Goal: Task Accomplishment & Management: Manage account settings

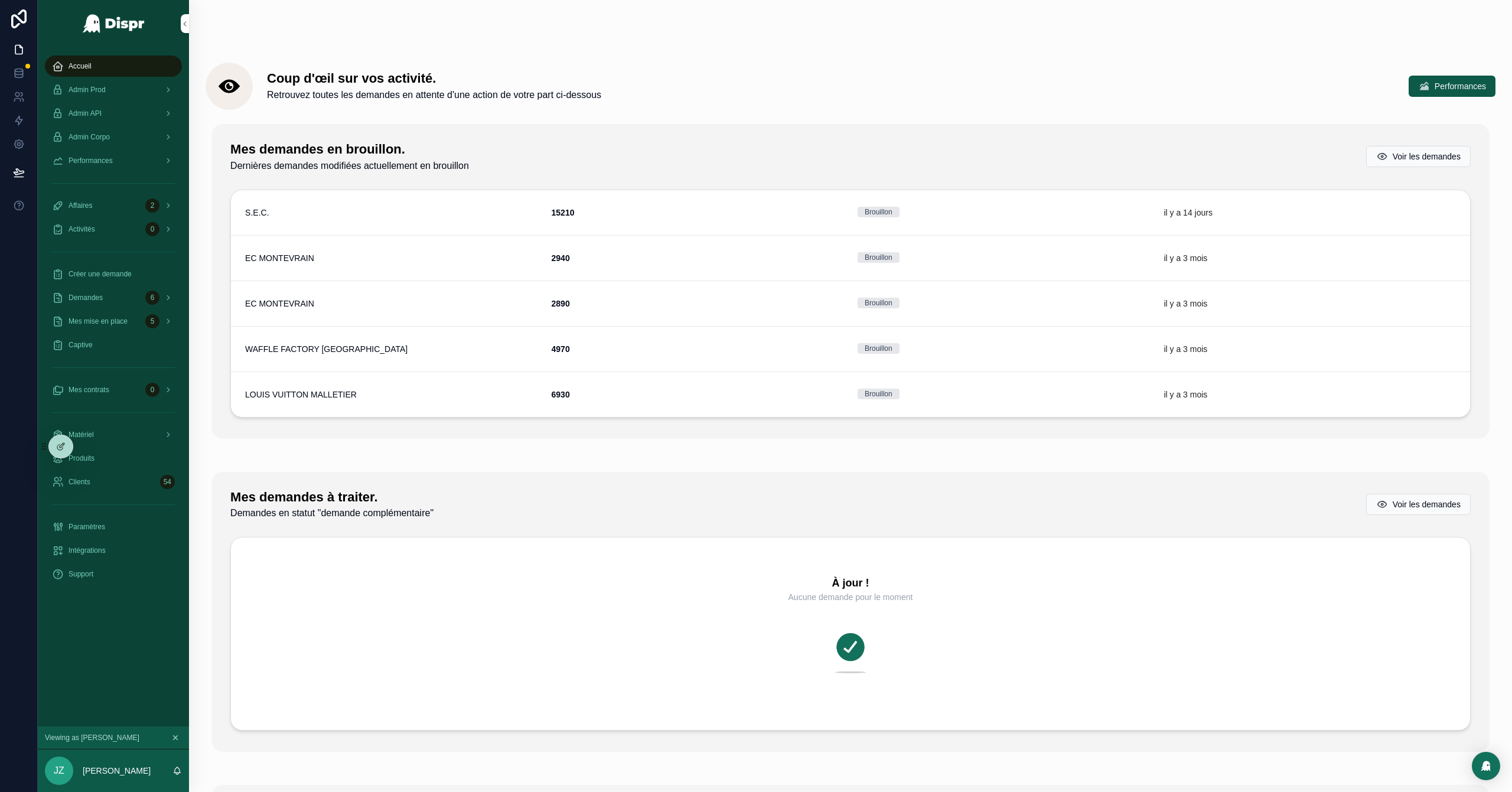
scroll to position [236, 0]
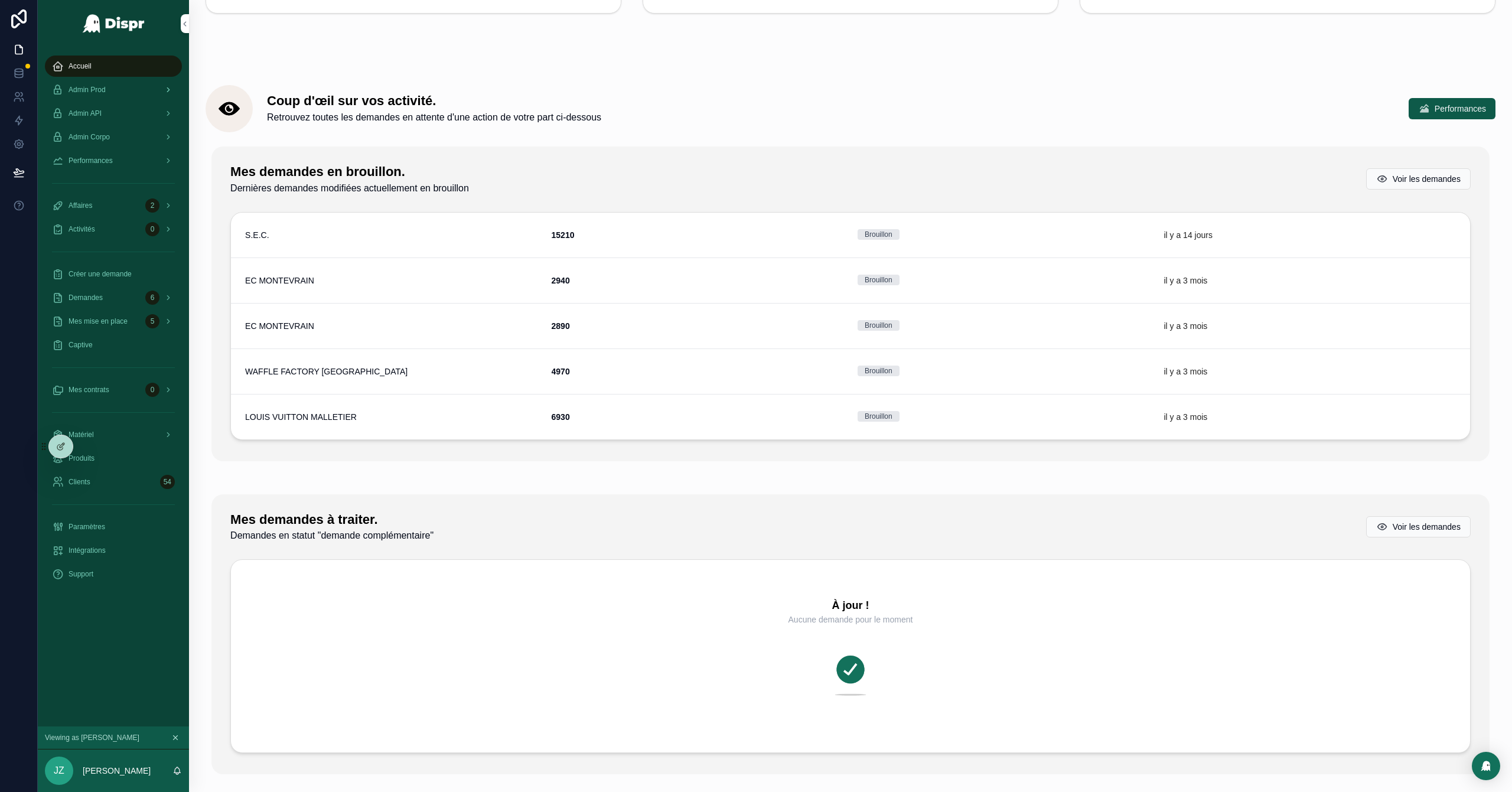
click at [105, 87] on span "Admin Prod" at bounding box center [87, 89] width 38 height 9
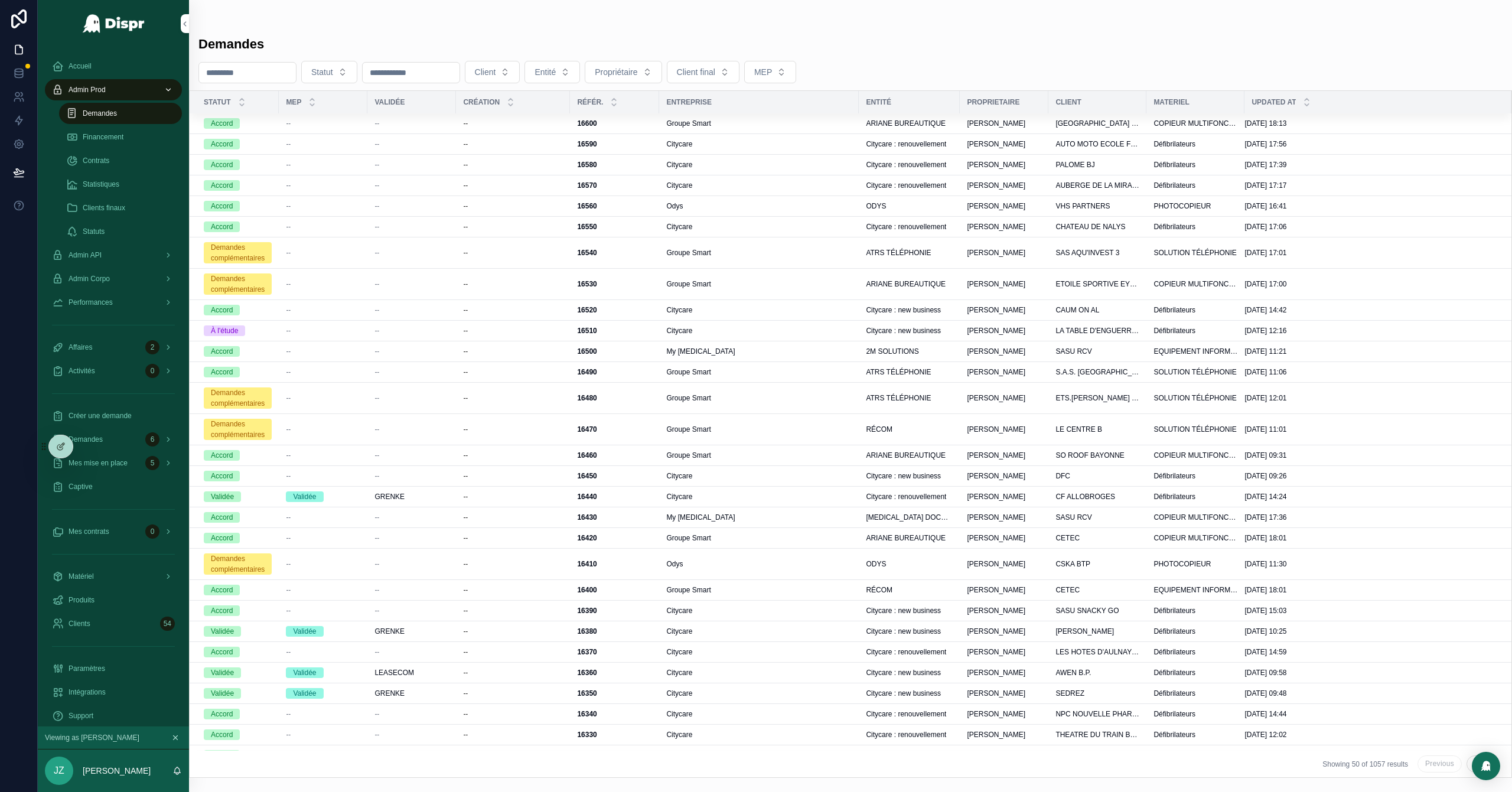
click at [521, 78] on button "Client" at bounding box center [492, 72] width 55 height 23
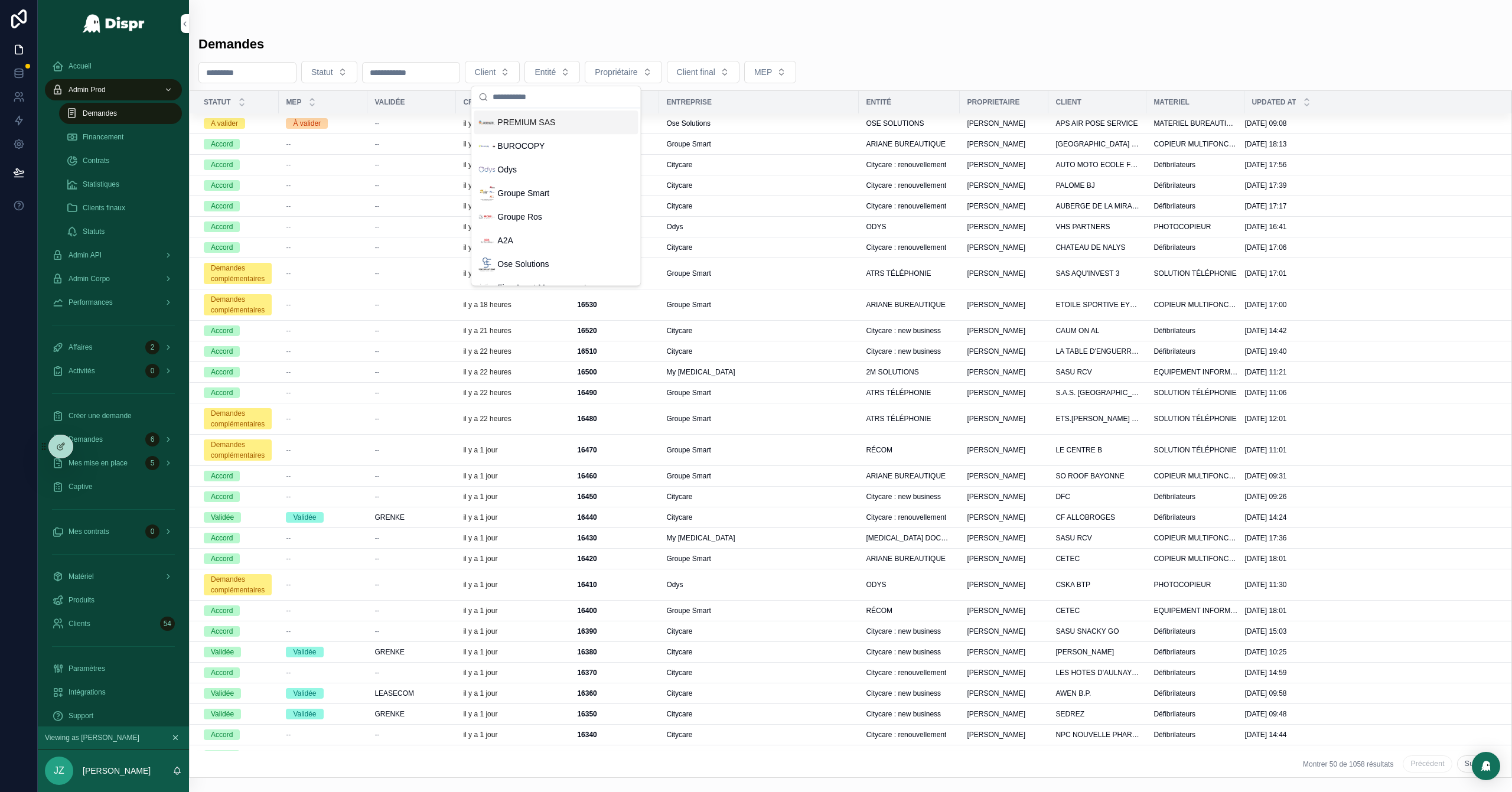
click at [543, 125] on span "PREMIUM SAS" at bounding box center [526, 122] width 58 height 12
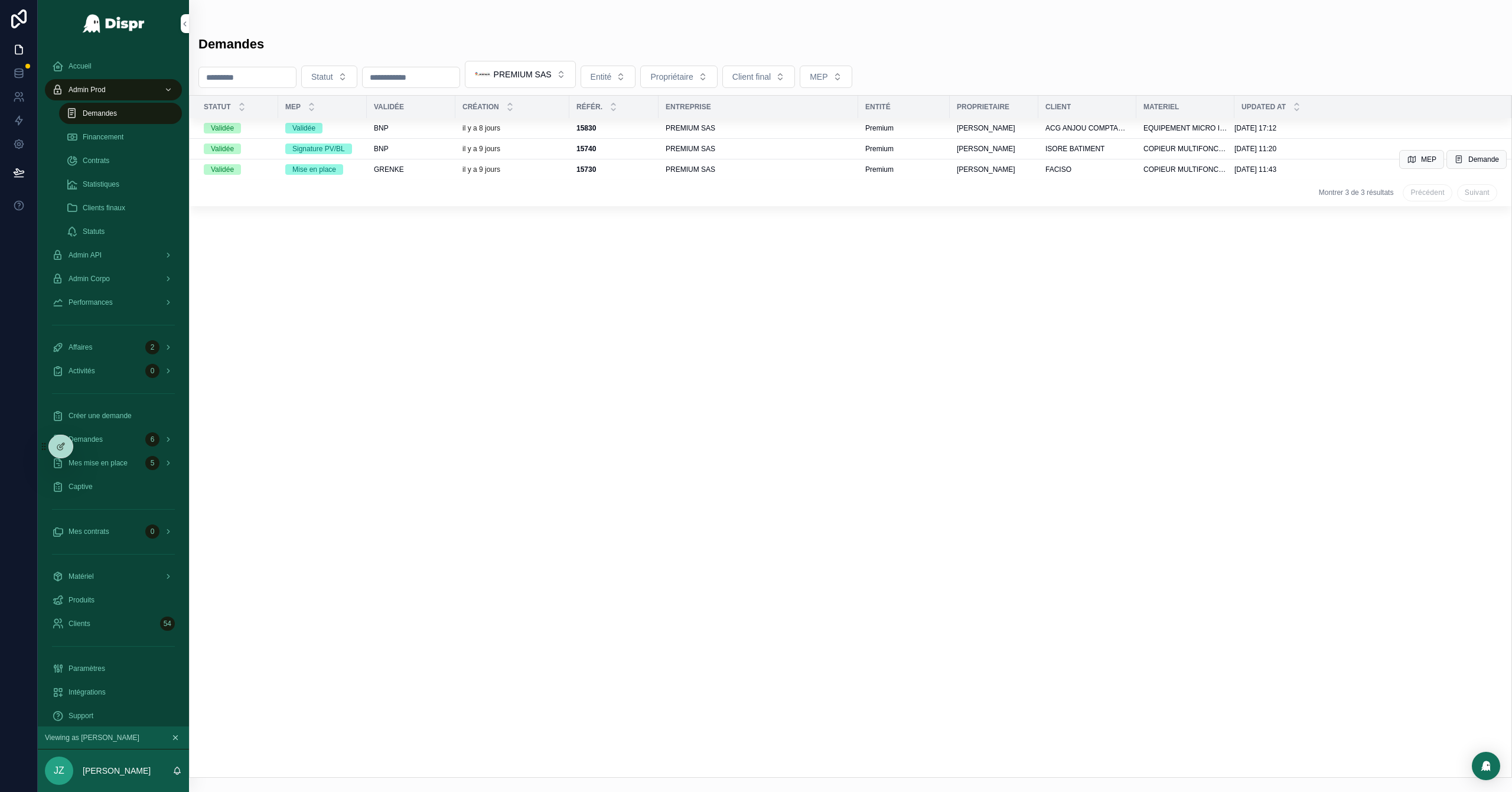
click at [546, 173] on div "il y a 9 jours" at bounding box center [512, 169] width 100 height 9
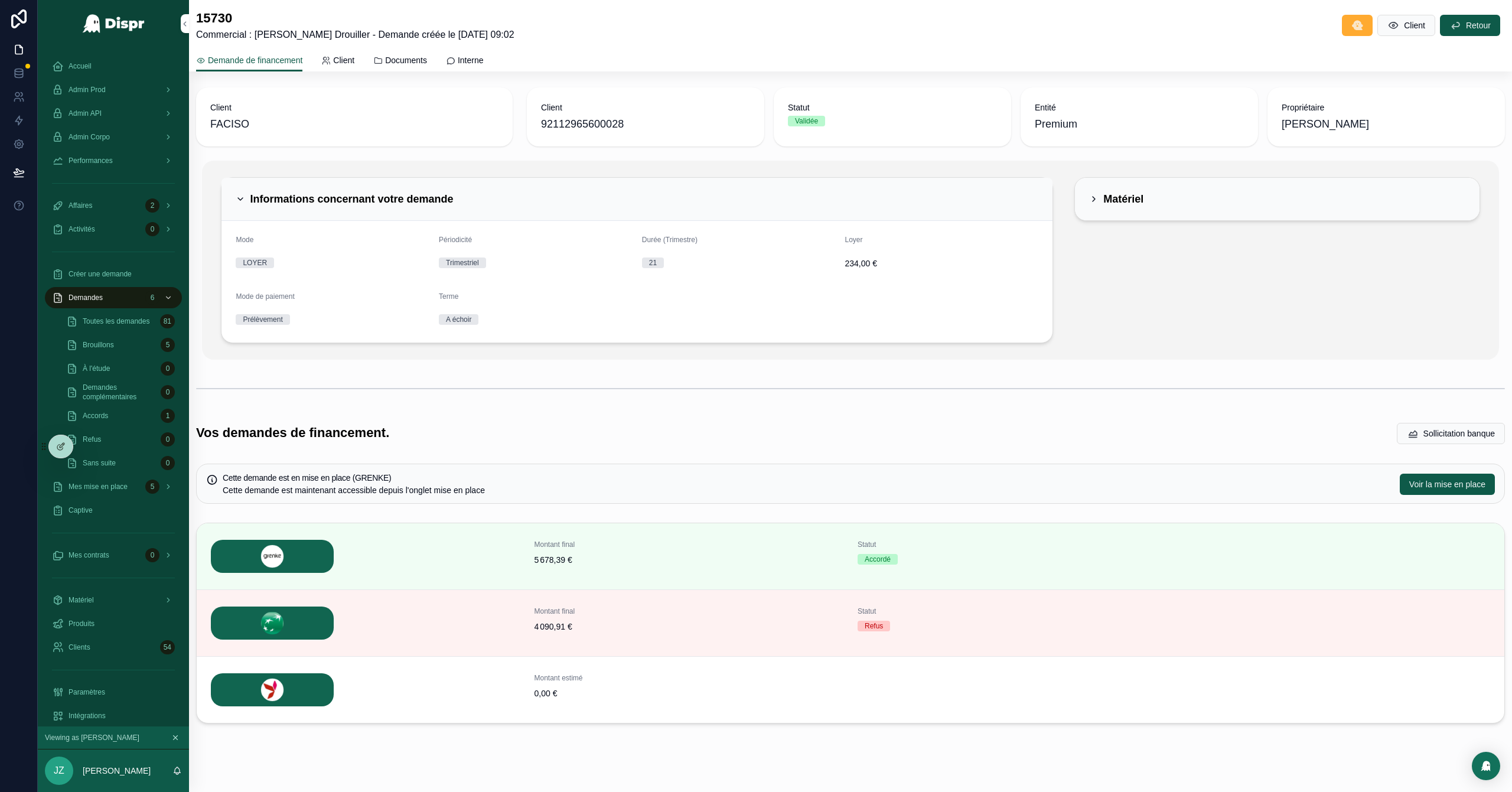
scroll to position [61, 0]
click at [1007, 487] on span "Voir la mise en place" at bounding box center [1446, 485] width 76 height 12
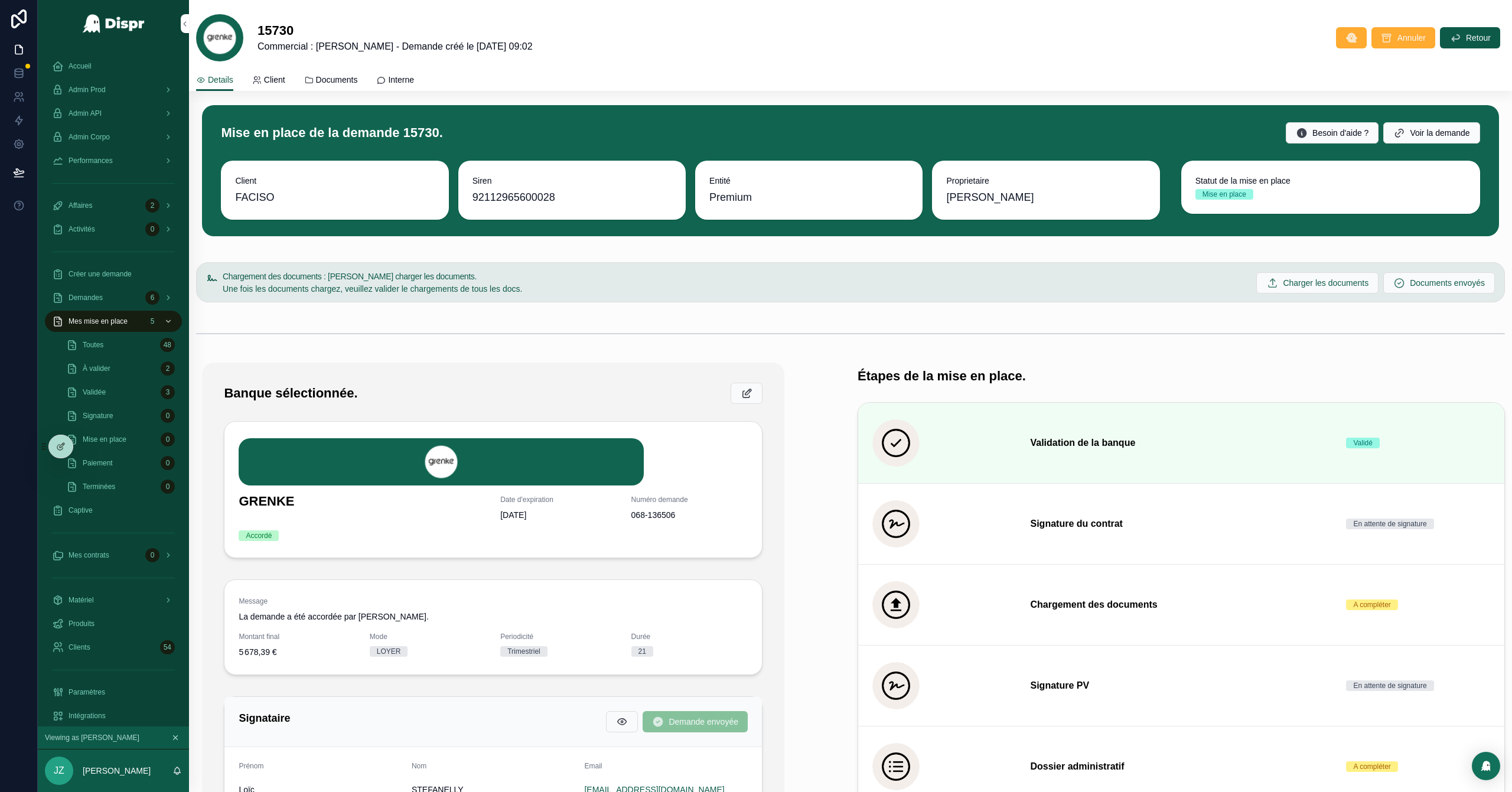
click at [342, 70] on link "Documents" at bounding box center [331, 81] width 54 height 23
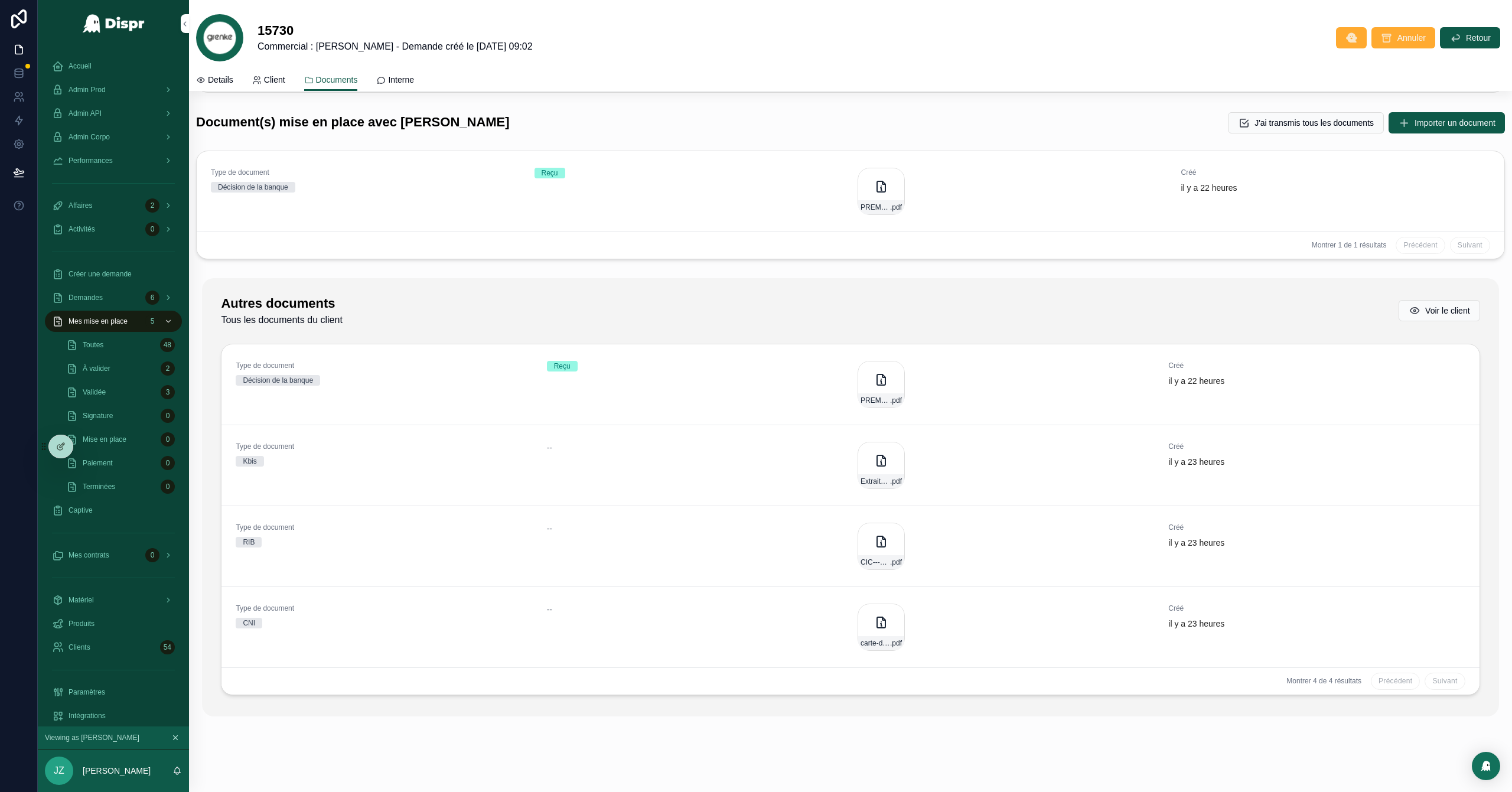
scroll to position [67, 0]
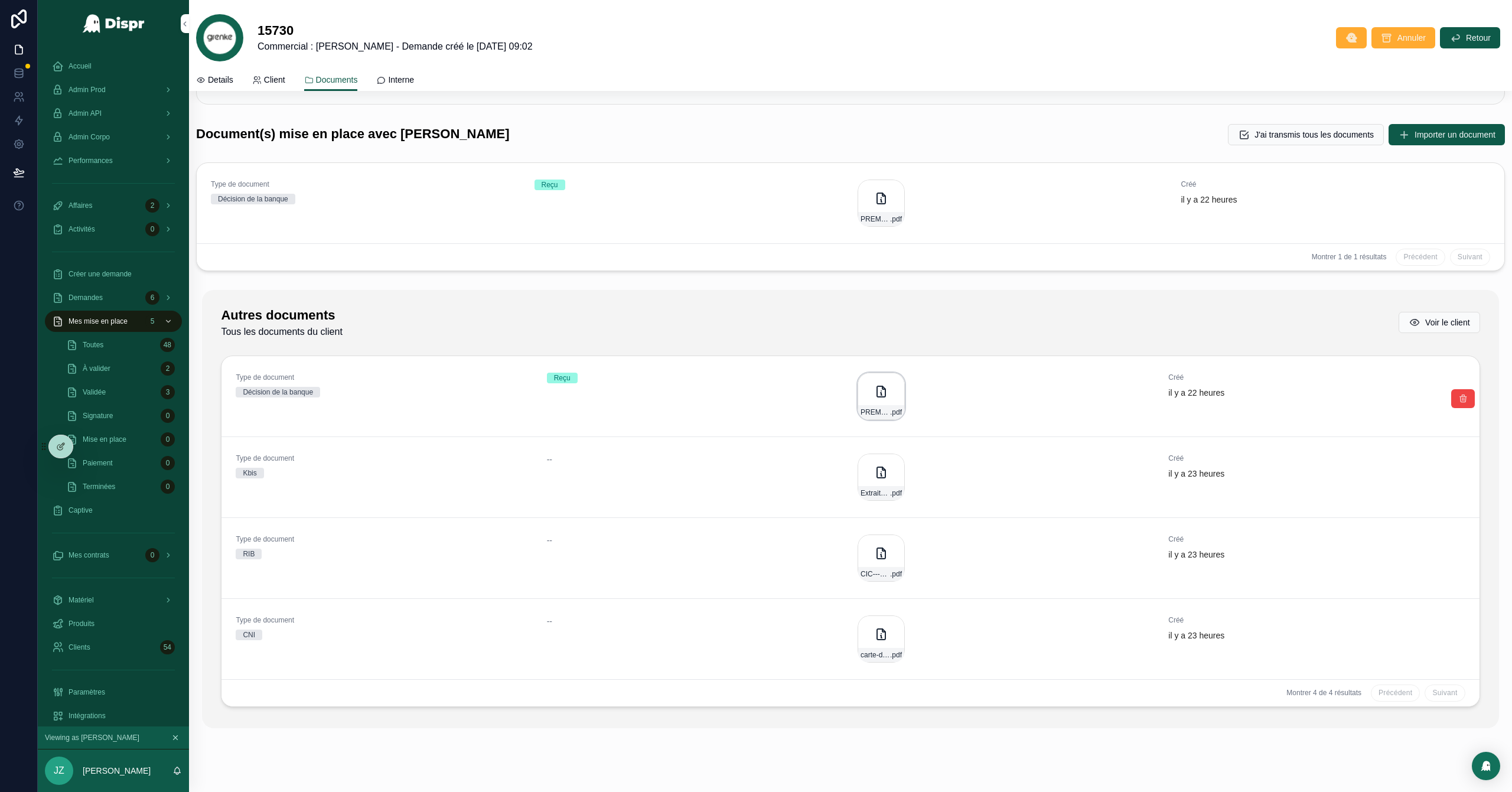
click at [879, 395] on icon "scrollable content" at bounding box center [881, 391] width 8 height 10
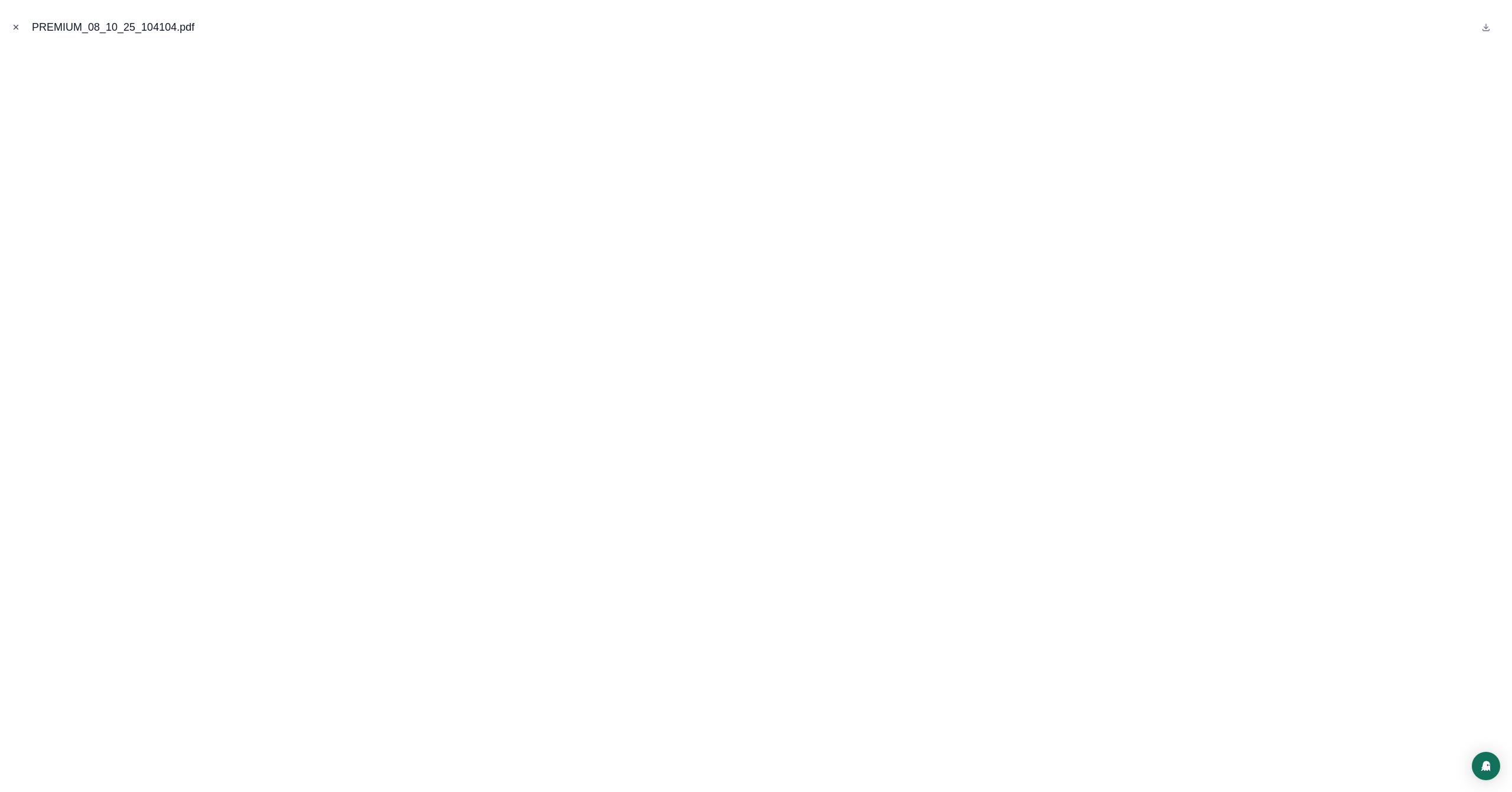
click at [17, 29] on icon "Close modal" at bounding box center [16, 27] width 8 height 8
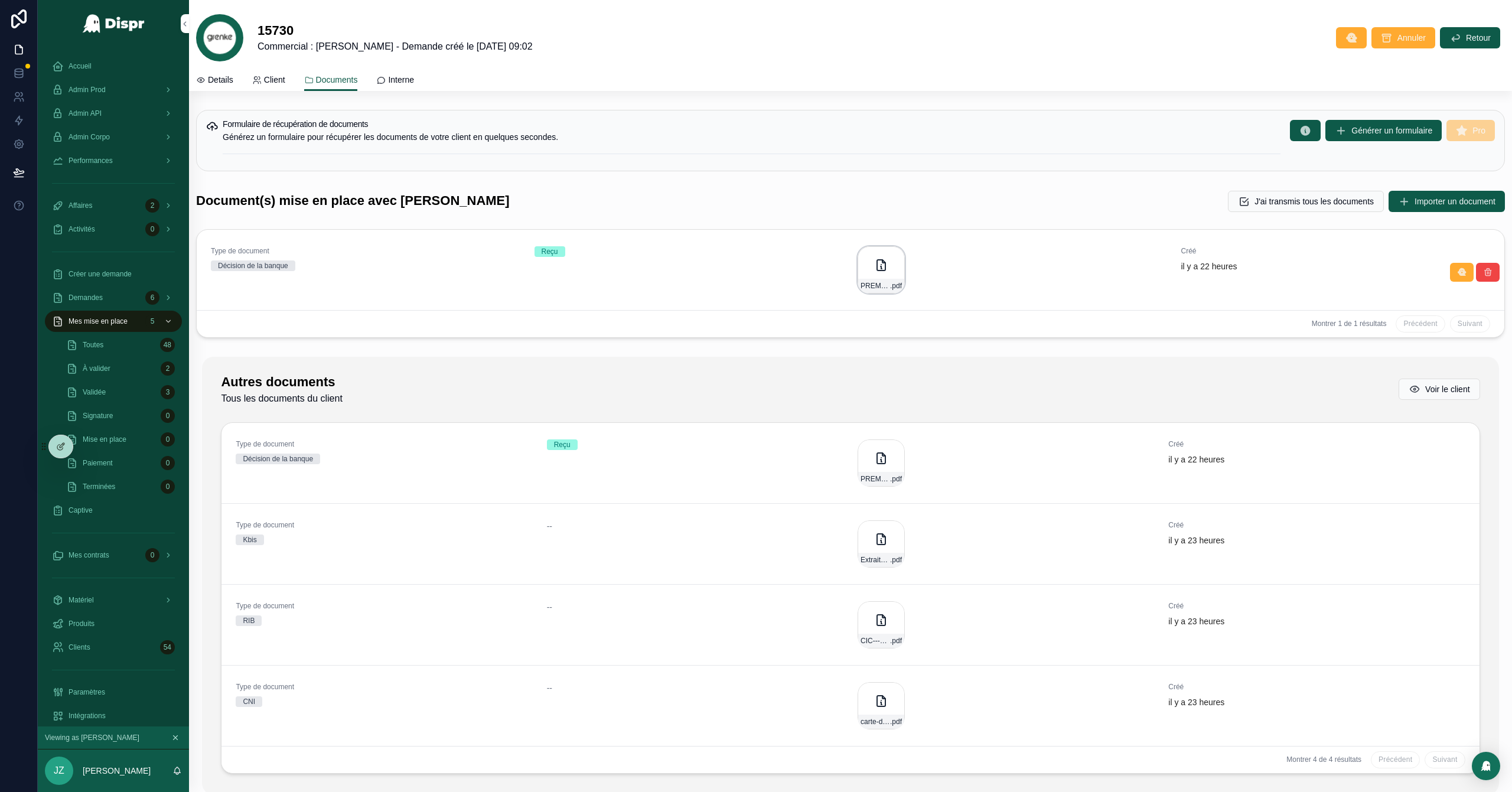
click at [878, 258] on icon "scrollable content" at bounding box center [881, 265] width 14 height 14
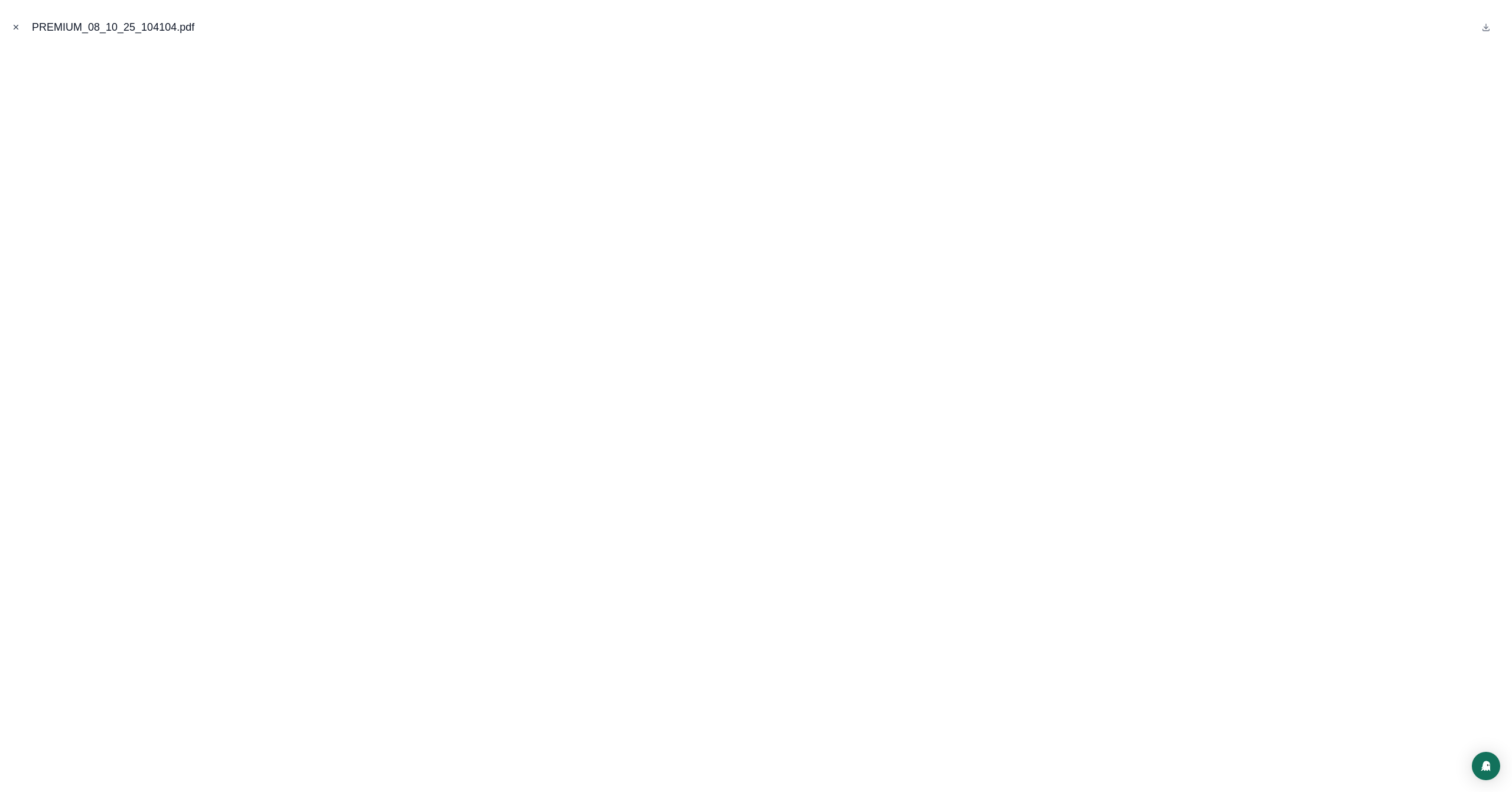
click at [17, 22] on button "Close modal" at bounding box center [16, 27] width 13 height 13
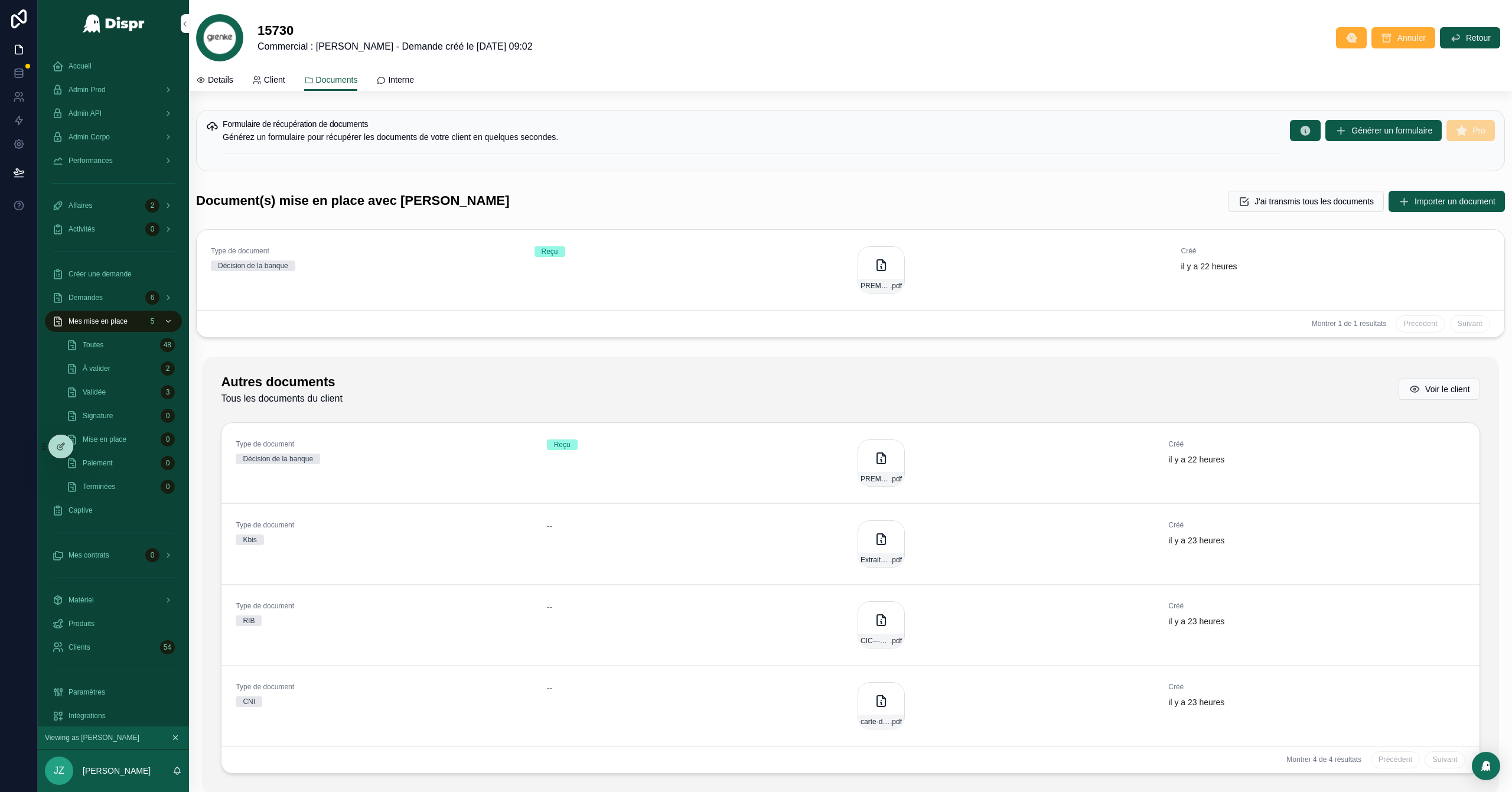
click at [224, 79] on span "Details" at bounding box center [220, 80] width 25 height 12
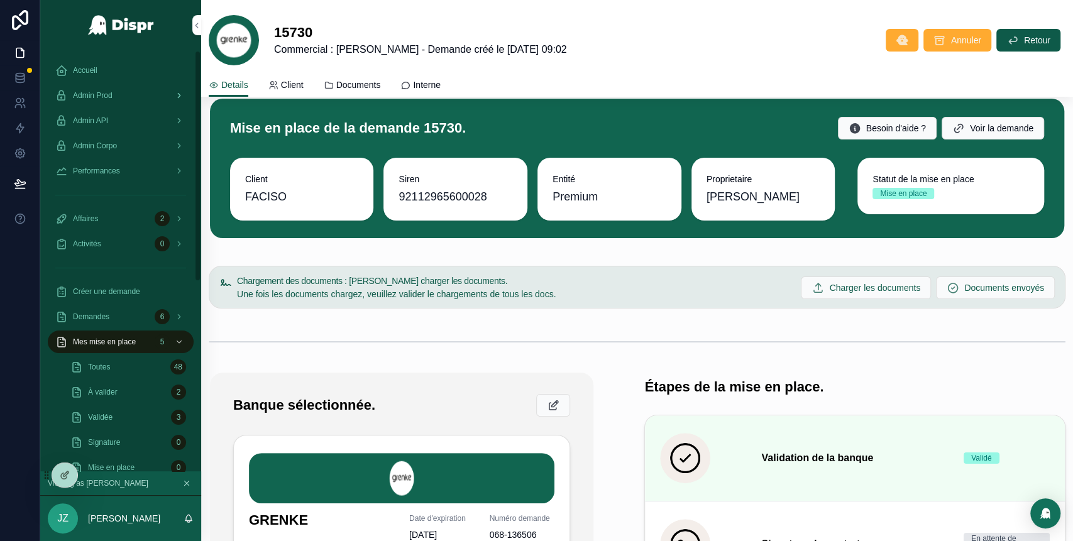
scroll to position [13, 0]
click at [123, 97] on div "Admin Prod" at bounding box center [120, 95] width 131 height 20
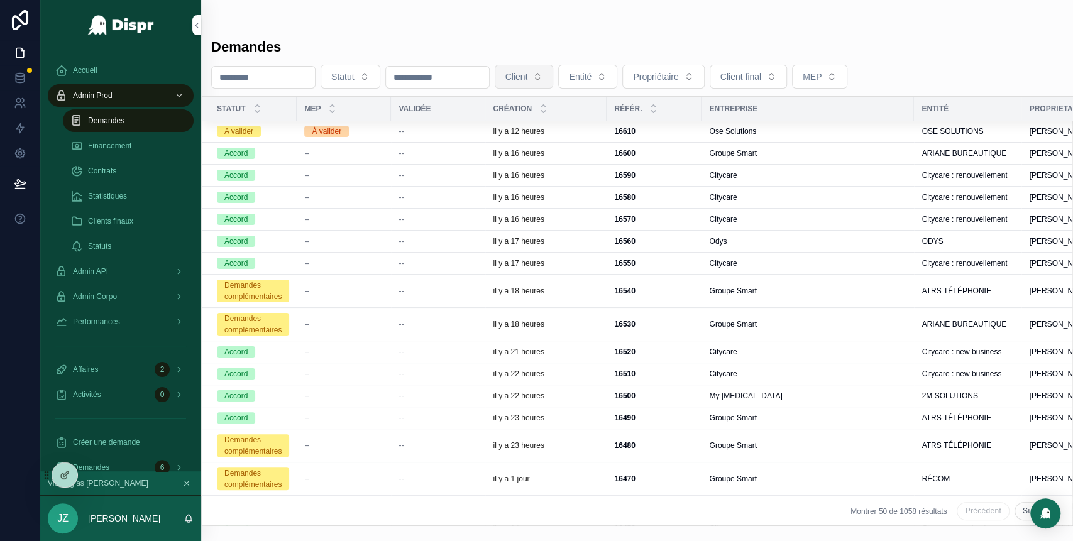
click at [554, 71] on button "Client" at bounding box center [524, 77] width 59 height 24
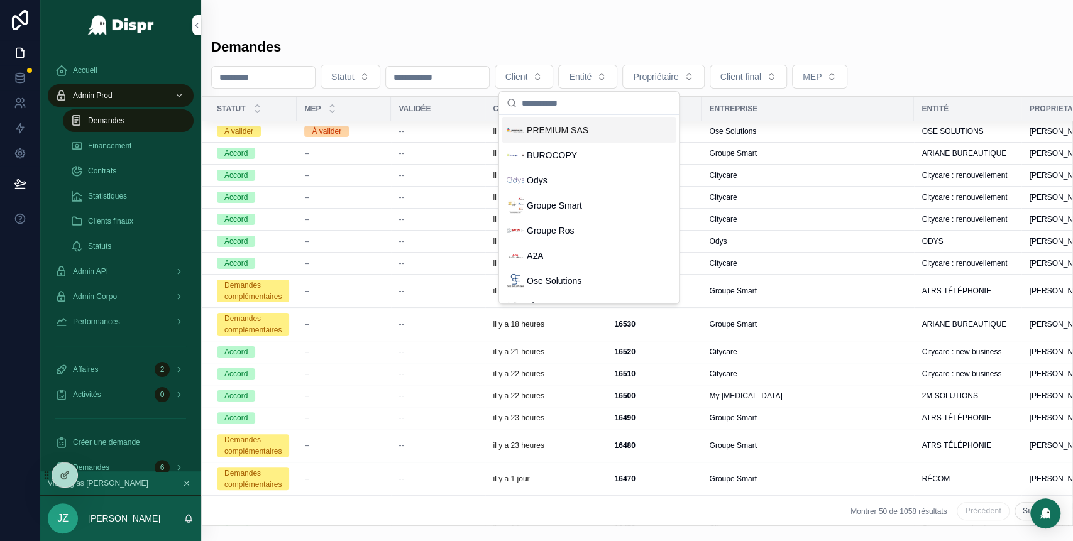
click at [573, 131] on span "PREMIUM SAS" at bounding box center [558, 130] width 62 height 13
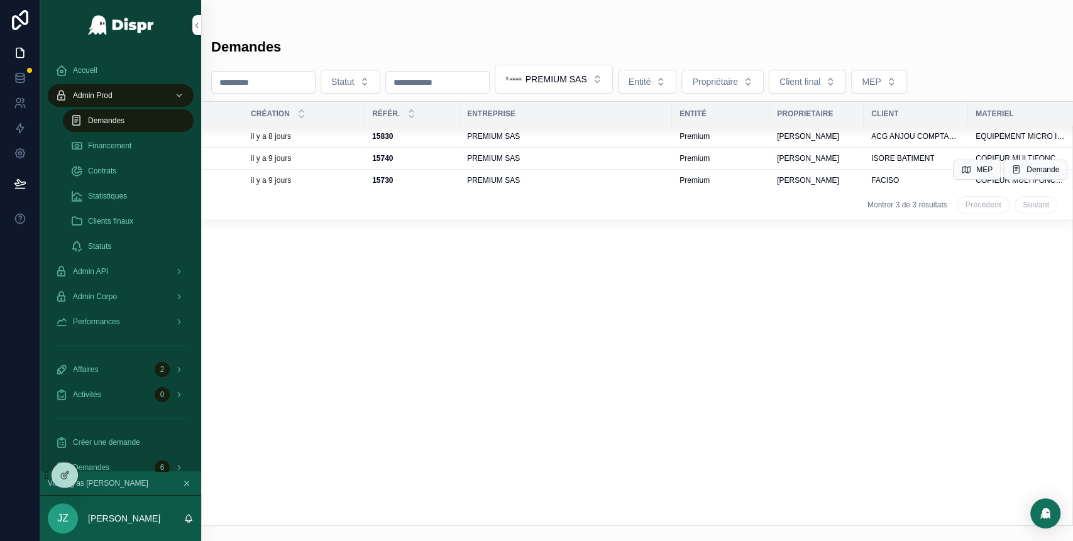
scroll to position [0, 242]
click at [466, 158] on span "PREMIUM SAS" at bounding box center [492, 158] width 53 height 10
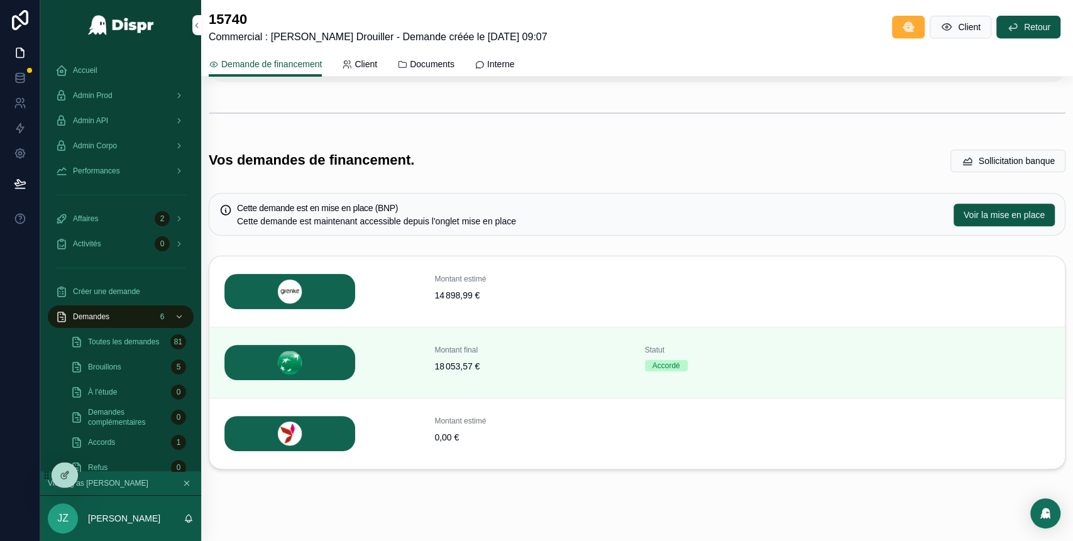
scroll to position [383, 0]
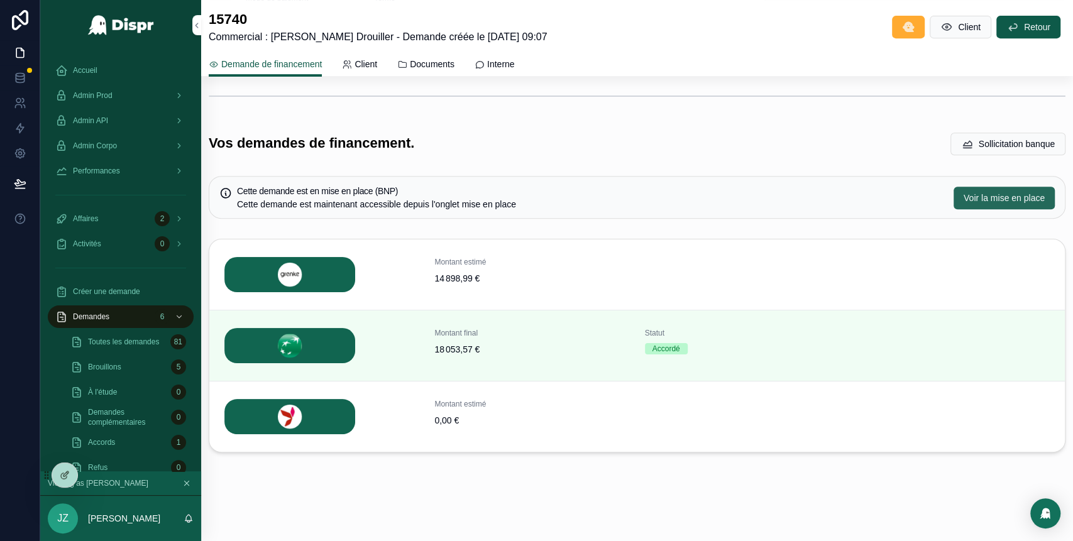
click at [977, 196] on span "Voir la mise en place" at bounding box center [1003, 198] width 81 height 13
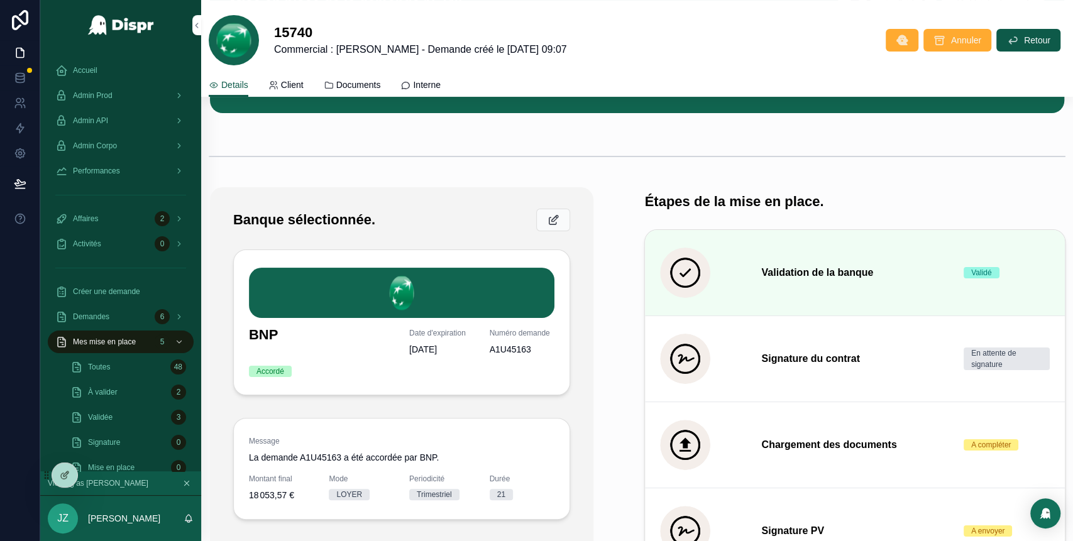
scroll to position [154, 0]
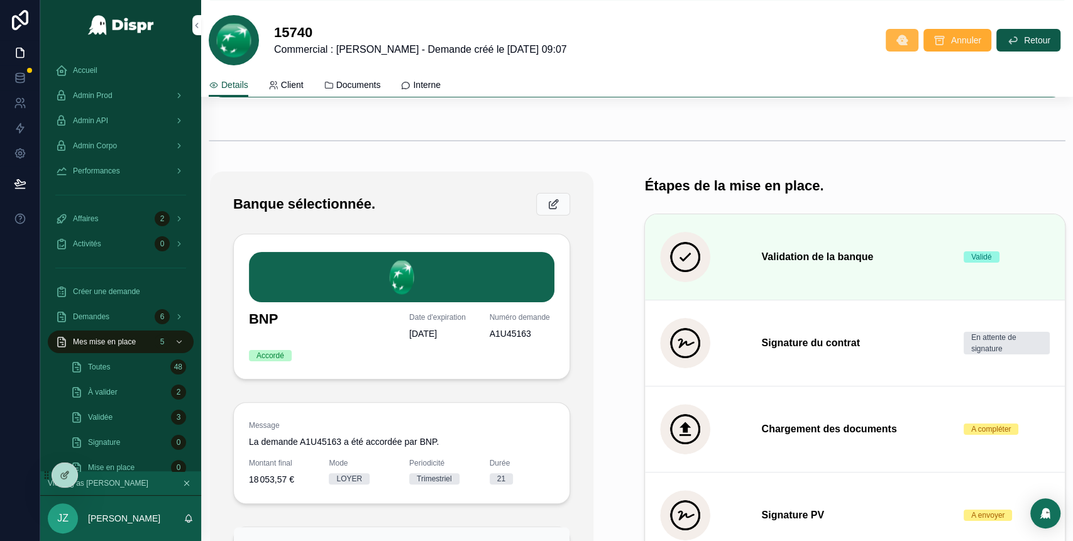
click at [896, 40] on icon "scrollable content" at bounding box center [902, 40] width 13 height 13
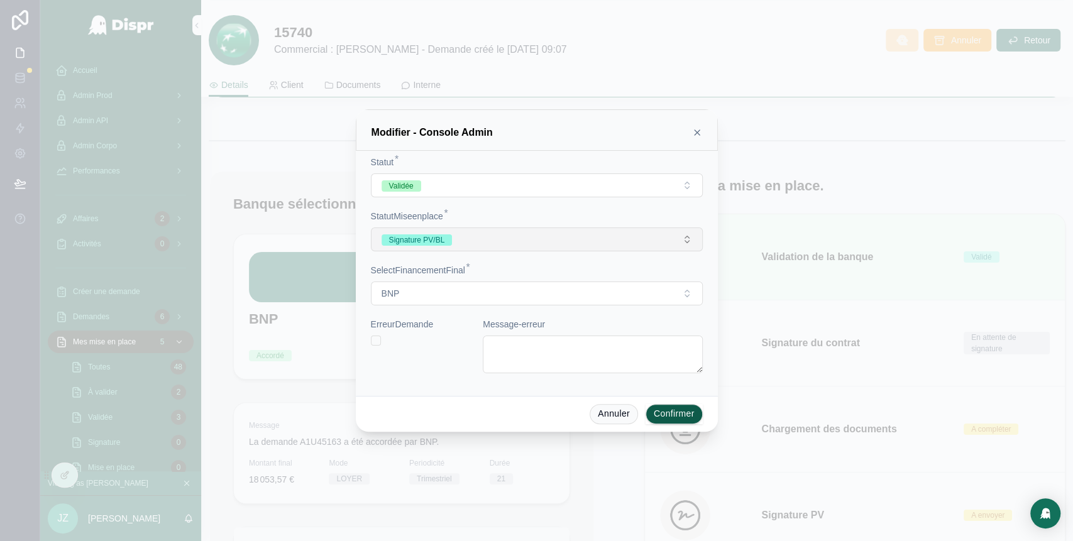
click at [666, 243] on button "Signature PV/BL" at bounding box center [537, 239] width 332 height 24
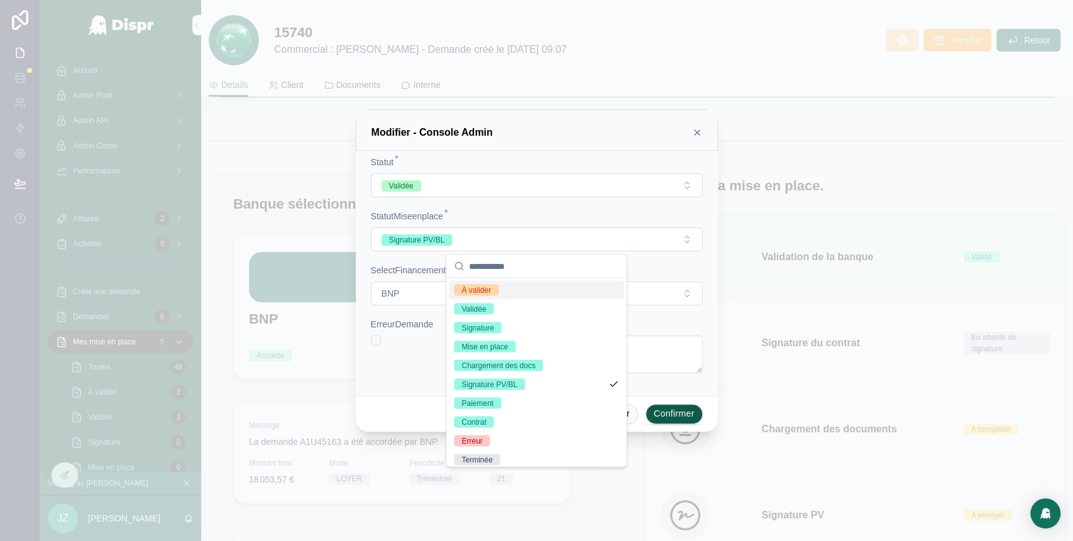
click at [698, 135] on icon at bounding box center [697, 133] width 10 height 10
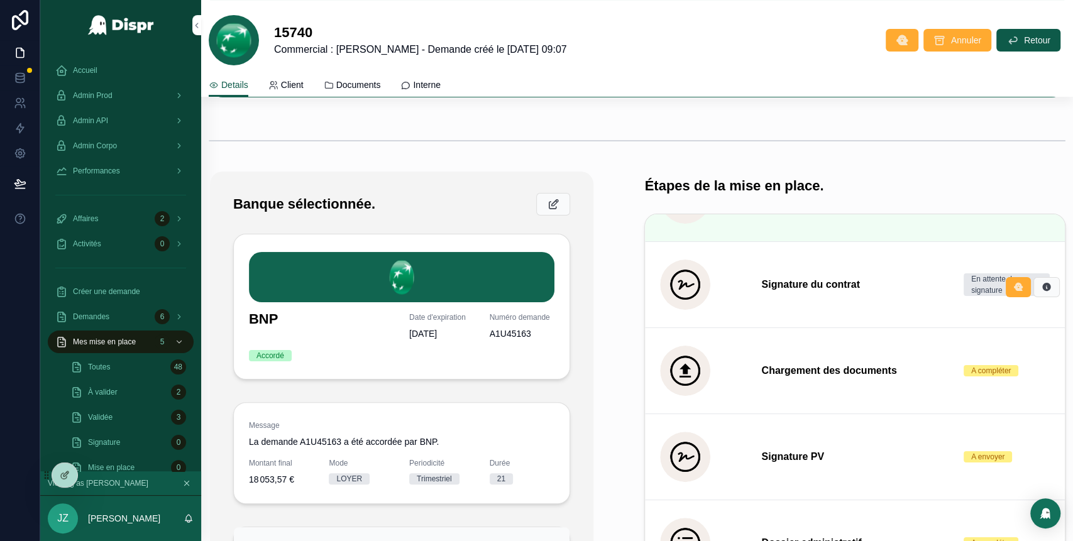
scroll to position [60, 0]
click at [1013, 286] on icon "scrollable content" at bounding box center [1018, 286] width 10 height 10
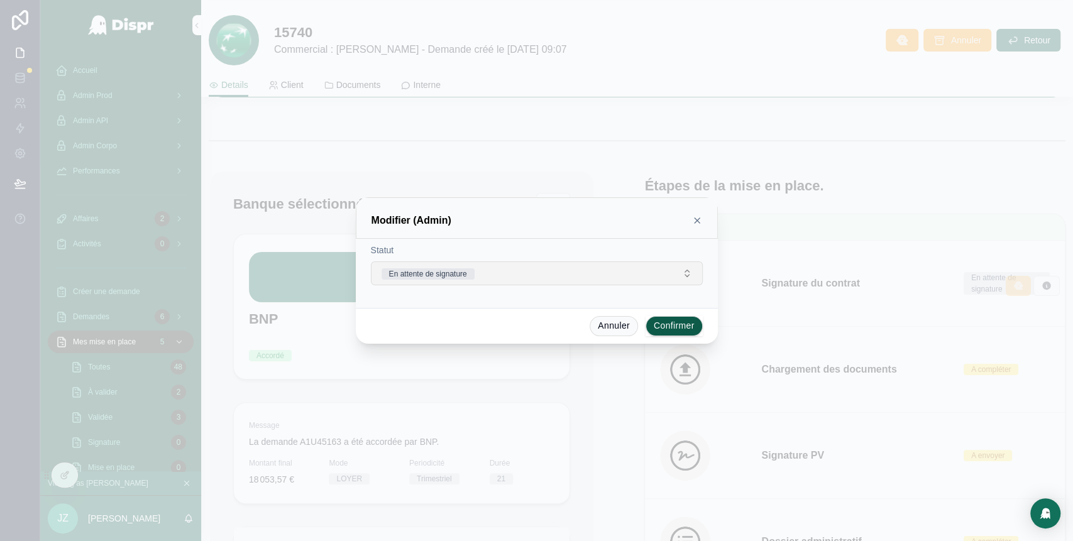
click at [647, 265] on button "En attente de signature" at bounding box center [537, 273] width 332 height 24
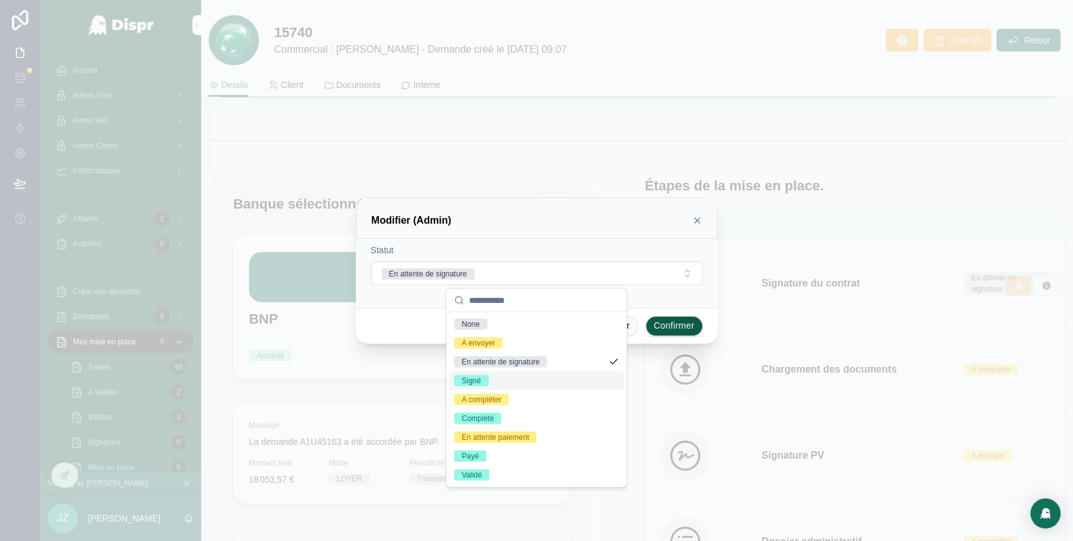
click at [533, 376] on div "Signé" at bounding box center [536, 380] width 175 height 19
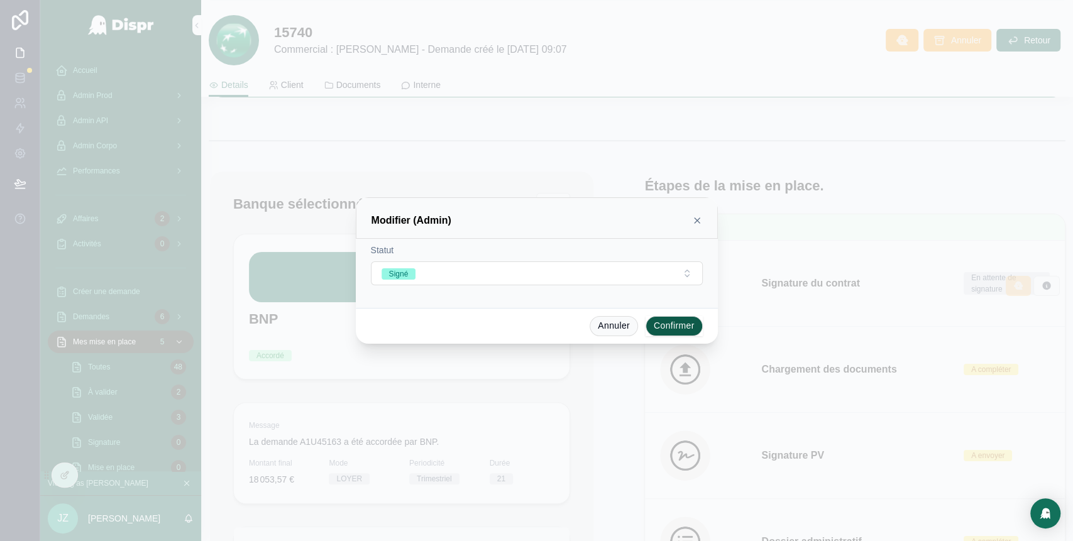
click at [681, 322] on button "Confirmer" at bounding box center [673, 326] width 57 height 20
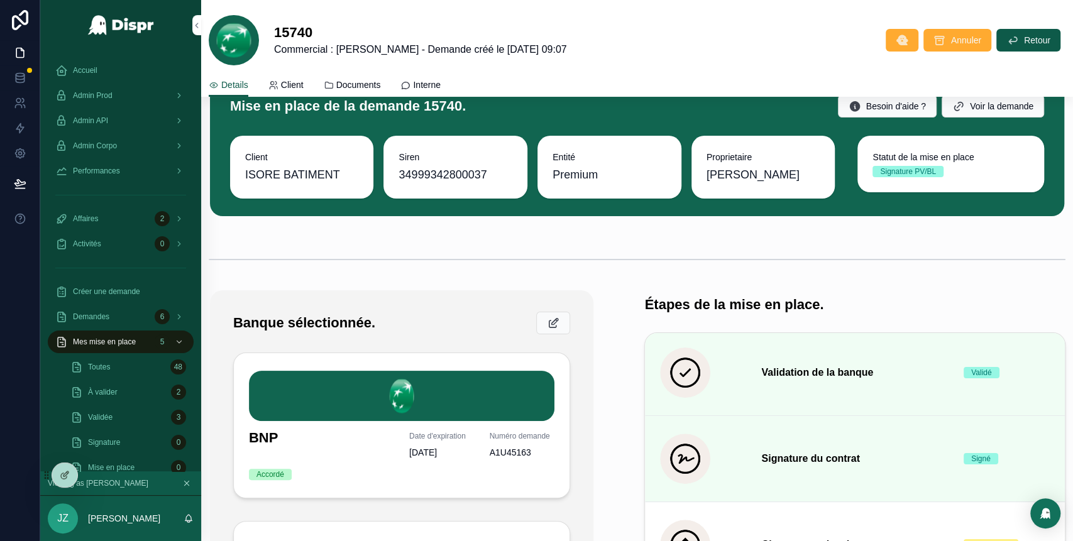
scroll to position [3, 0]
click at [368, 89] on span "Documents" at bounding box center [358, 85] width 45 height 13
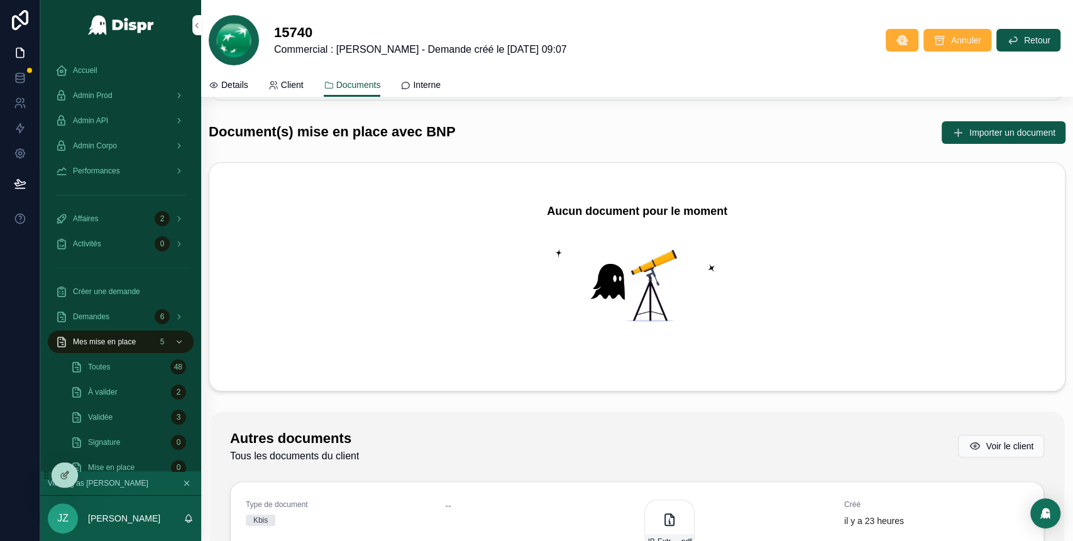
scroll to position [62, 0]
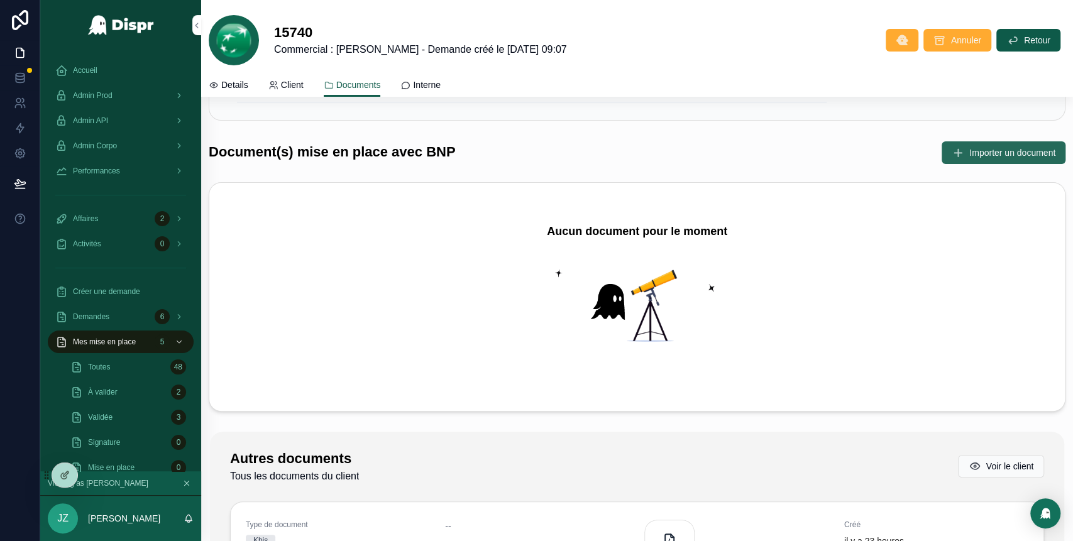
click at [943, 158] on button "Importer un document" at bounding box center [1003, 152] width 124 height 23
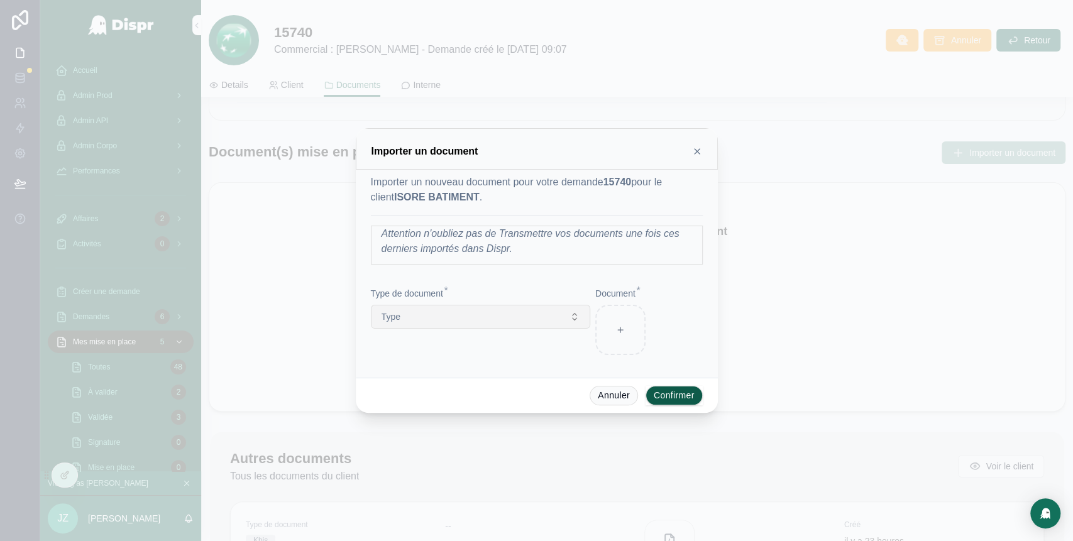
click at [549, 319] on button "Type" at bounding box center [480, 317] width 219 height 24
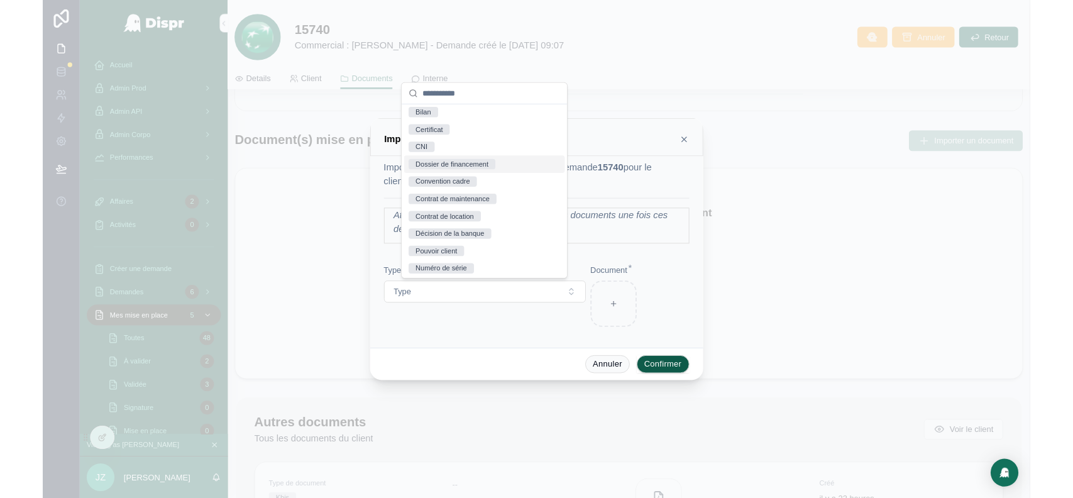
scroll to position [60, 0]
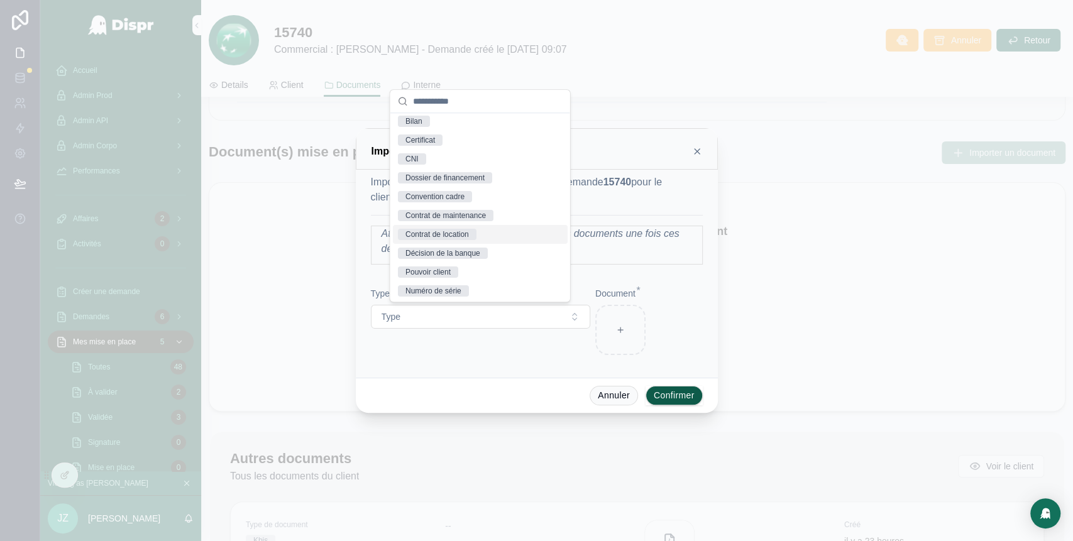
click at [460, 232] on div "Contrat de location" at bounding box center [436, 234] width 63 height 11
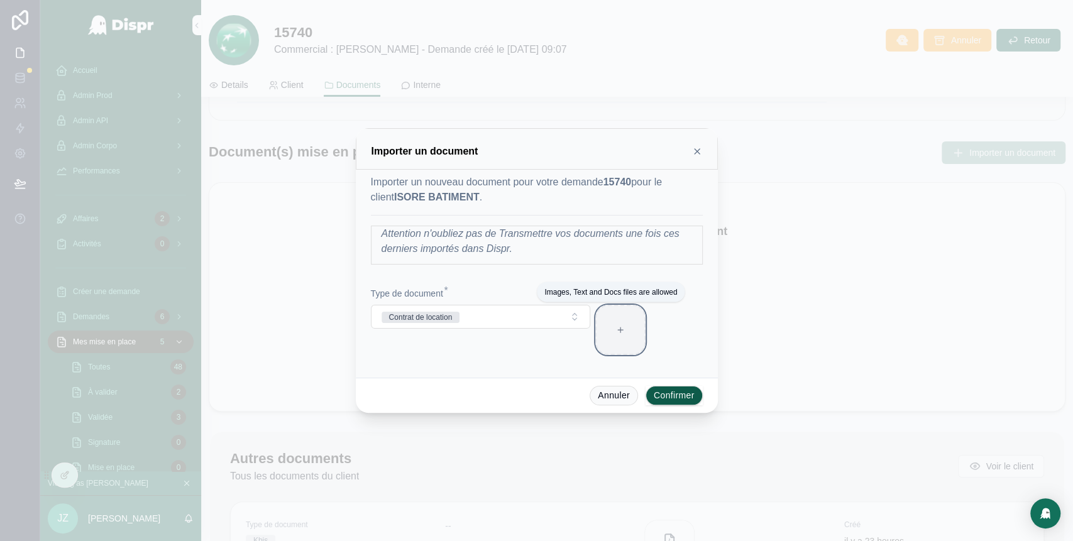
click at [621, 344] on div at bounding box center [620, 330] width 50 height 50
click at [698, 155] on icon at bounding box center [697, 151] width 10 height 10
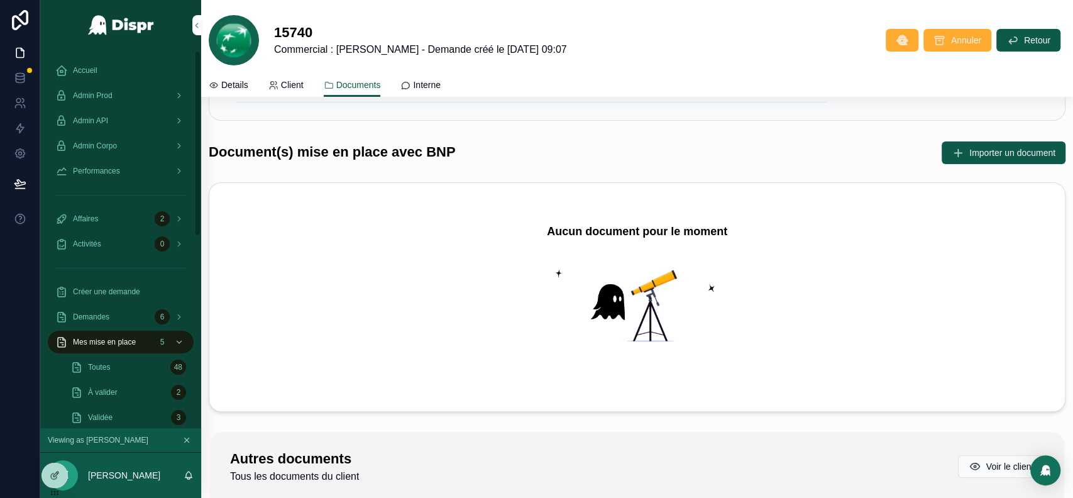
click at [120, 63] on div "Accueil" at bounding box center [120, 70] width 131 height 20
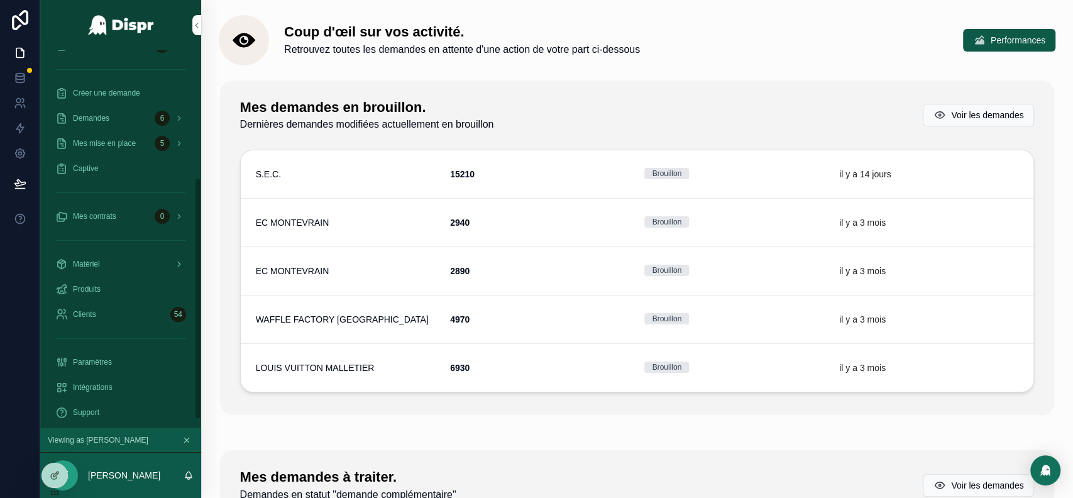
scroll to position [199, 0]
click at [126, 216] on div "Mes contrats 0" at bounding box center [120, 216] width 131 height 20
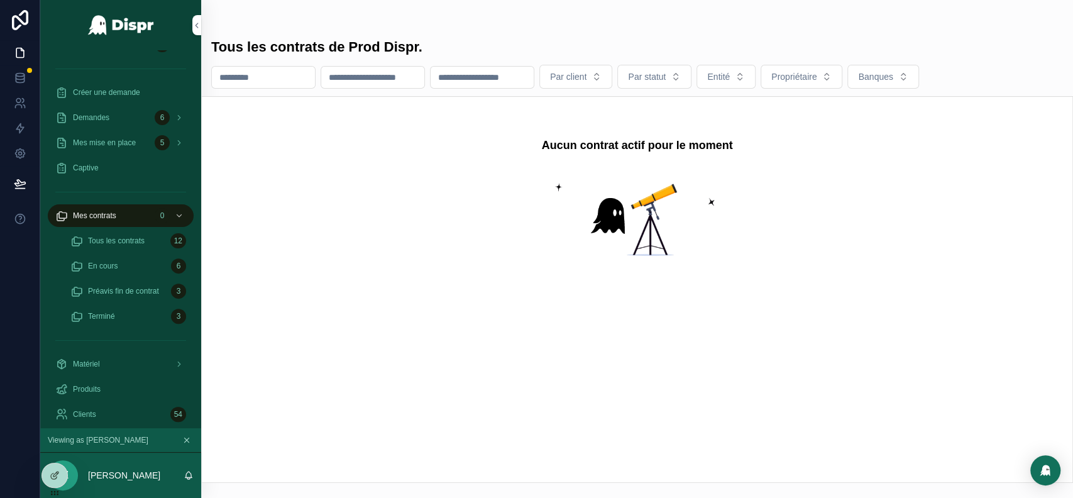
click at [148, 246] on div "Tous les contrats 12" at bounding box center [128, 241] width 116 height 20
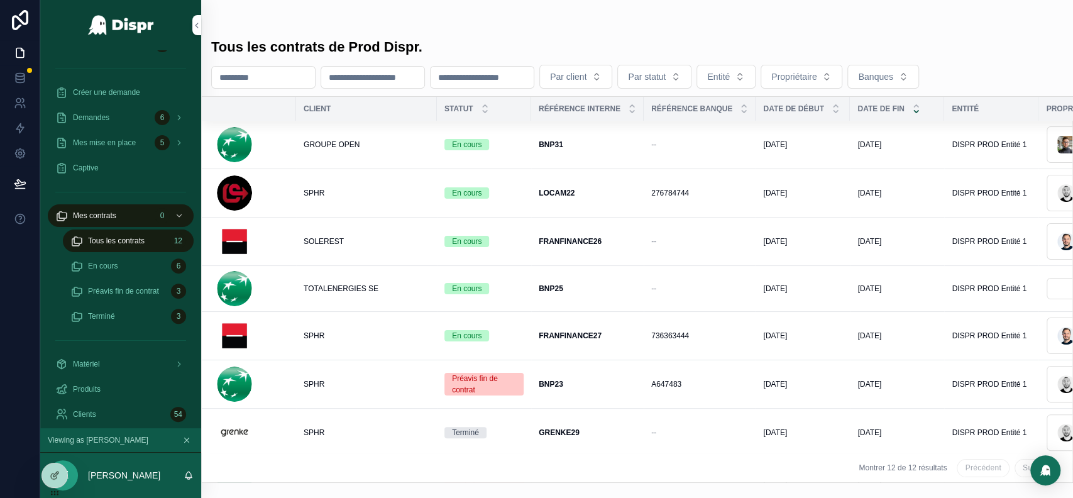
scroll to position [0, 211]
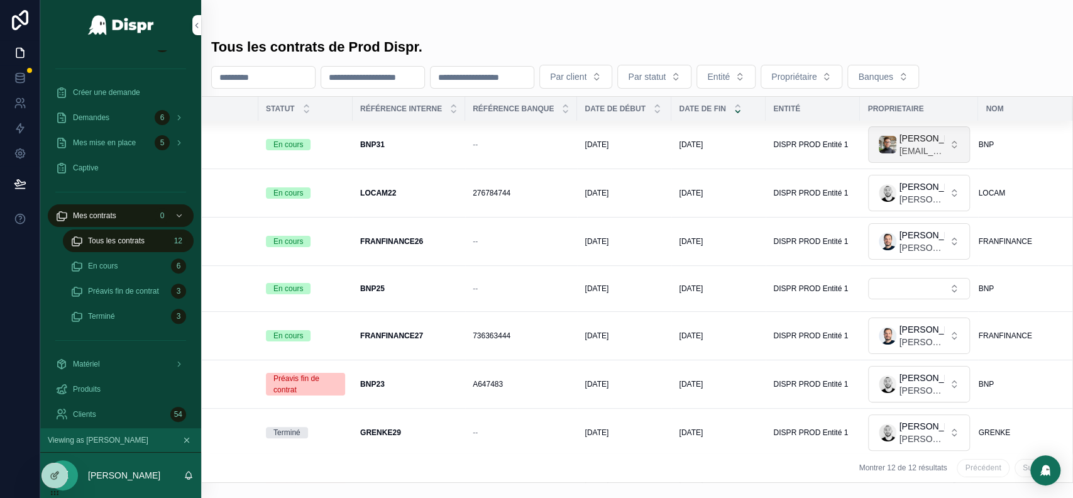
click at [937, 151] on button "Louis Martin admin@dispr.tech" at bounding box center [919, 144] width 102 height 36
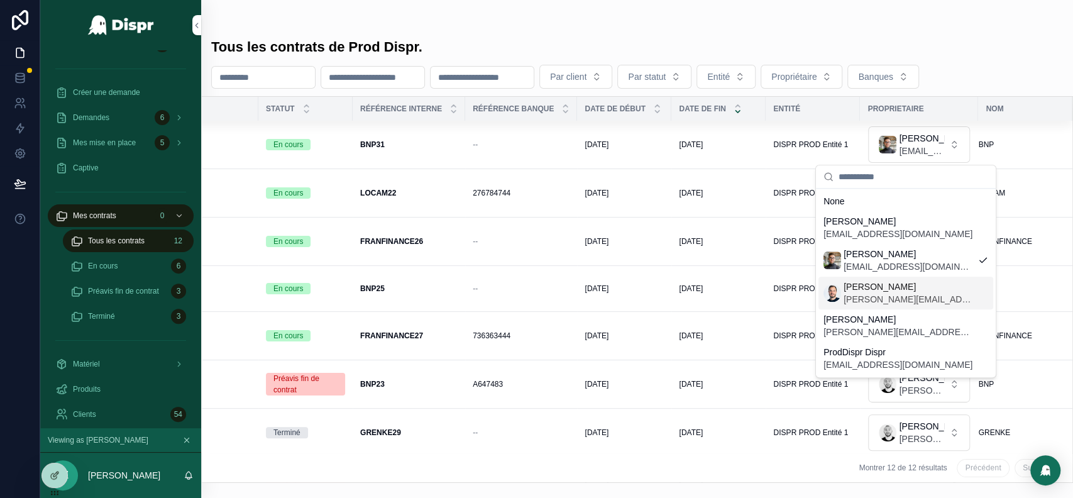
click at [891, 290] on span "Nicolas Wentzel" at bounding box center [907, 286] width 129 height 13
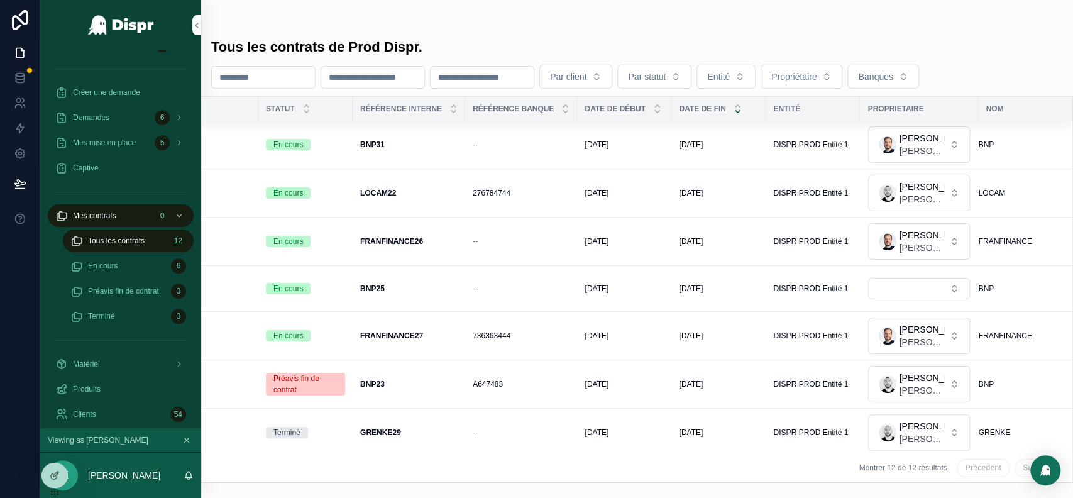
click at [920, 151] on span "nicolas@dispr.tech" at bounding box center [921, 151] width 45 height 13
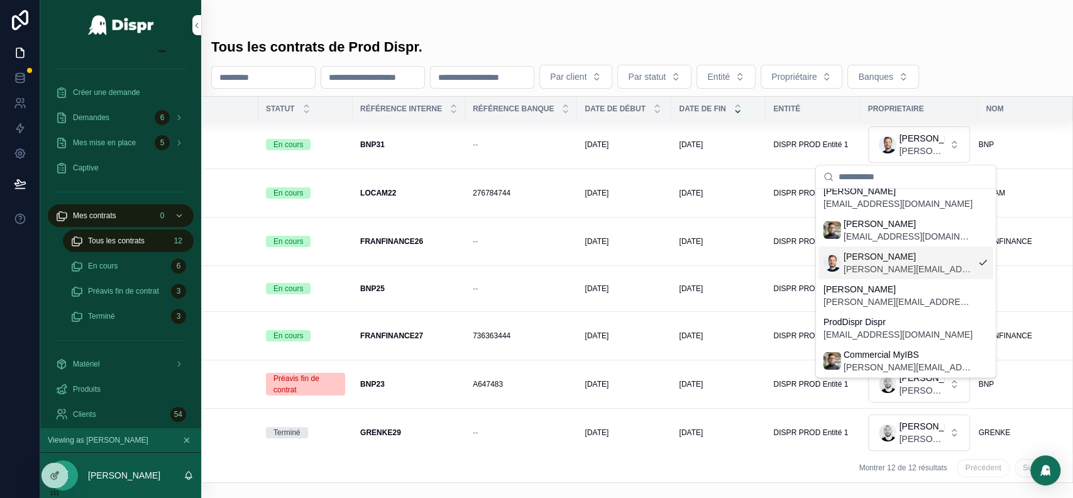
scroll to position [31, 0]
click at [850, 295] on span "jeremy@dispr.tech" at bounding box center [898, 301] width 150 height 13
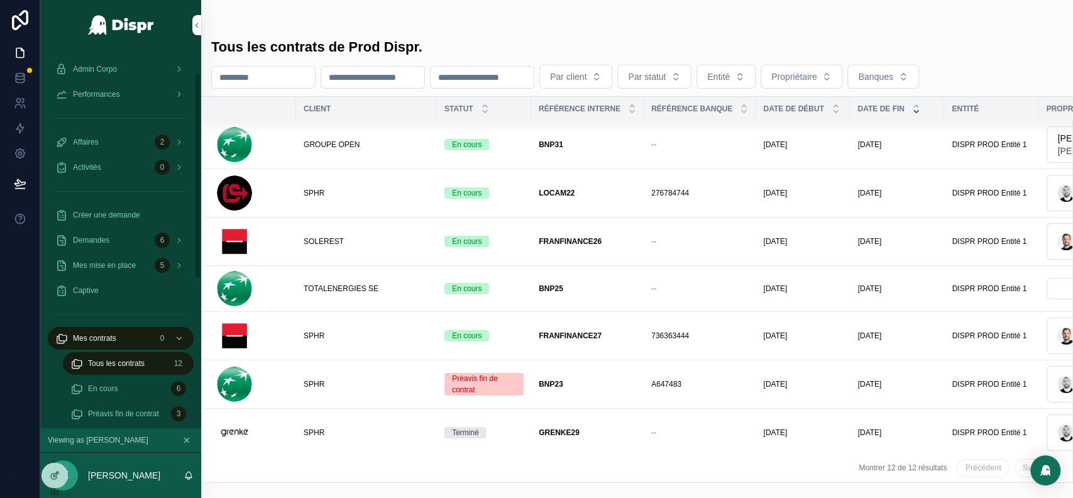
scroll to position [40, 0]
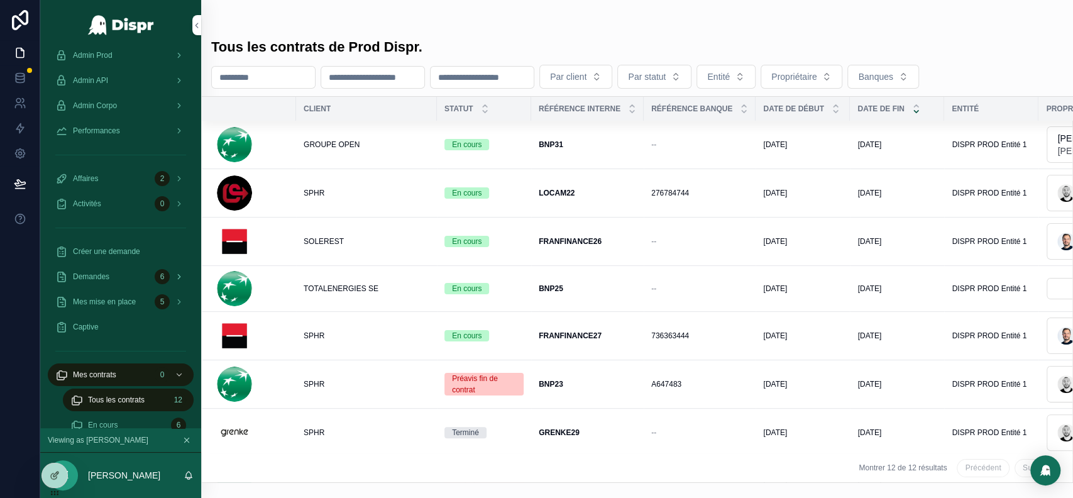
click at [131, 285] on div "Demandes 6" at bounding box center [120, 276] width 131 height 20
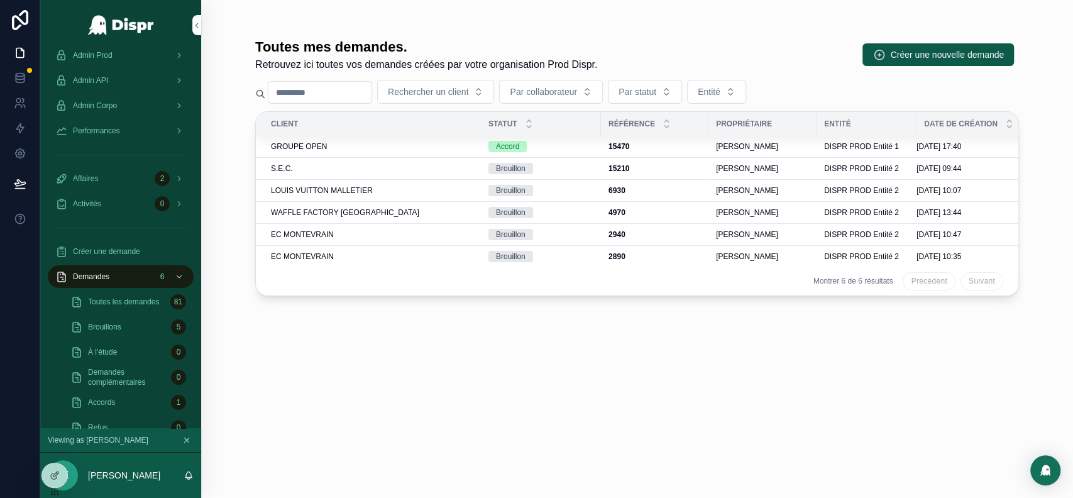
click at [402, 146] on div "GROUPE OPEN" at bounding box center [372, 146] width 202 height 10
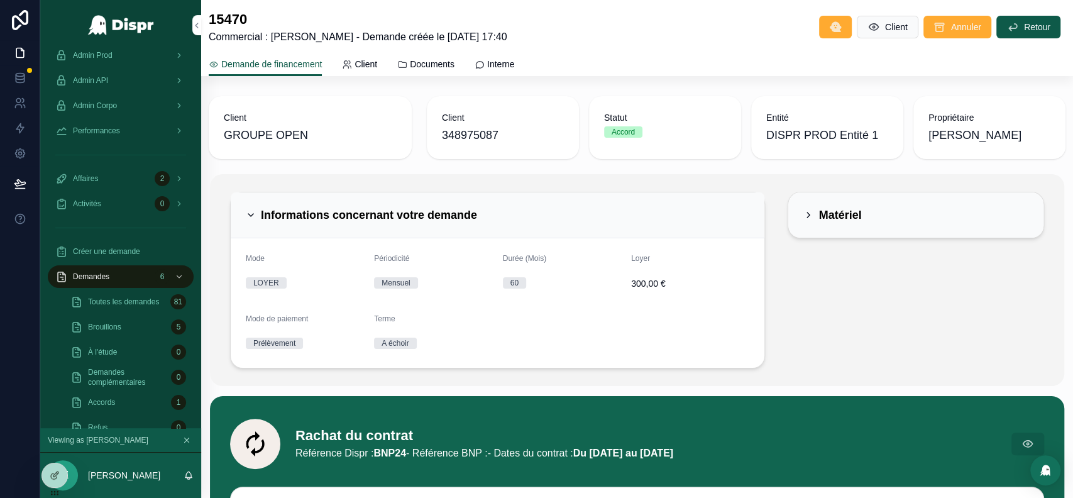
click at [950, 139] on span "[PERSON_NAME]" at bounding box center [974, 135] width 93 height 18
click at [126, 255] on span "Créer une demande" at bounding box center [106, 251] width 67 height 10
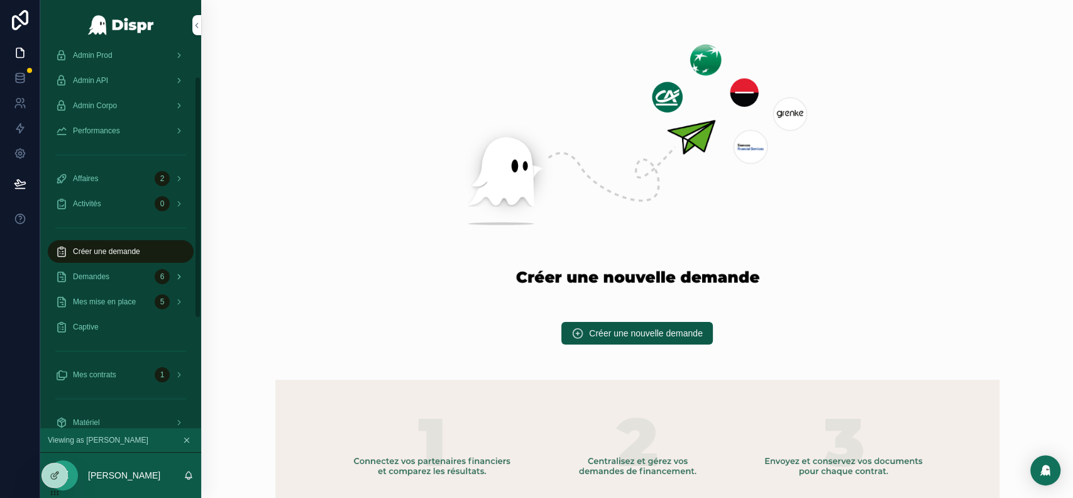
click at [131, 276] on div "Demandes 6" at bounding box center [120, 276] width 131 height 20
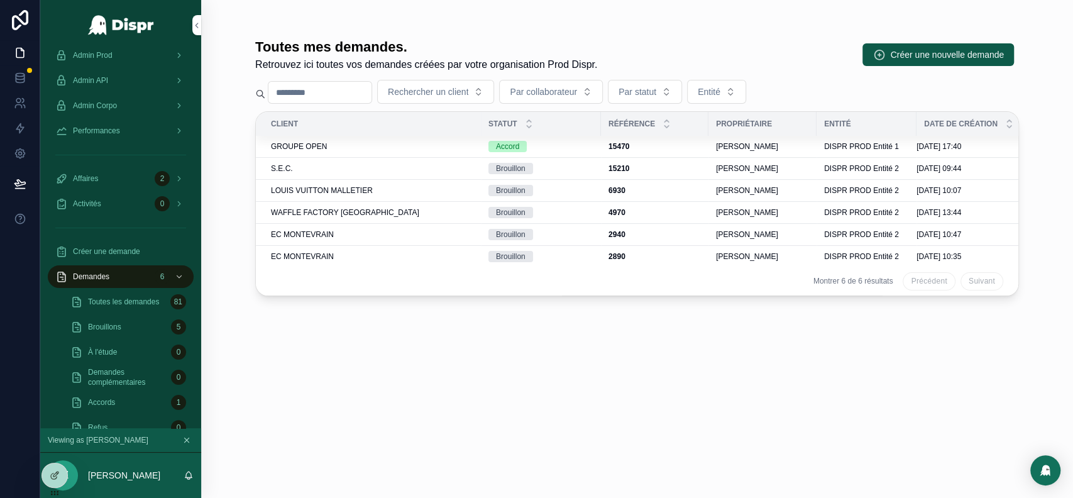
click at [390, 173] on td "S.E.C." at bounding box center [368, 168] width 225 height 22
click at [443, 168] on div "S.E.C." at bounding box center [372, 168] width 202 height 10
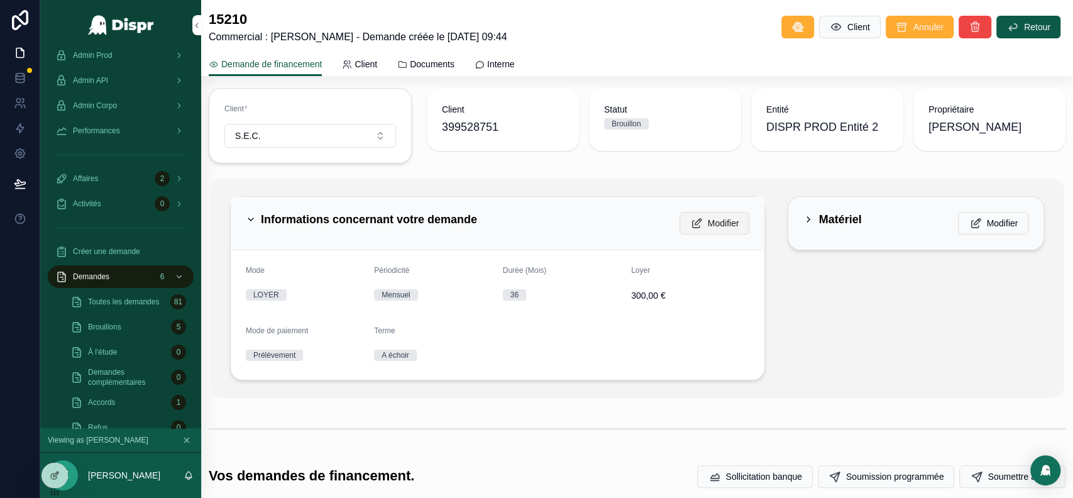
scroll to position [70, 0]
click at [708, 224] on span "Modifier" at bounding box center [723, 223] width 31 height 13
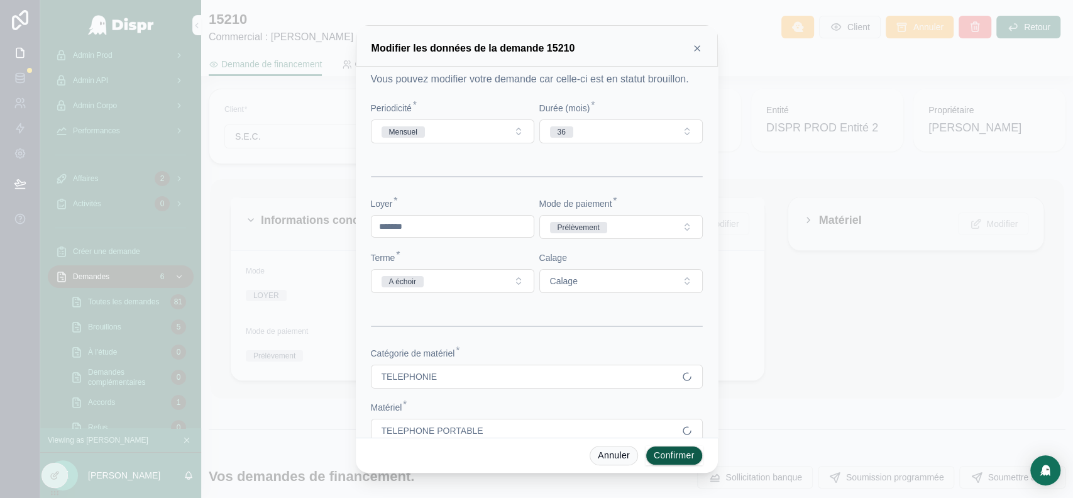
click at [698, 46] on icon at bounding box center [696, 48] width 5 height 5
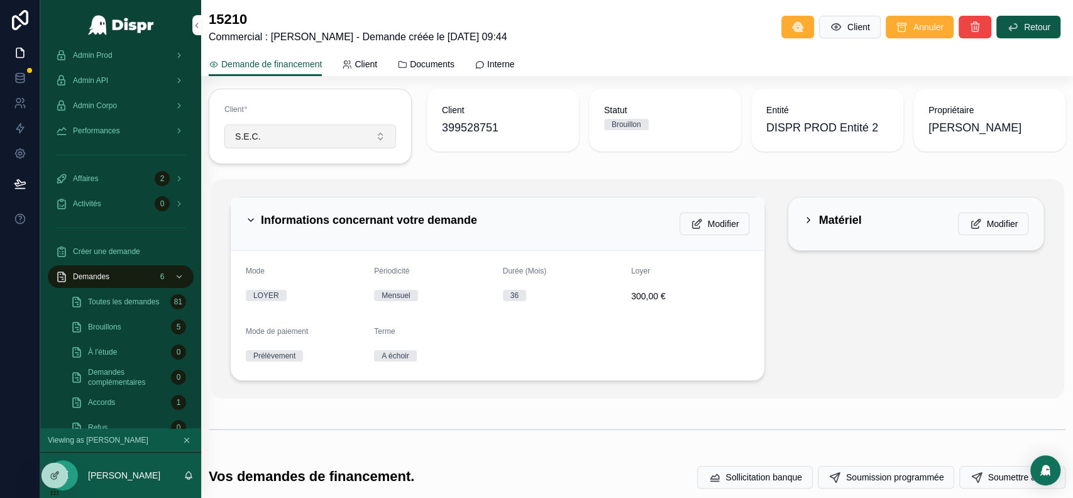
click at [357, 130] on button "S.E.C." at bounding box center [310, 136] width 172 height 24
click at [583, 165] on div "Client 399528751 Statut Brouillon Entité DISPR PROD Entité 2 Propriétaire Jerem…" at bounding box center [746, 126] width 654 height 85
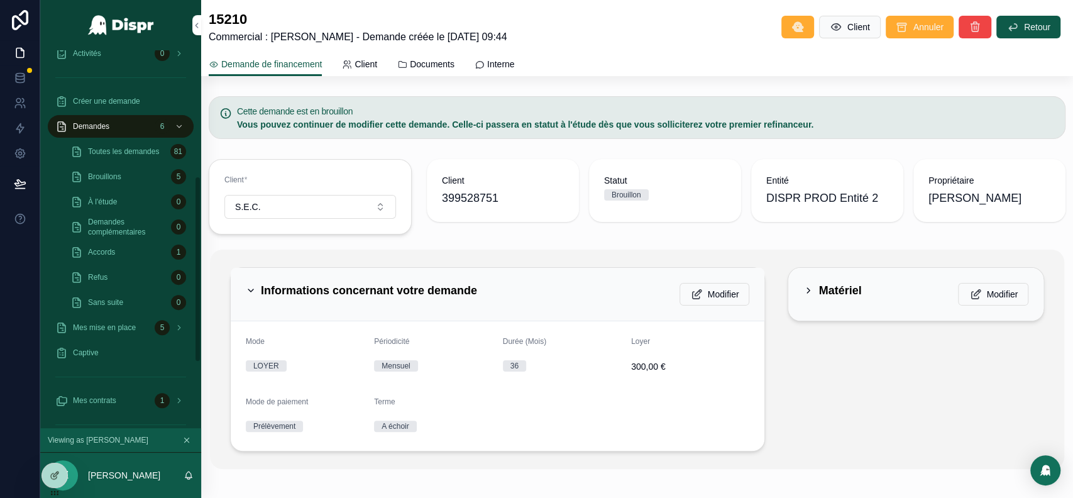
scroll to position [282, 0]
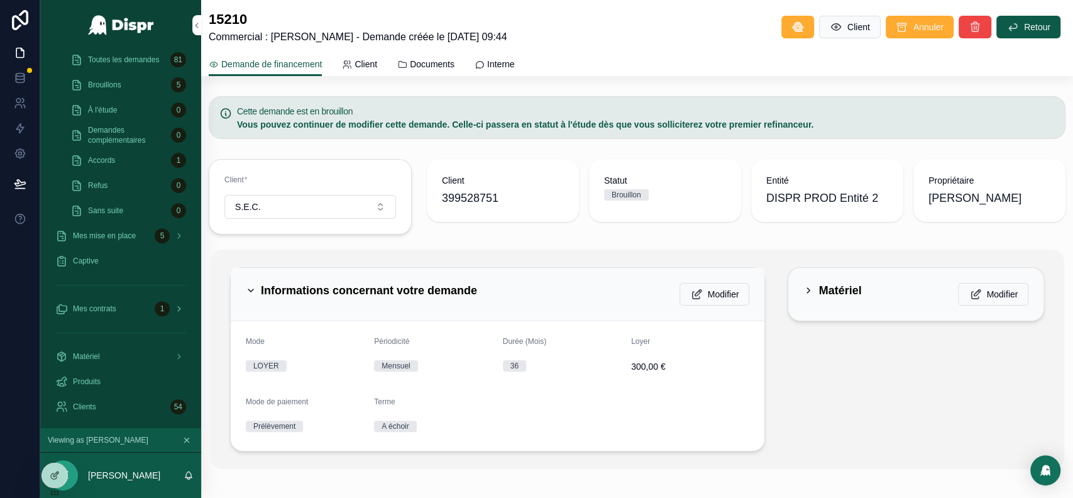
click at [112, 317] on div "Mes contrats 1" at bounding box center [120, 309] width 131 height 20
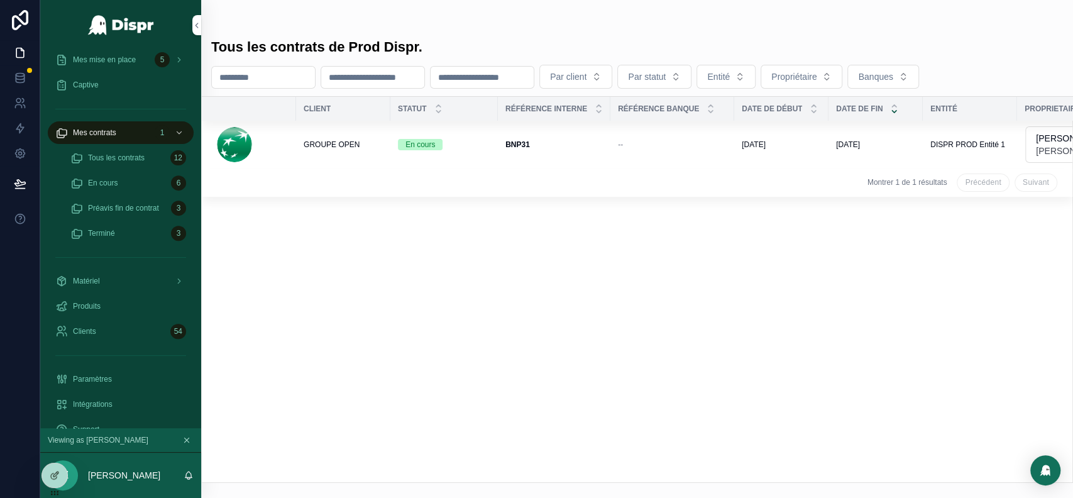
click at [145, 162] on span "Tous les contrats" at bounding box center [116, 158] width 57 height 10
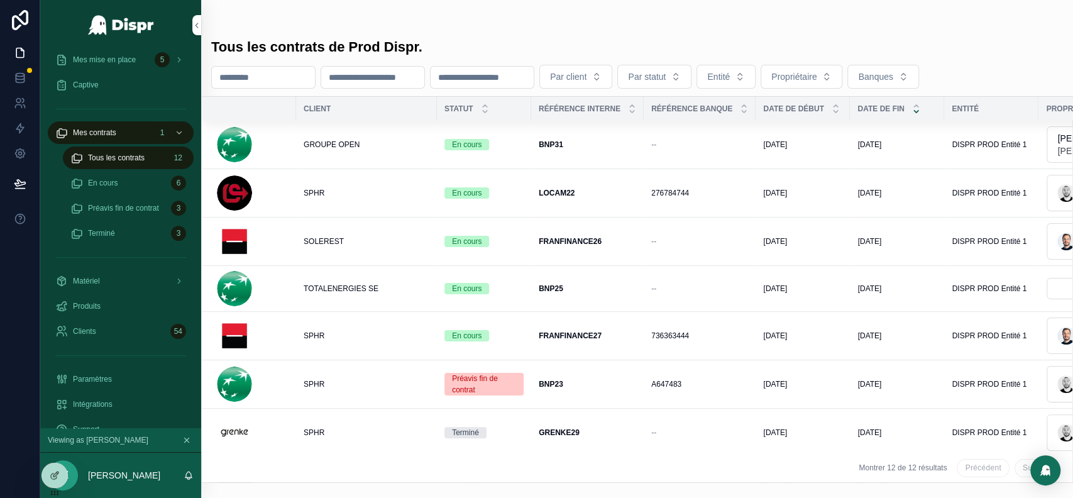
click at [842, 79] on button "Propriétaire" at bounding box center [801, 77] width 82 height 24
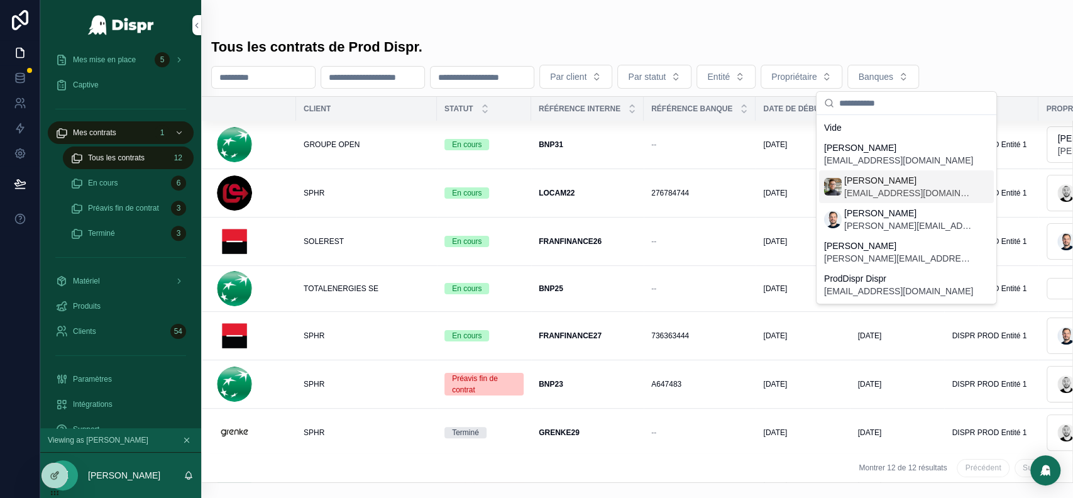
click at [877, 181] on span "Louis Martin" at bounding box center [908, 180] width 129 height 13
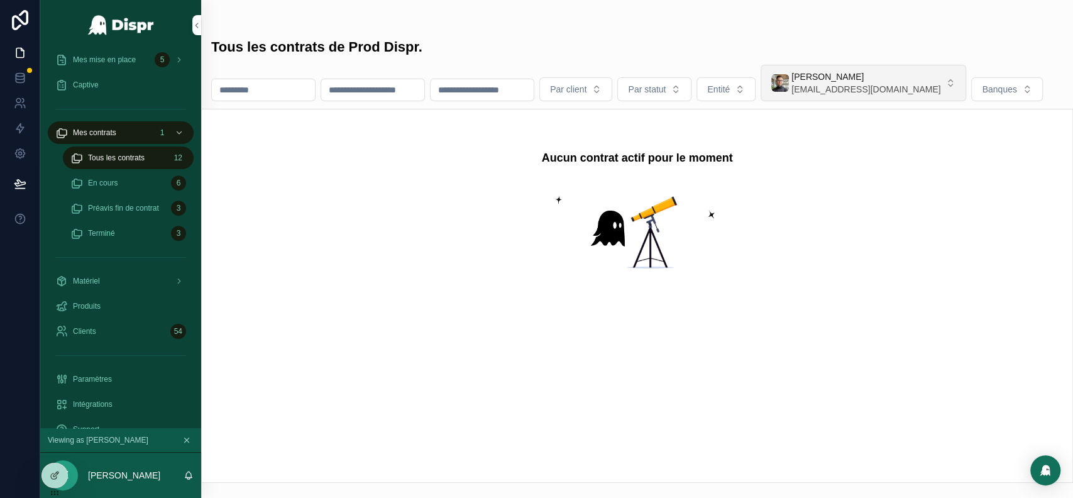
click at [923, 85] on span "admin@dispr.tech" at bounding box center [865, 89] width 149 height 13
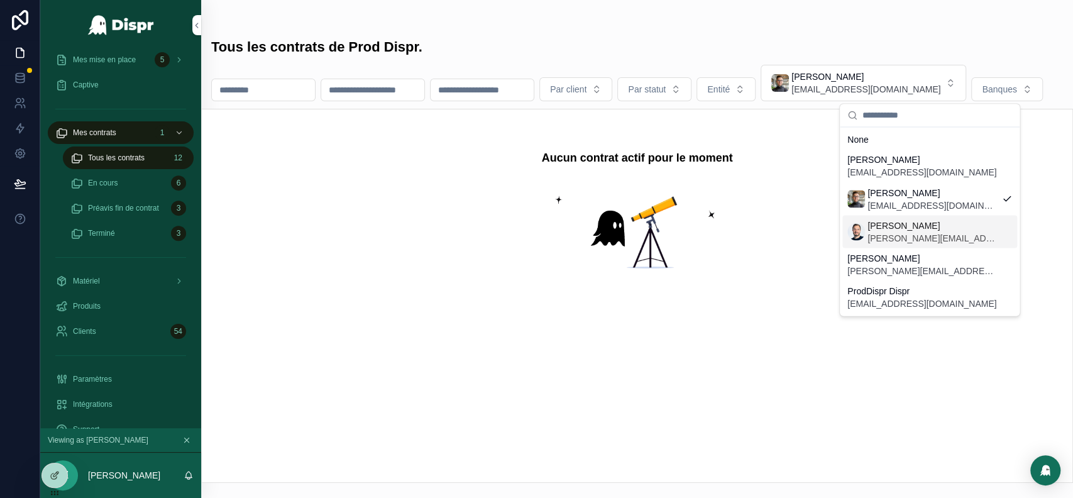
click at [906, 236] on span "nicolas@dispr.tech" at bounding box center [931, 237] width 129 height 13
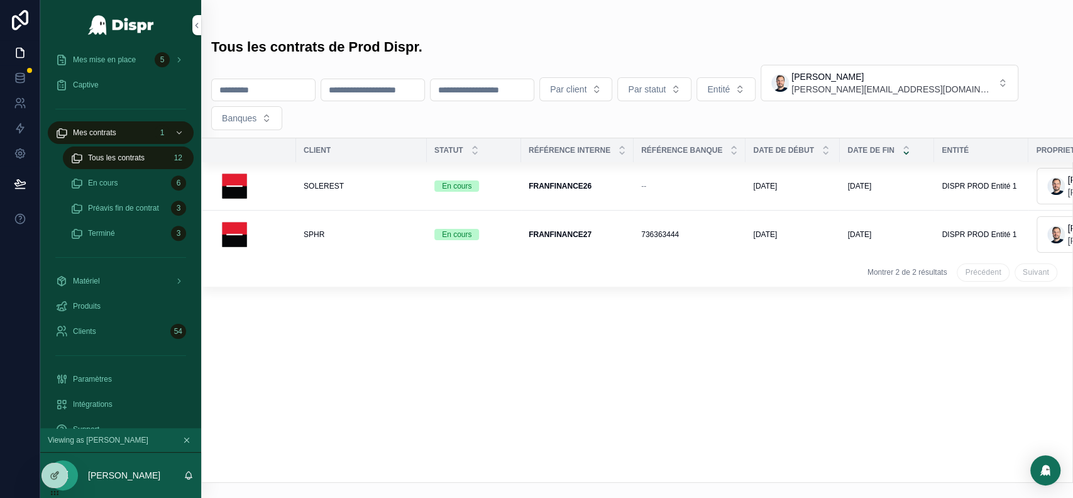
scroll to position [0, 188]
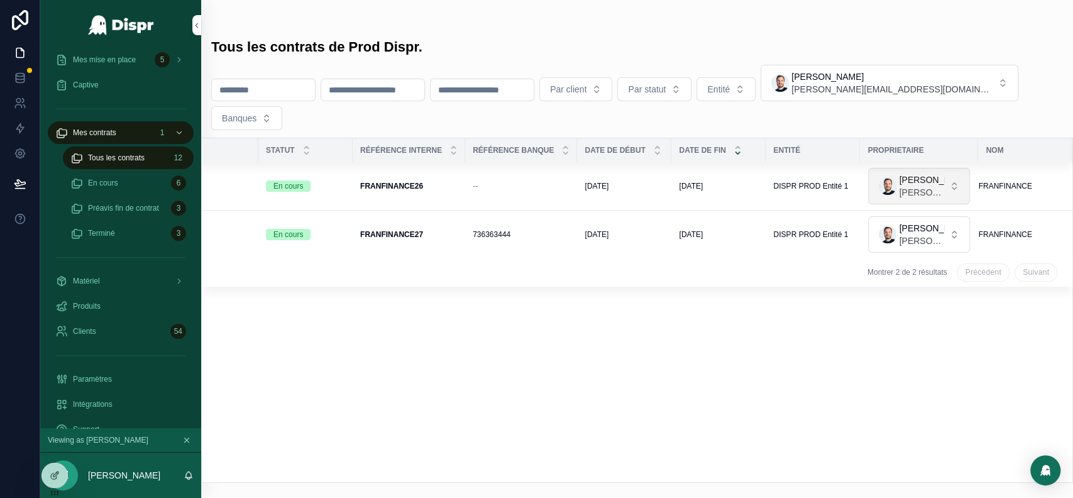
click at [948, 183] on button "Nicolas Wentzel nicolas@dispr.tech" at bounding box center [919, 186] width 102 height 36
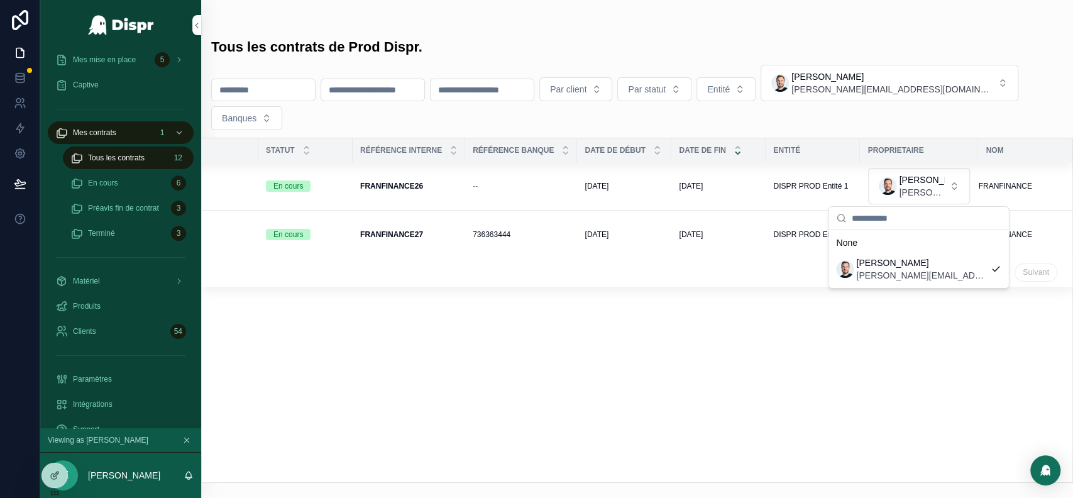
click at [722, 405] on div "Client Statut Référence interne Référence banque Date de début Date de fin Enti…" at bounding box center [637, 310] width 870 height 344
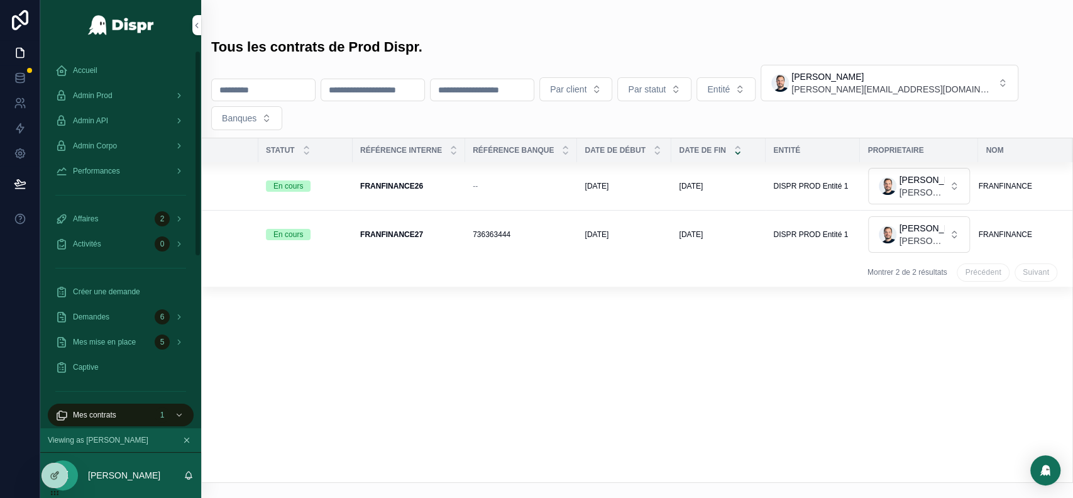
click at [90, 68] on span "Accueil" at bounding box center [85, 70] width 25 height 10
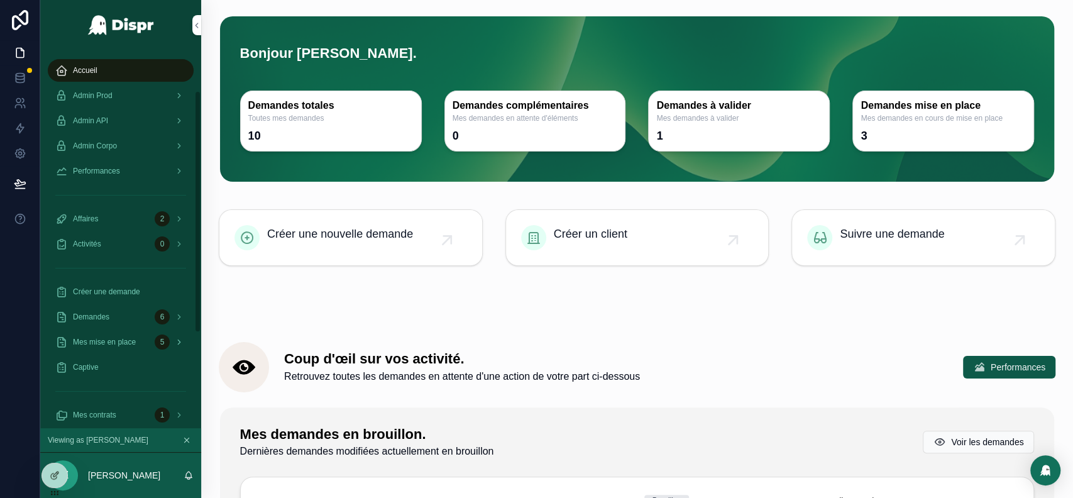
scroll to position [63, 0]
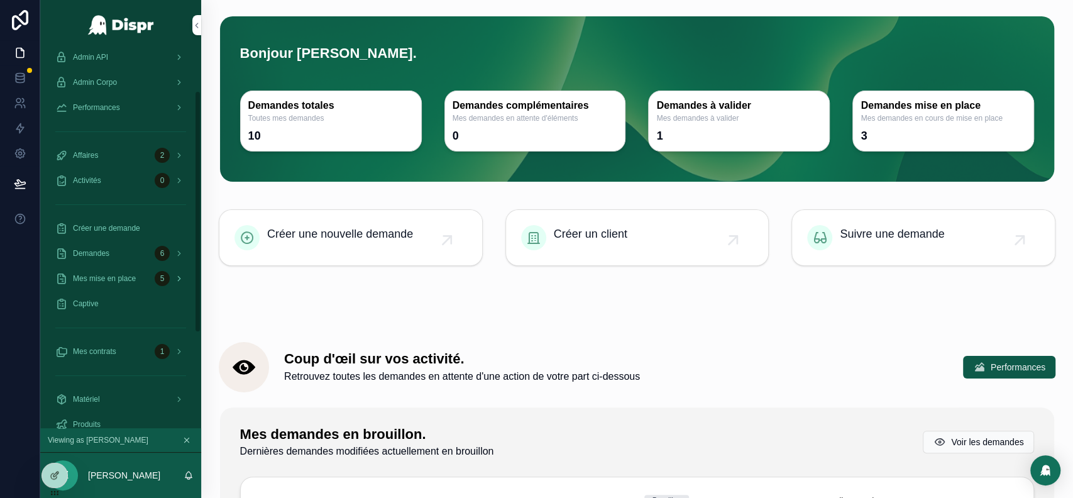
click at [119, 271] on div "Mes mise en place 5" at bounding box center [120, 278] width 131 height 20
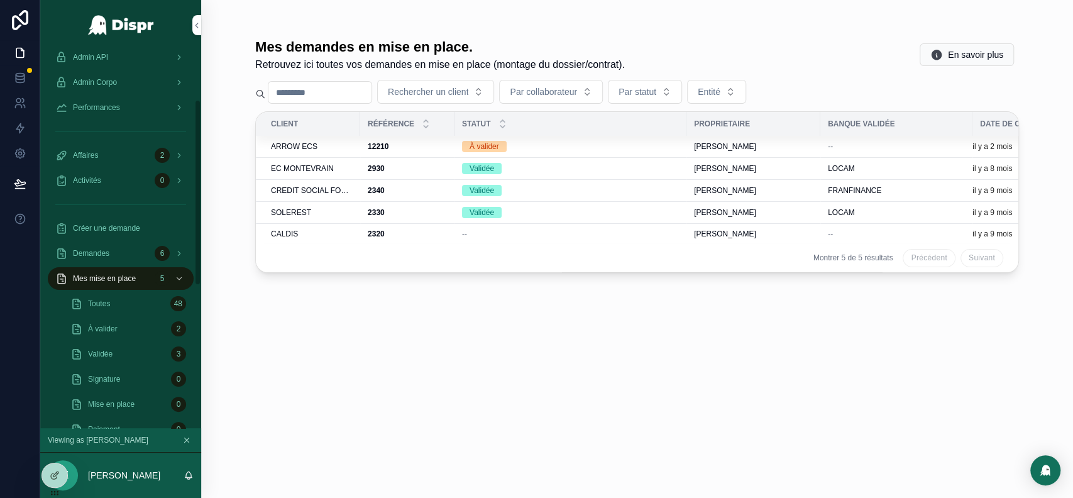
scroll to position [115, 0]
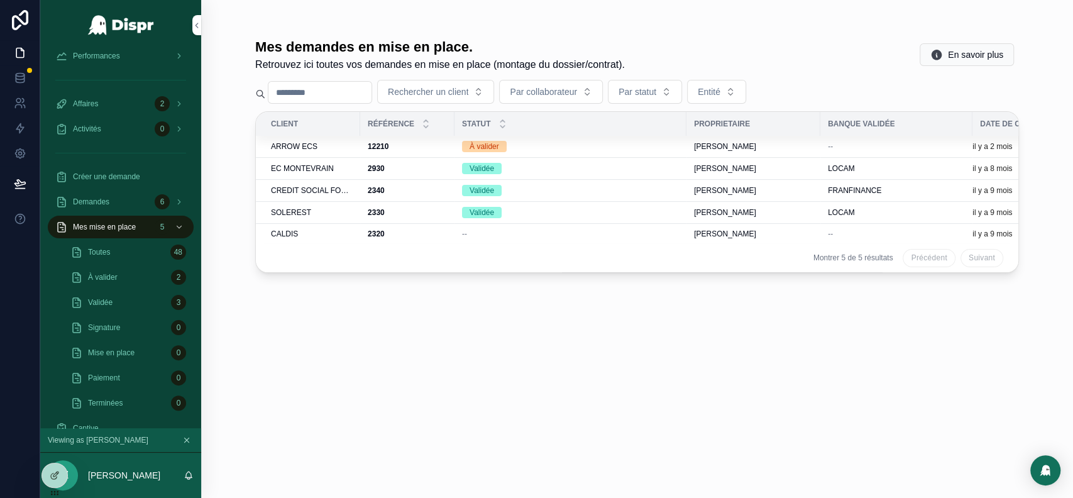
click at [441, 171] on div "2930 2930" at bounding box center [407, 168] width 79 height 10
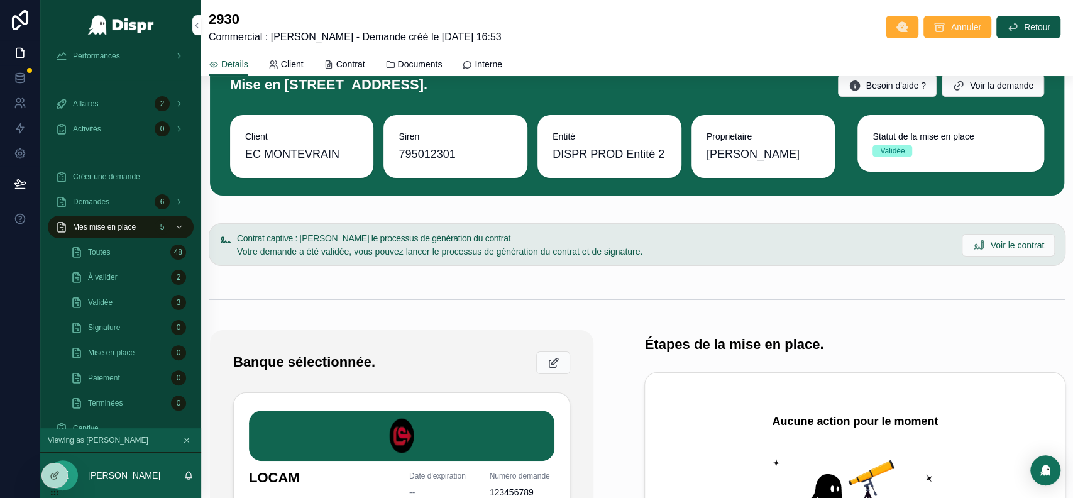
scroll to position [28, 0]
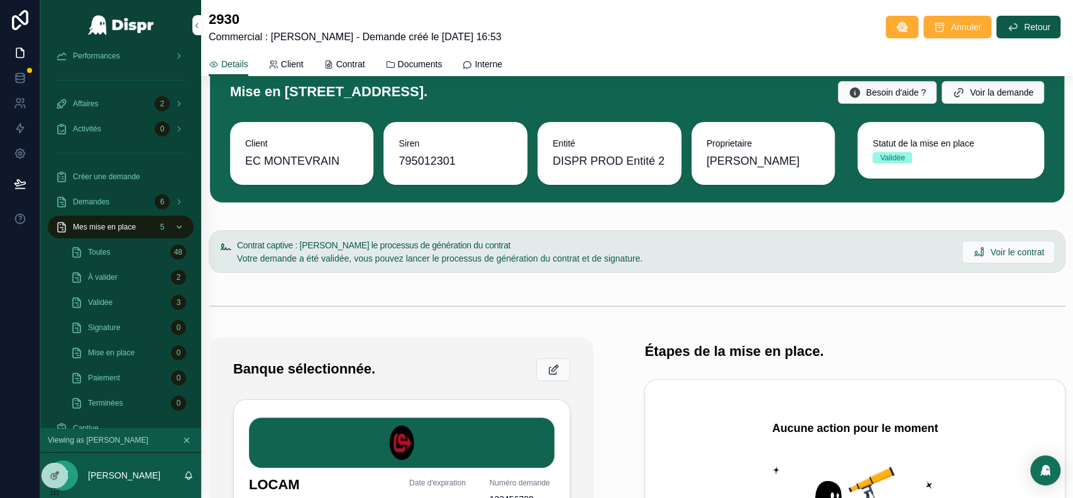
click at [140, 307] on div "Validée 3" at bounding box center [128, 302] width 116 height 20
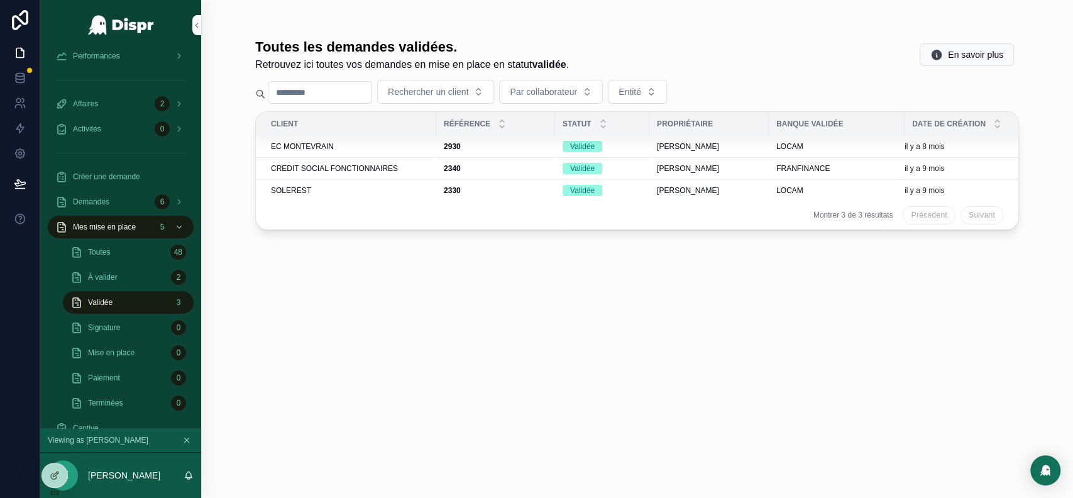
click at [507, 191] on div "2330 2330" at bounding box center [496, 190] width 104 height 10
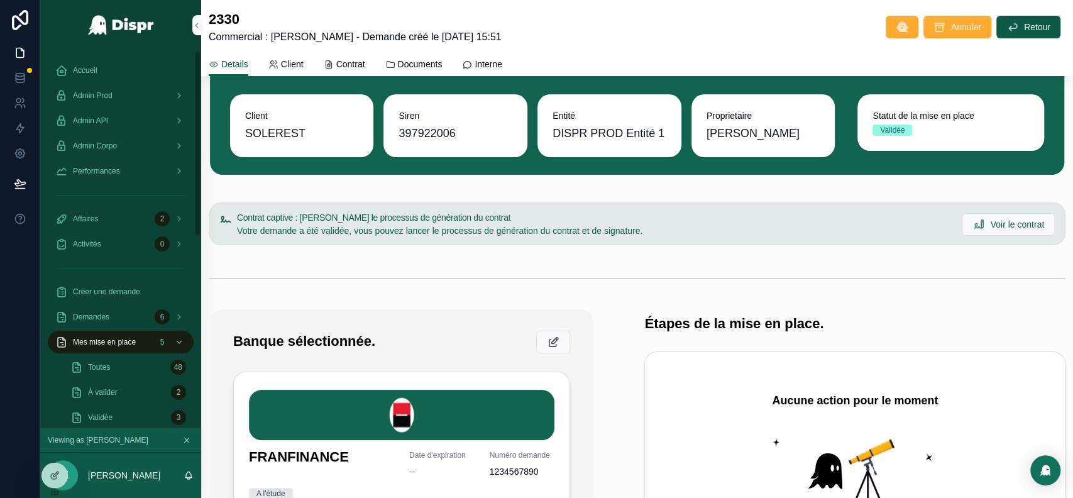
click at [114, 69] on div "Accueil" at bounding box center [120, 70] width 131 height 20
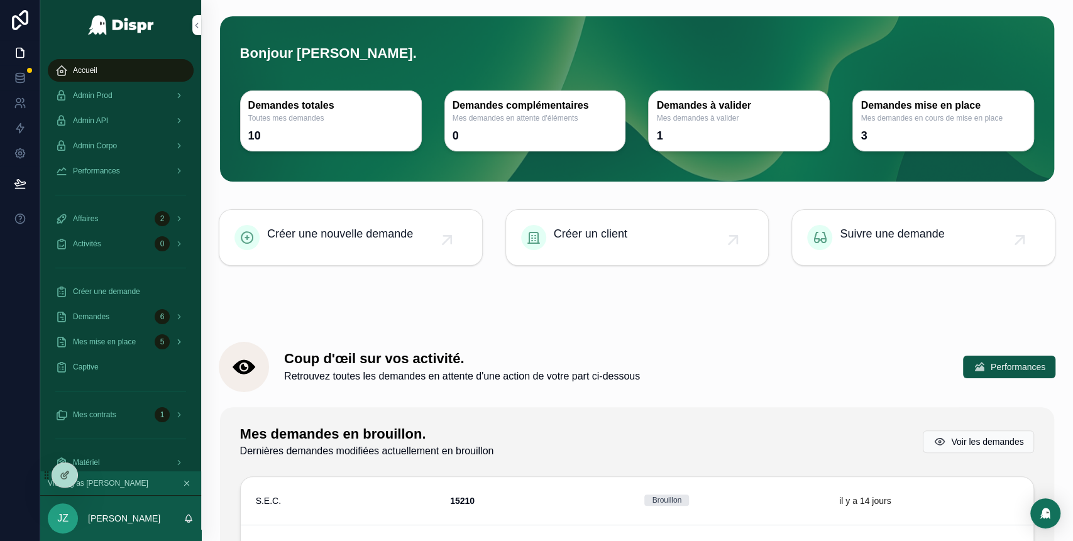
click at [128, 344] on span "Mes mise en place" at bounding box center [104, 342] width 63 height 10
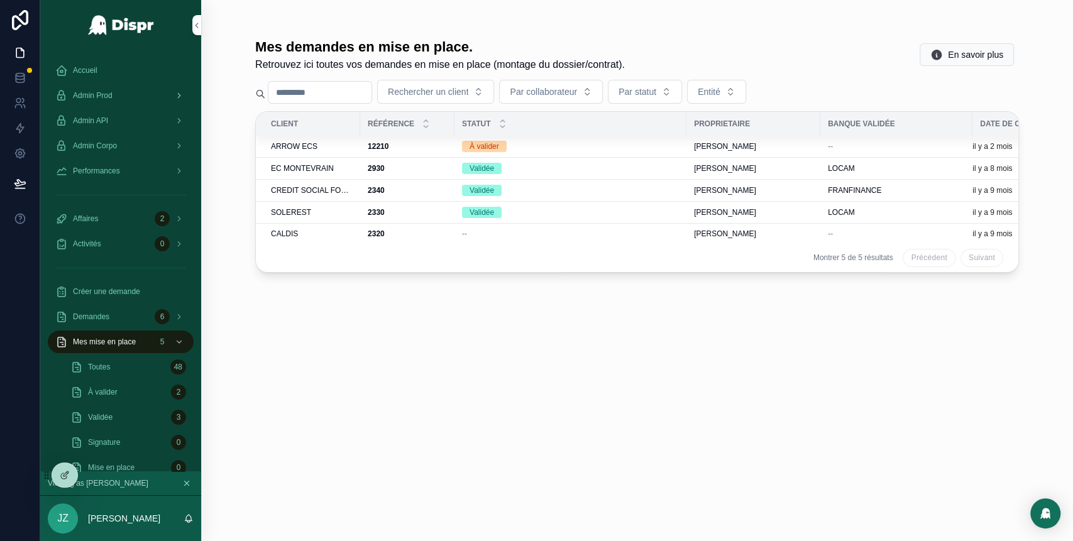
click at [112, 96] on span "Admin Prod" at bounding box center [93, 95] width 40 height 10
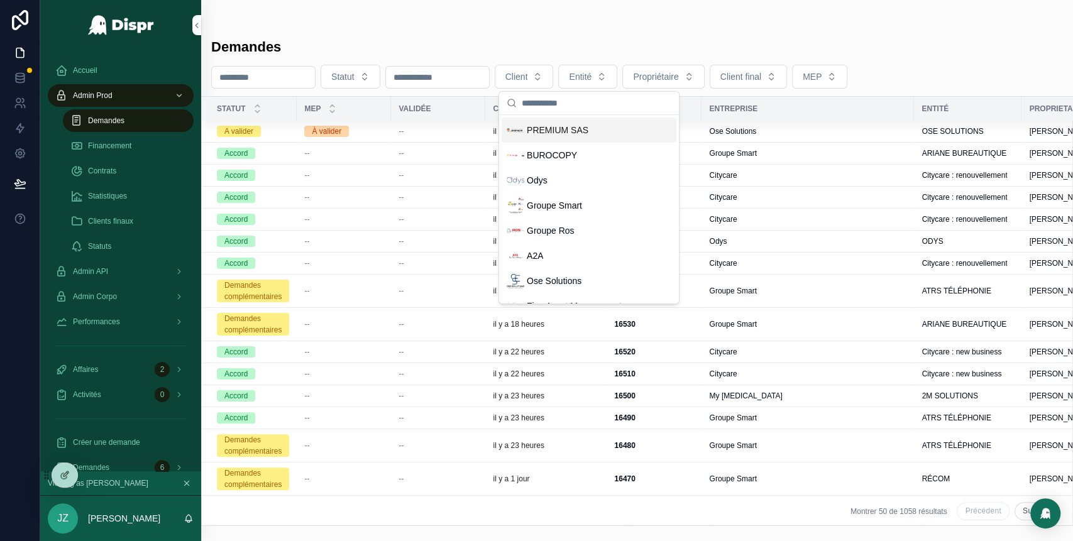
click at [578, 133] on span "PREMIUM SAS" at bounding box center [558, 130] width 62 height 13
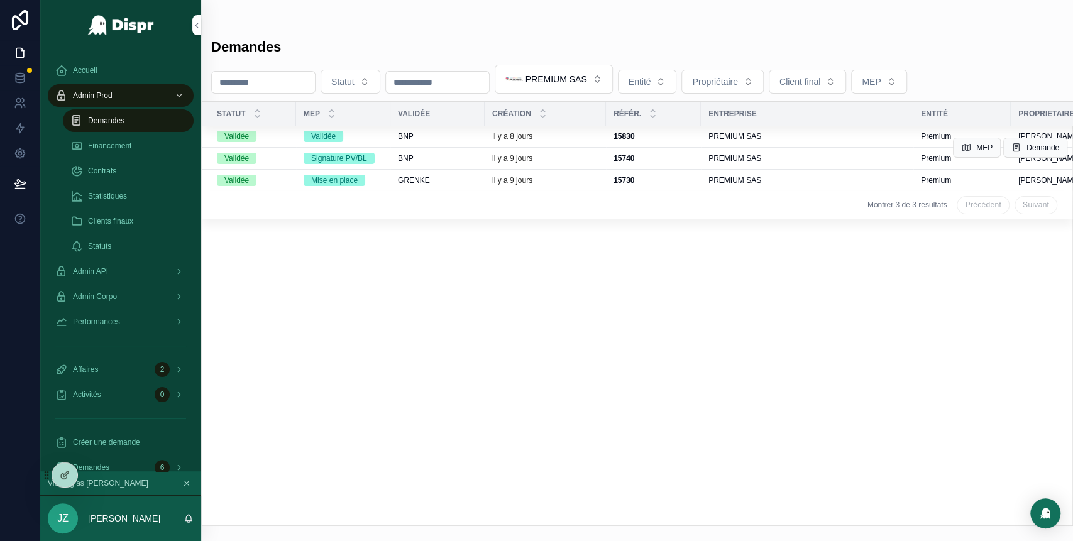
click at [449, 158] on div "BNP" at bounding box center [437, 158] width 79 height 10
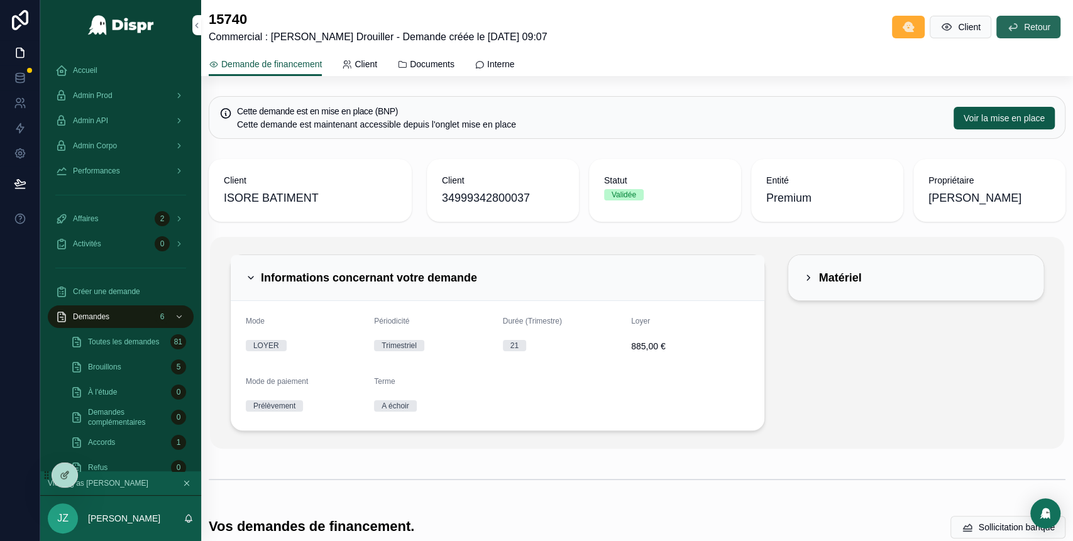
click at [1006, 29] on icon "scrollable content" at bounding box center [1012, 27] width 13 height 13
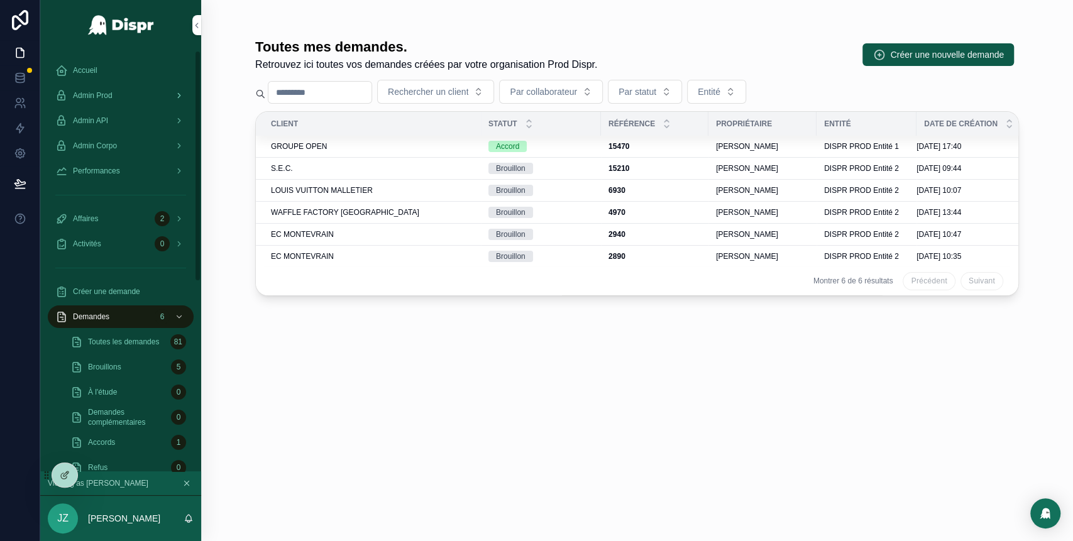
click at [129, 90] on div "Admin Prod" at bounding box center [120, 95] width 131 height 20
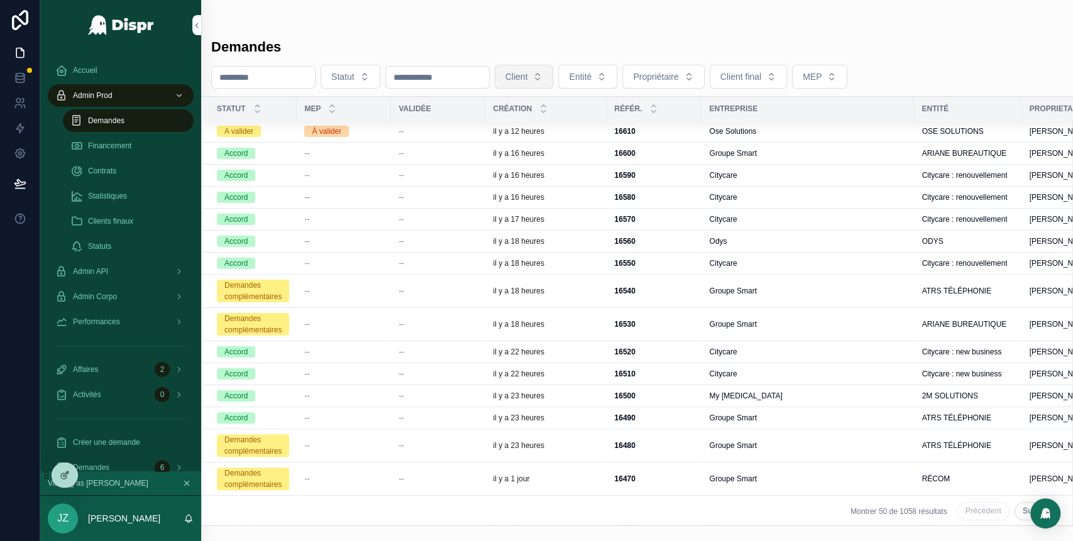
click at [554, 72] on button "Client" at bounding box center [524, 77] width 59 height 24
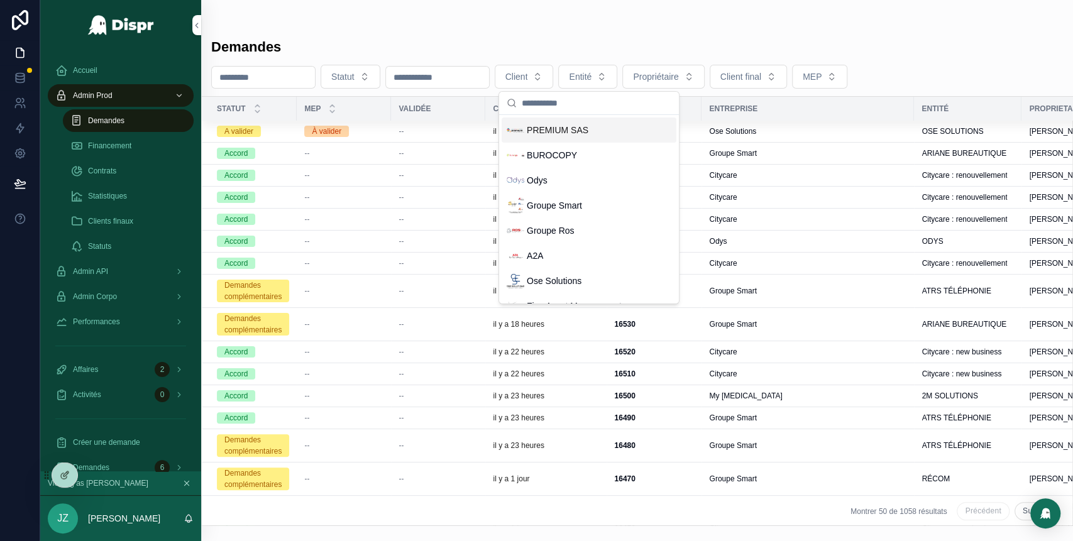
click at [577, 132] on span "PREMIUM SAS" at bounding box center [558, 130] width 62 height 13
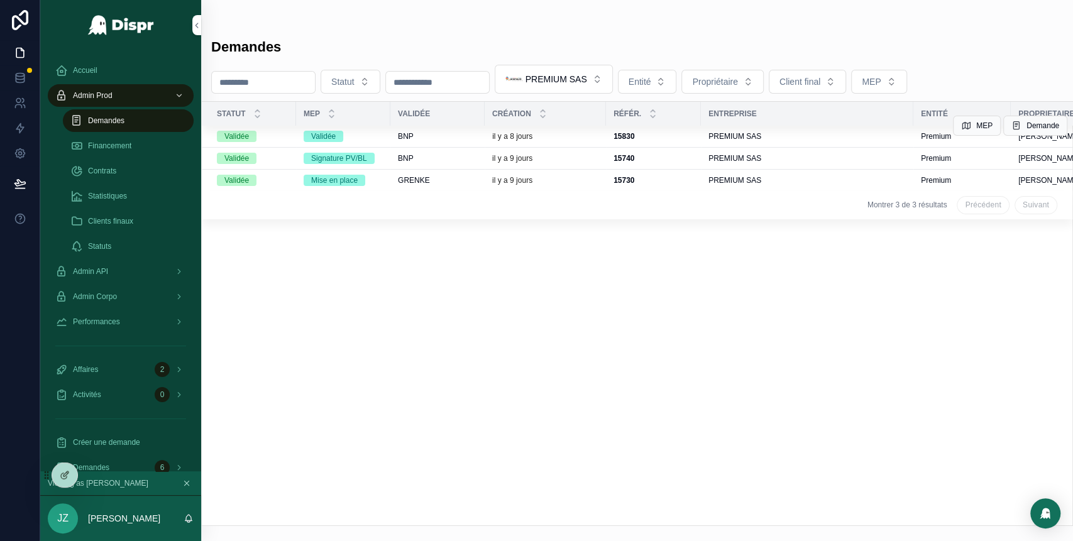
click at [671, 136] on div "15830 15830" at bounding box center [653, 136] width 80 height 10
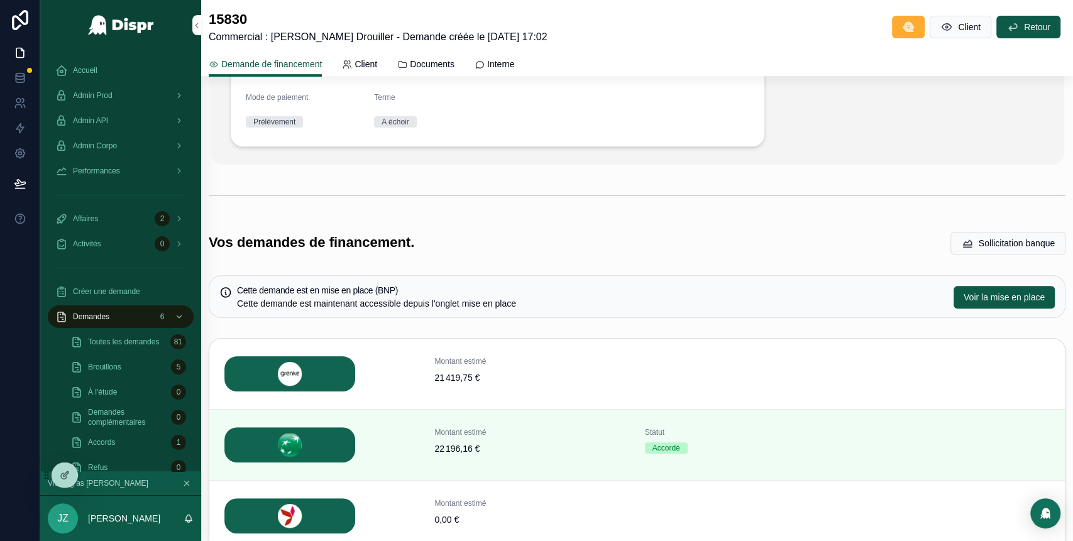
scroll to position [320, 0]
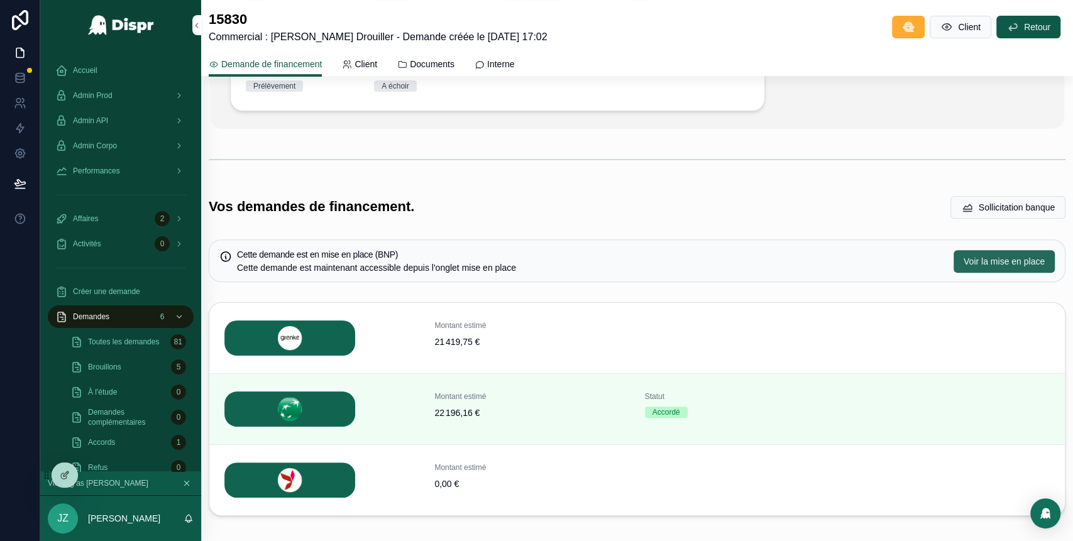
click at [963, 258] on span "Voir la mise en place" at bounding box center [1003, 261] width 81 height 13
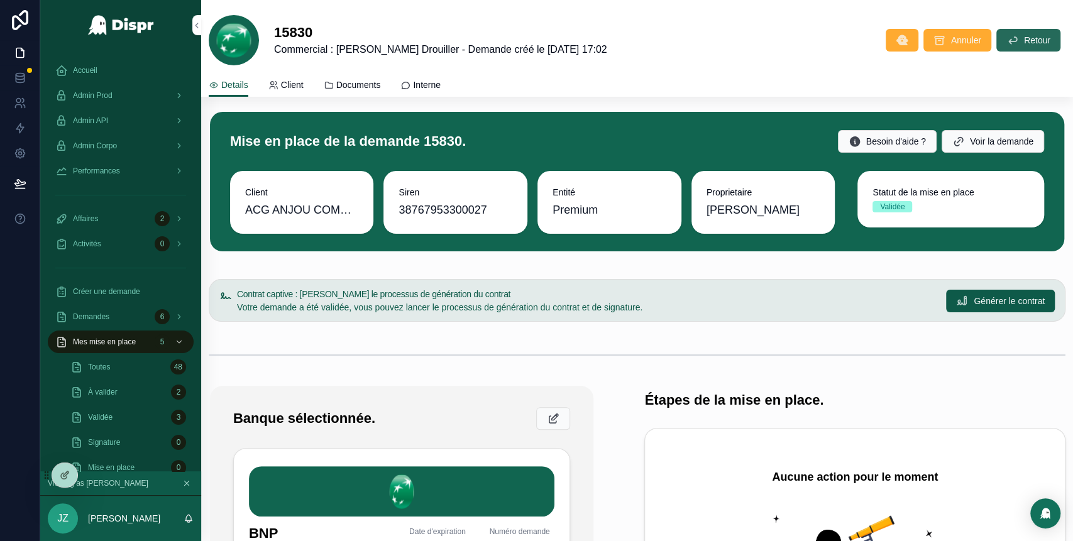
click at [1024, 38] on span "Retour" at bounding box center [1037, 40] width 26 height 13
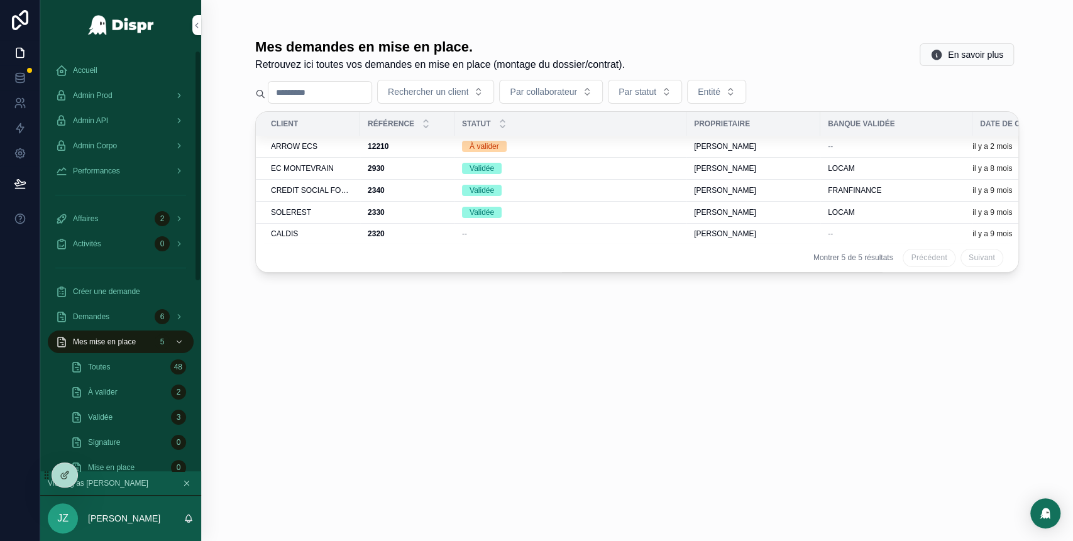
click at [100, 70] on div "Accueil" at bounding box center [120, 70] width 131 height 20
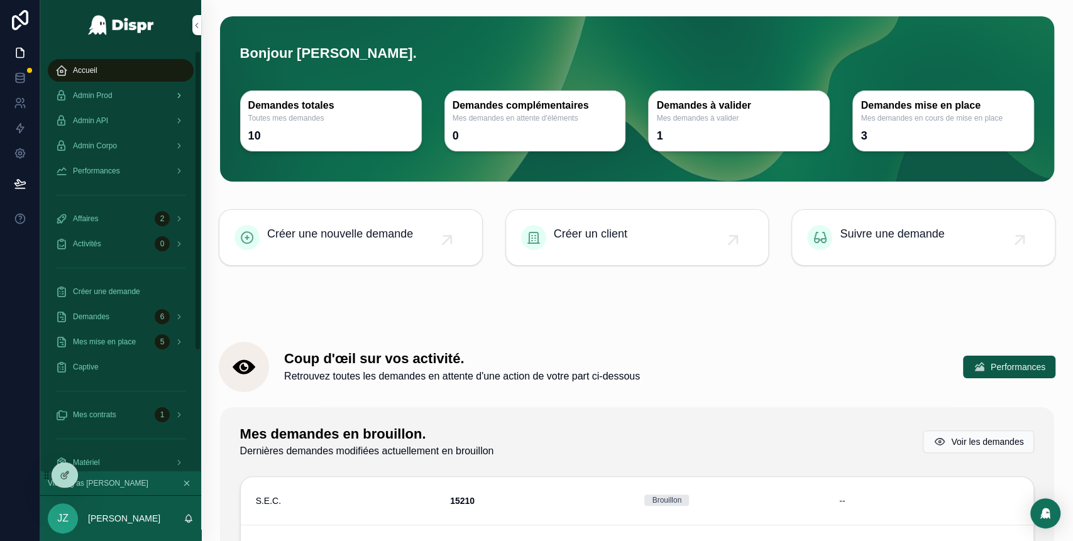
click at [122, 102] on div "Admin Prod" at bounding box center [120, 95] width 131 height 20
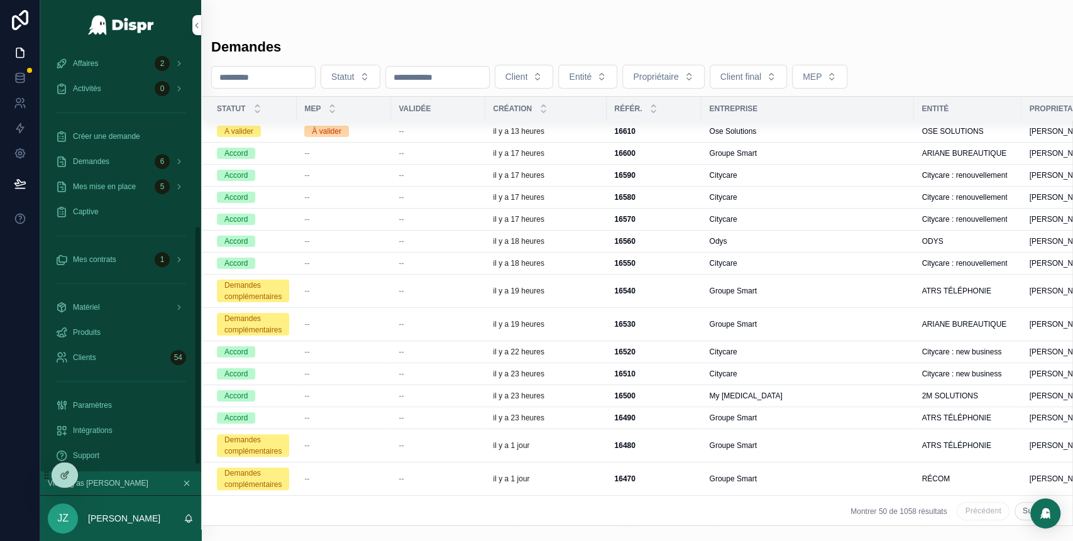
scroll to position [312, 0]
click at [112, 398] on span "Paramètres" at bounding box center [92, 400] width 39 height 10
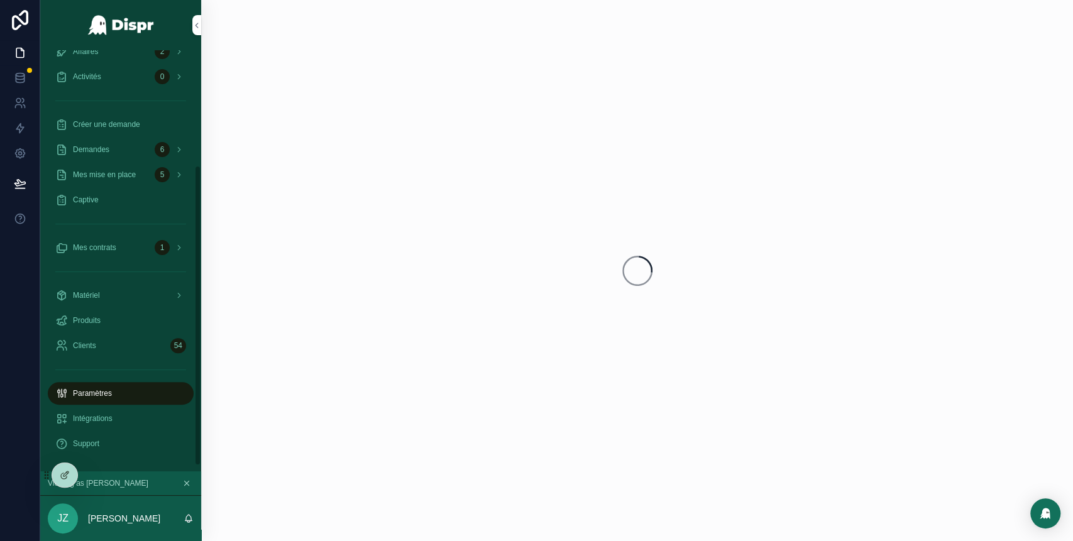
scroll to position [161, 0]
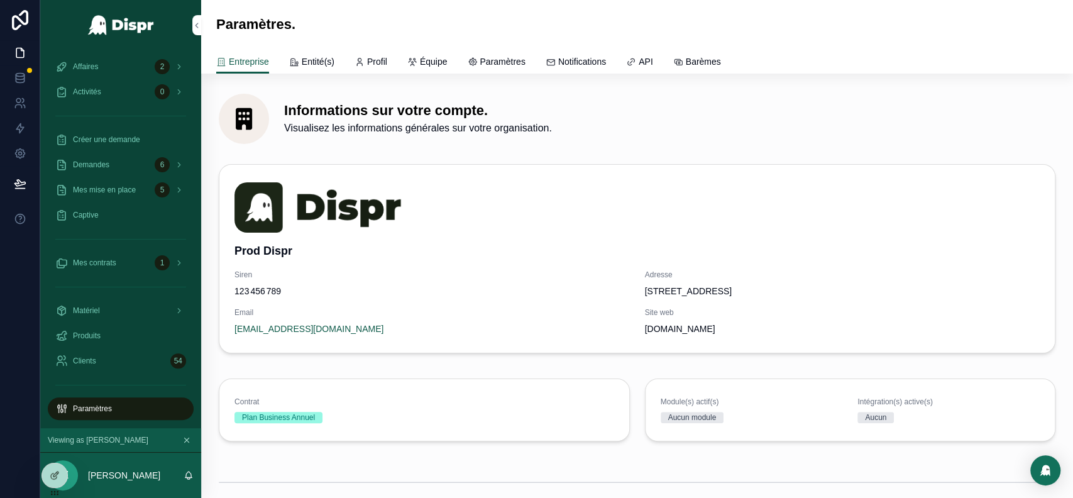
click at [506, 56] on span "Paramètres" at bounding box center [502, 61] width 45 height 13
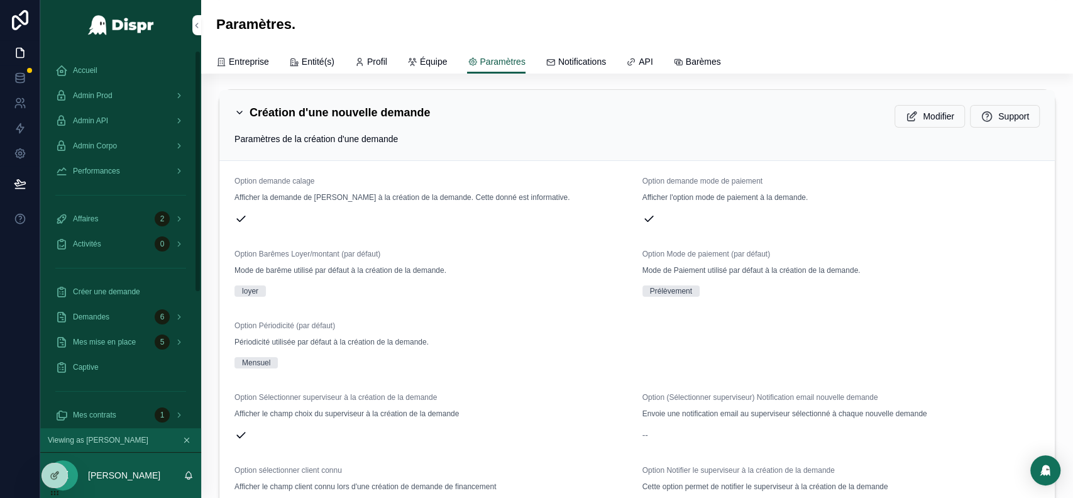
click at [106, 81] on link "Accueil" at bounding box center [121, 70] width 146 height 23
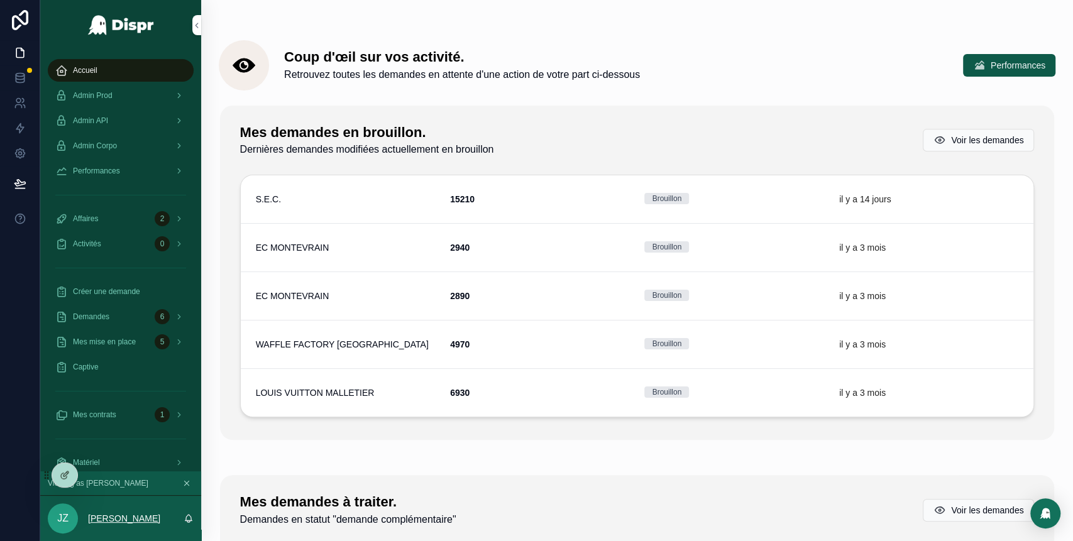
click at [130, 513] on p "[PERSON_NAME]" at bounding box center [124, 518] width 72 height 13
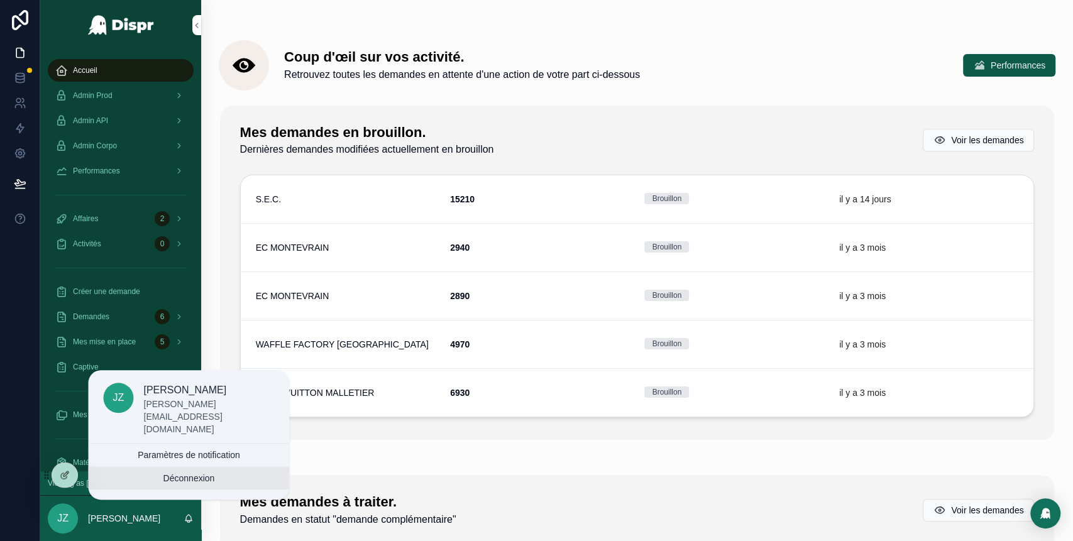
click at [177, 473] on button "Déconnexion" at bounding box center [188, 478] width 201 height 23
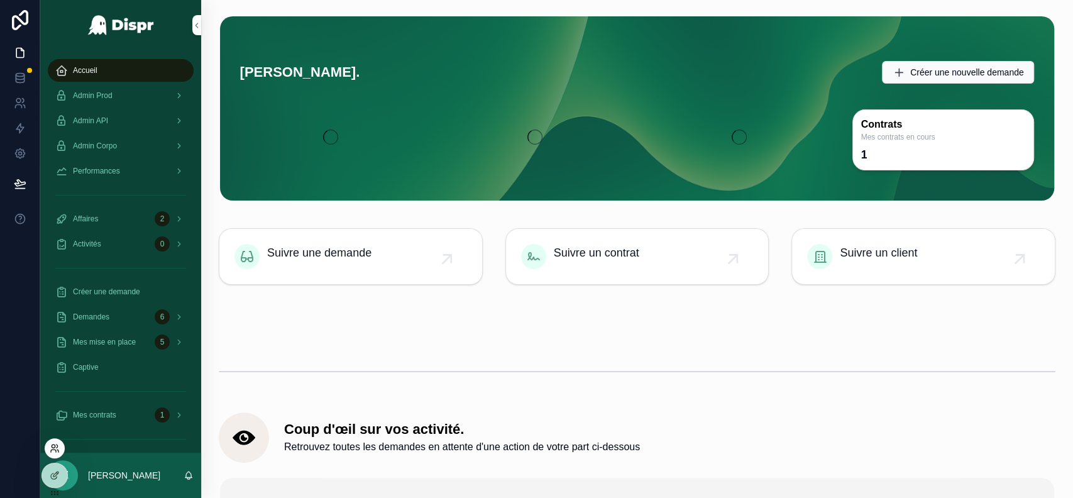
click at [56, 448] on icon at bounding box center [55, 448] width 10 height 10
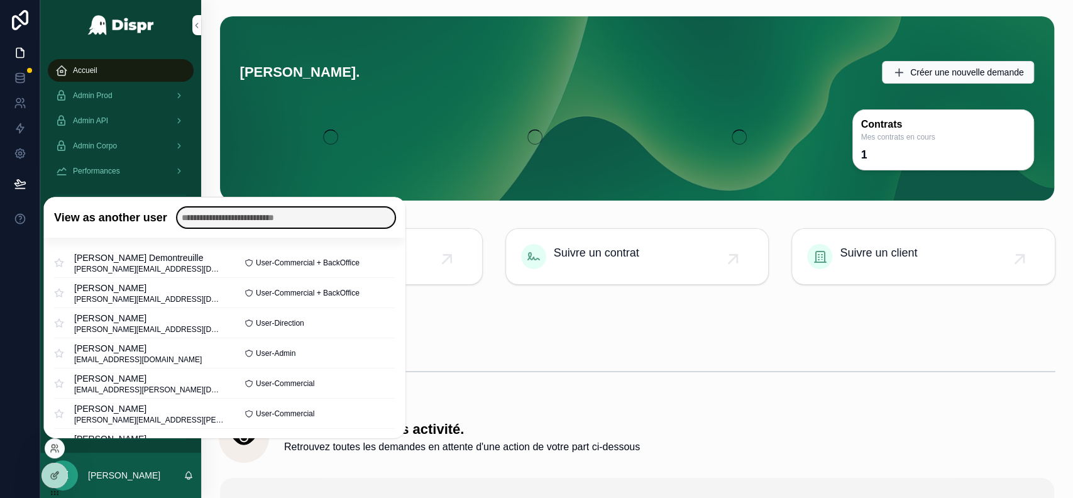
click at [211, 222] on input "text" at bounding box center [285, 217] width 217 height 20
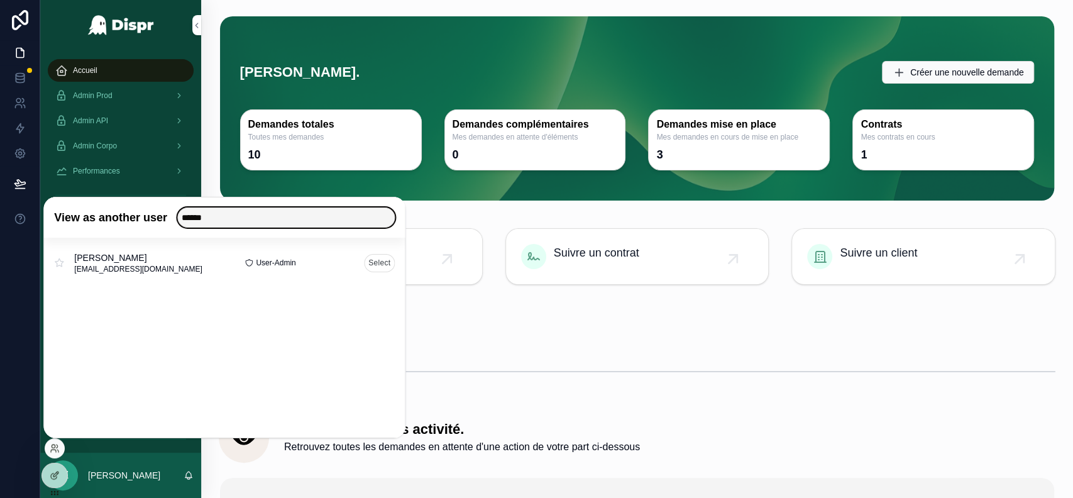
type input "******"
click at [377, 262] on button "Select" at bounding box center [379, 262] width 31 height 18
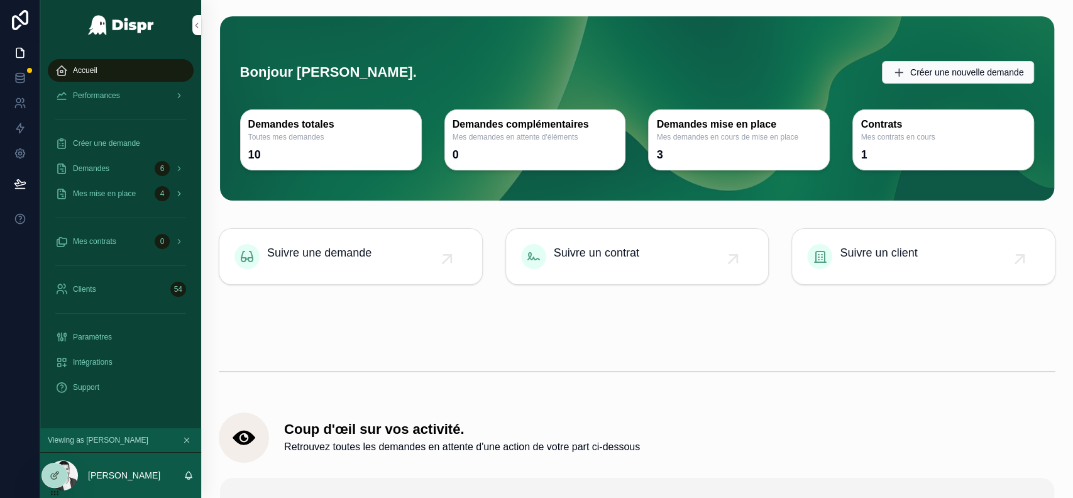
click at [143, 198] on div "Mes mise en place 4" at bounding box center [120, 194] width 131 height 20
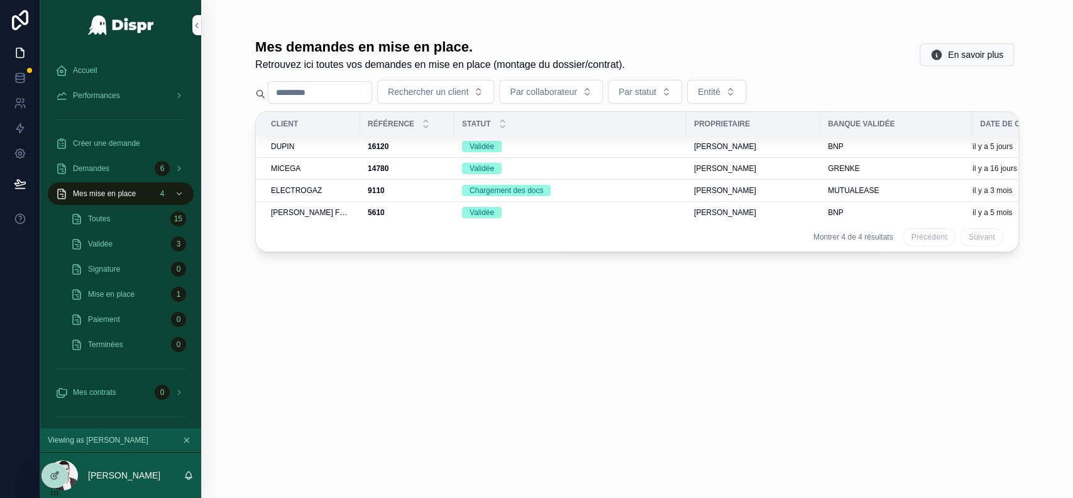
click at [415, 146] on div "16120 16120" at bounding box center [407, 146] width 79 height 10
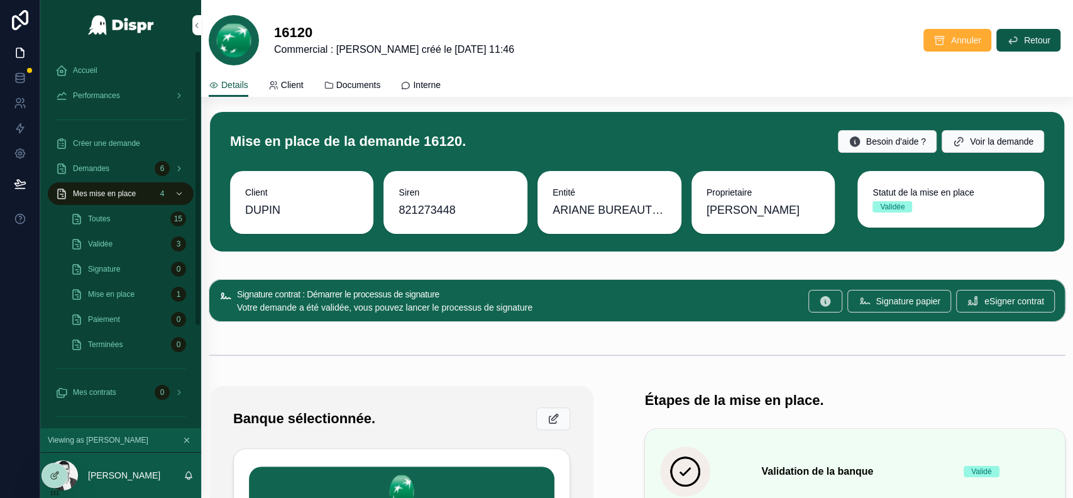
click at [124, 247] on div "Validée 3" at bounding box center [128, 244] width 116 height 20
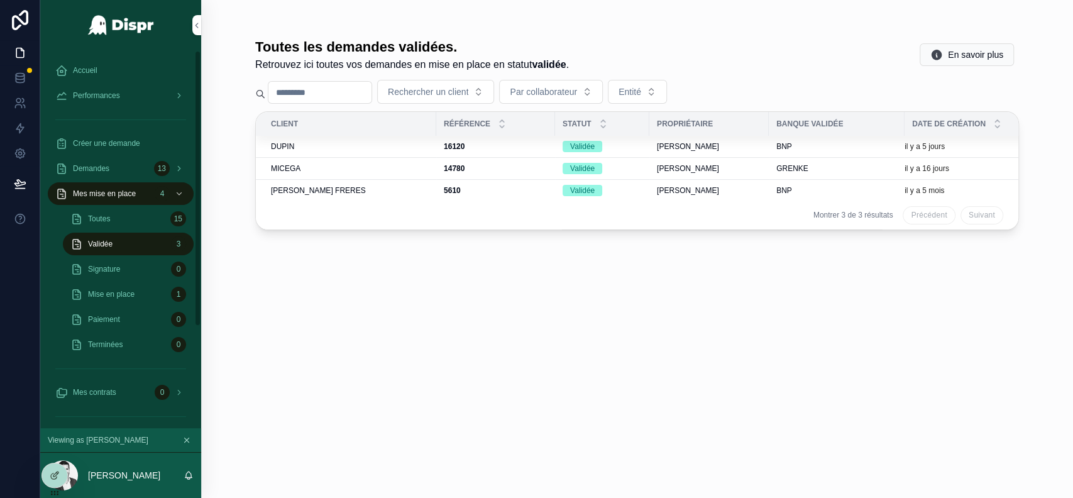
click at [145, 293] on div "Mise en place 1" at bounding box center [128, 294] width 116 height 20
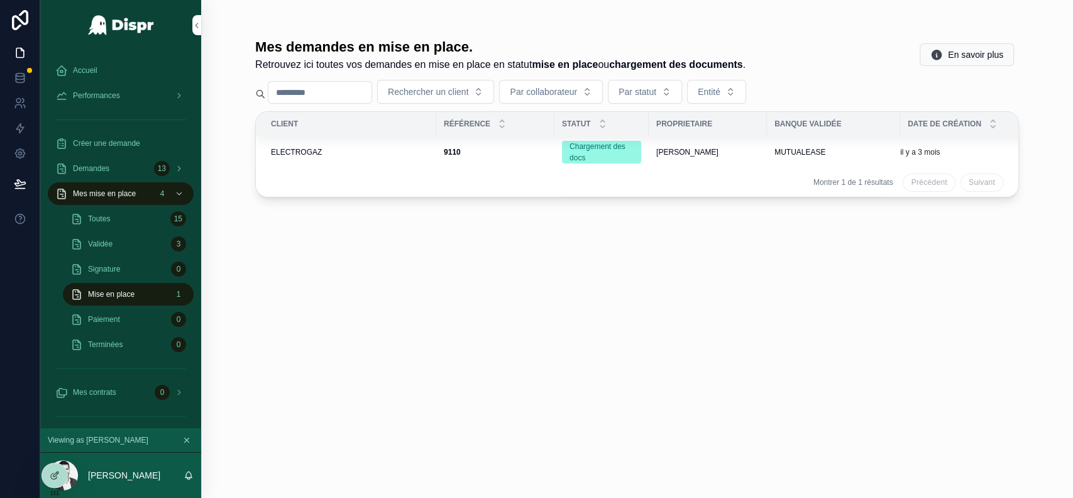
click at [413, 152] on div "ELECTROGAZ" at bounding box center [350, 152] width 158 height 10
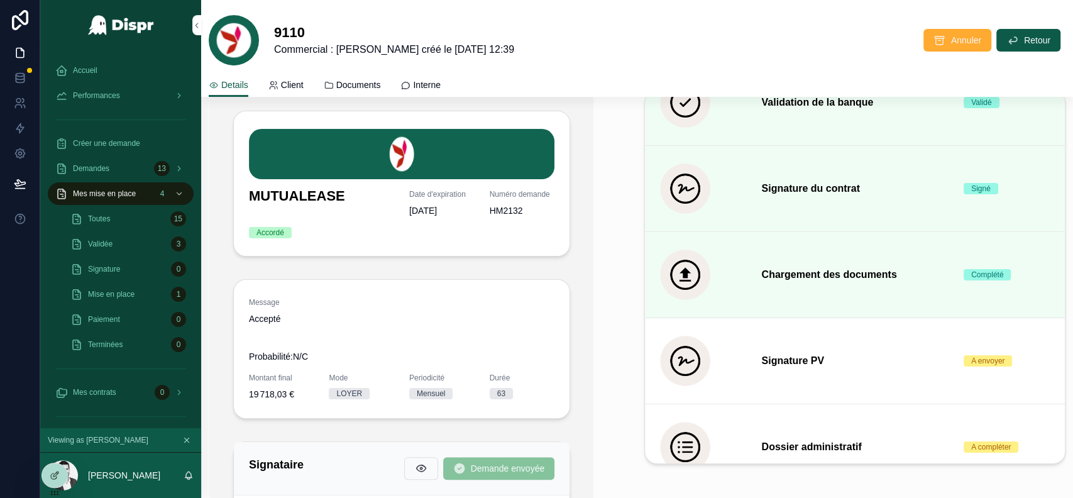
scroll to position [338, 0]
click at [356, 90] on span "Documents" at bounding box center [358, 85] width 45 height 13
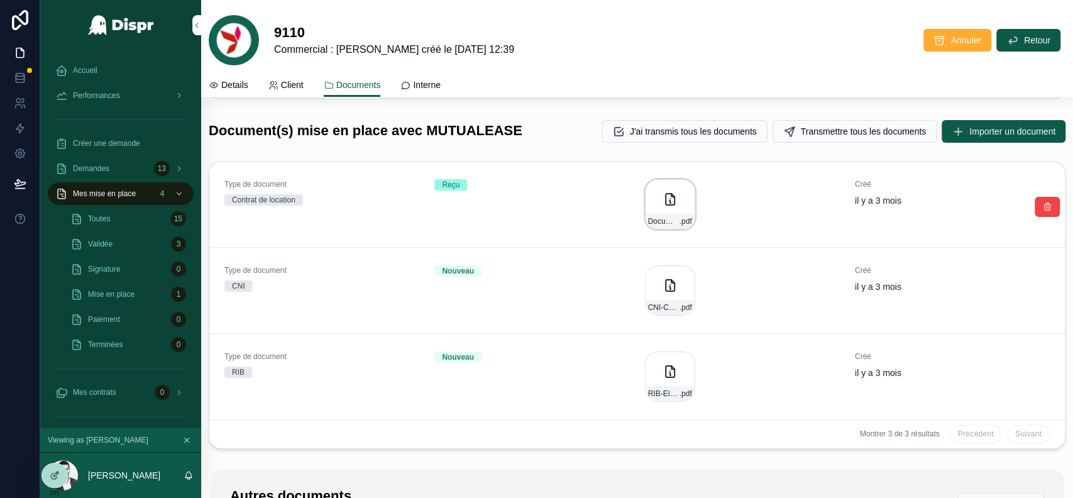
scroll to position [84, 0]
click at [674, 228] on div "Document .pdf" at bounding box center [670, 203] width 50 height 50
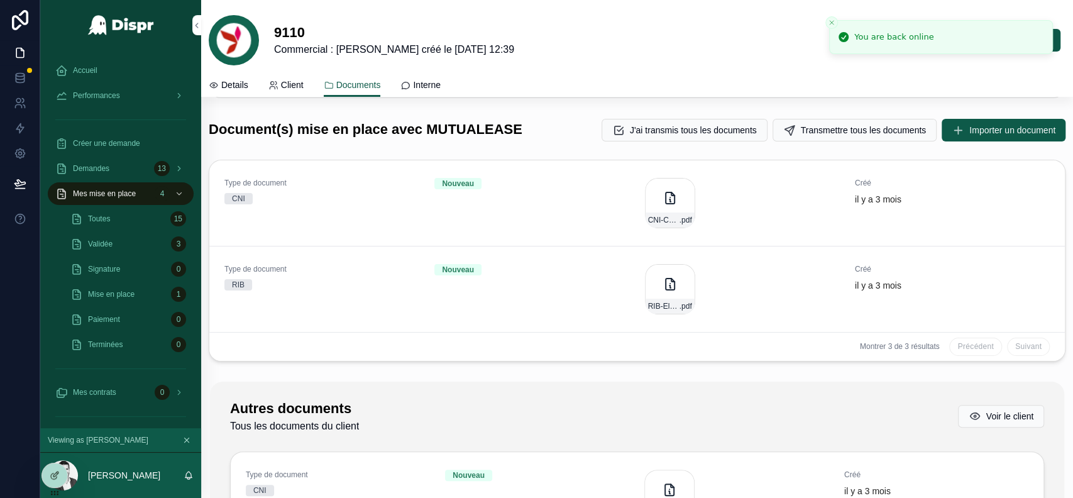
click at [633, 60] on div "9110 Commercial : Maxime Michel - Demande créé le 19/06/2025 12:39 Annuler Reto…" at bounding box center [637, 40] width 857 height 50
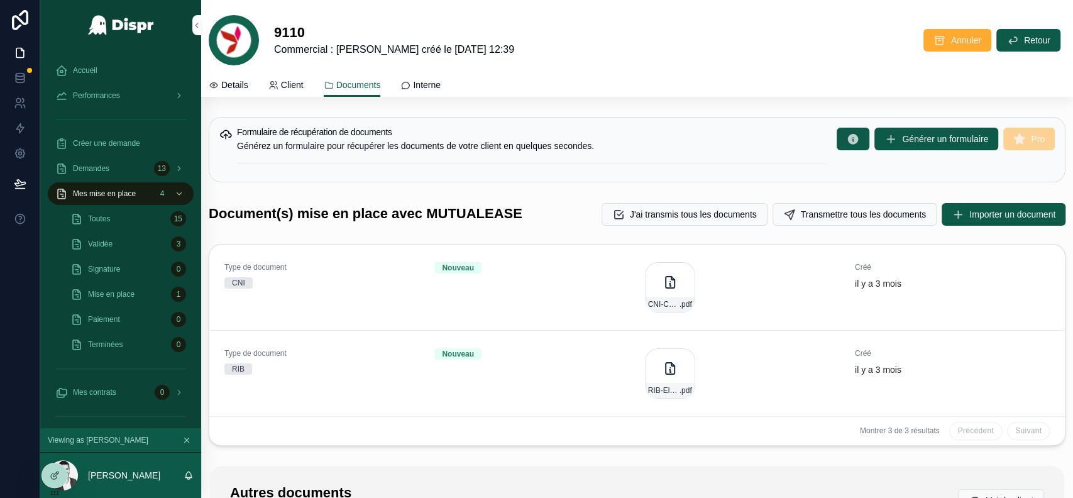
click at [232, 79] on span "Details" at bounding box center [234, 85] width 27 height 13
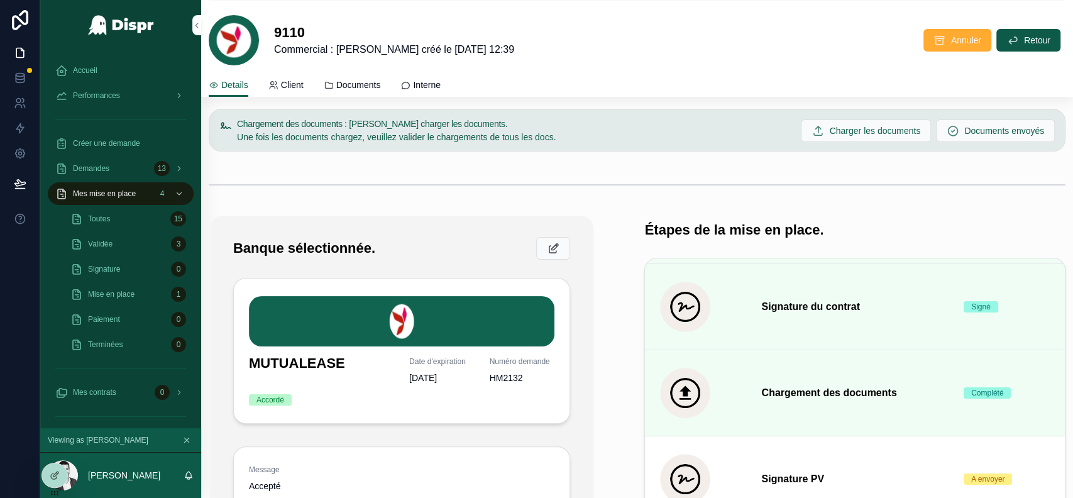
scroll to position [169, 0]
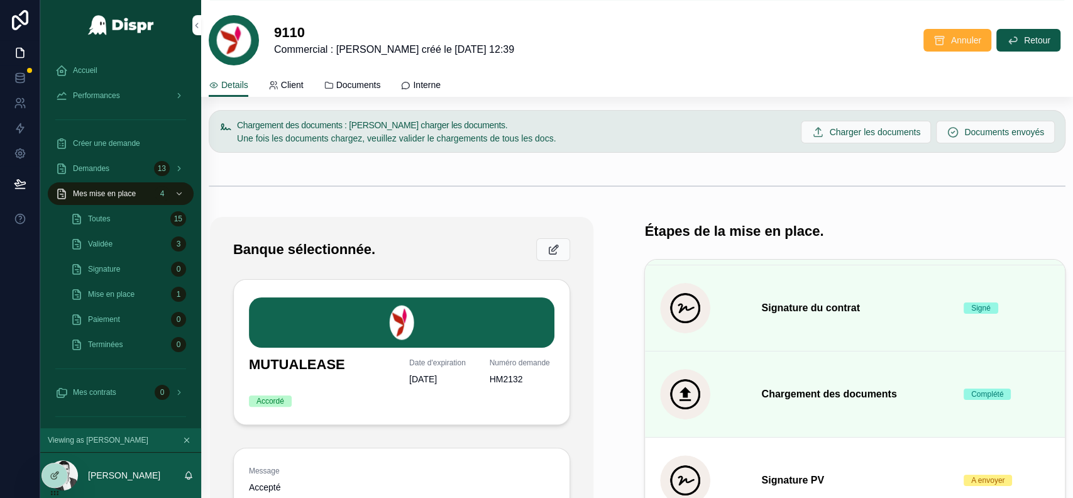
click at [358, 80] on span "Documents" at bounding box center [358, 85] width 45 height 13
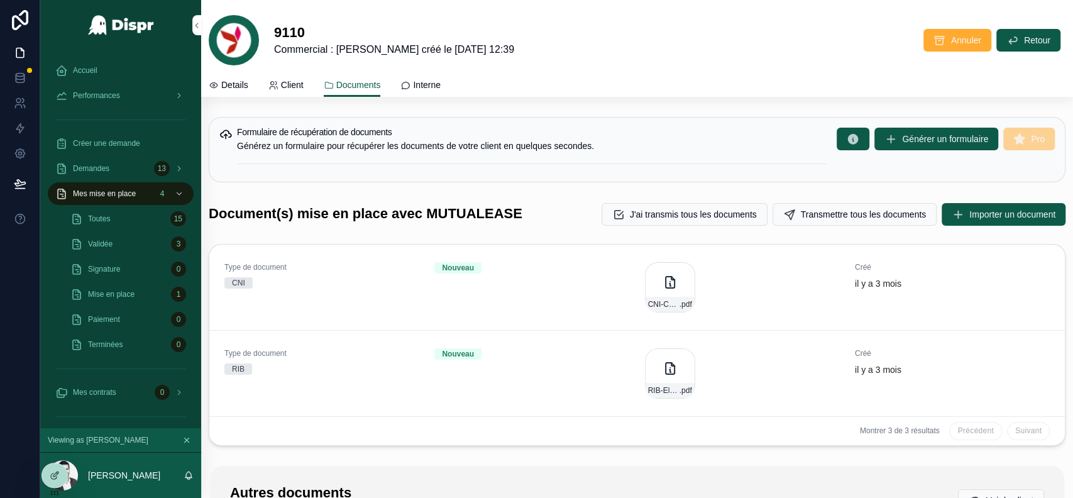
click at [237, 79] on span "Details" at bounding box center [234, 85] width 27 height 13
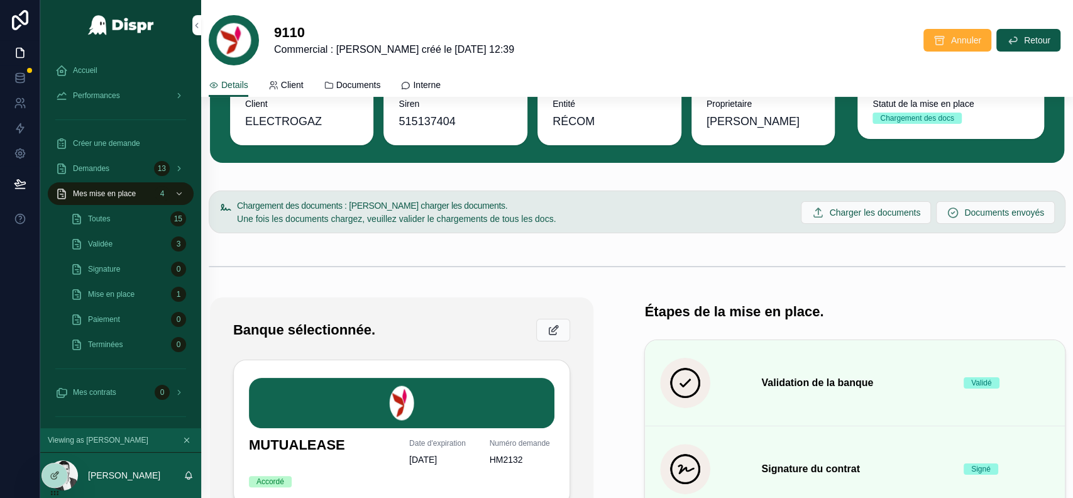
scroll to position [82, 0]
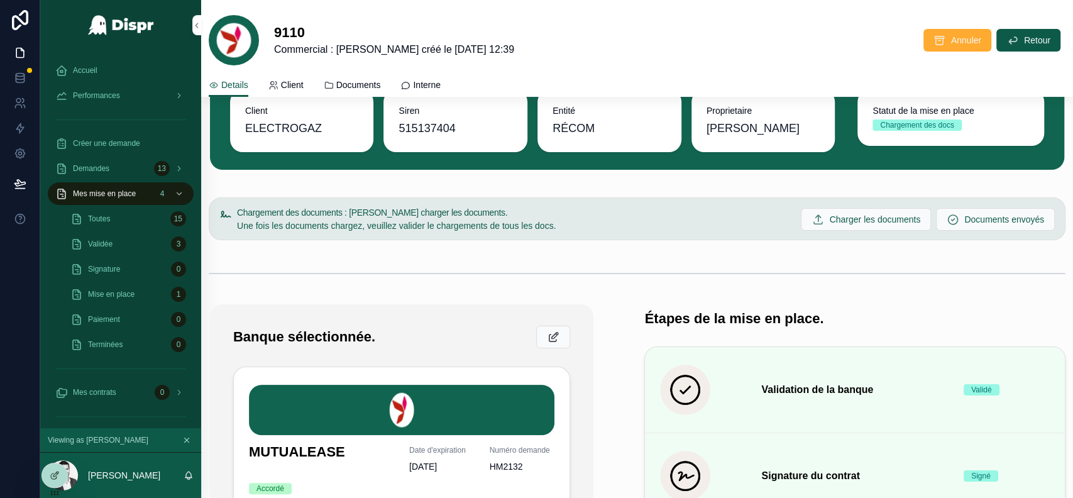
click at [129, 244] on div "Validée 3" at bounding box center [128, 244] width 116 height 20
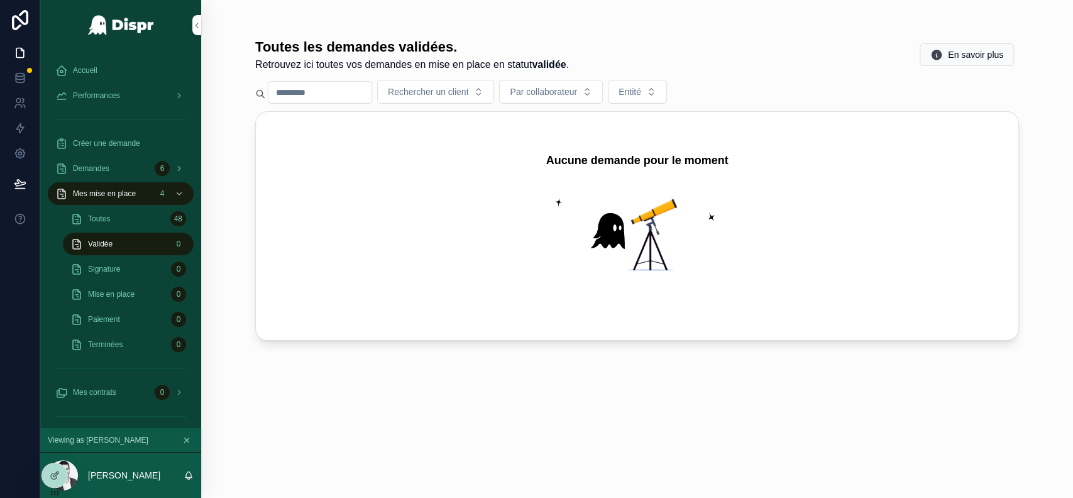
click at [134, 215] on div "Toutes 48" at bounding box center [128, 219] width 116 height 20
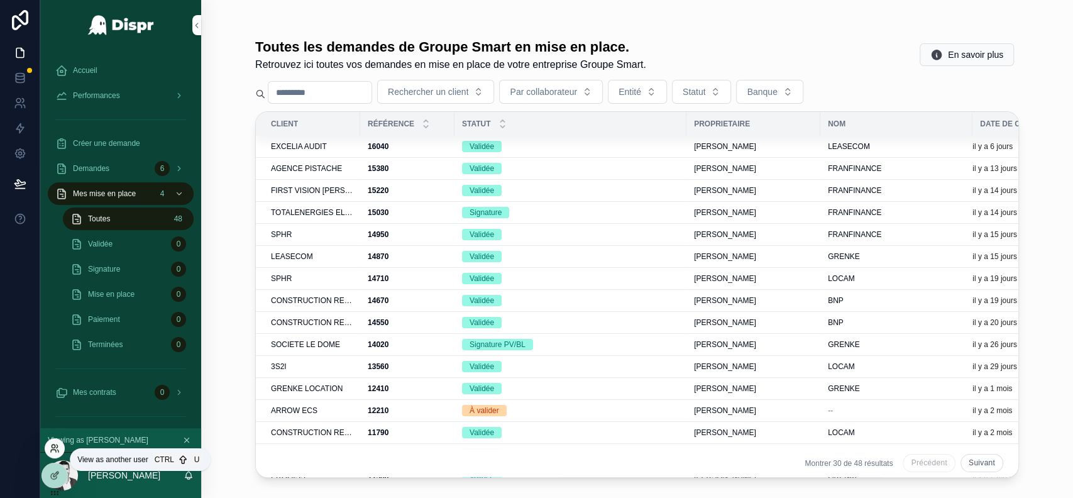
click at [56, 446] on icon at bounding box center [55, 448] width 10 height 10
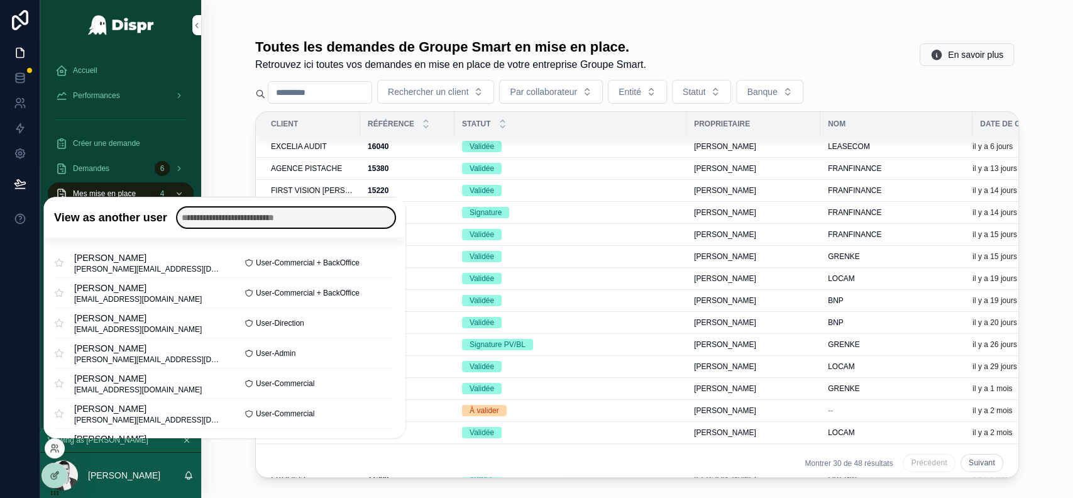
click at [246, 221] on input "text" at bounding box center [285, 217] width 217 height 20
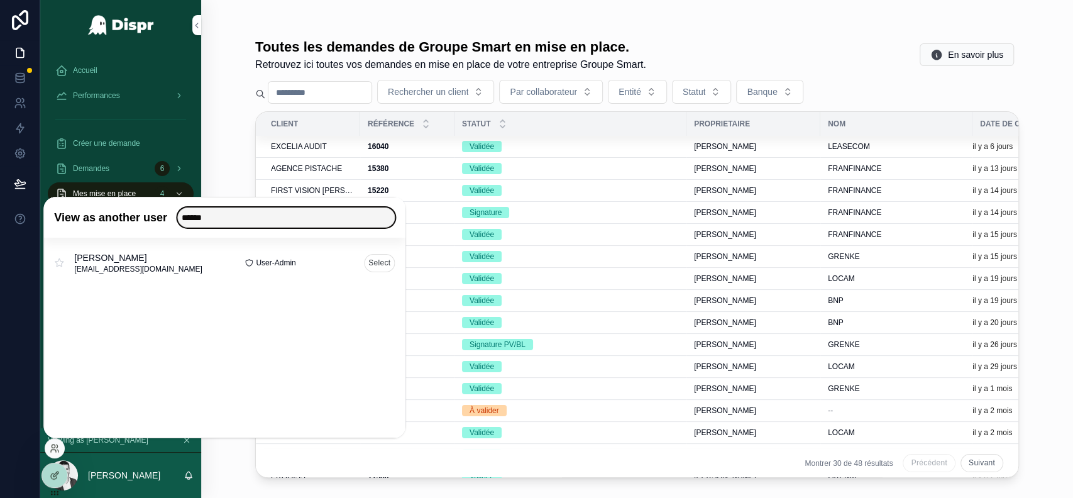
type input "******"
click at [384, 265] on button "Select" at bounding box center [379, 262] width 31 height 18
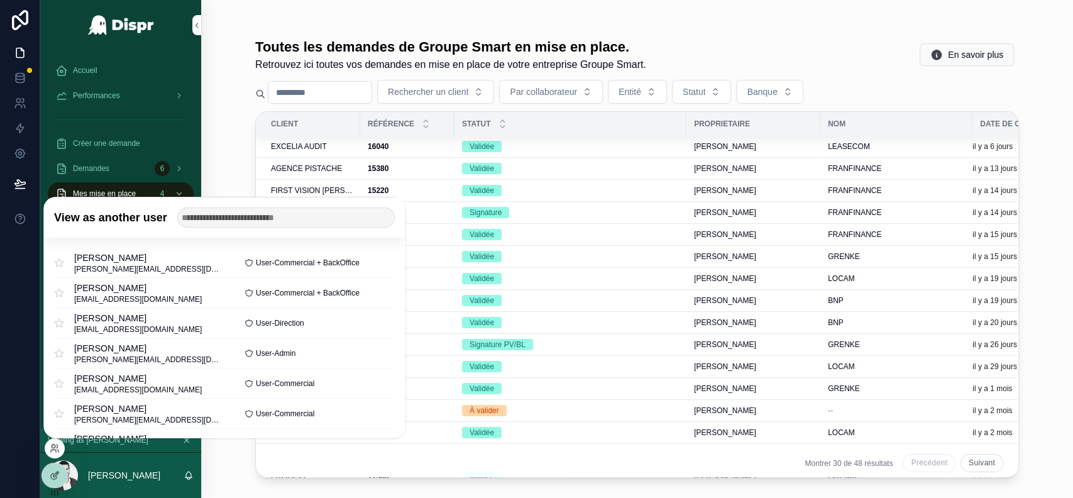
click at [85, 67] on span "Accueil" at bounding box center [85, 70] width 25 height 10
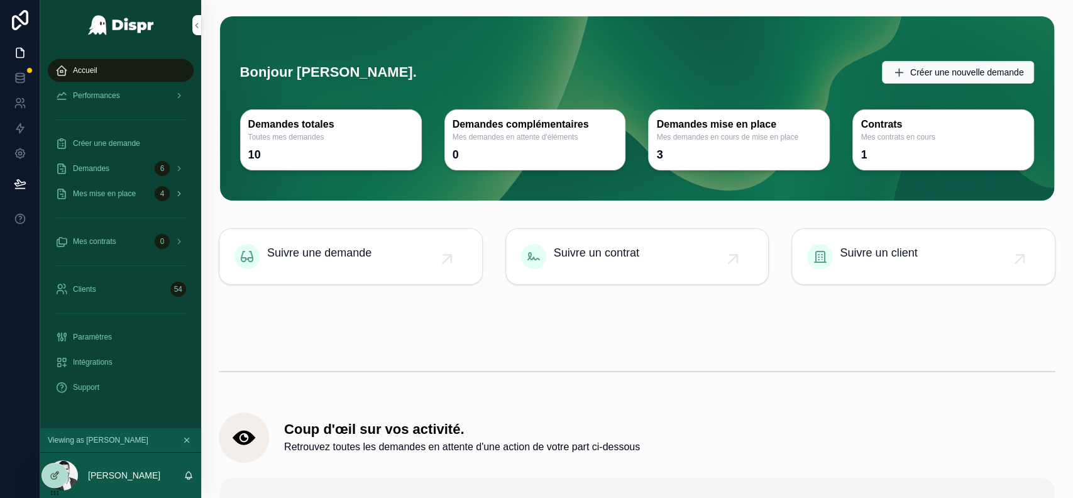
click at [142, 196] on div "Mes mise en place 4" at bounding box center [120, 194] width 131 height 20
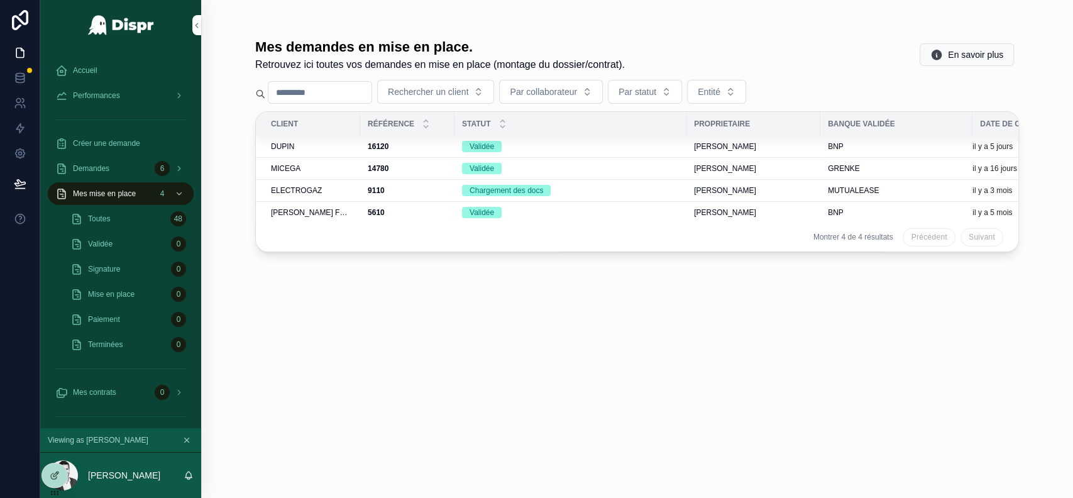
click at [331, 149] on div "DUPIN" at bounding box center [312, 146] width 82 height 10
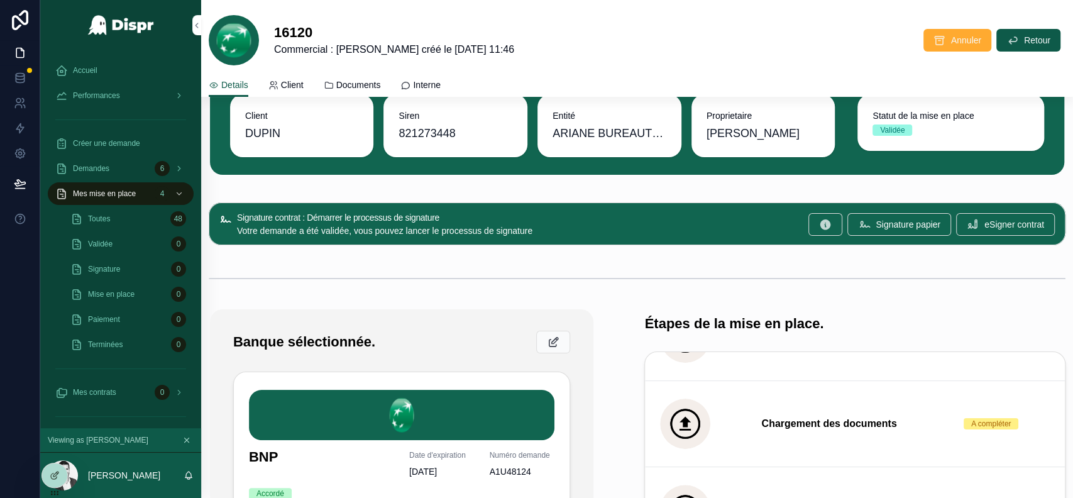
scroll to position [76, 0]
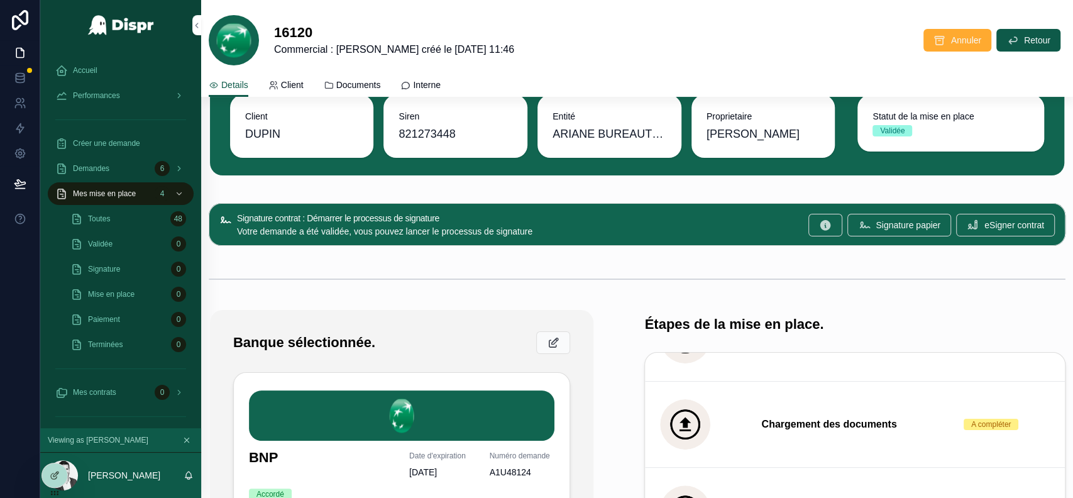
click at [378, 85] on span "Documents" at bounding box center [358, 85] width 45 height 13
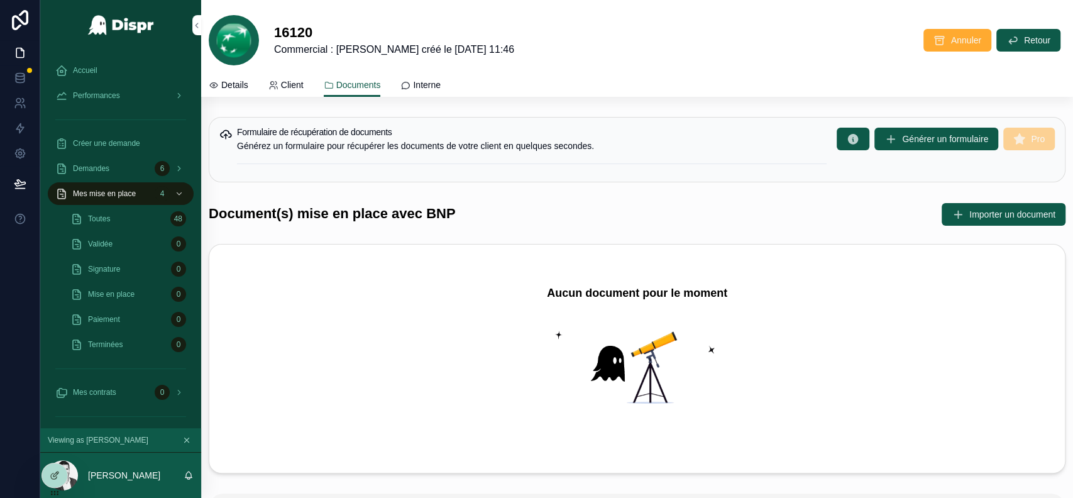
click at [238, 85] on span "Details" at bounding box center [234, 85] width 27 height 13
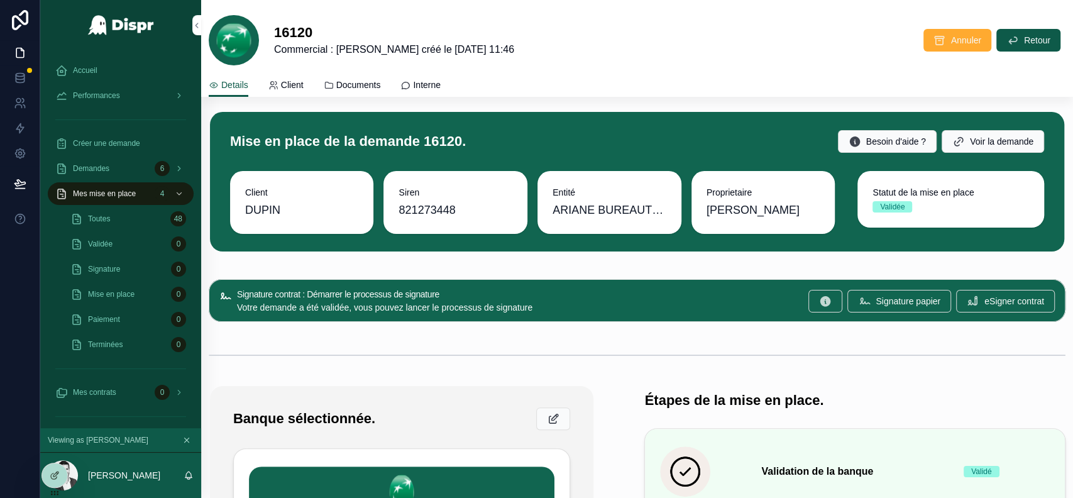
click at [368, 82] on span "Documents" at bounding box center [358, 85] width 45 height 13
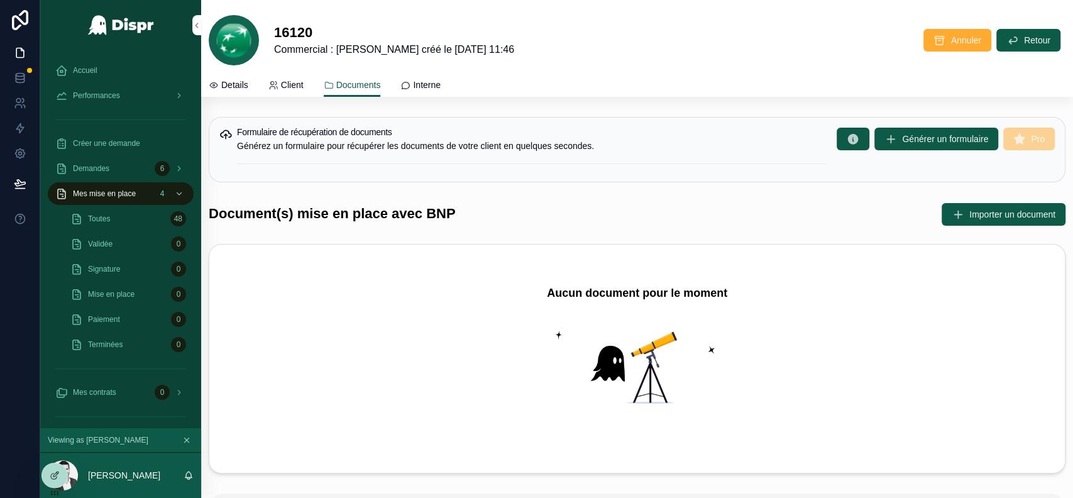
click at [235, 80] on span "Details" at bounding box center [234, 85] width 27 height 13
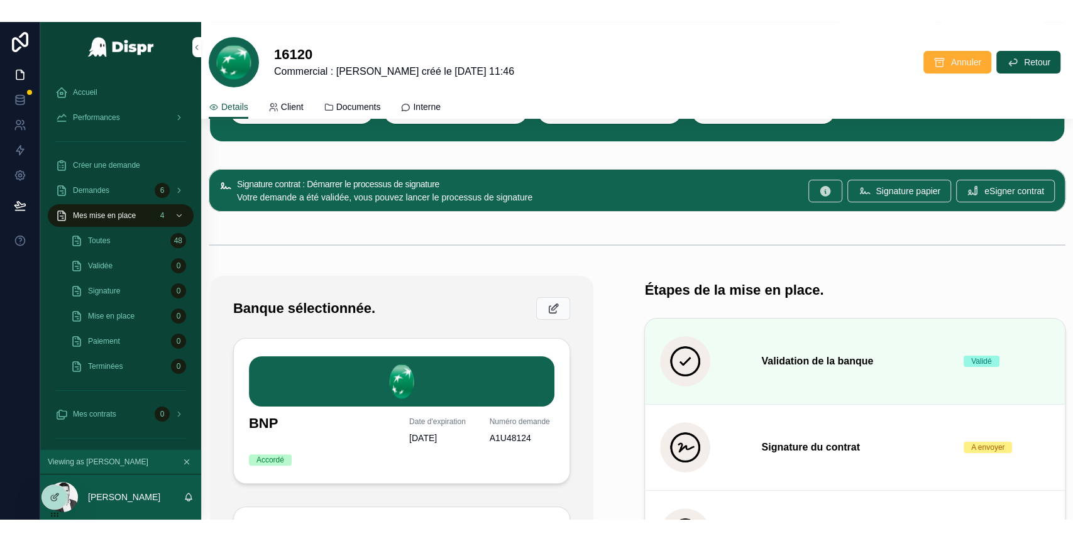
scroll to position [134, 0]
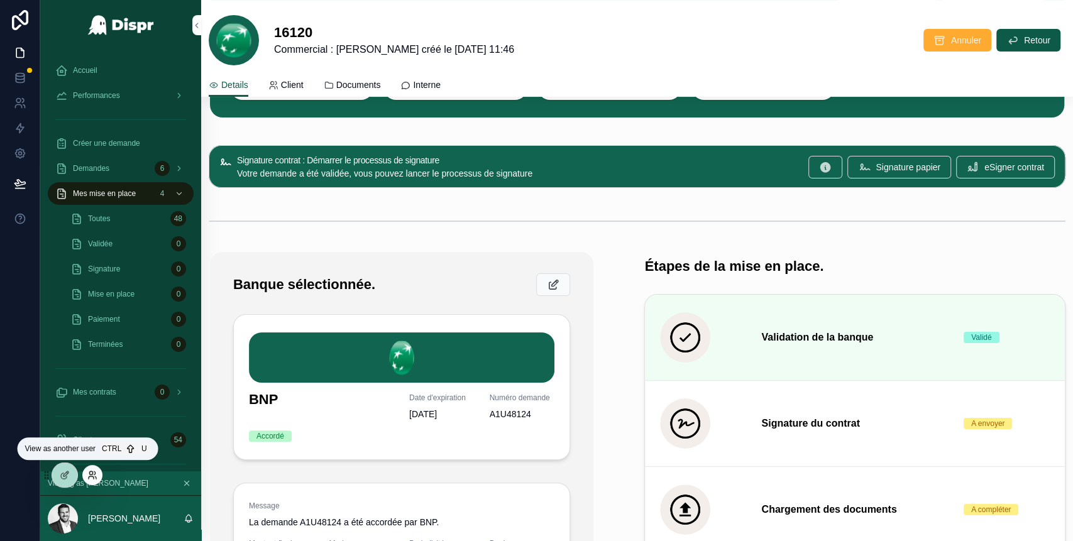
click at [96, 476] on icon at bounding box center [92, 475] width 10 height 10
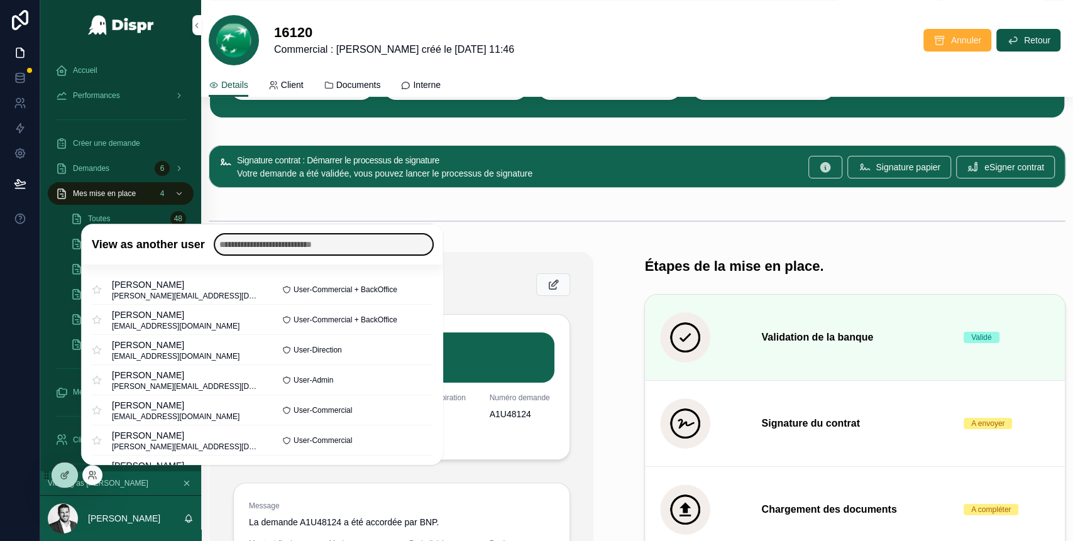
click at [291, 245] on input "text" at bounding box center [323, 244] width 217 height 20
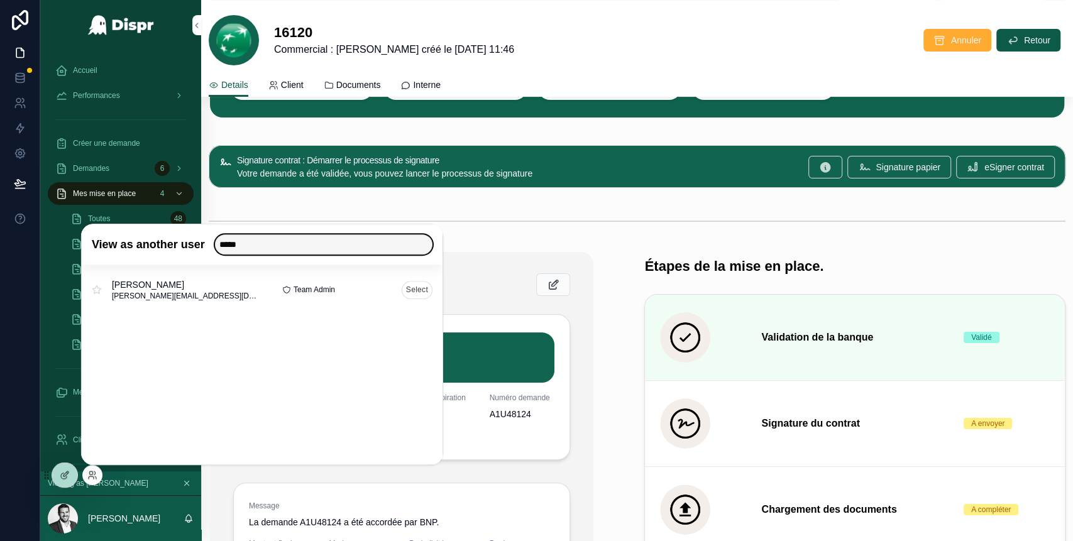
type input "*****"
click at [412, 292] on button "Select" at bounding box center [417, 290] width 31 height 18
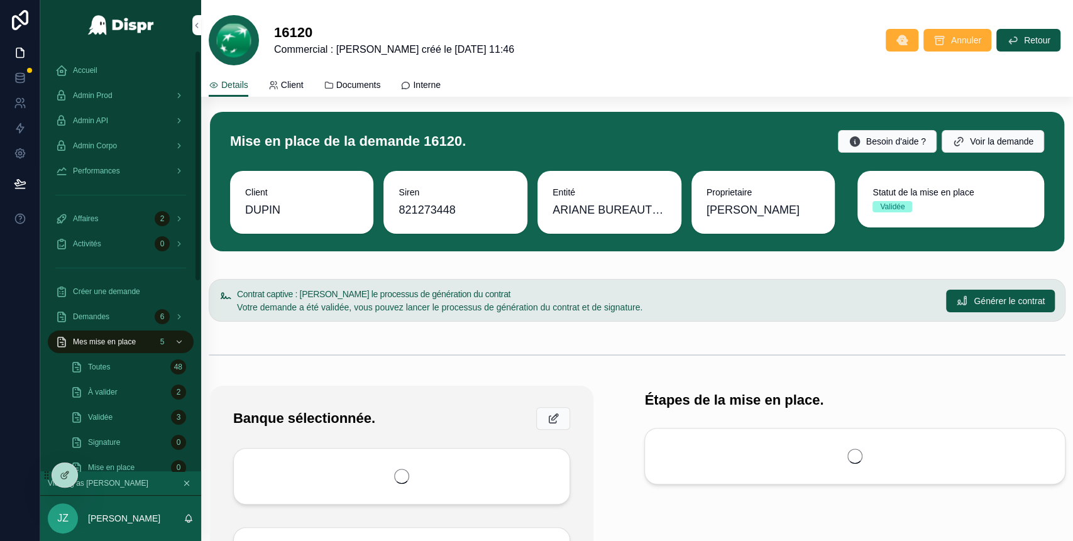
click at [96, 72] on span "Accueil" at bounding box center [85, 70] width 25 height 10
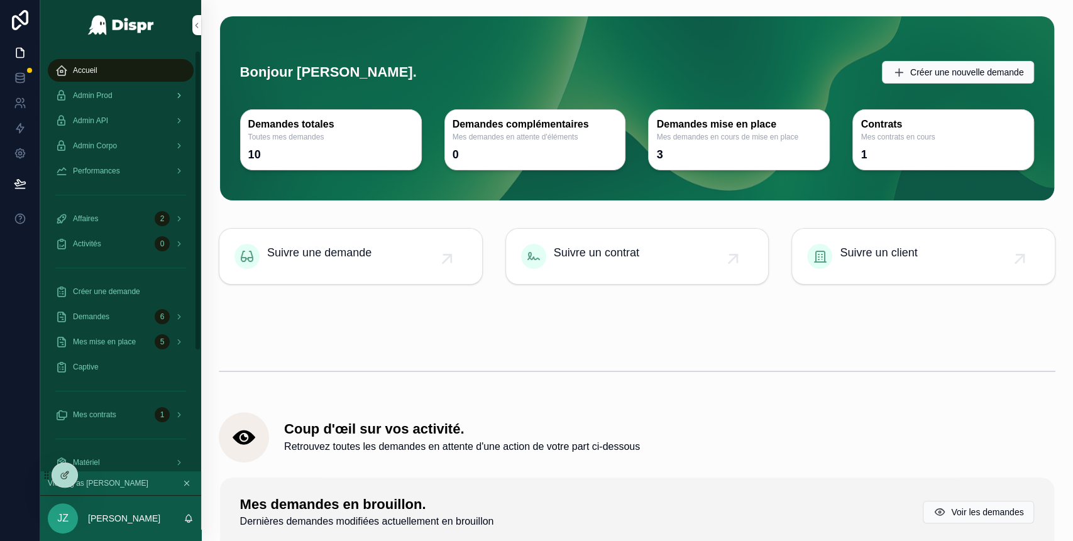
click at [130, 96] on div "Admin Prod" at bounding box center [120, 95] width 131 height 20
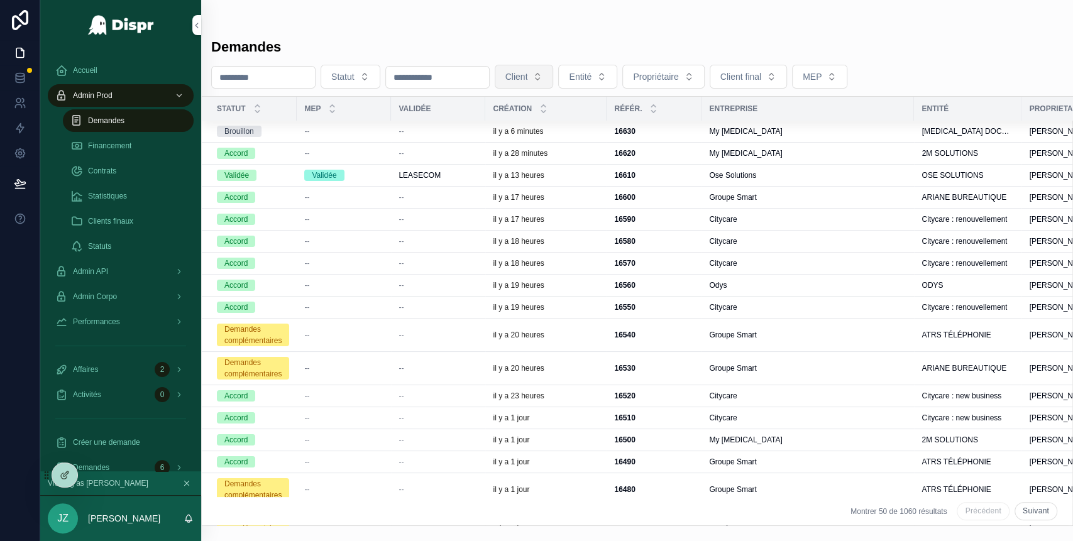
click at [554, 78] on button "Client" at bounding box center [524, 77] width 59 height 24
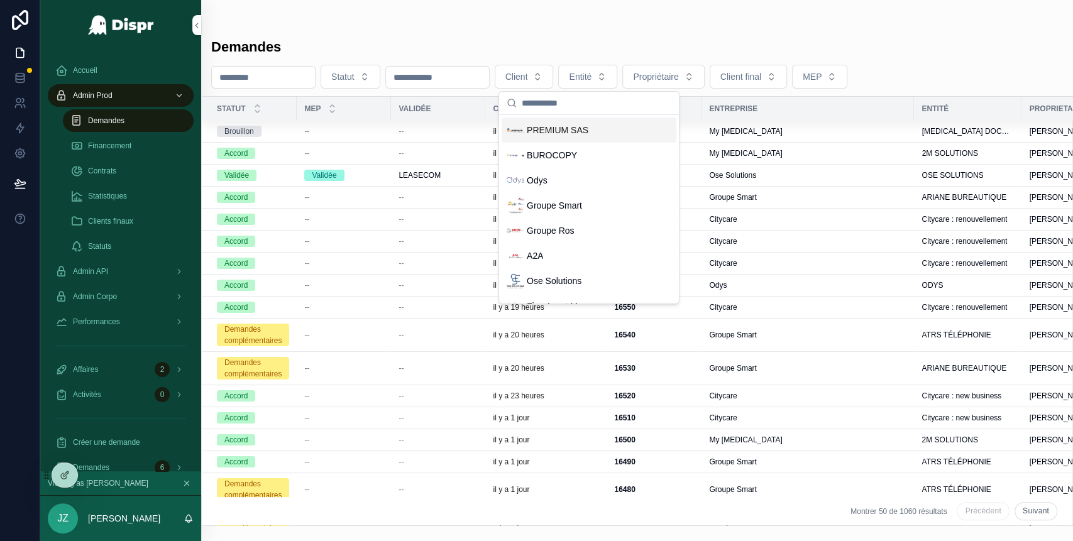
click at [556, 131] on span "PREMIUM SAS" at bounding box center [558, 130] width 62 height 13
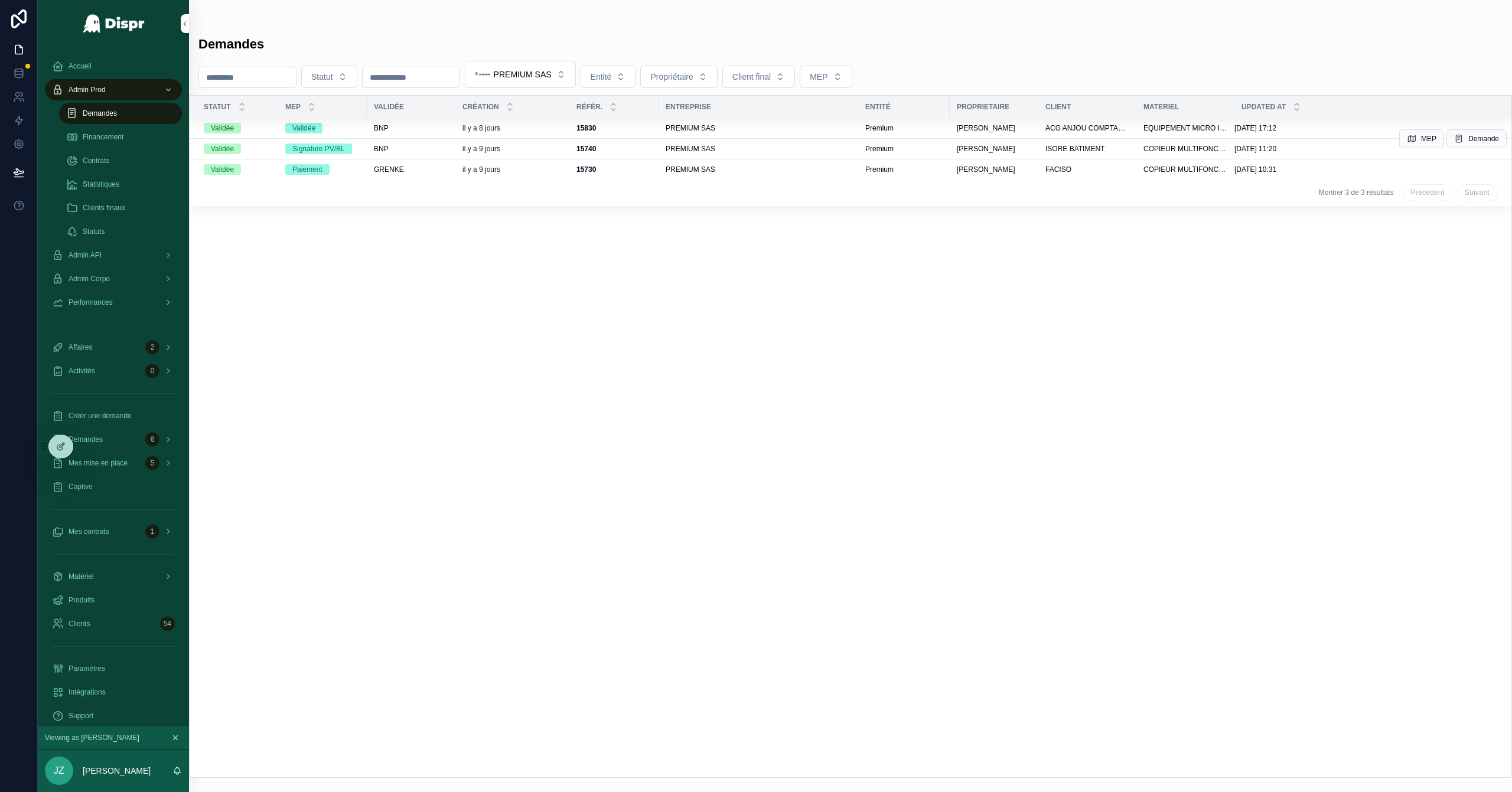
click at [388, 148] on span "BNP" at bounding box center [382, 148] width 15 height 9
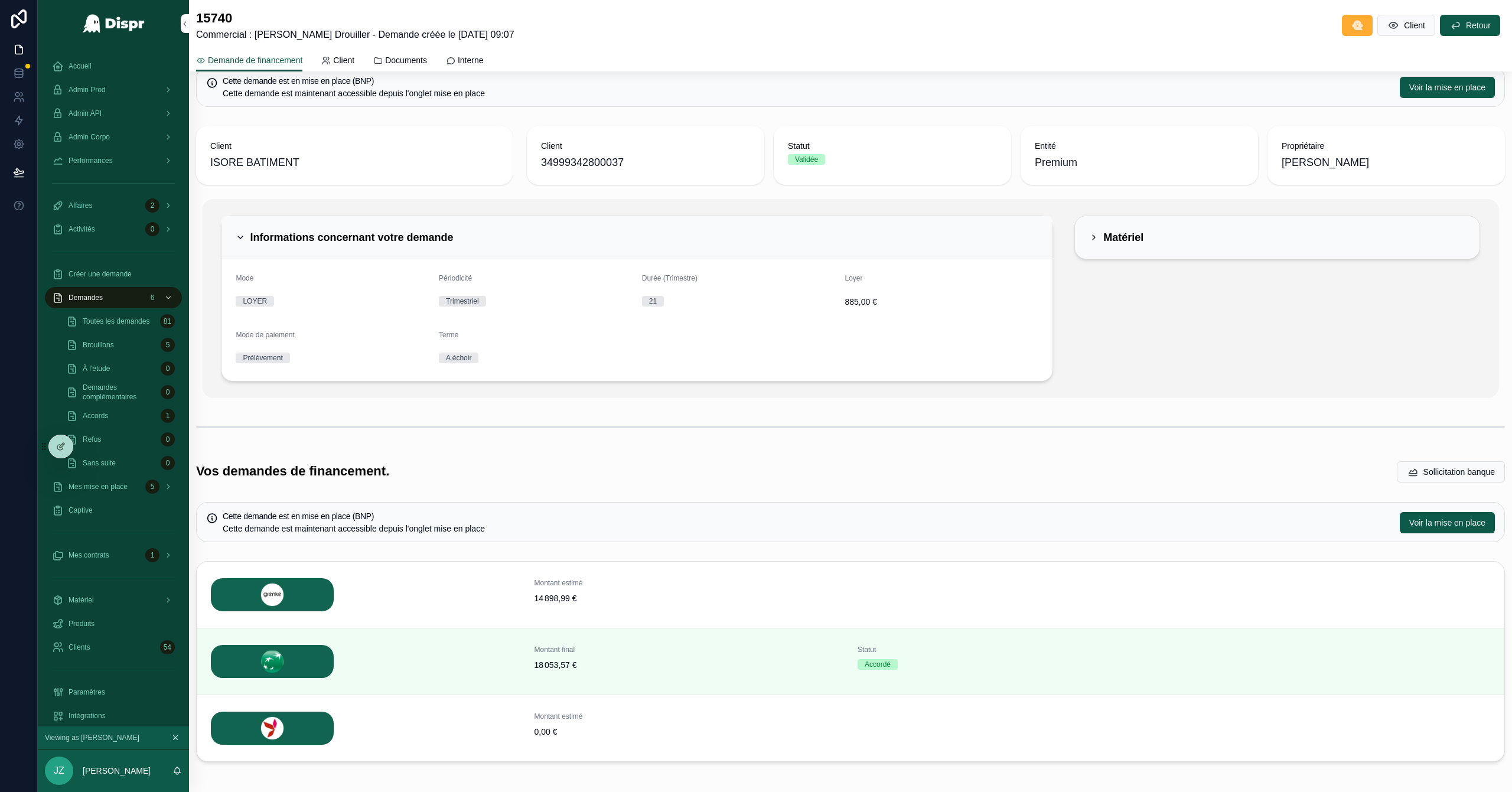
scroll to position [23, 0]
click at [1007, 507] on span "Voir la mise en place" at bounding box center [1446, 523] width 76 height 12
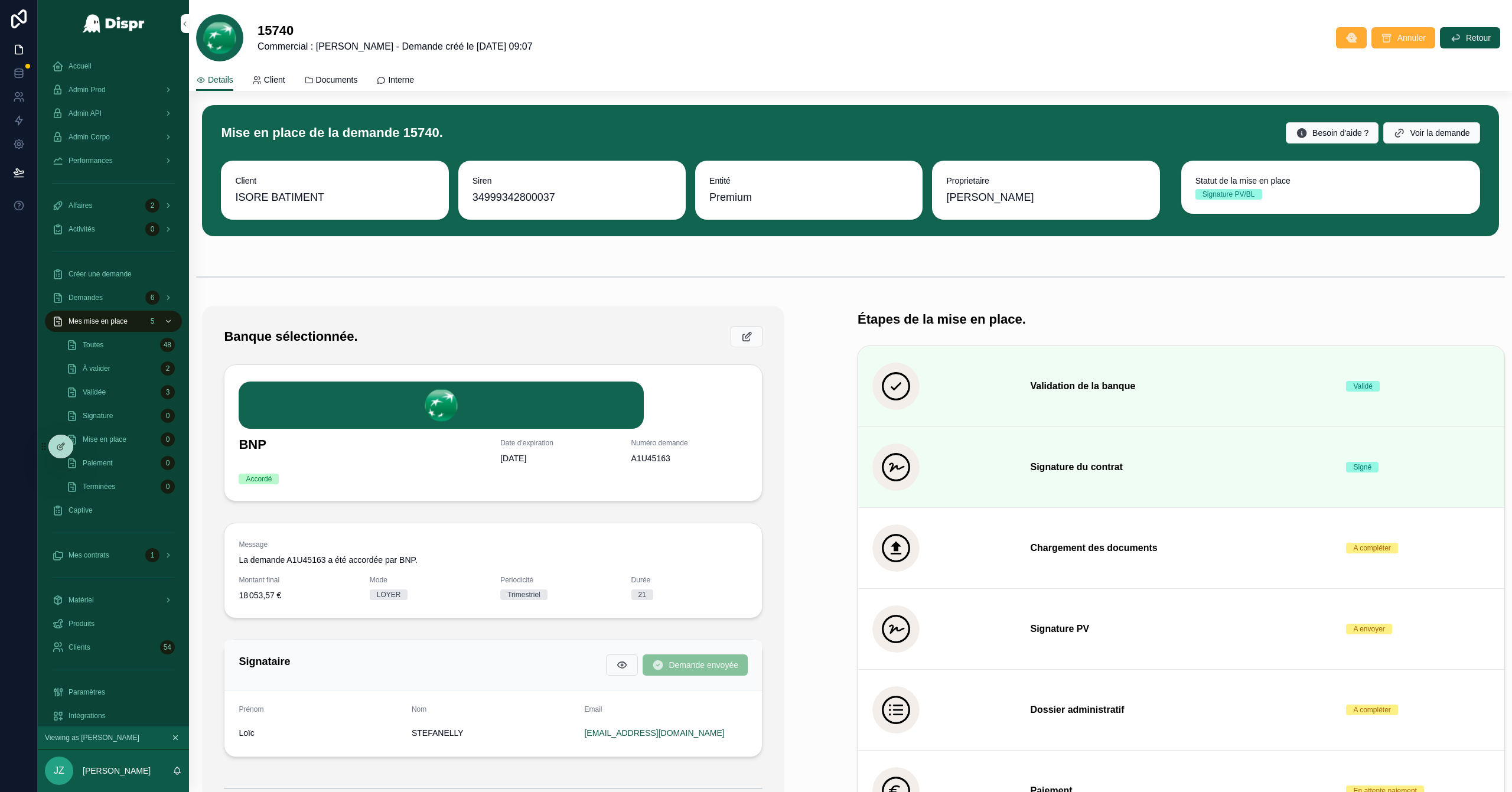
click at [327, 78] on span "Documents" at bounding box center [336, 80] width 42 height 12
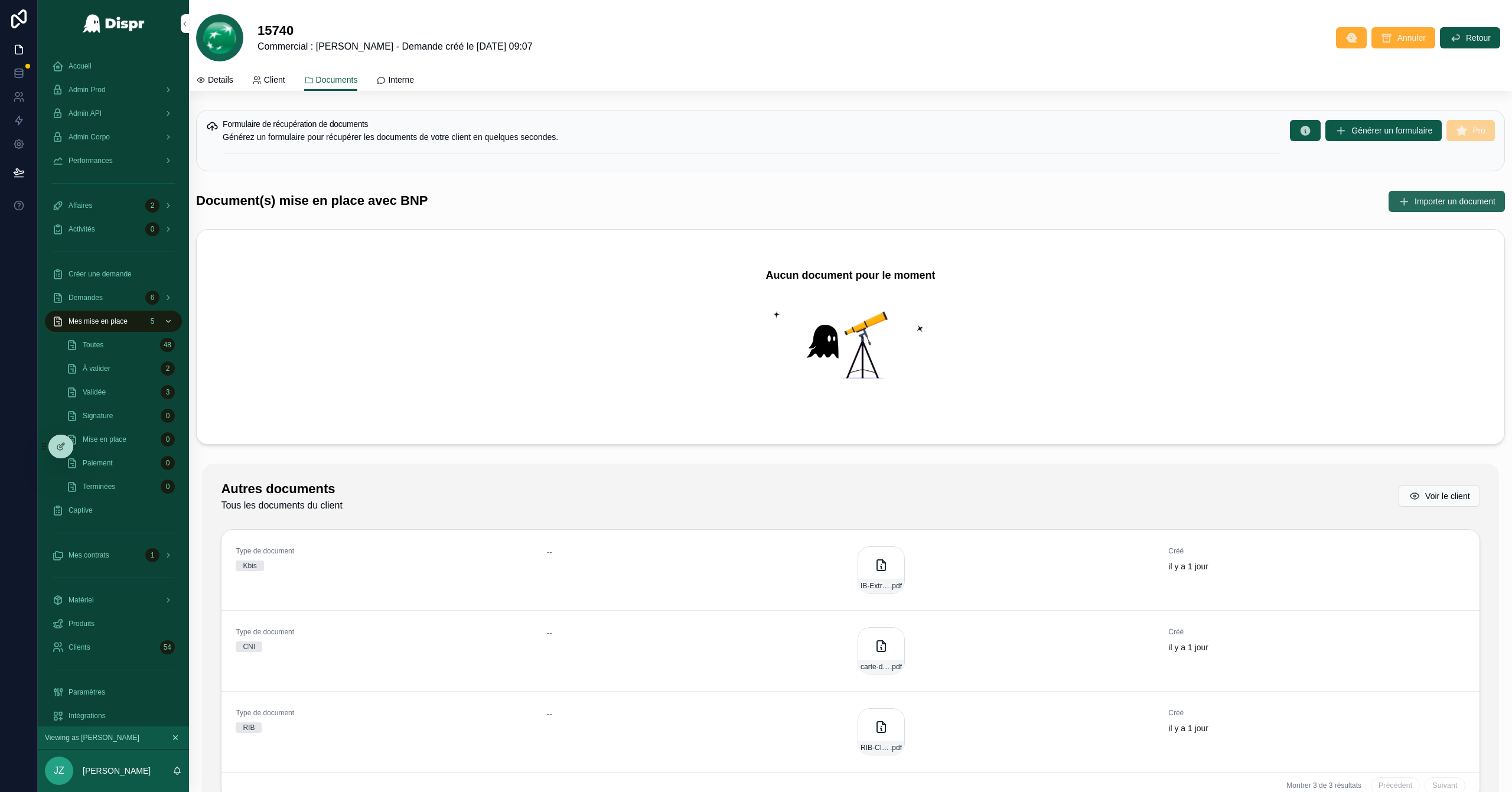
click at [1007, 199] on span "Importer un document" at bounding box center [1455, 201] width 81 height 12
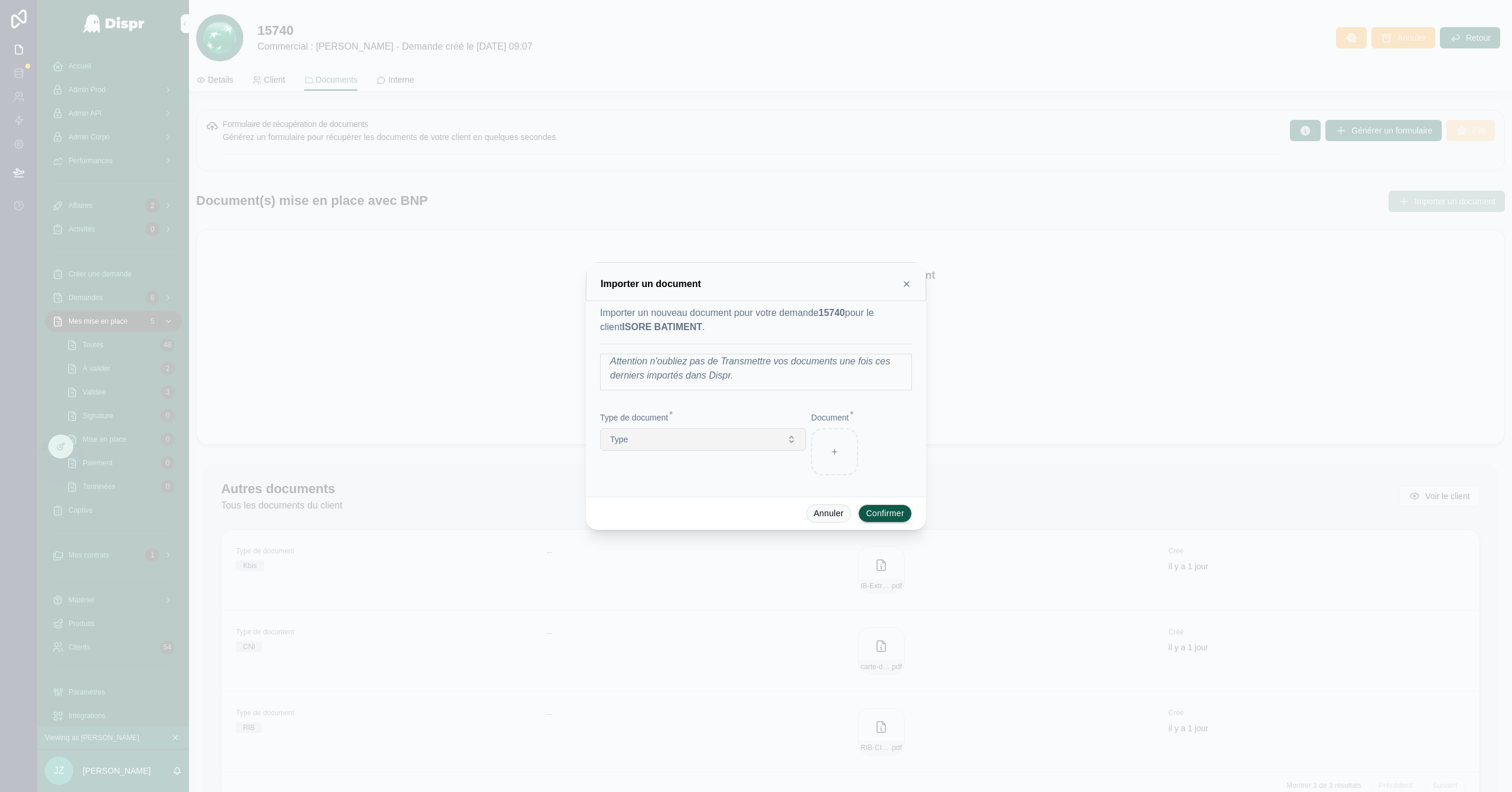
click at [681, 438] on button "Type" at bounding box center [703, 440] width 206 height 23
click at [670, 507] on div "Contrat de location" at bounding box center [662, 601] width 59 height 10
click at [832, 449] on icon at bounding box center [834, 451] width 8 height 8
type input "**********"
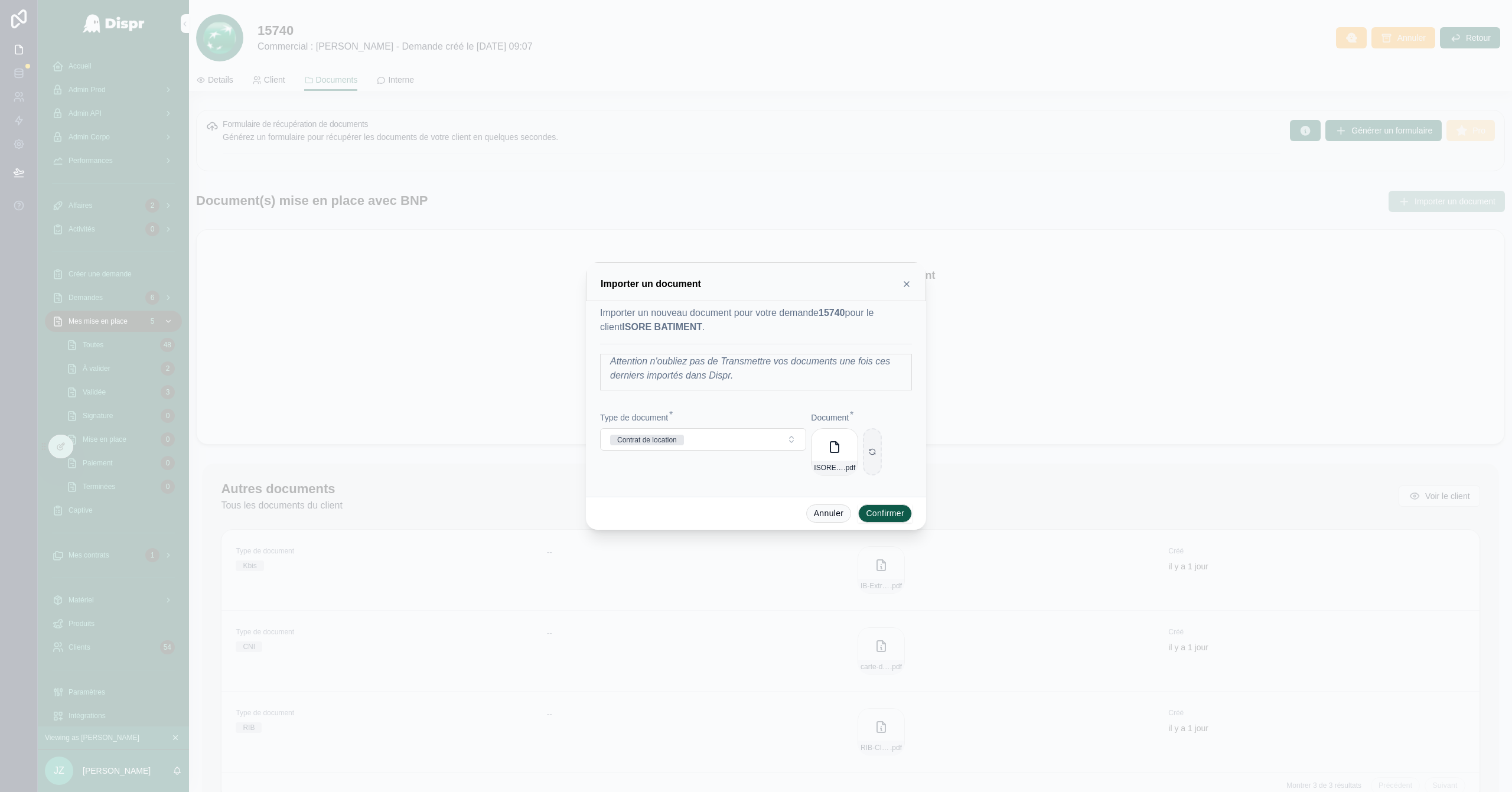
click at [898, 507] on button "Confirmer" at bounding box center [884, 514] width 54 height 19
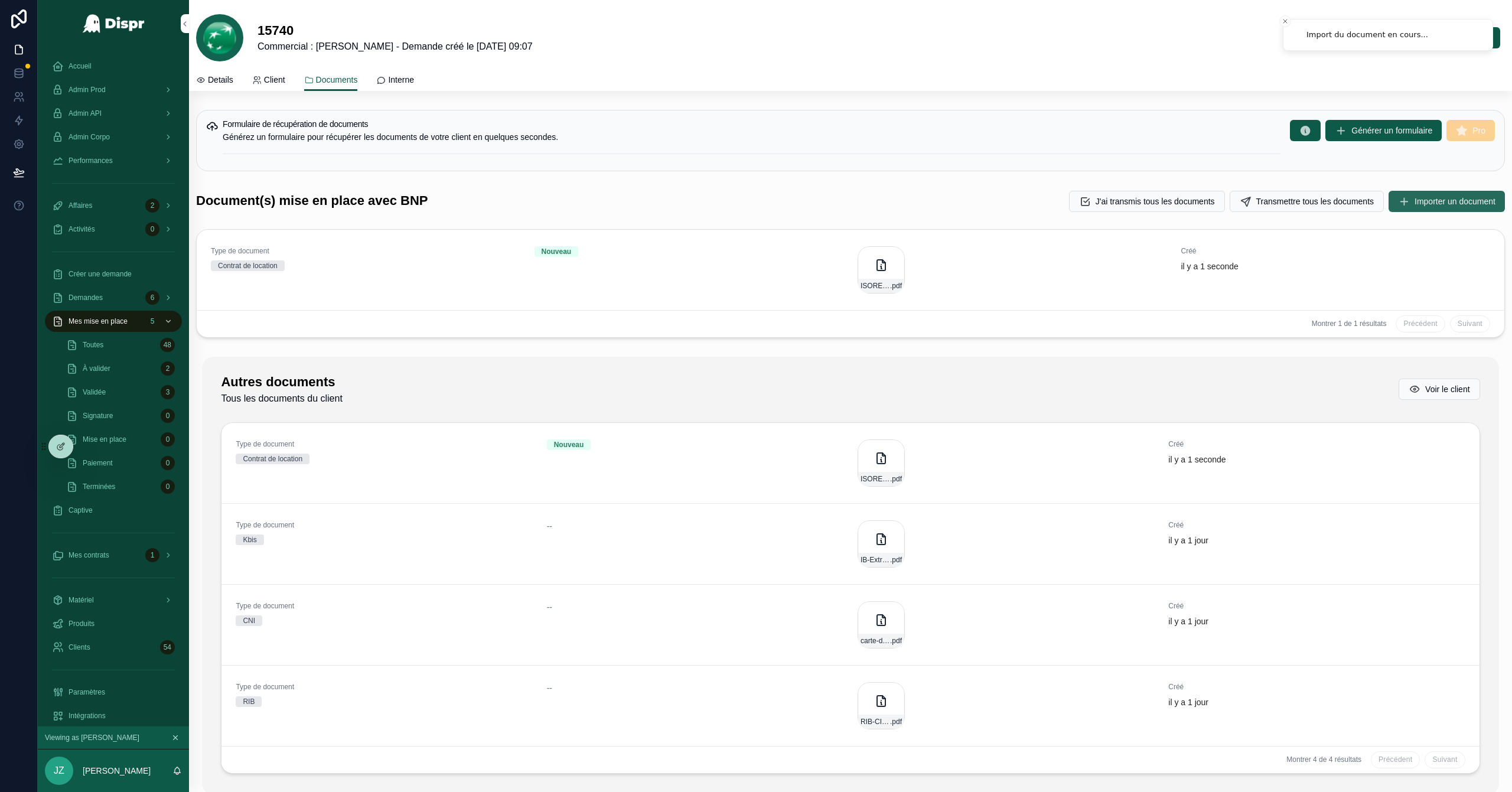
click at [1007, 202] on span "Importer un document" at bounding box center [1455, 201] width 81 height 12
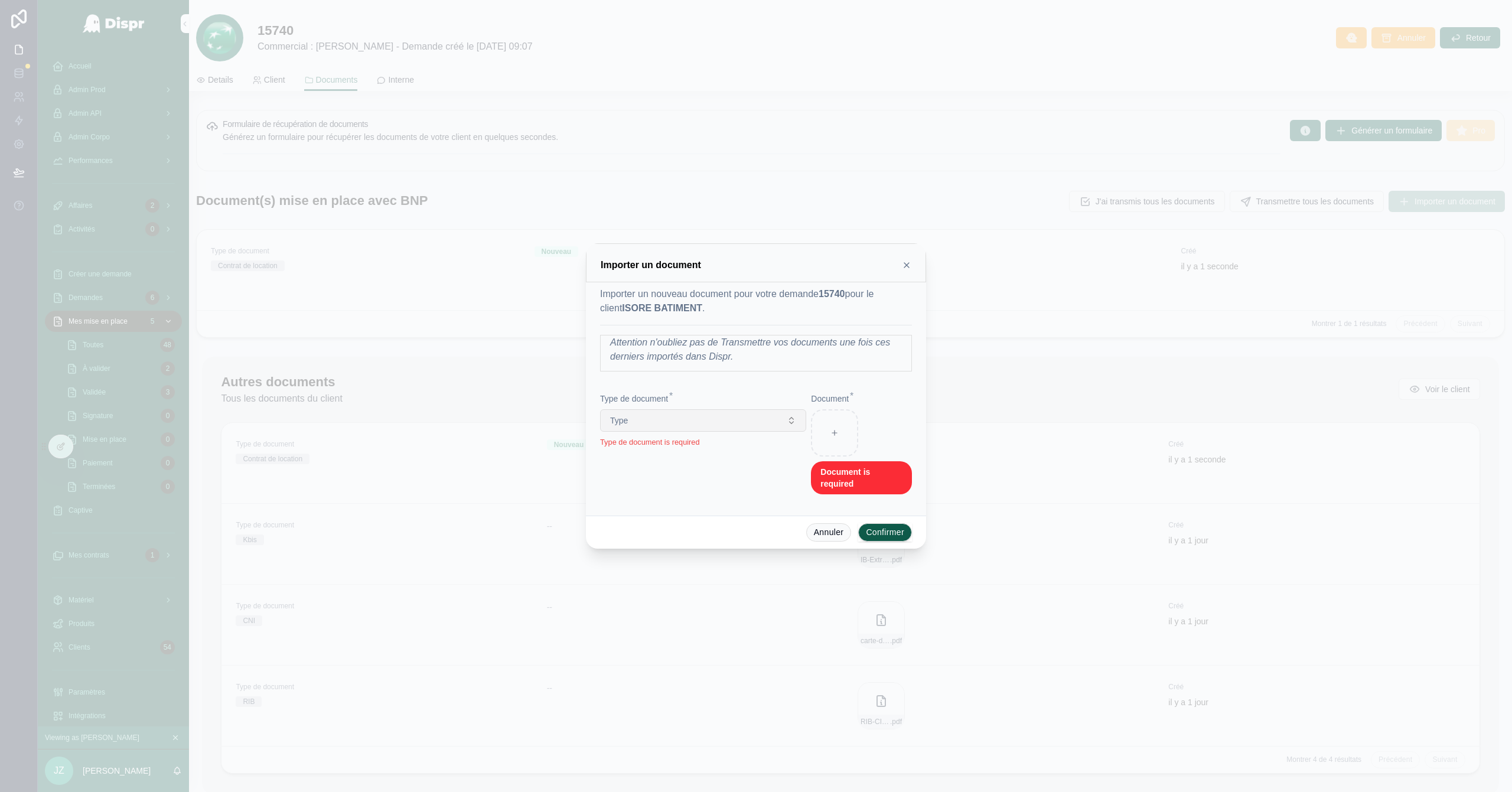
click at [778, 443] on div "Type Type de document is required" at bounding box center [703, 428] width 206 height 39
click at [786, 425] on button "Type" at bounding box center [703, 421] width 206 height 23
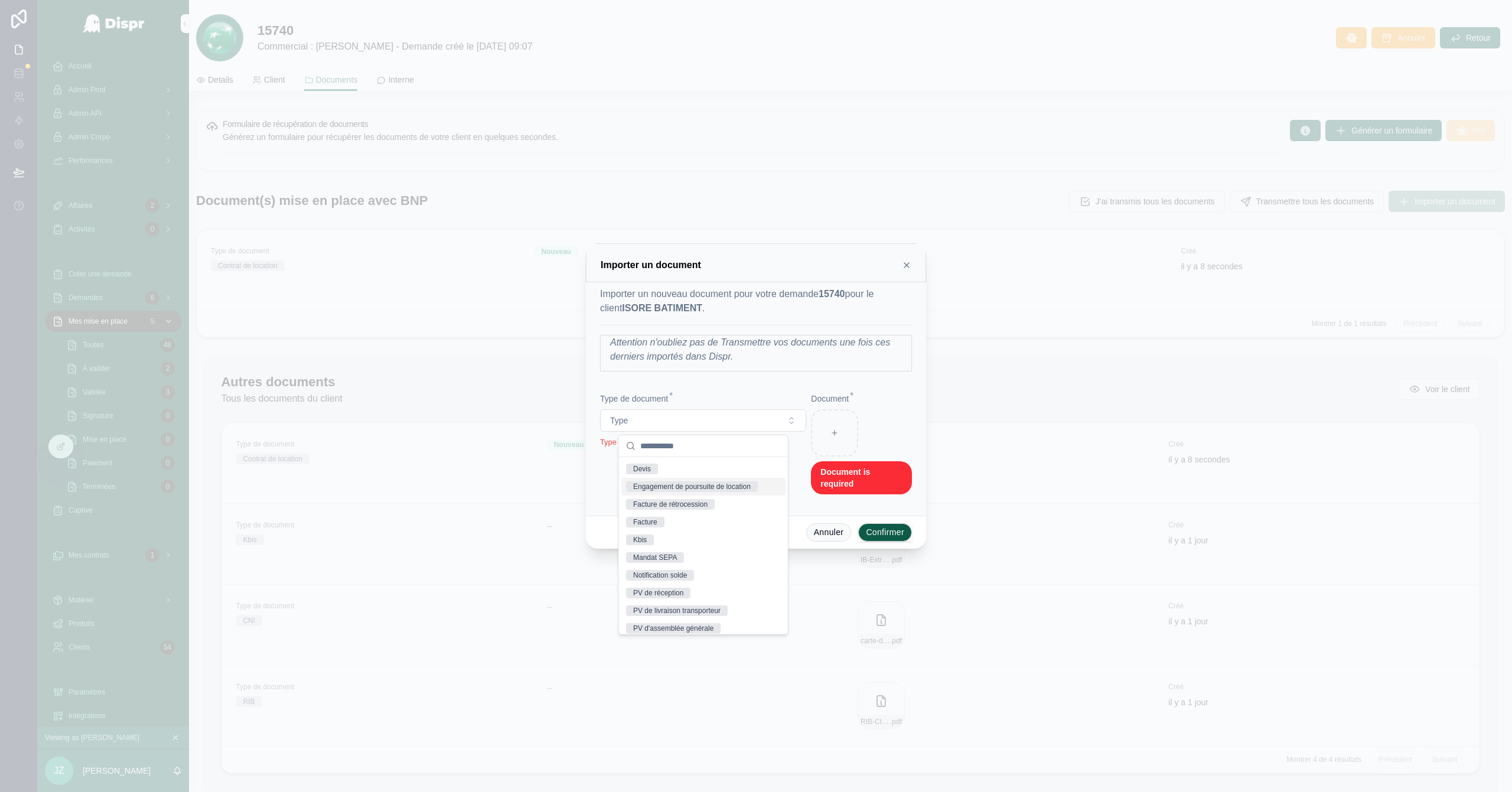
scroll to position [230, 0]
click at [670, 507] on div "Mandat SEPA" at bounding box center [655, 556] width 44 height 10
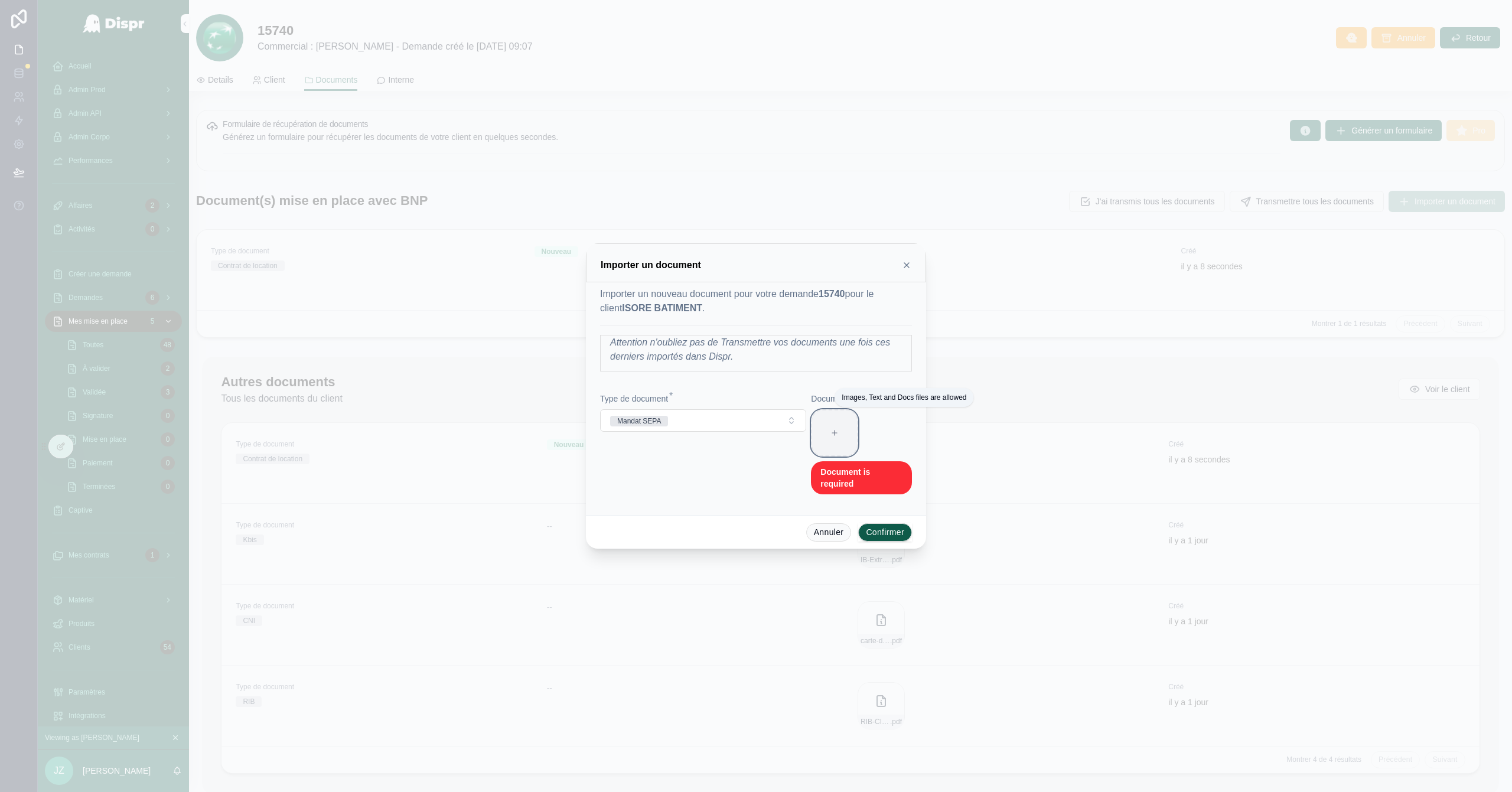
click at [839, 431] on div at bounding box center [834, 433] width 47 height 47
type input "**********"
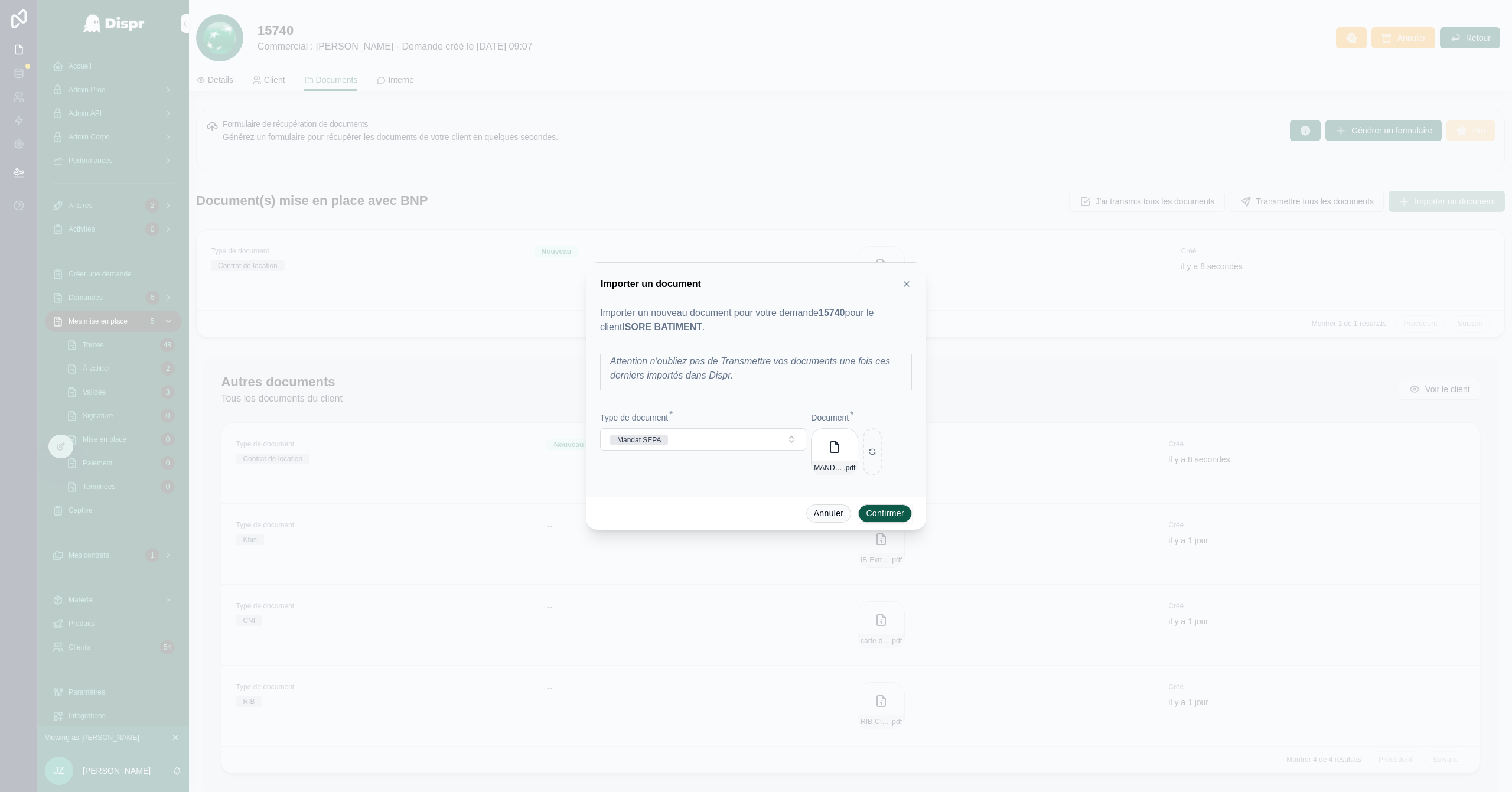
click at [886, 507] on button "Confirmer" at bounding box center [884, 514] width 54 height 19
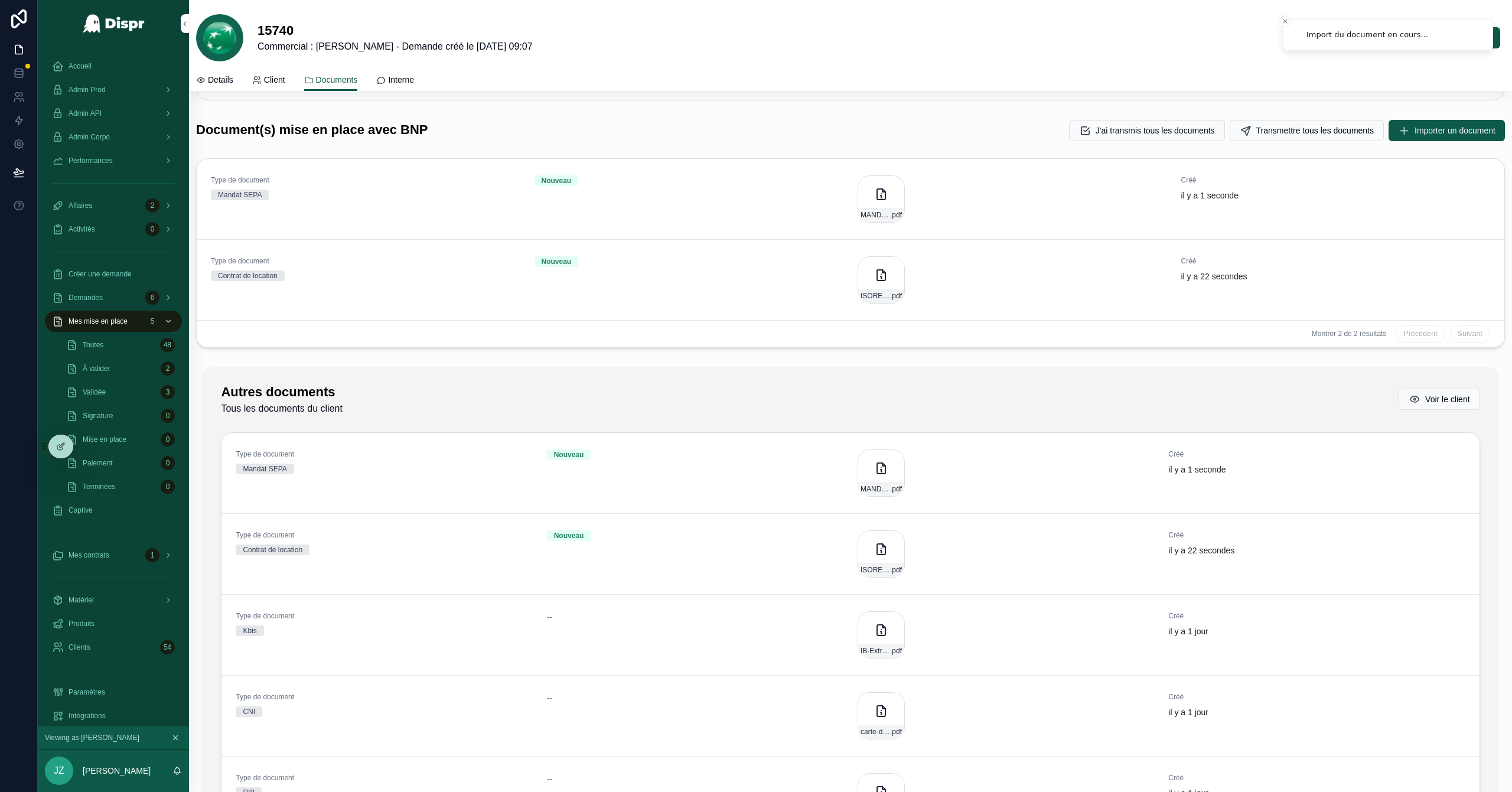
scroll to position [0, 0]
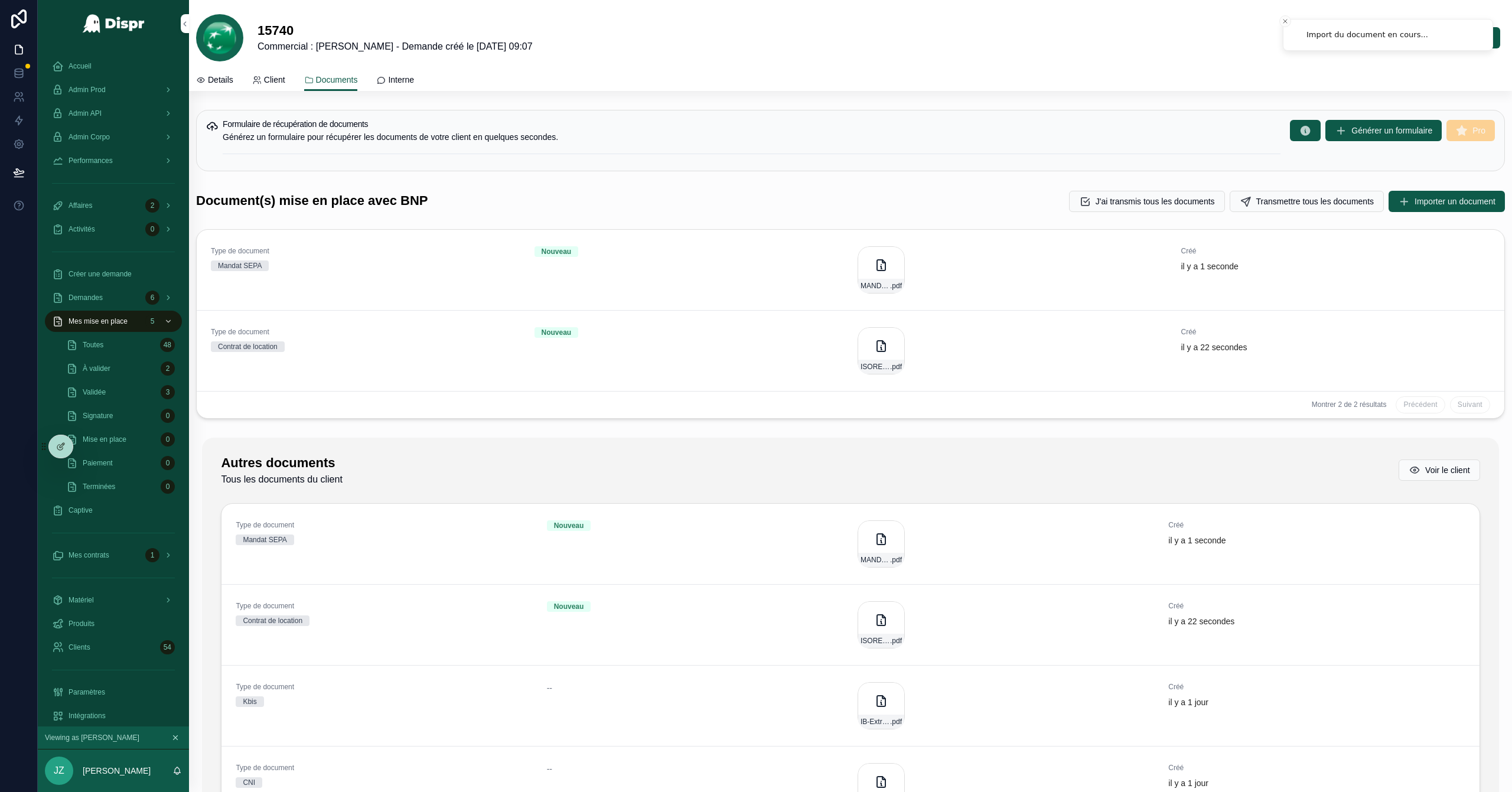
click at [219, 80] on span "Details" at bounding box center [220, 80] width 25 height 12
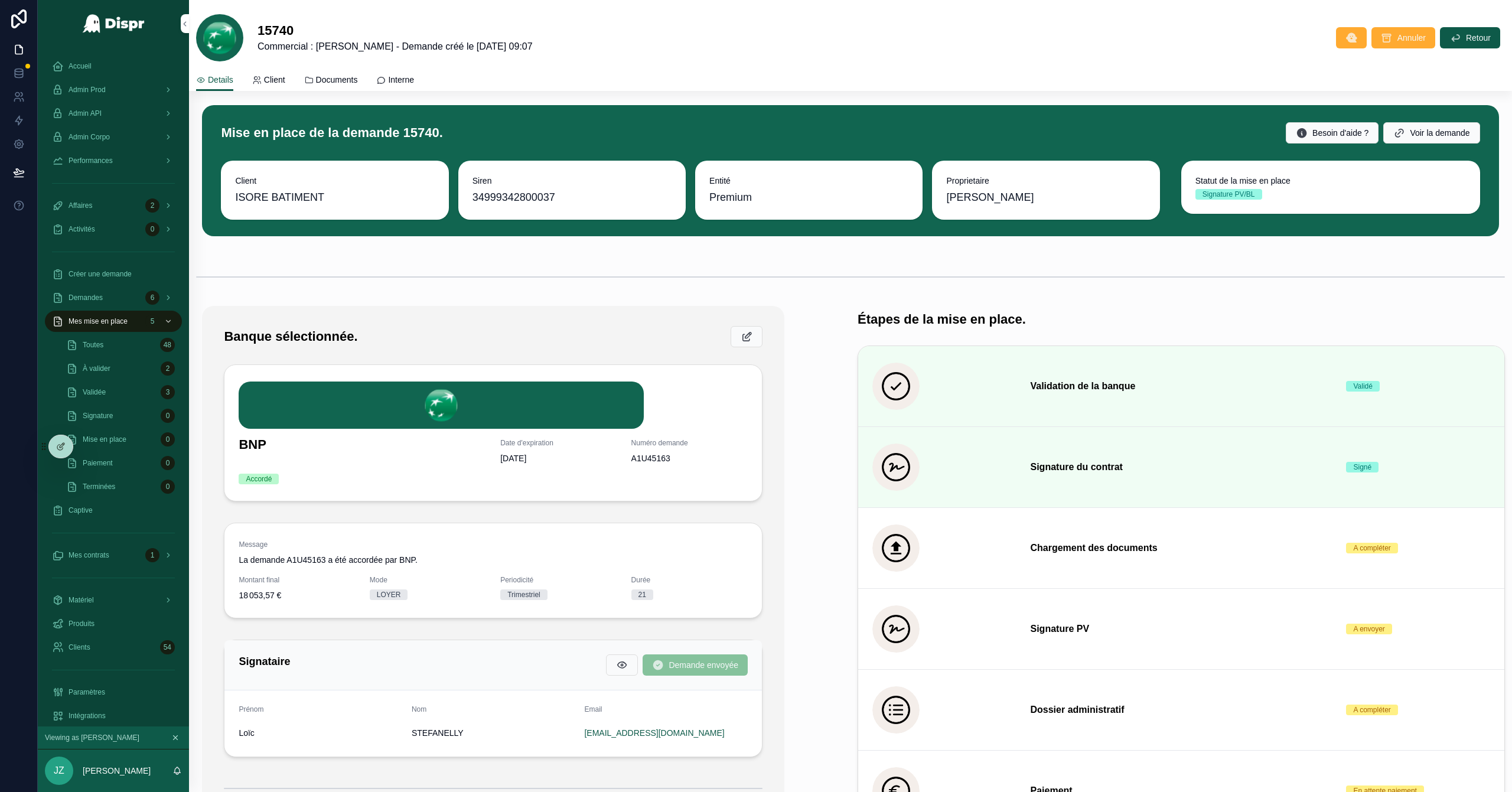
click at [343, 74] on span "Documents" at bounding box center [336, 80] width 42 height 12
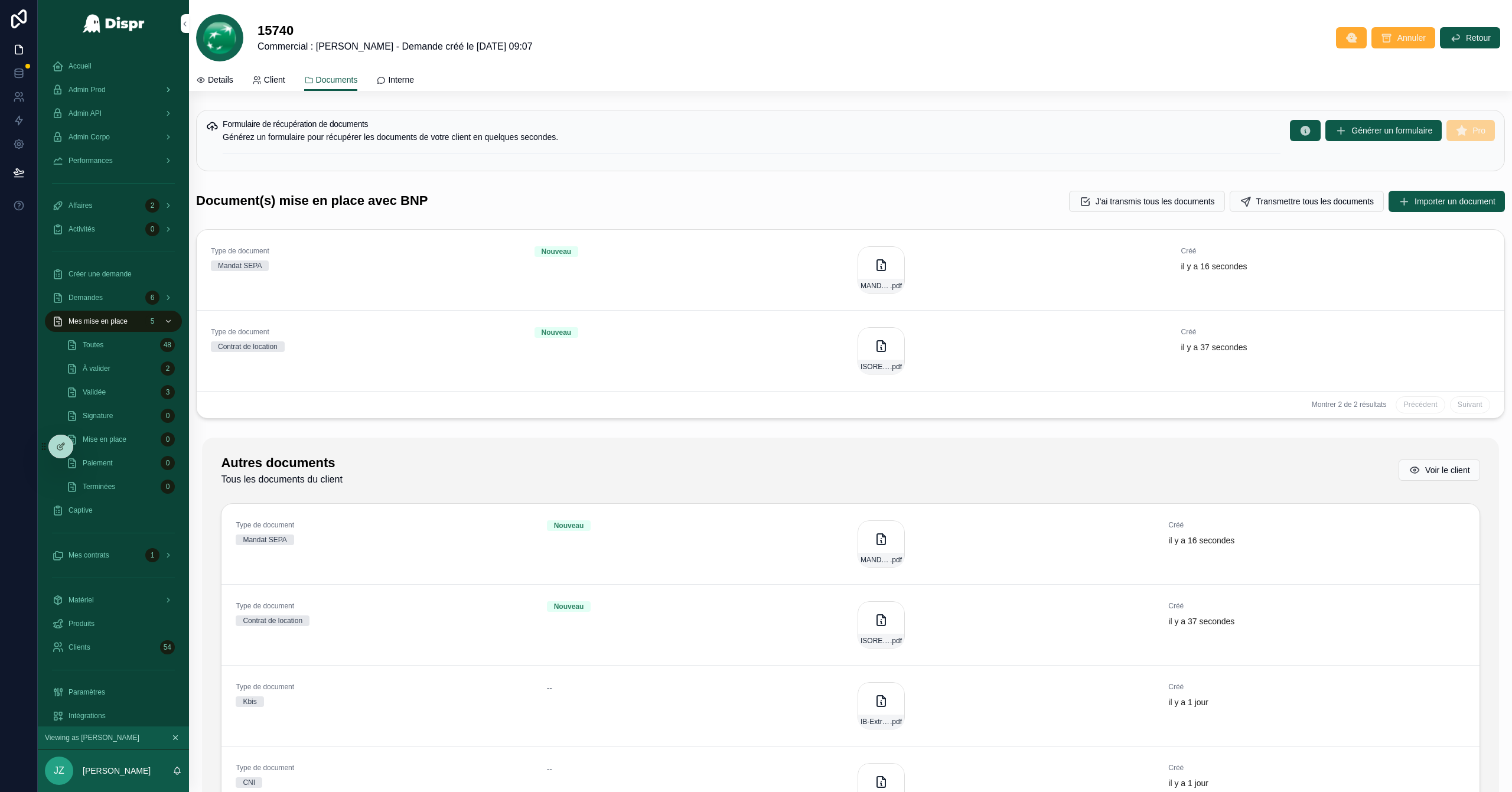
click at [105, 91] on span "Admin Prod" at bounding box center [87, 89] width 38 height 9
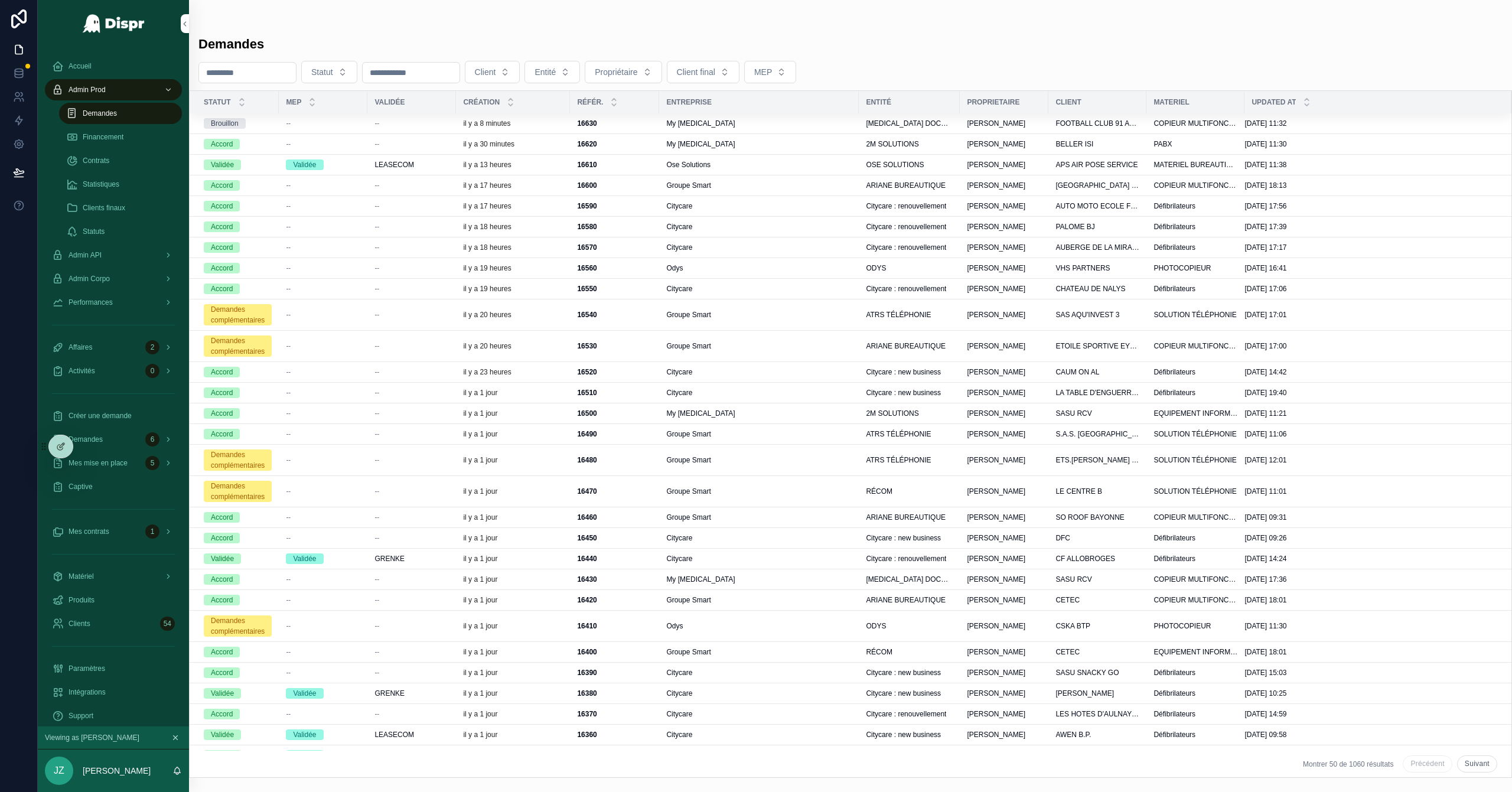
click at [123, 136] on span "Financement" at bounding box center [102, 137] width 40 height 9
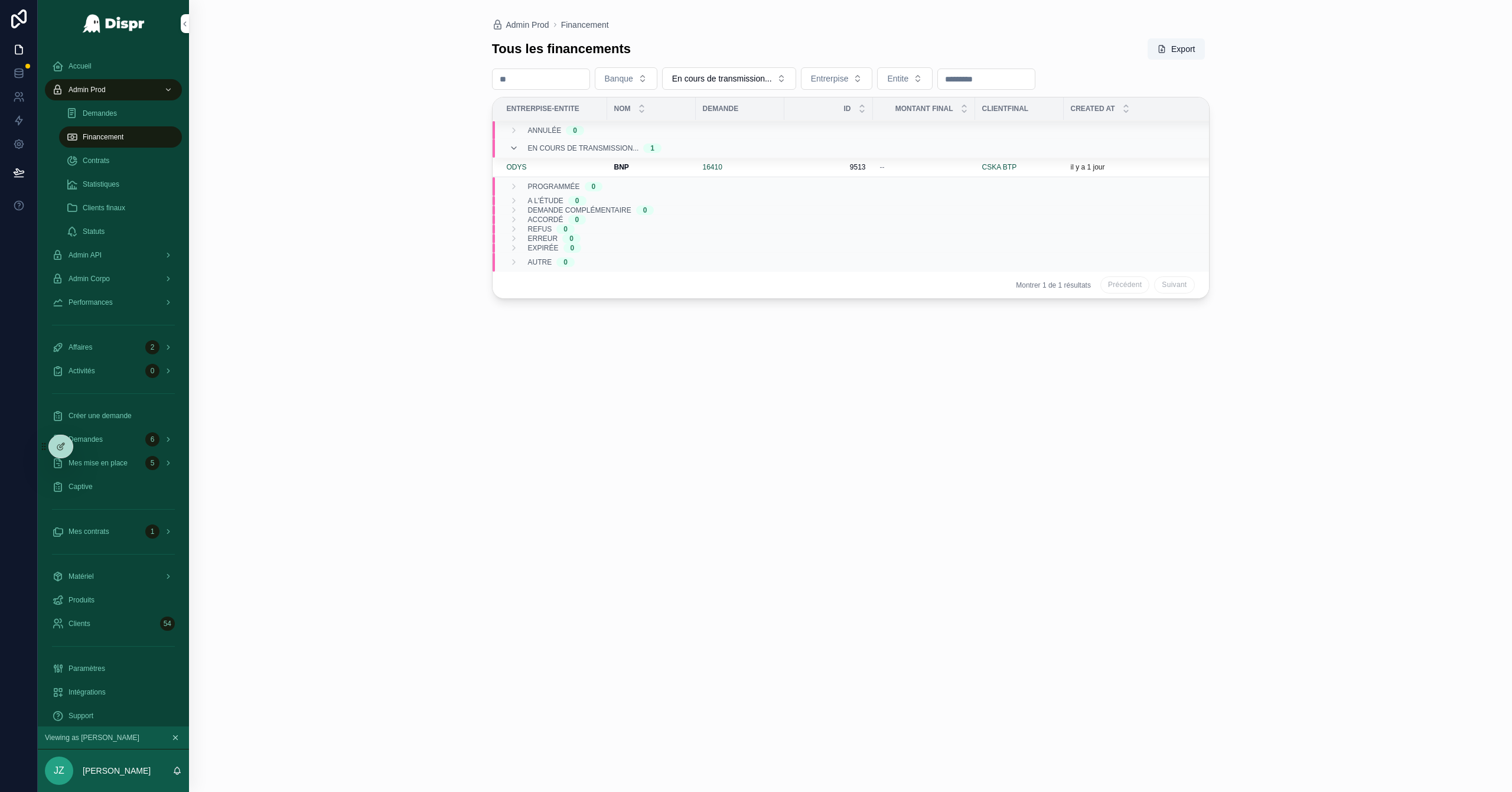
click at [111, 114] on span "Demandes" at bounding box center [100, 114] width 34 height 9
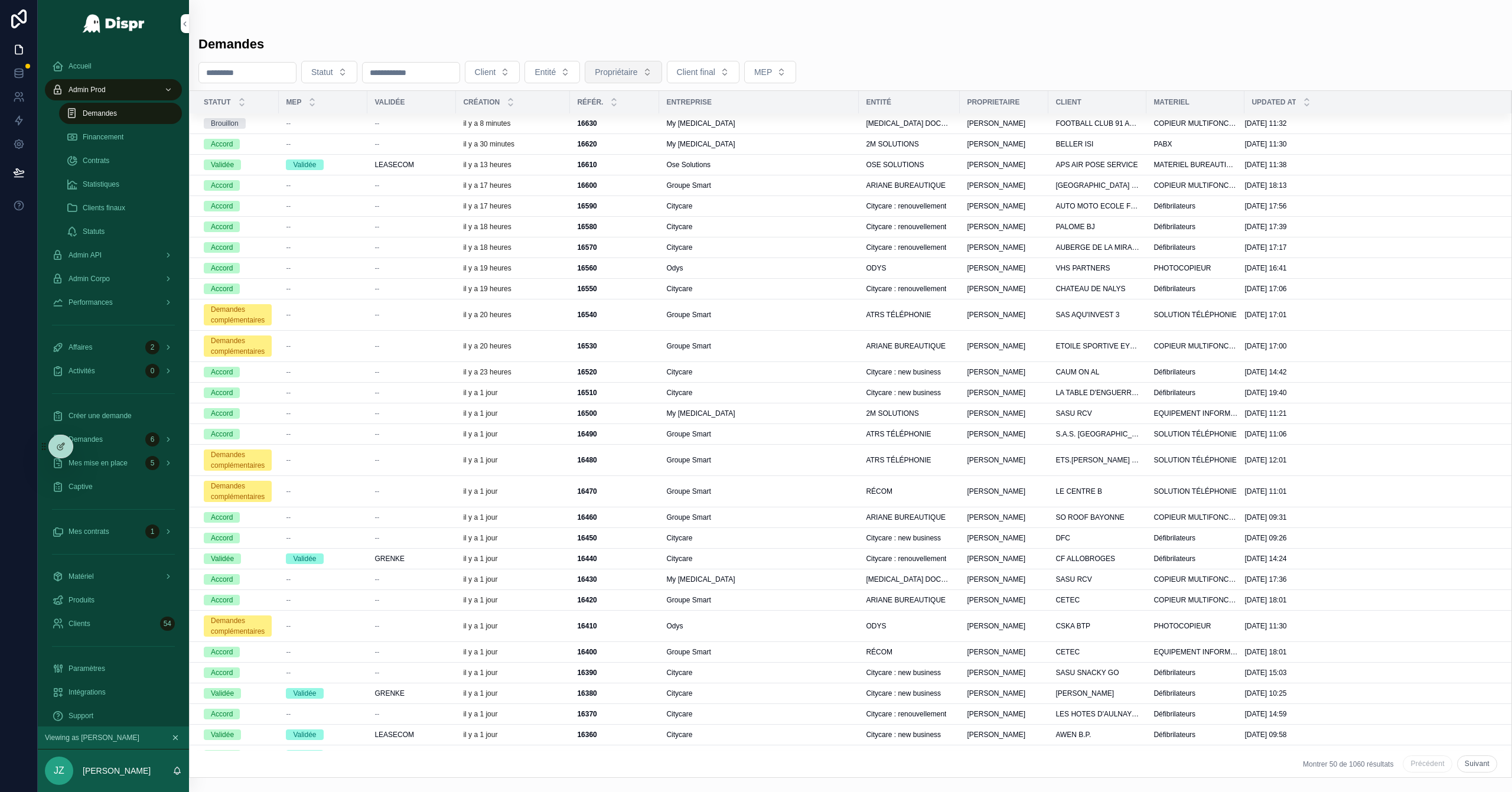
click at [637, 66] on span "Propriétaire" at bounding box center [616, 71] width 42 height 12
click at [496, 74] on span "Client" at bounding box center [485, 71] width 22 height 12
click at [546, 126] on span "PREMIUM SAS" at bounding box center [526, 122] width 58 height 12
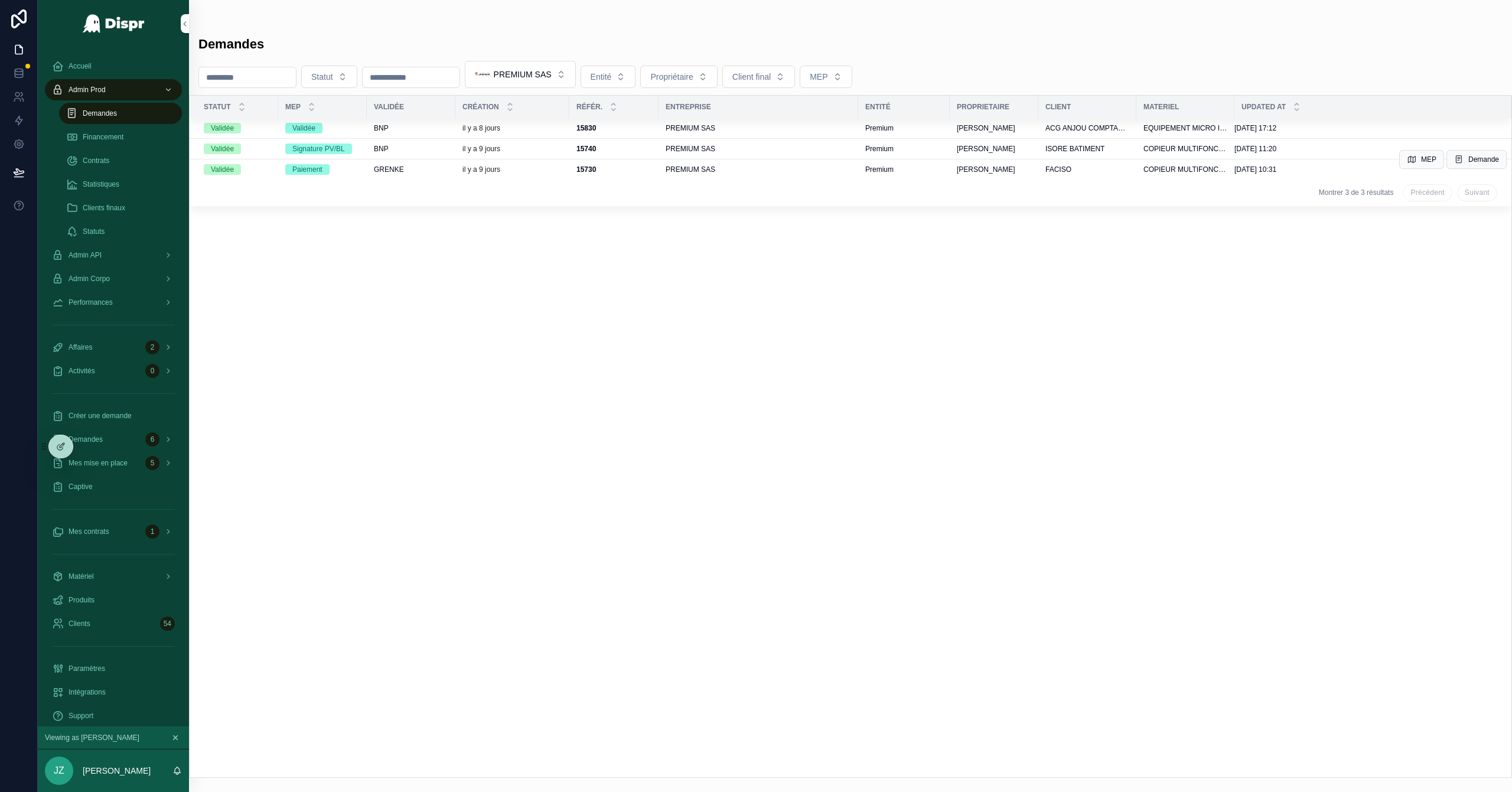
click at [420, 171] on div "GRENKE" at bounding box center [411, 169] width 74 height 9
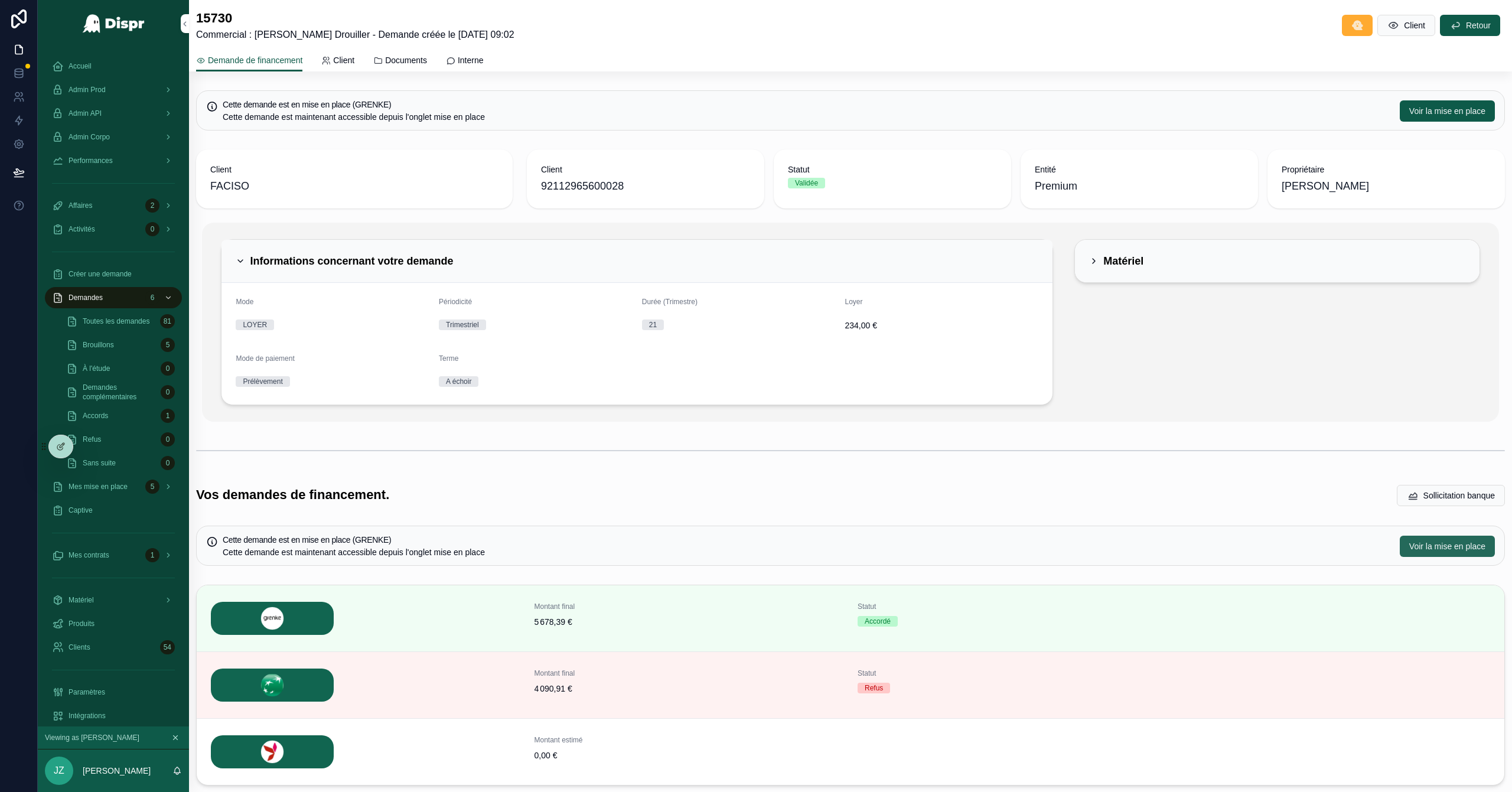
click at [1007, 507] on span "Voir la mise en place" at bounding box center [1446, 546] width 76 height 12
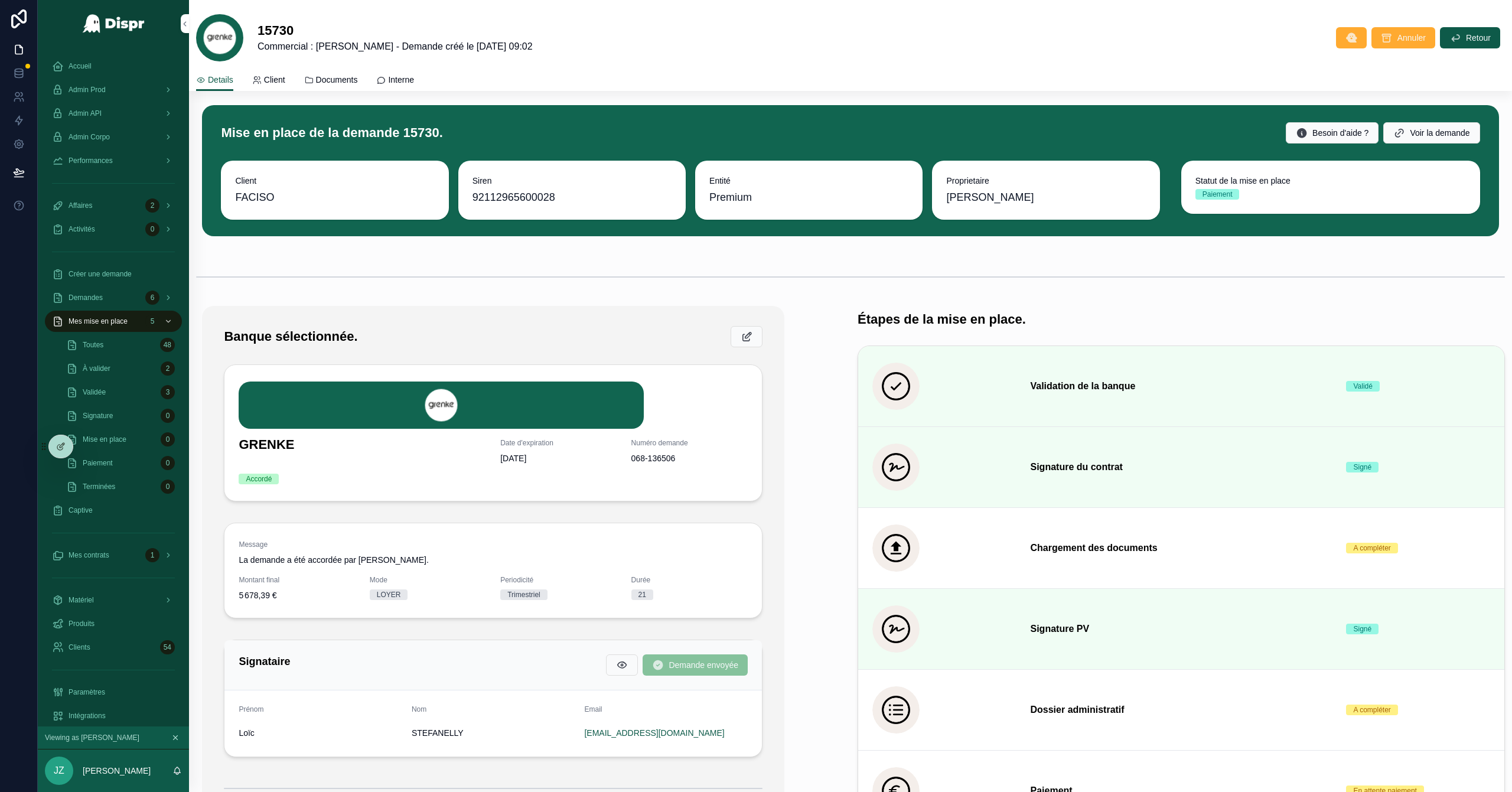
click at [333, 82] on span "Documents" at bounding box center [336, 80] width 42 height 12
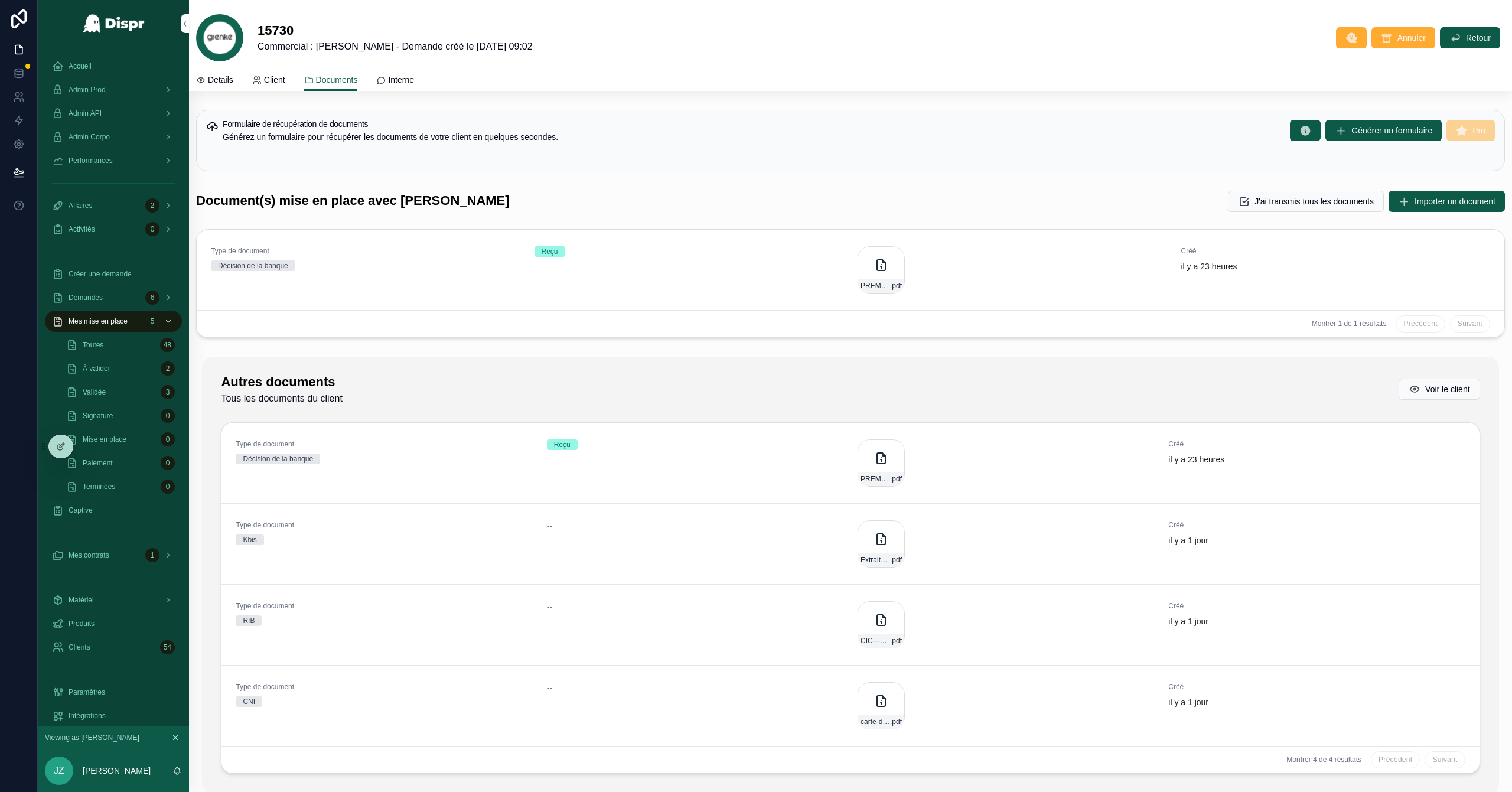
click at [225, 84] on span "Details" at bounding box center [220, 80] width 25 height 12
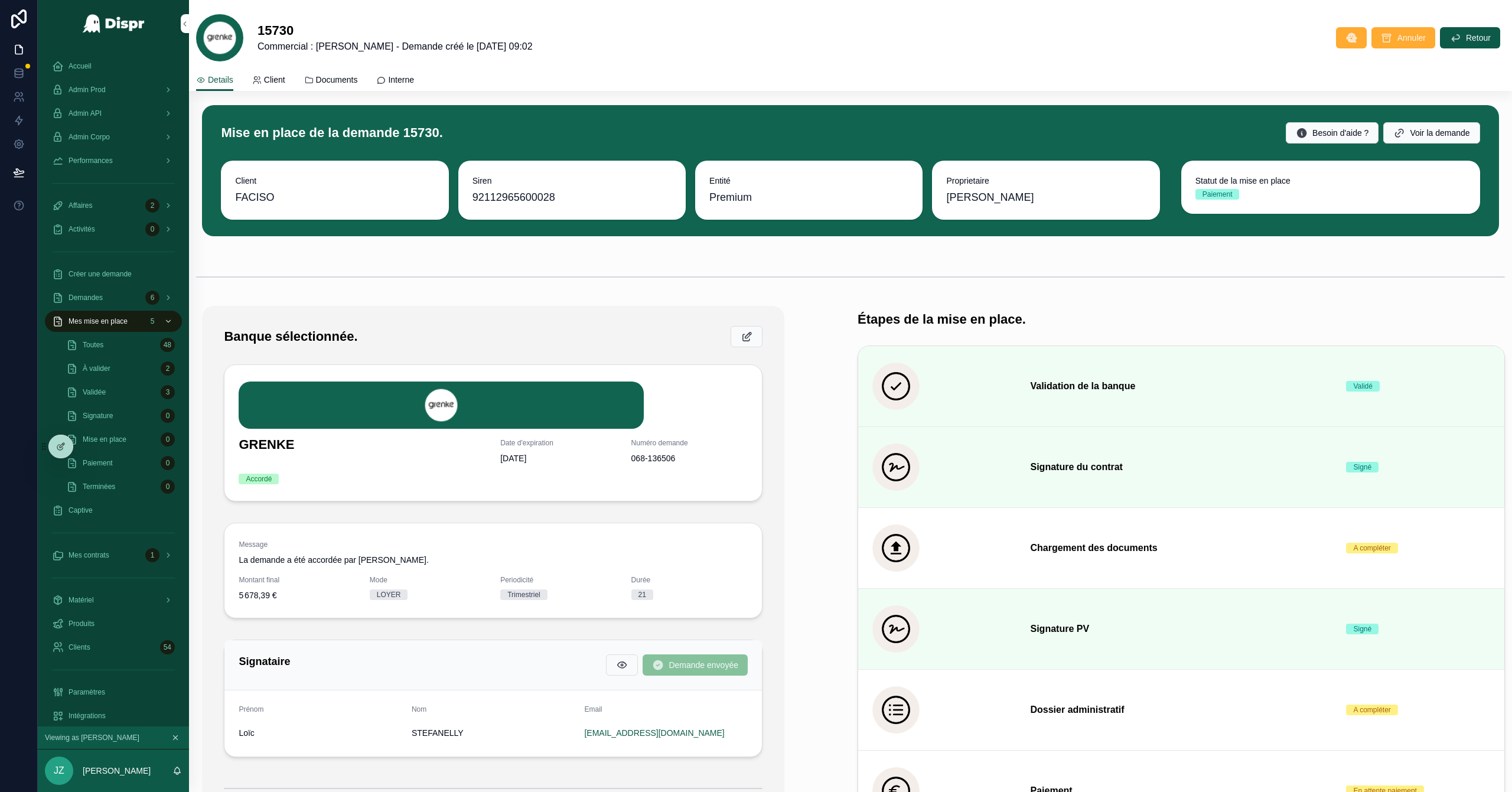
click at [58, 507] on span "JZ" at bounding box center [58, 770] width 10 height 14
click at [230, 272] on div "scrollable content" at bounding box center [850, 276] width 1309 height 29
click at [101, 507] on div "Captive" at bounding box center [113, 510] width 123 height 19
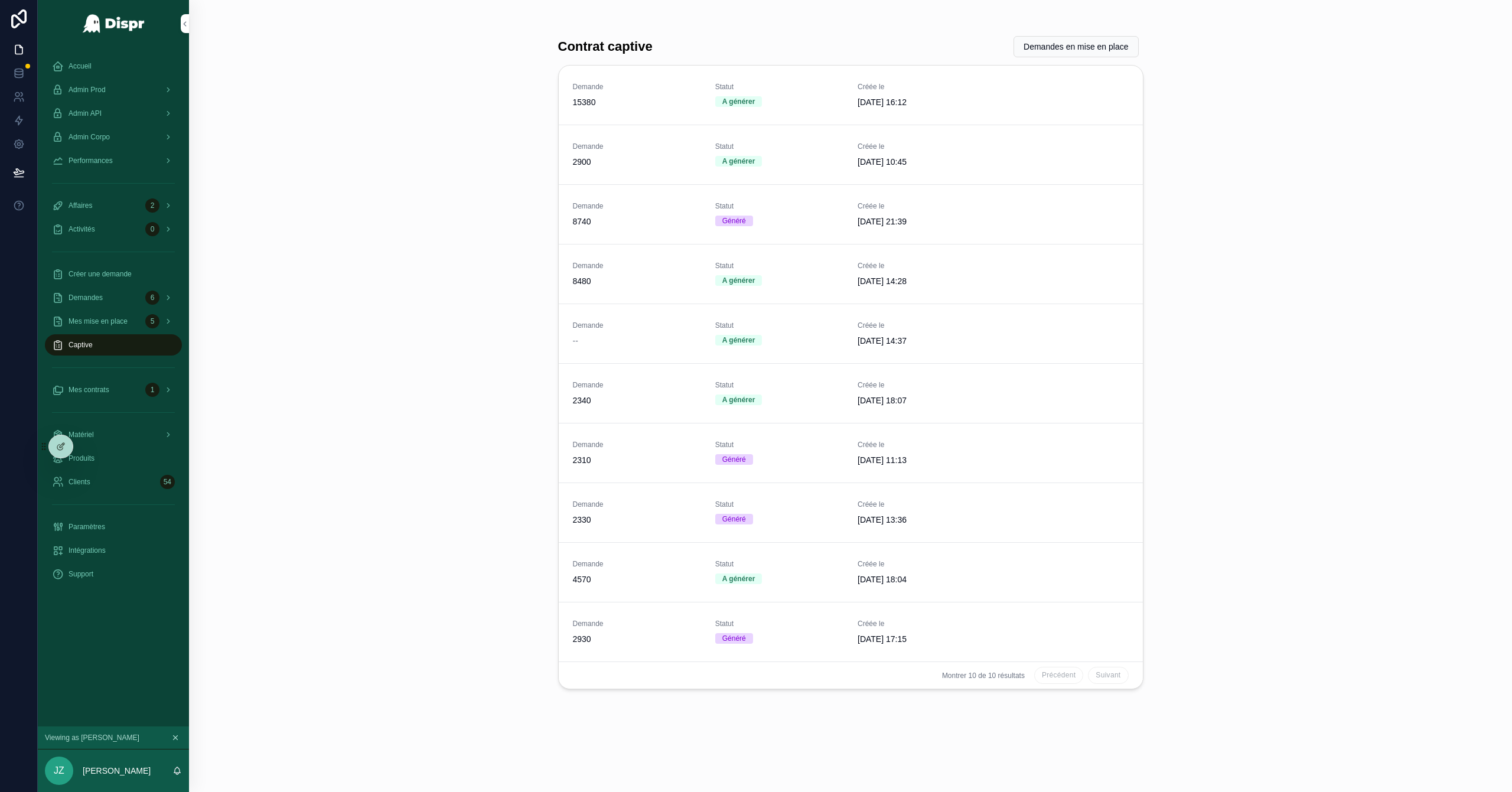
click at [123, 507] on div "Paramètres" at bounding box center [113, 527] width 123 height 19
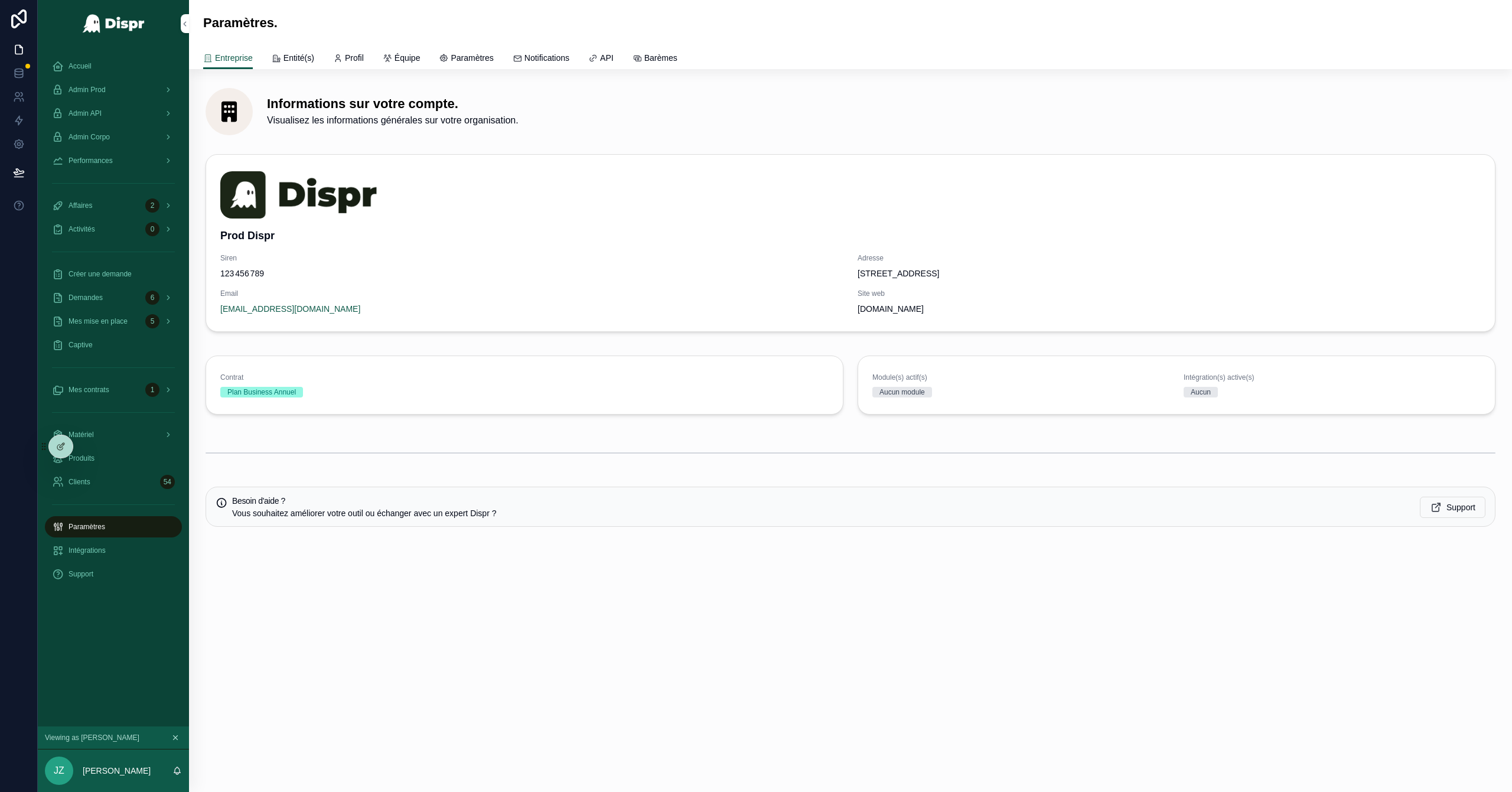
click at [478, 54] on span "Paramètres" at bounding box center [472, 57] width 42 height 12
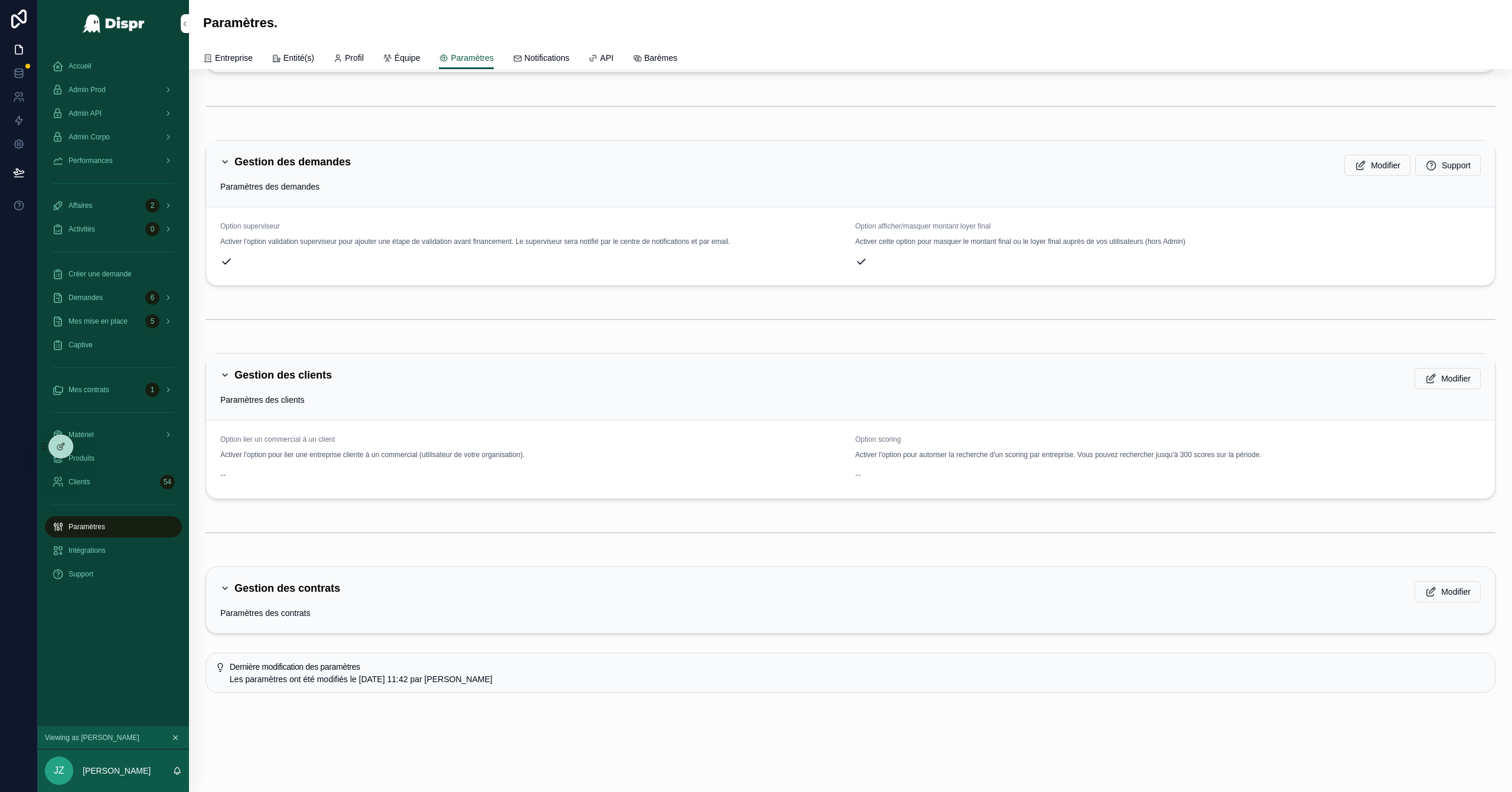
scroll to position [772, 0]
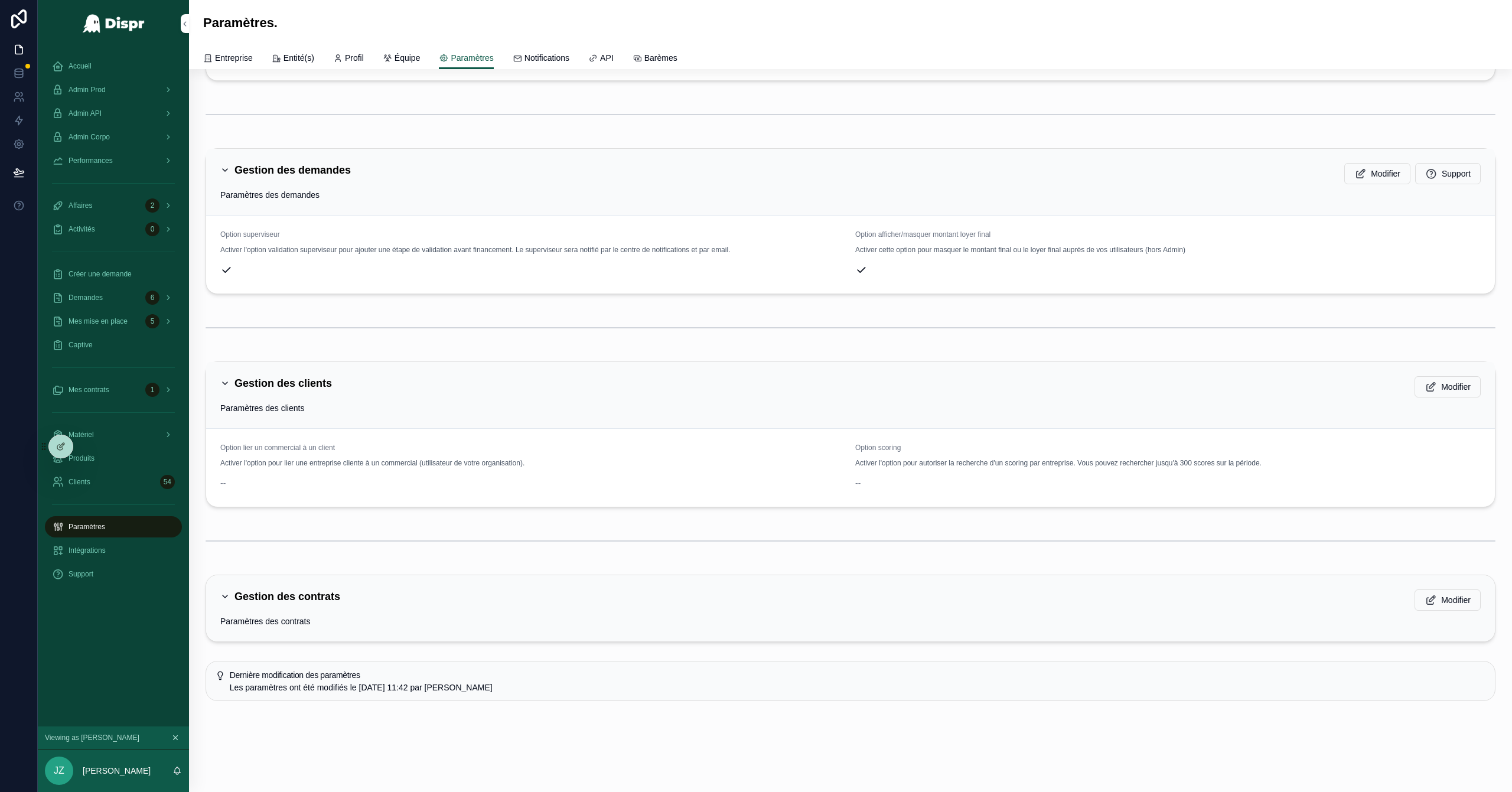
click at [226, 507] on icon "scrollable content" at bounding box center [225, 597] width 9 height 9
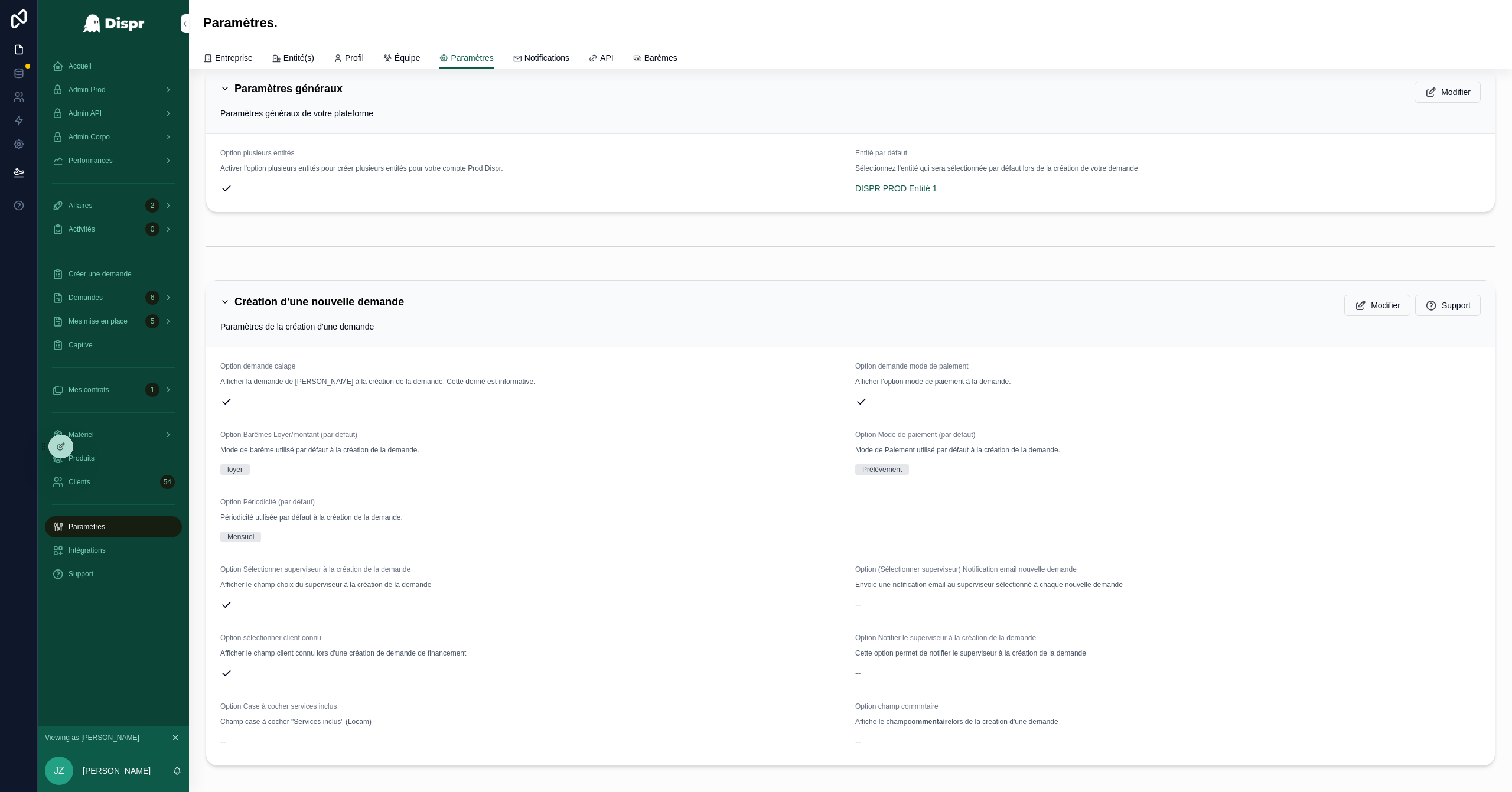
scroll to position [0, 0]
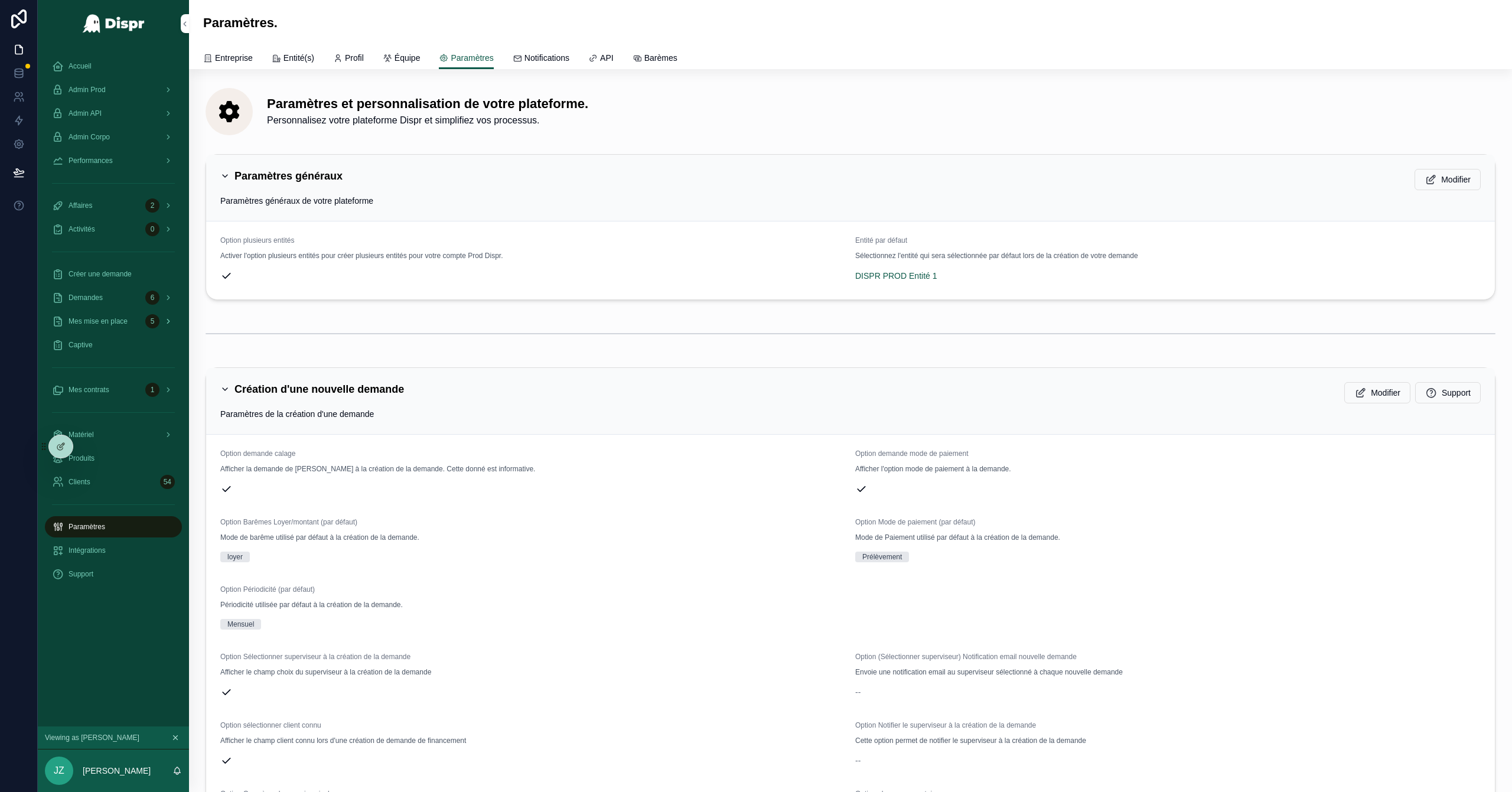
click at [123, 320] on span "Mes mise en place" at bounding box center [98, 321] width 59 height 9
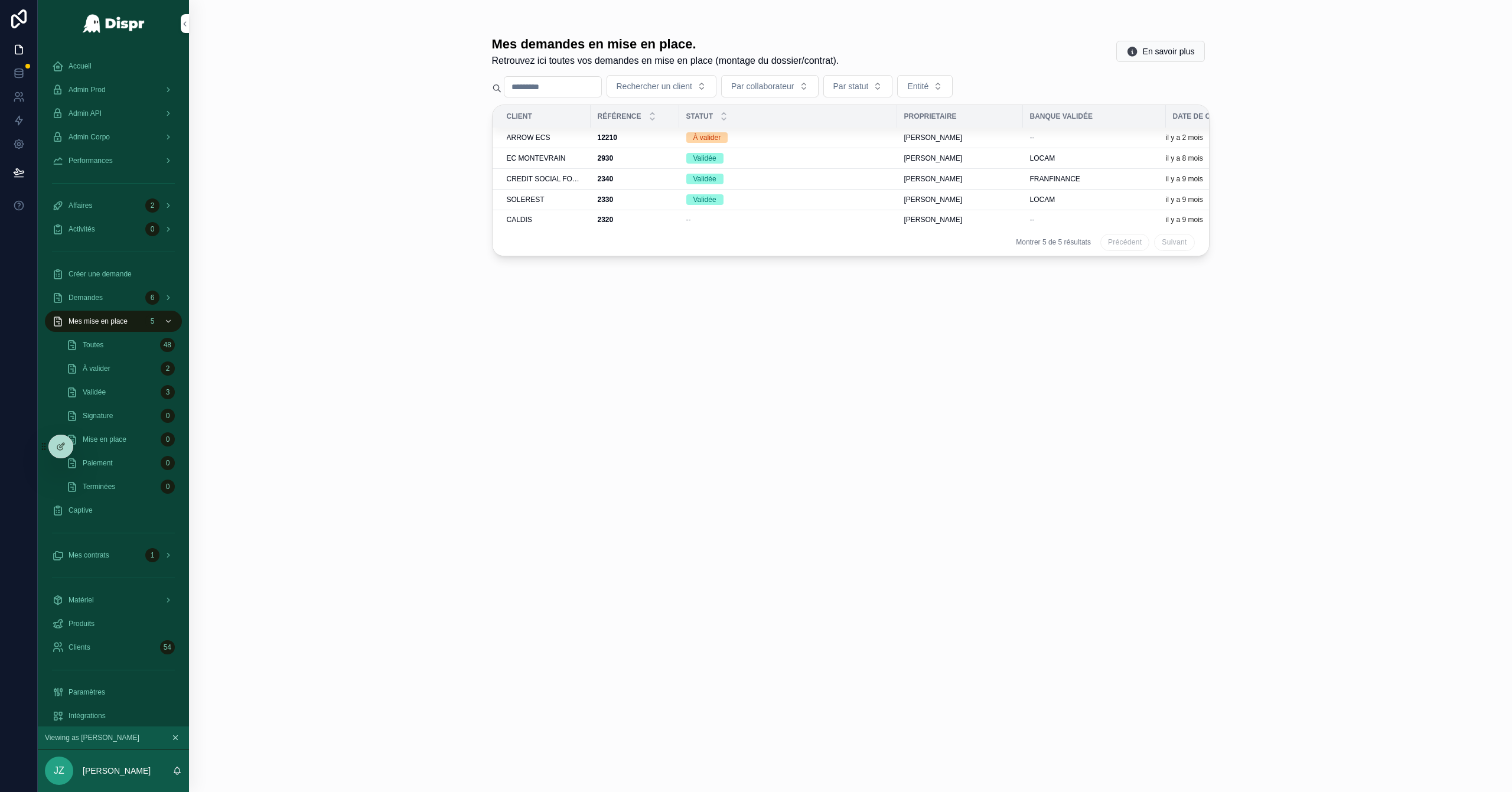
click at [133, 382] on link "Validée 3" at bounding box center [120, 392] width 123 height 22
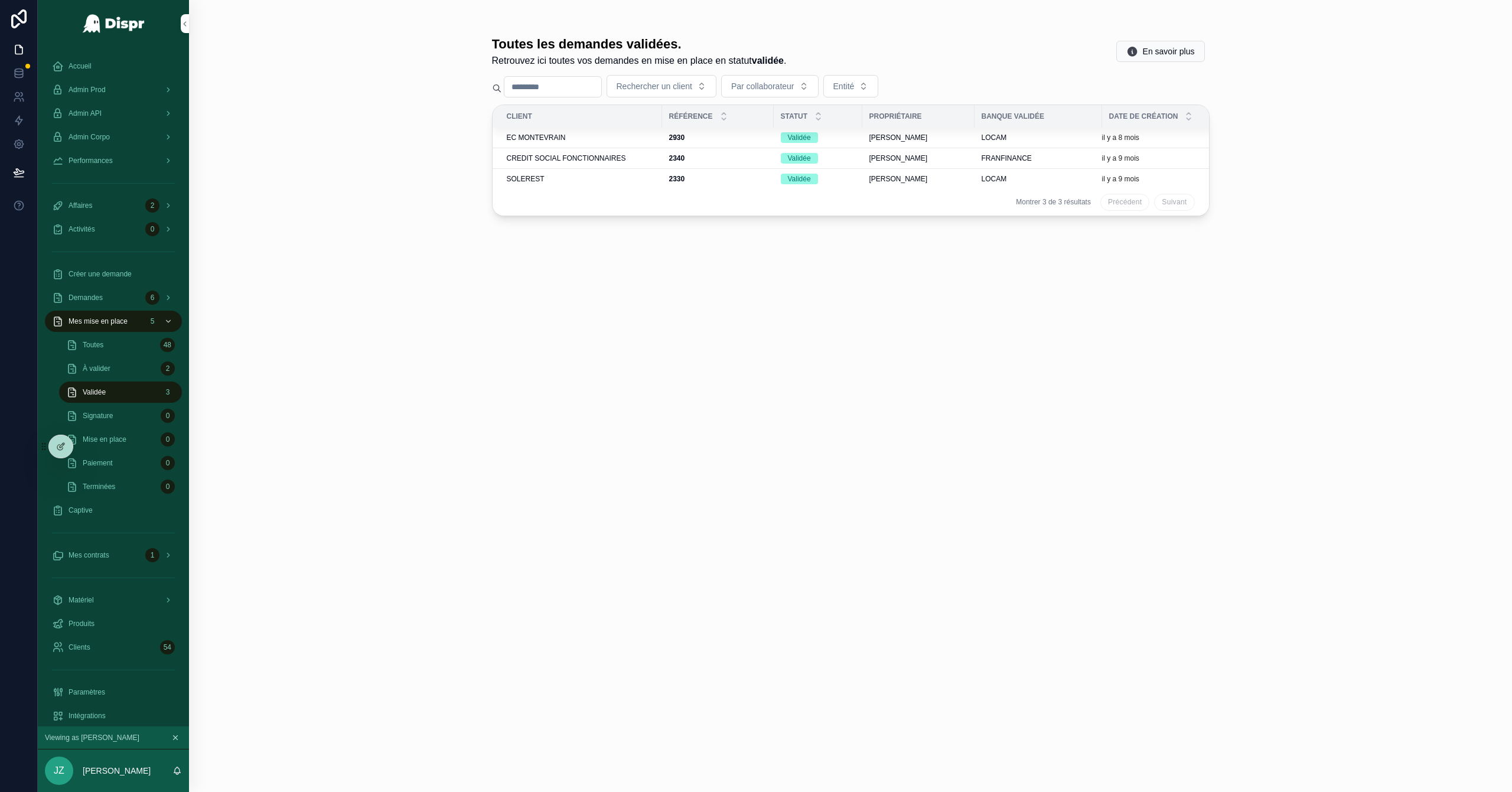
click at [580, 157] on span "CREDIT SOCIAL FONCTIONNAIRES" at bounding box center [566, 158] width 119 height 9
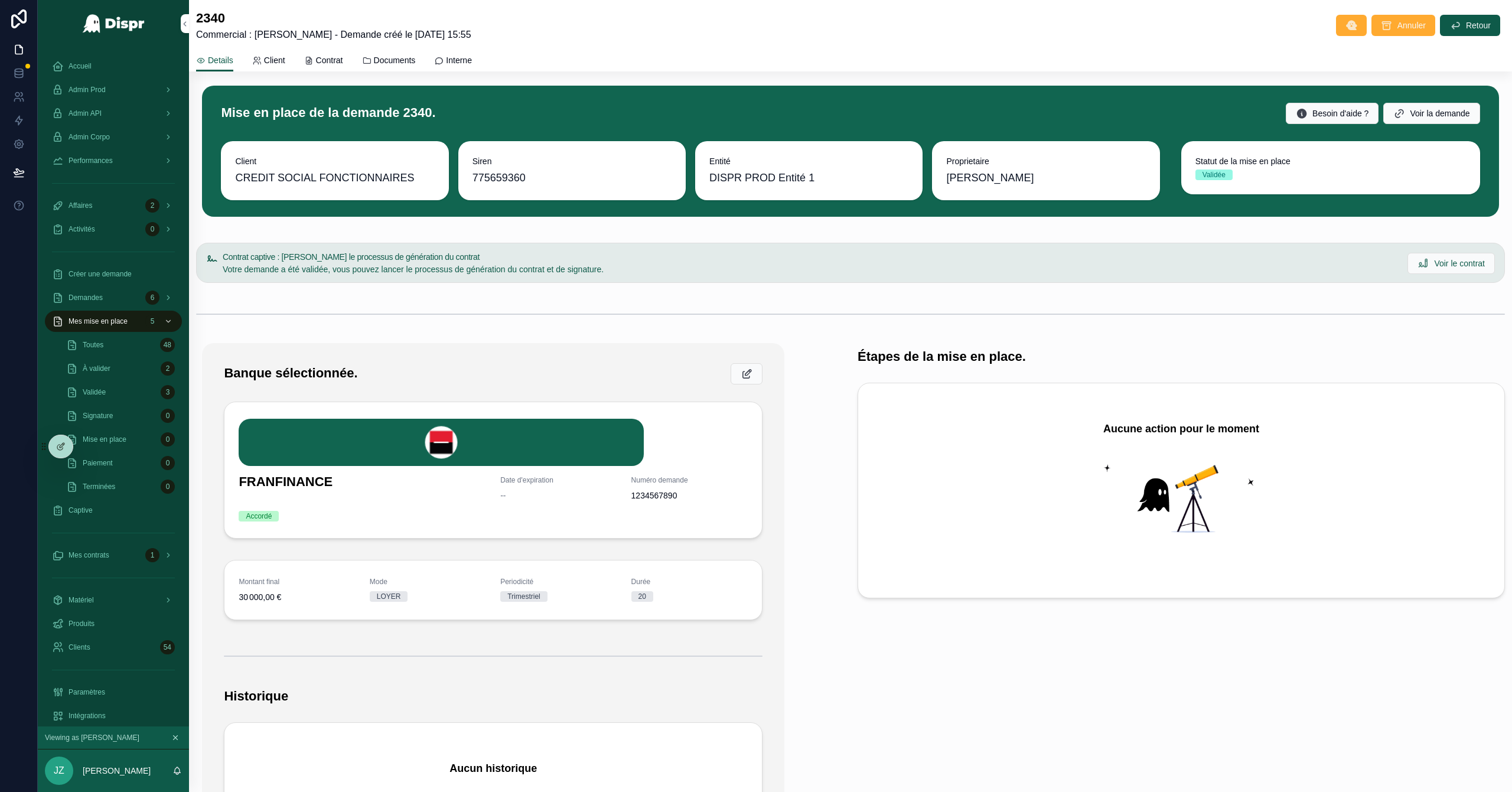
click at [83, 69] on span "Accueil" at bounding box center [80, 66] width 23 height 9
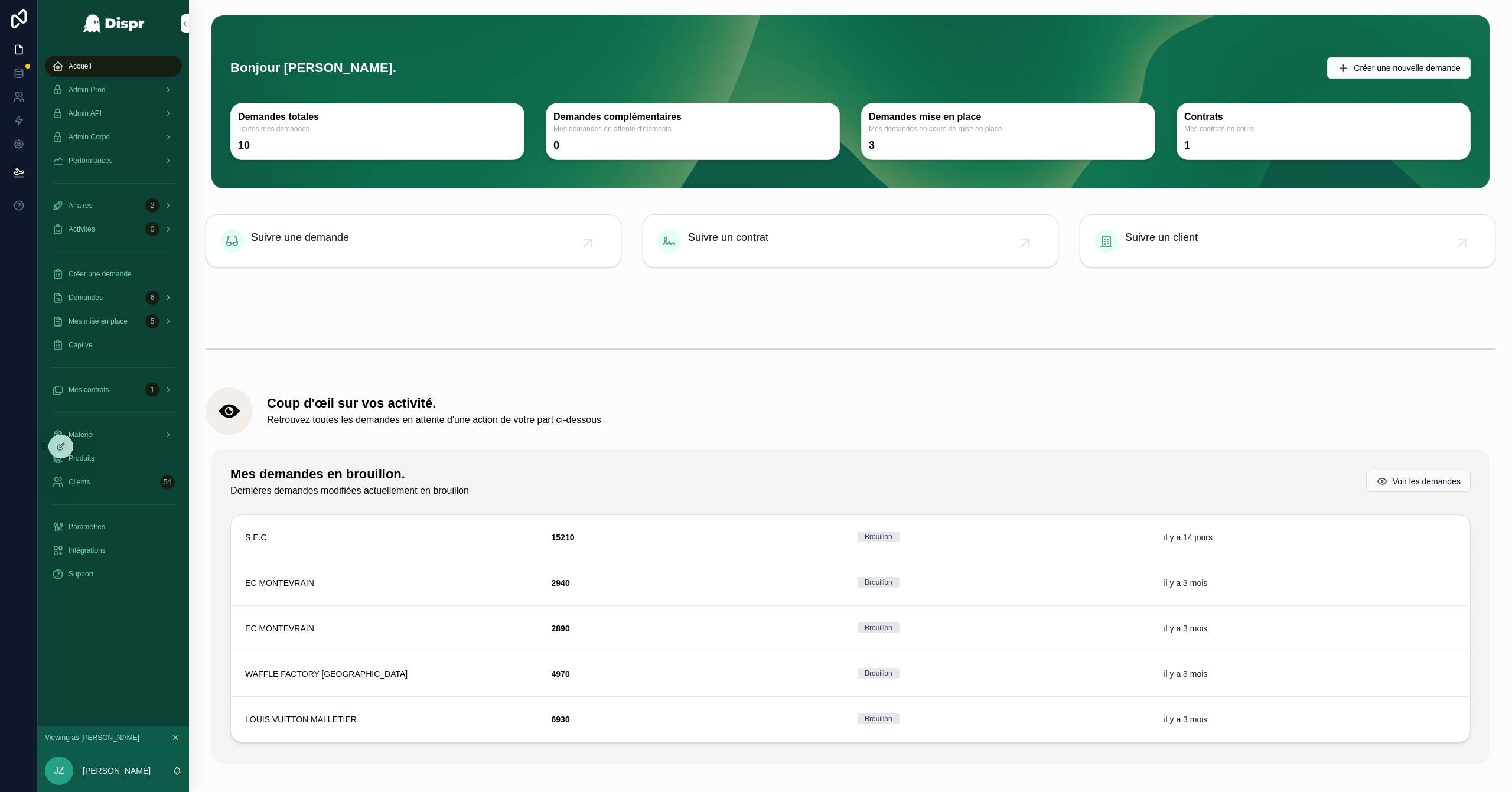
click at [128, 306] on div "Demandes 6" at bounding box center [113, 298] width 123 height 19
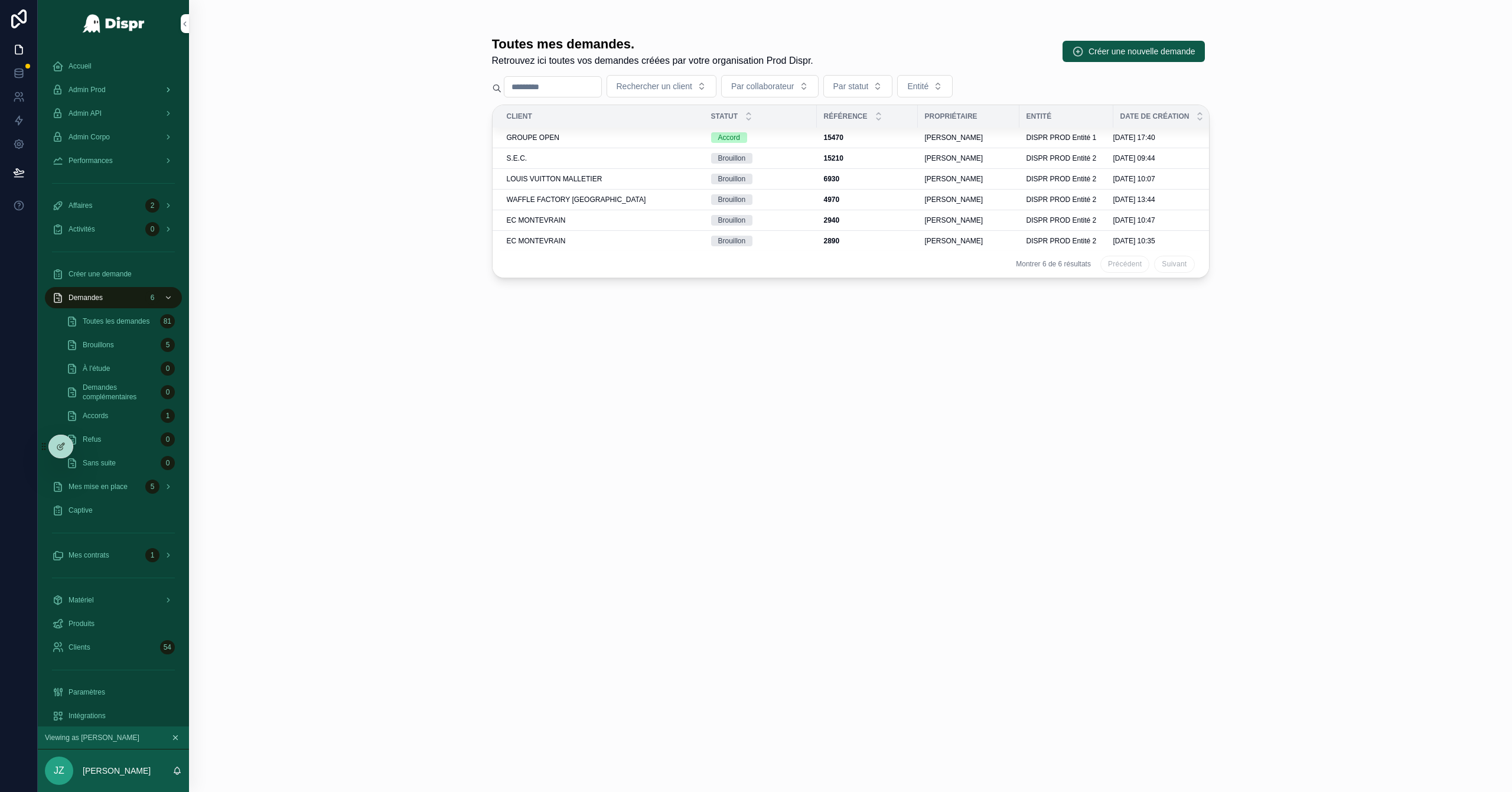
click at [121, 90] on div "Admin Prod" at bounding box center [113, 89] width 123 height 19
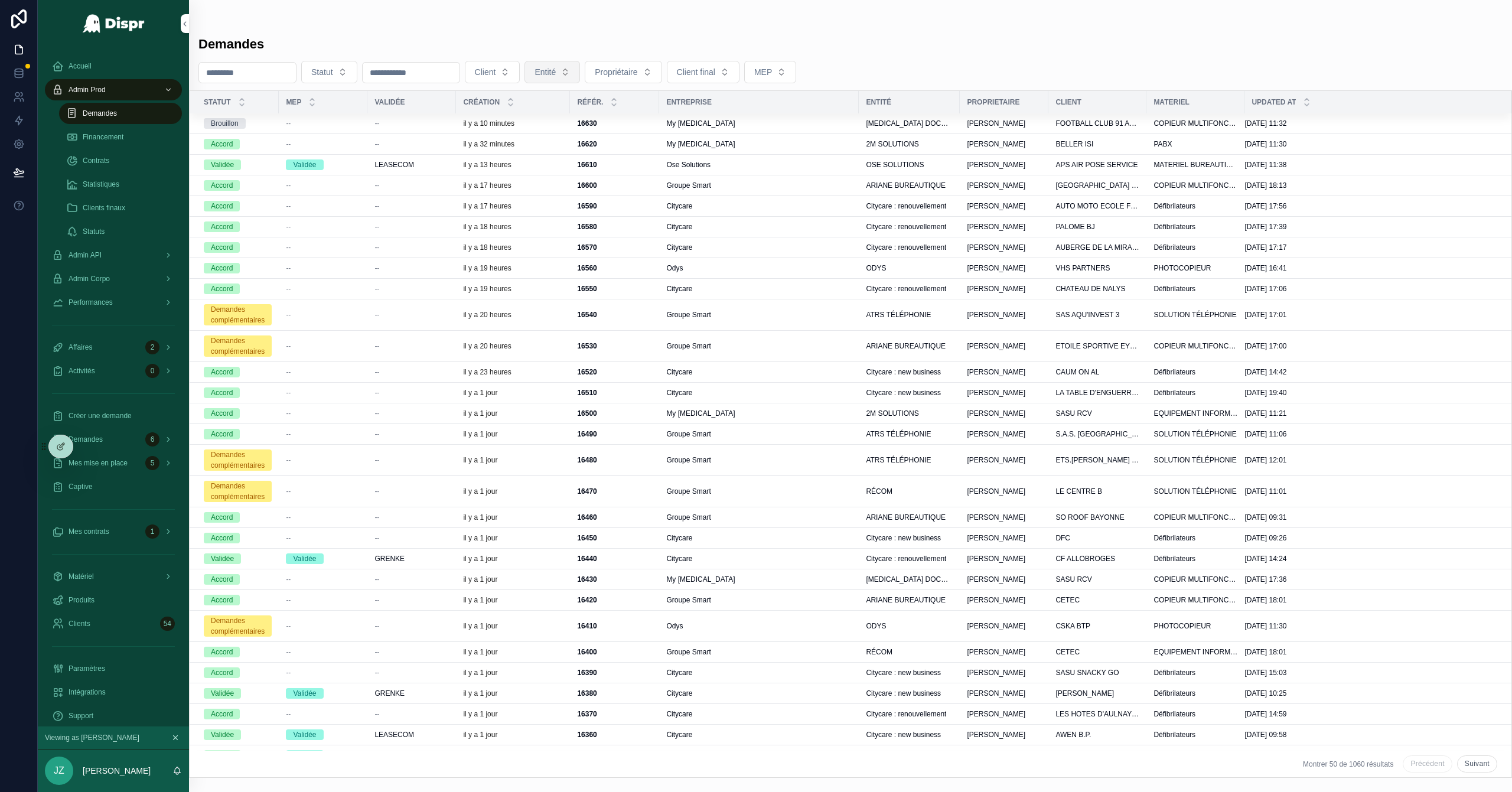
click at [555, 68] on span "Entité" at bounding box center [545, 71] width 22 height 12
click at [557, 140] on span "Premium" at bounding box center [557, 138] width 33 height 12
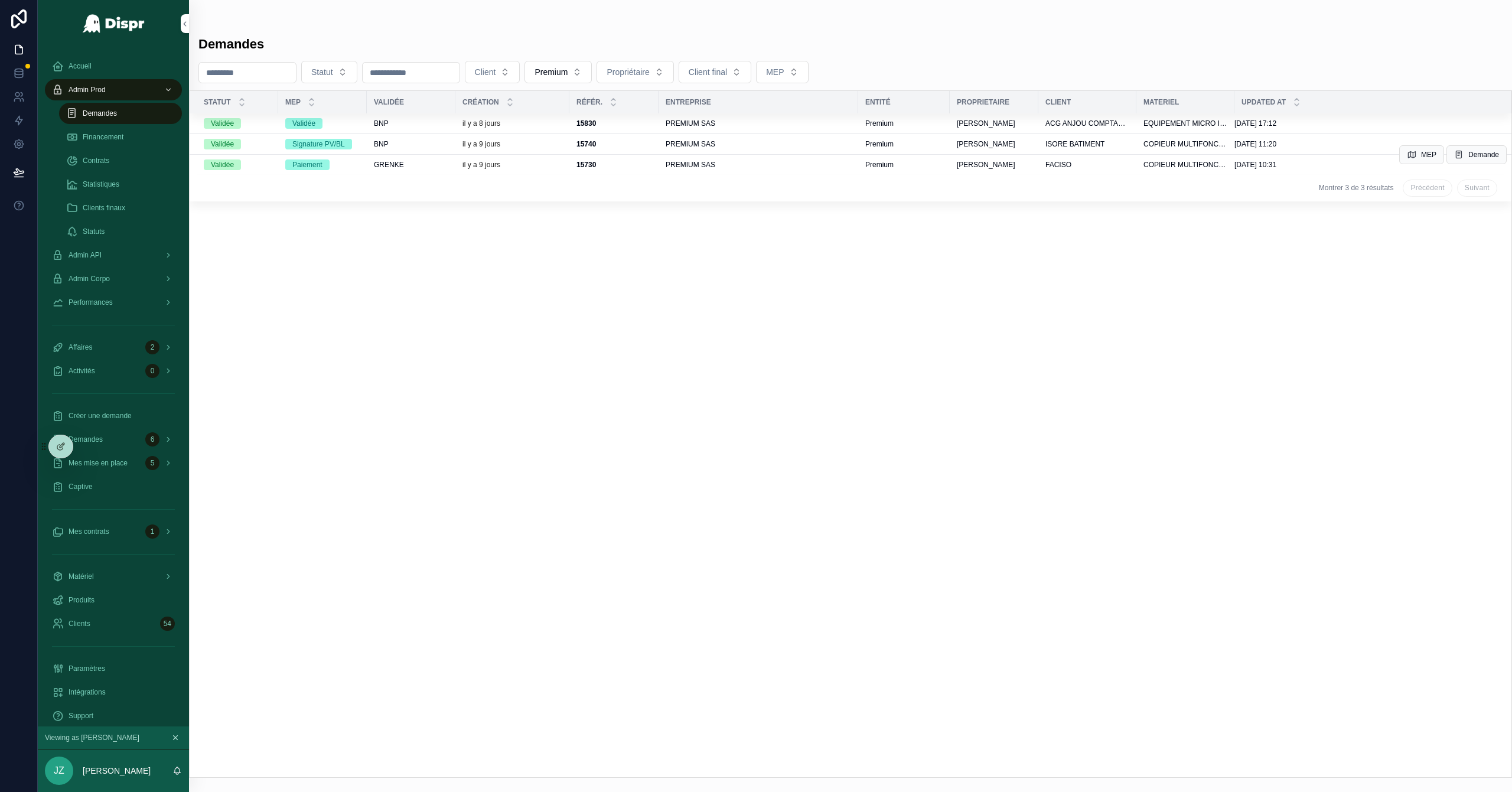
click at [525, 163] on div "il y a 9 jours" at bounding box center [512, 164] width 100 height 9
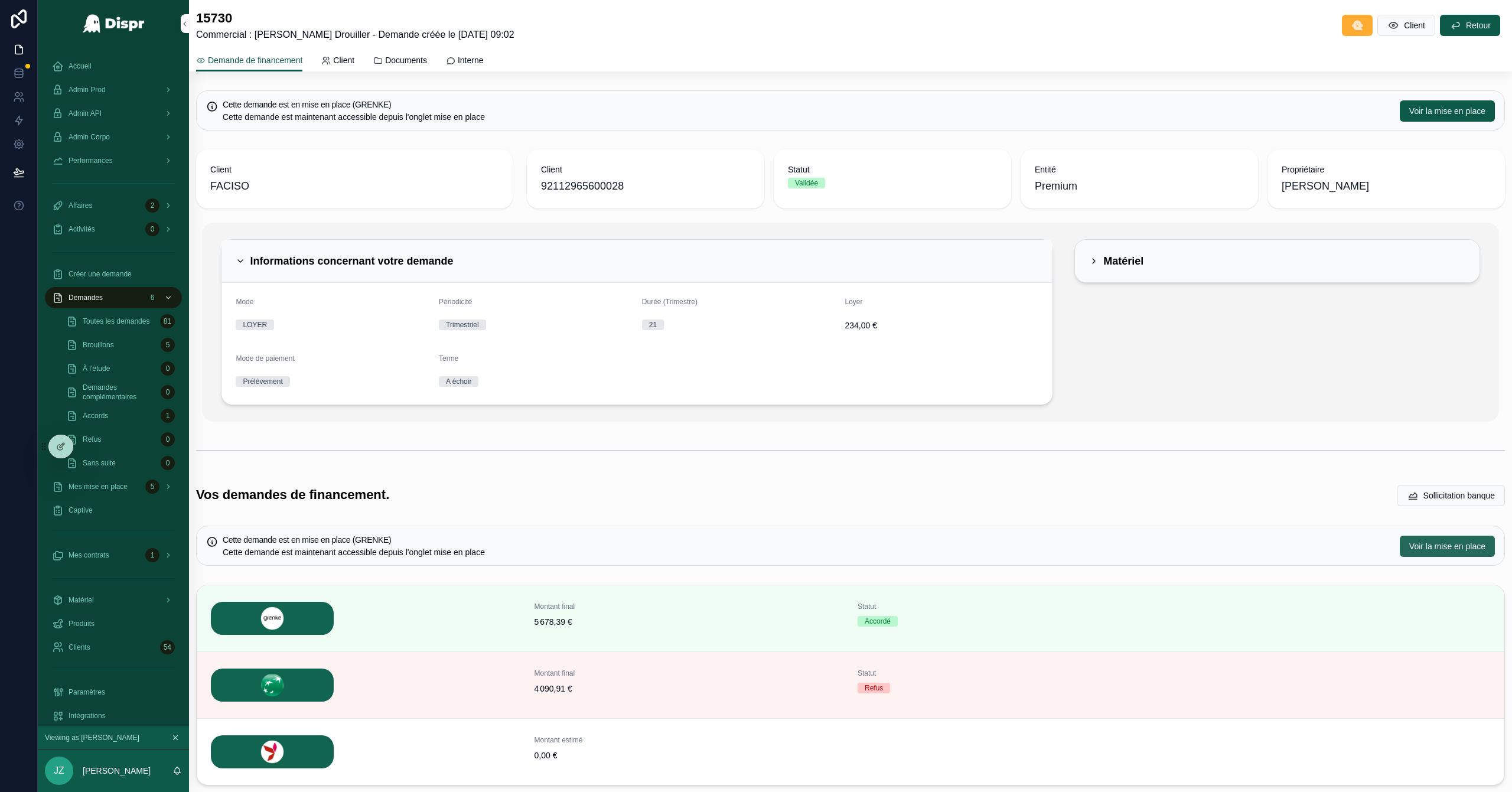
click at [1007, 507] on span "Voir la mise en place" at bounding box center [1446, 546] width 76 height 12
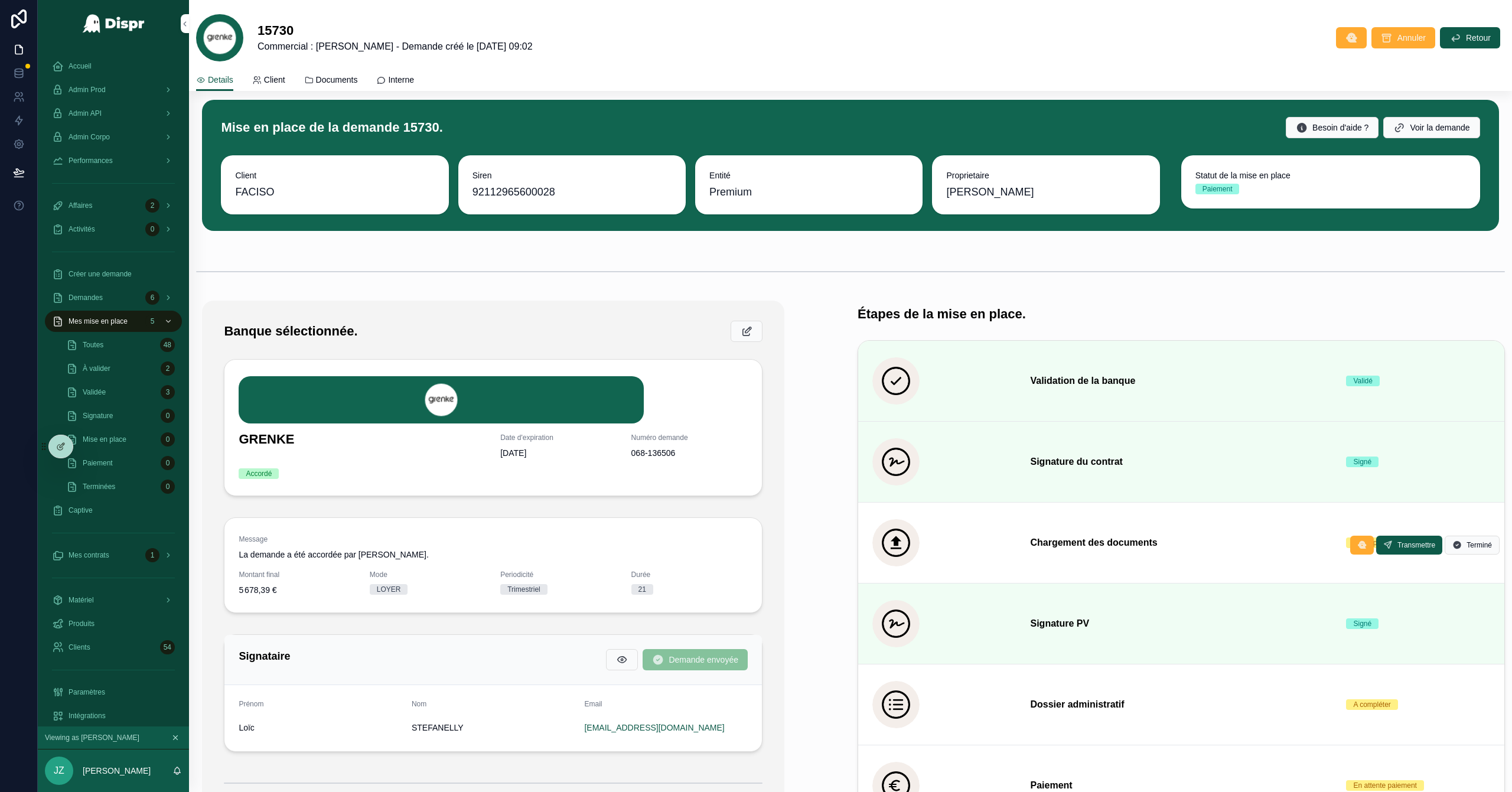
scroll to position [40, 0]
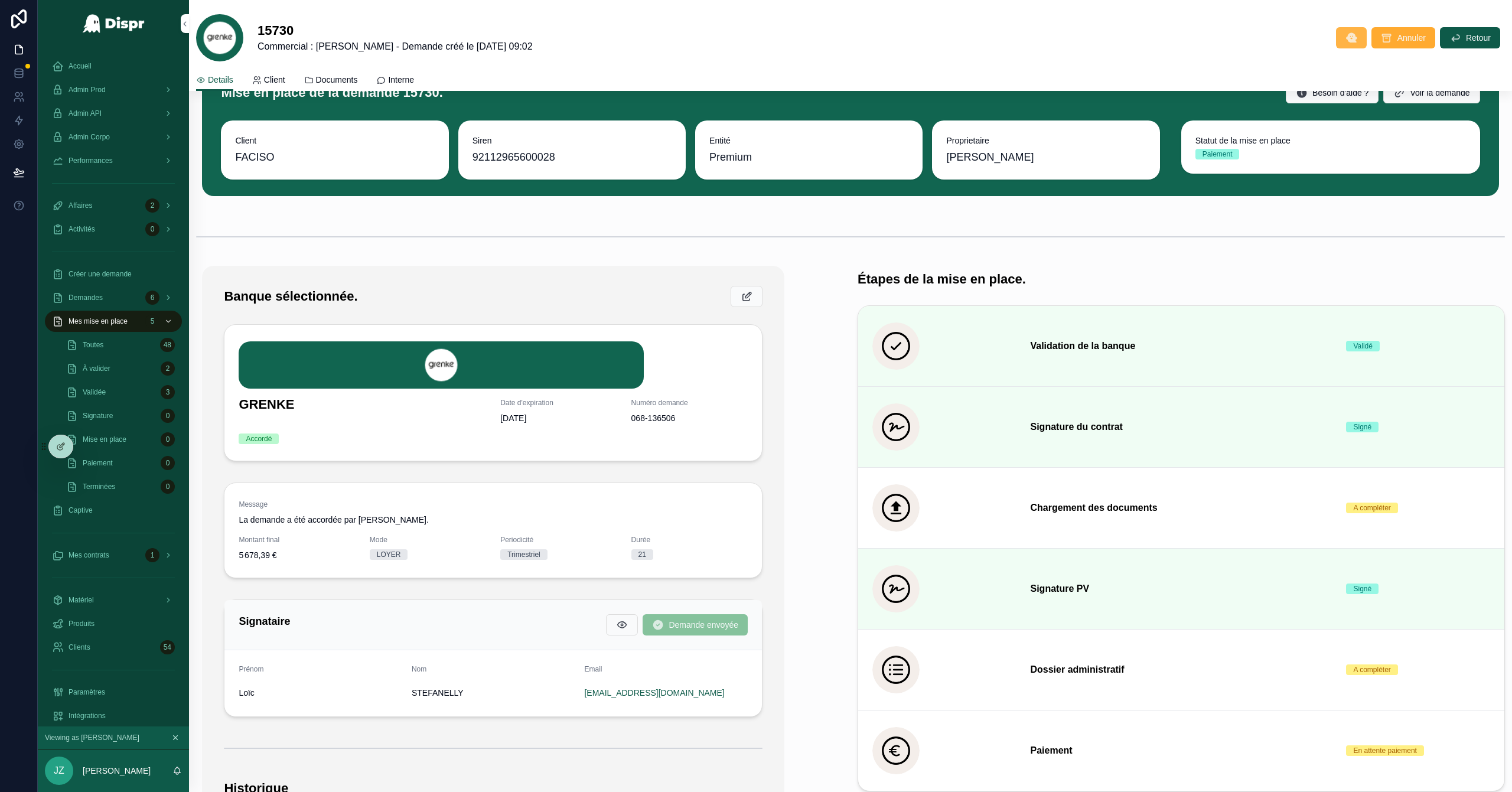
click at [1007, 43] on button "scrollable content" at bounding box center [1351, 38] width 31 height 22
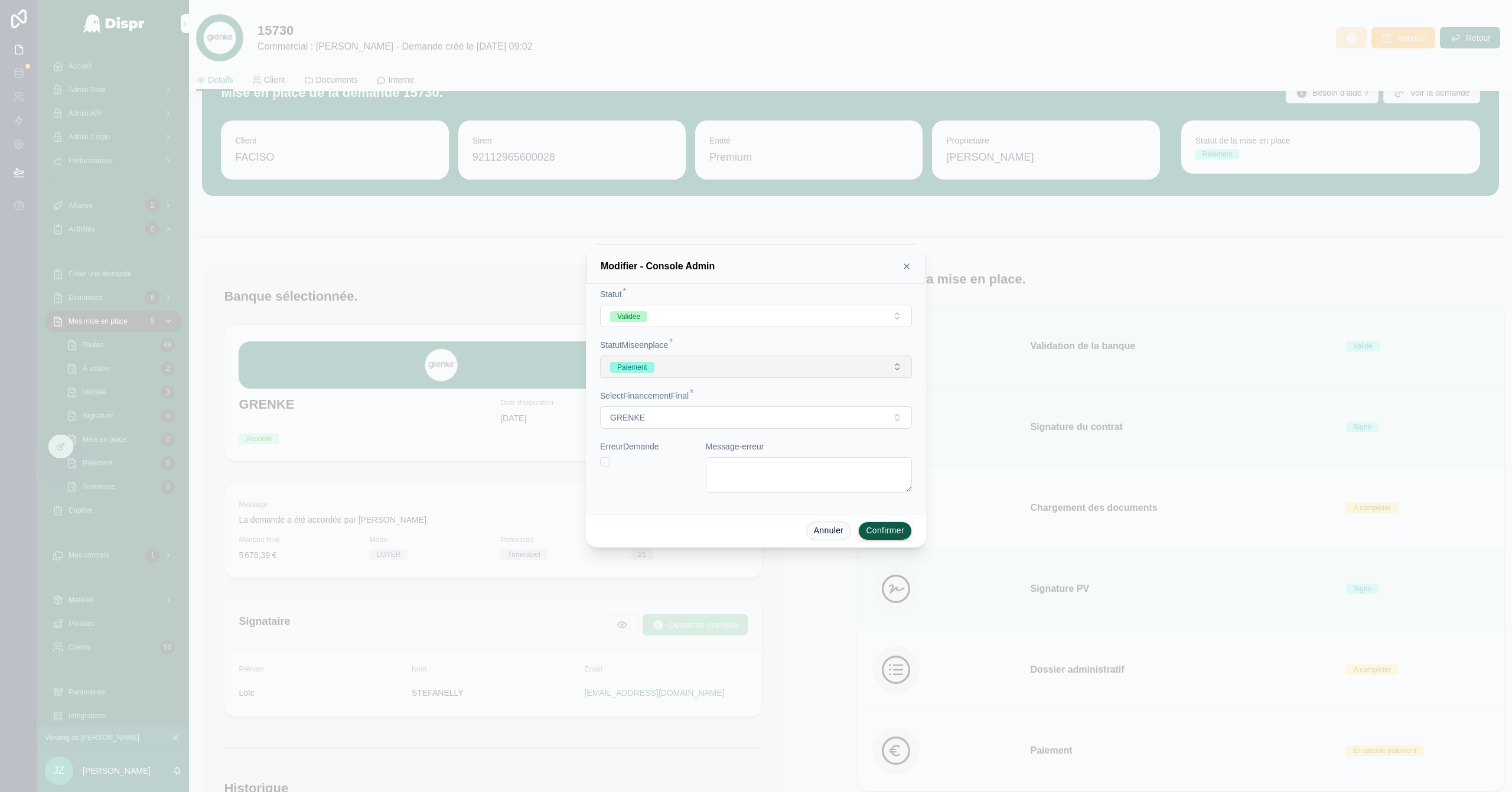
click at [823, 371] on button "Paiement" at bounding box center [756, 366] width 312 height 23
click at [775, 489] on div "Chargement des docs" at bounding box center [756, 485] width 164 height 18
click at [896, 507] on button "Confirmer" at bounding box center [884, 531] width 54 height 19
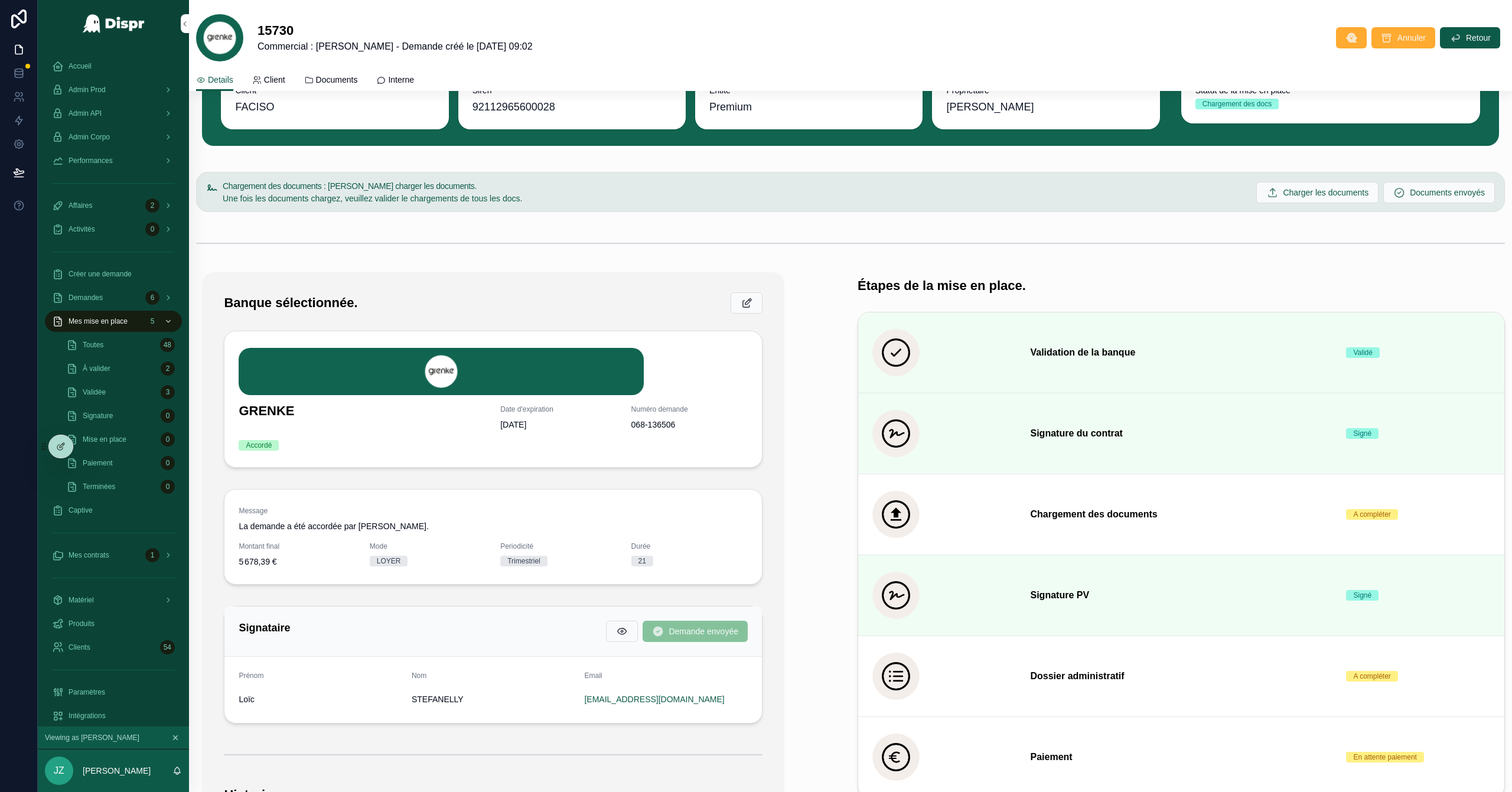
scroll to position [0, 0]
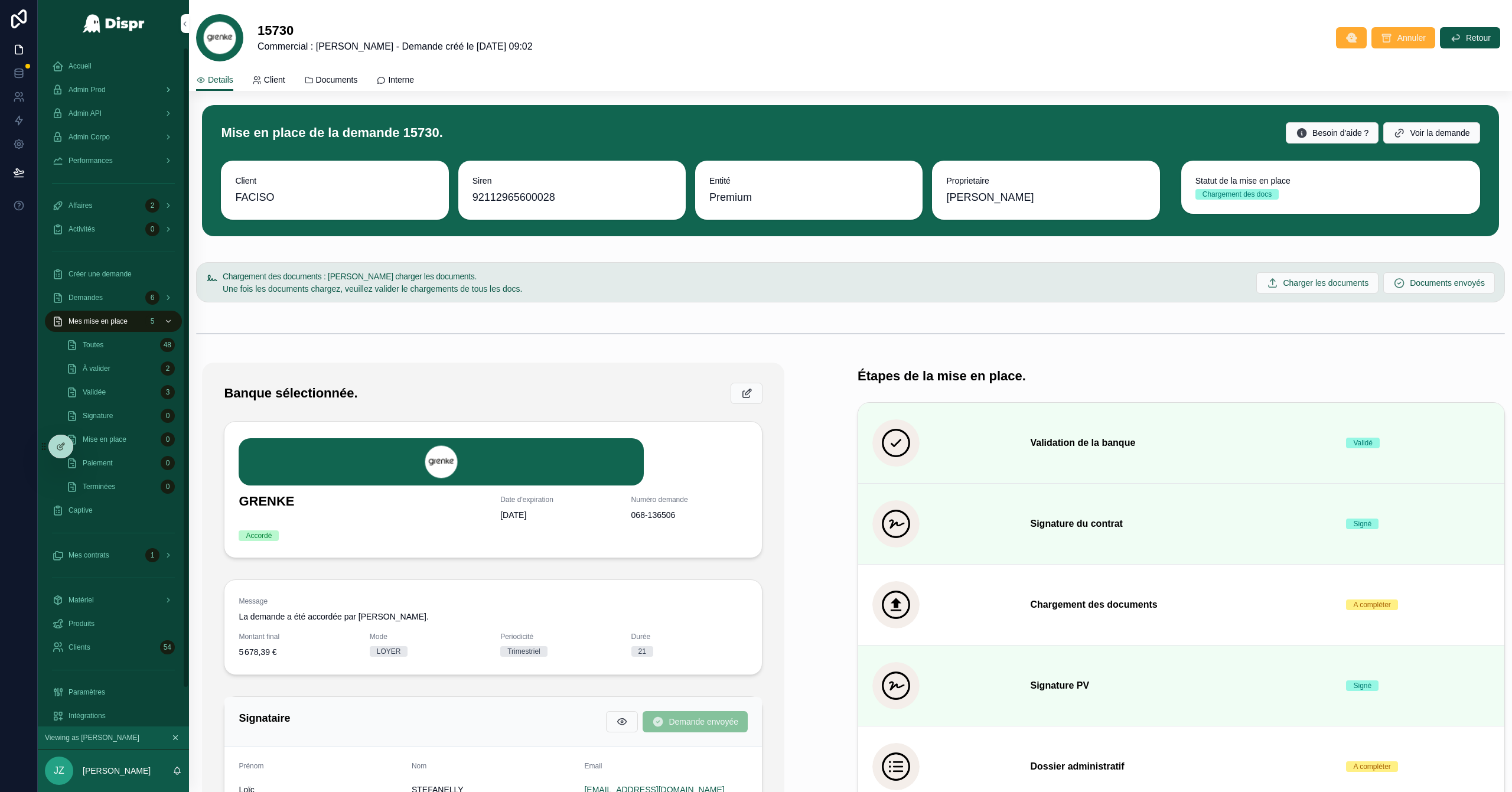
click at [137, 90] on div "Admin Prod" at bounding box center [113, 89] width 123 height 19
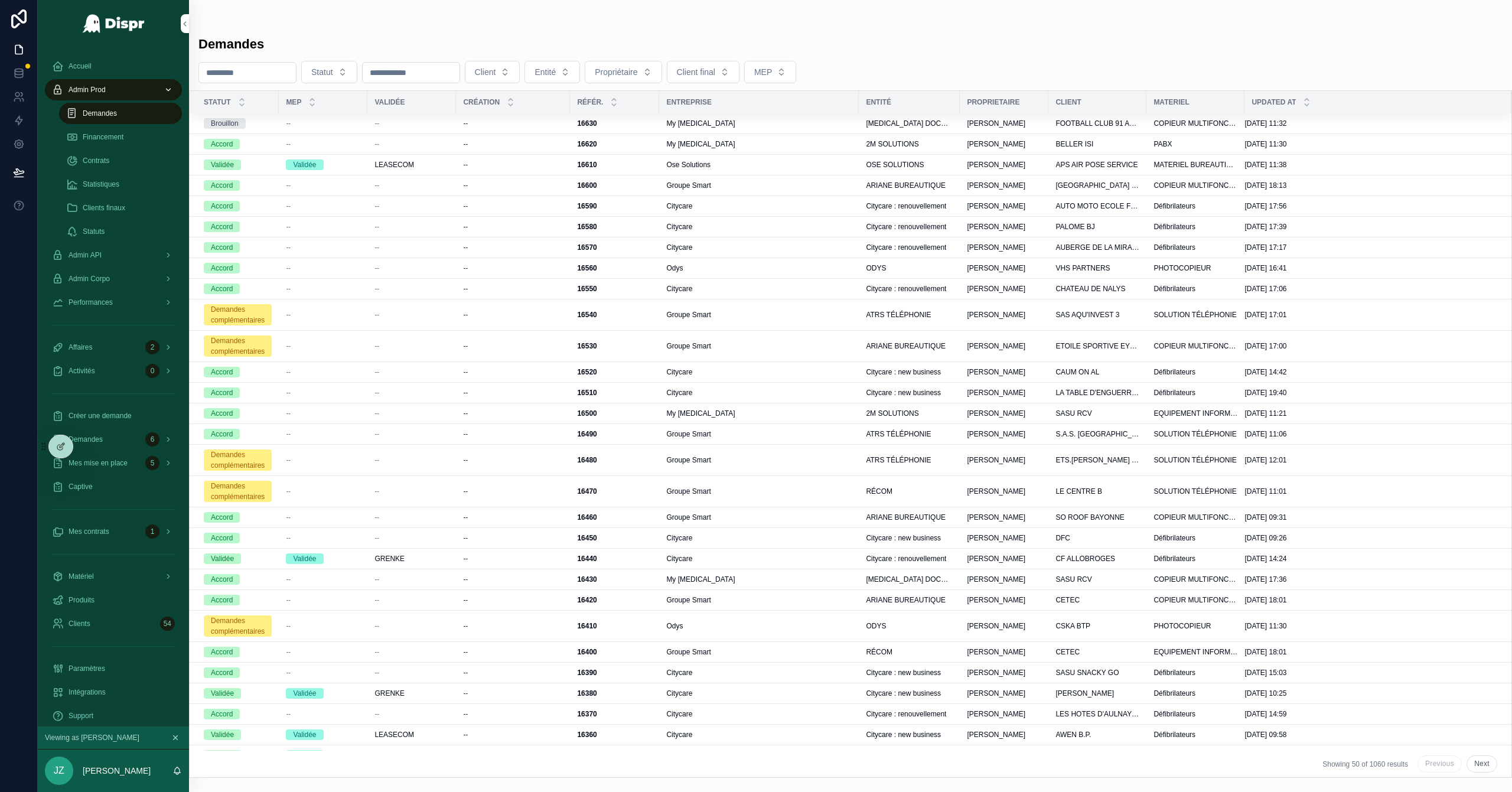
click at [521, 80] on button "Client" at bounding box center [492, 72] width 55 height 23
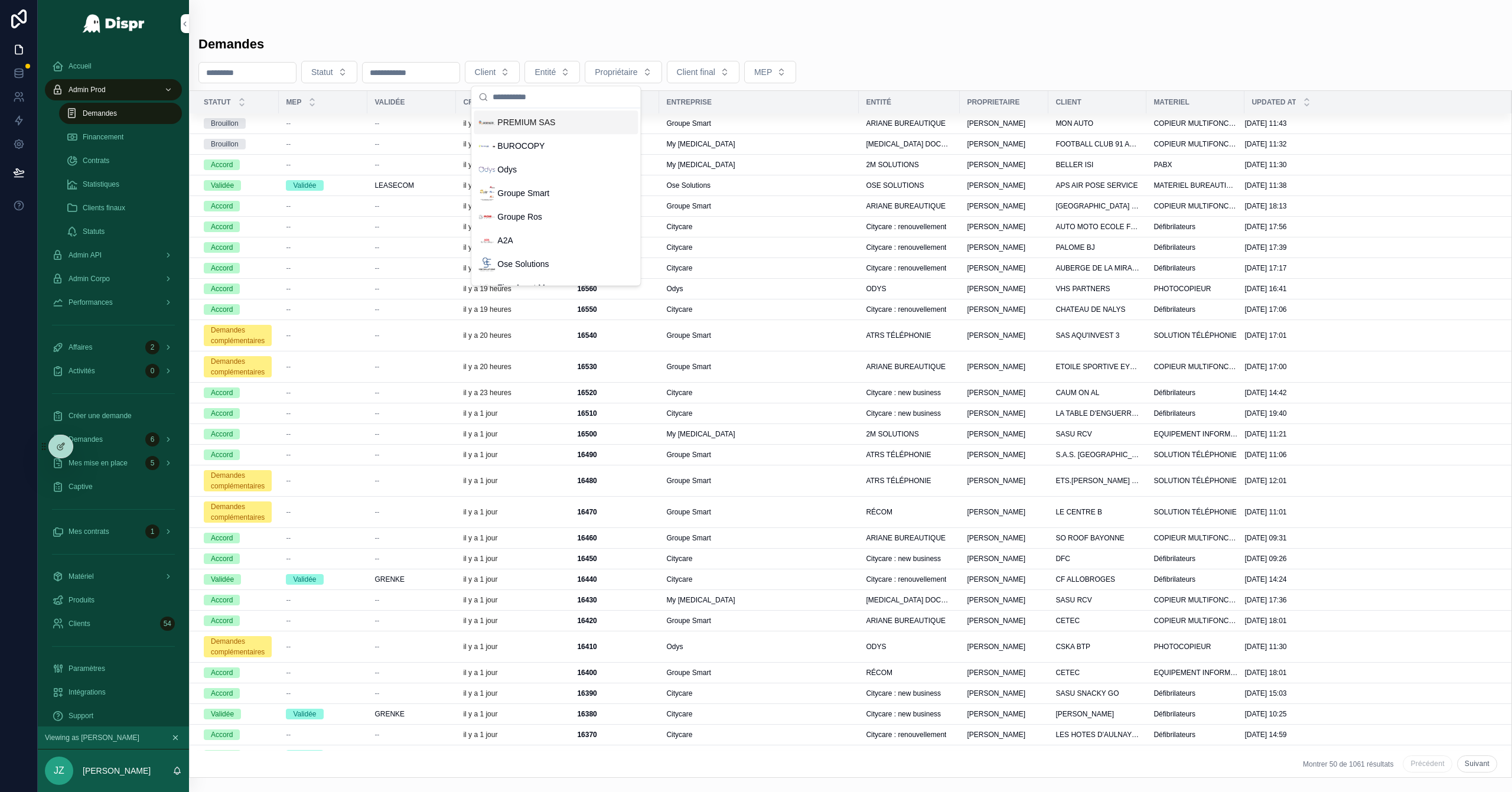
click at [534, 124] on span "PREMIUM SAS" at bounding box center [526, 122] width 58 height 12
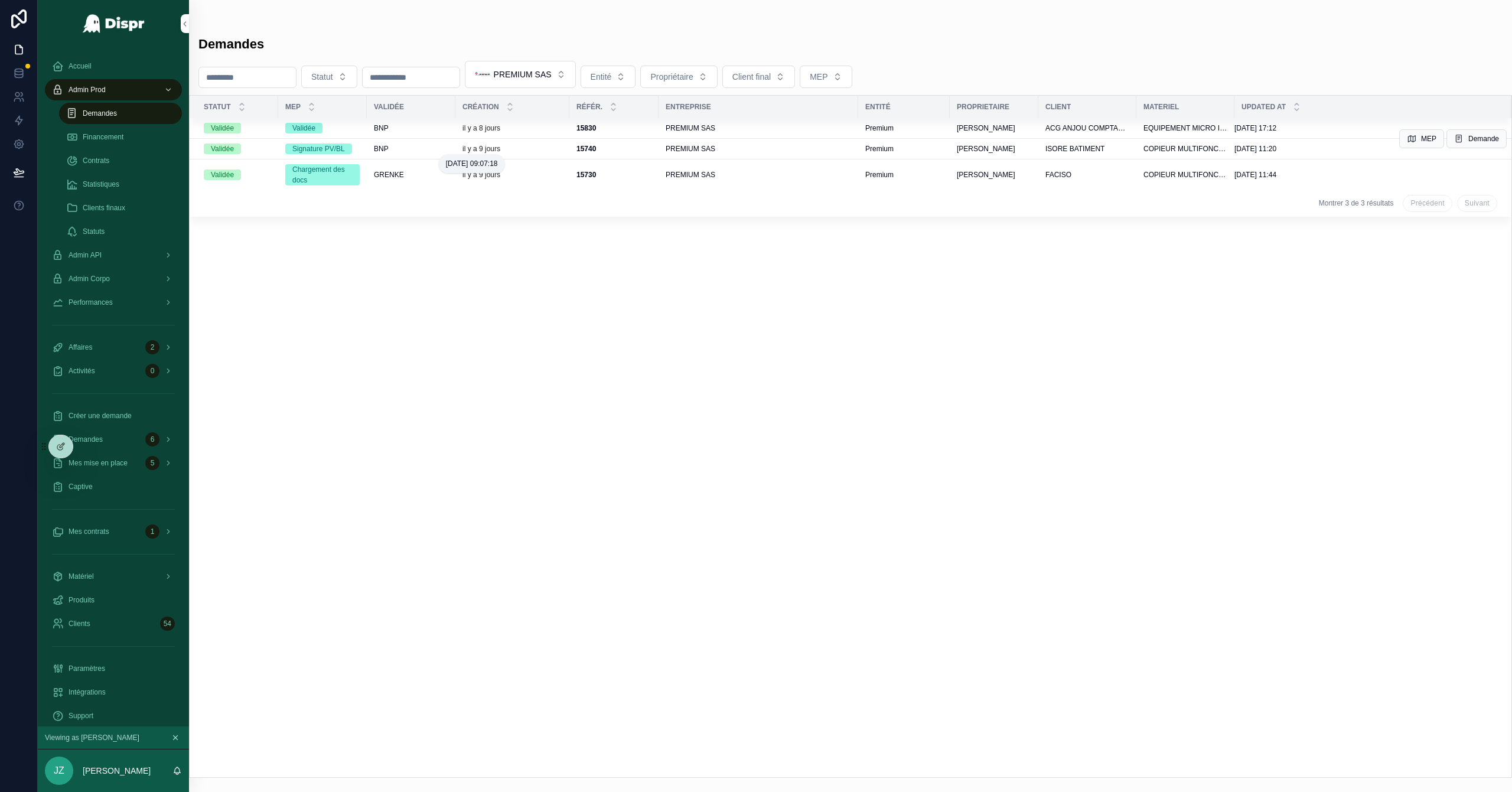
click at [488, 150] on p "il y a 9 jours" at bounding box center [481, 148] width 38 height 9
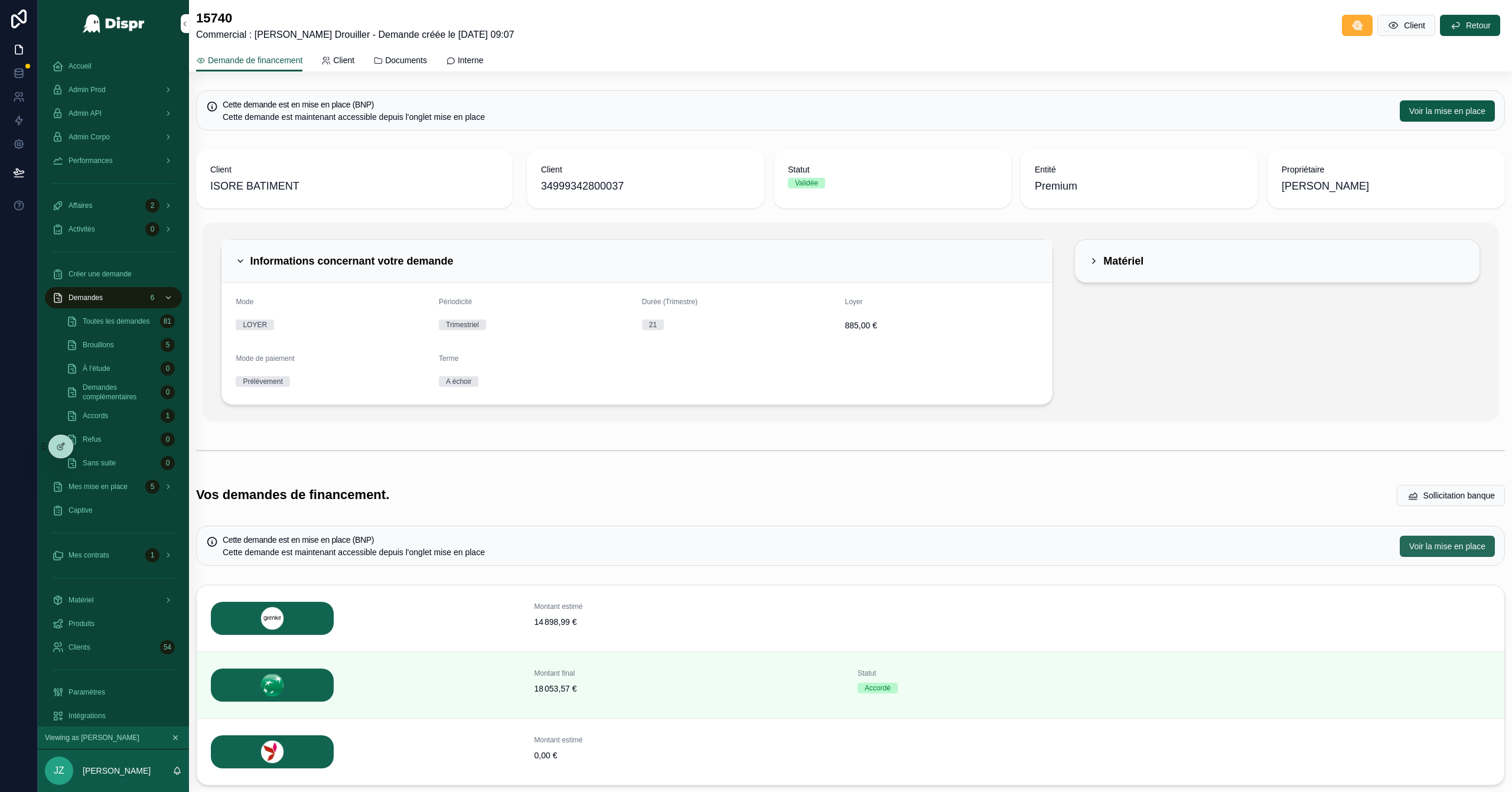
click at [1007, 507] on span "Voir la mise en place" at bounding box center [1446, 546] width 76 height 12
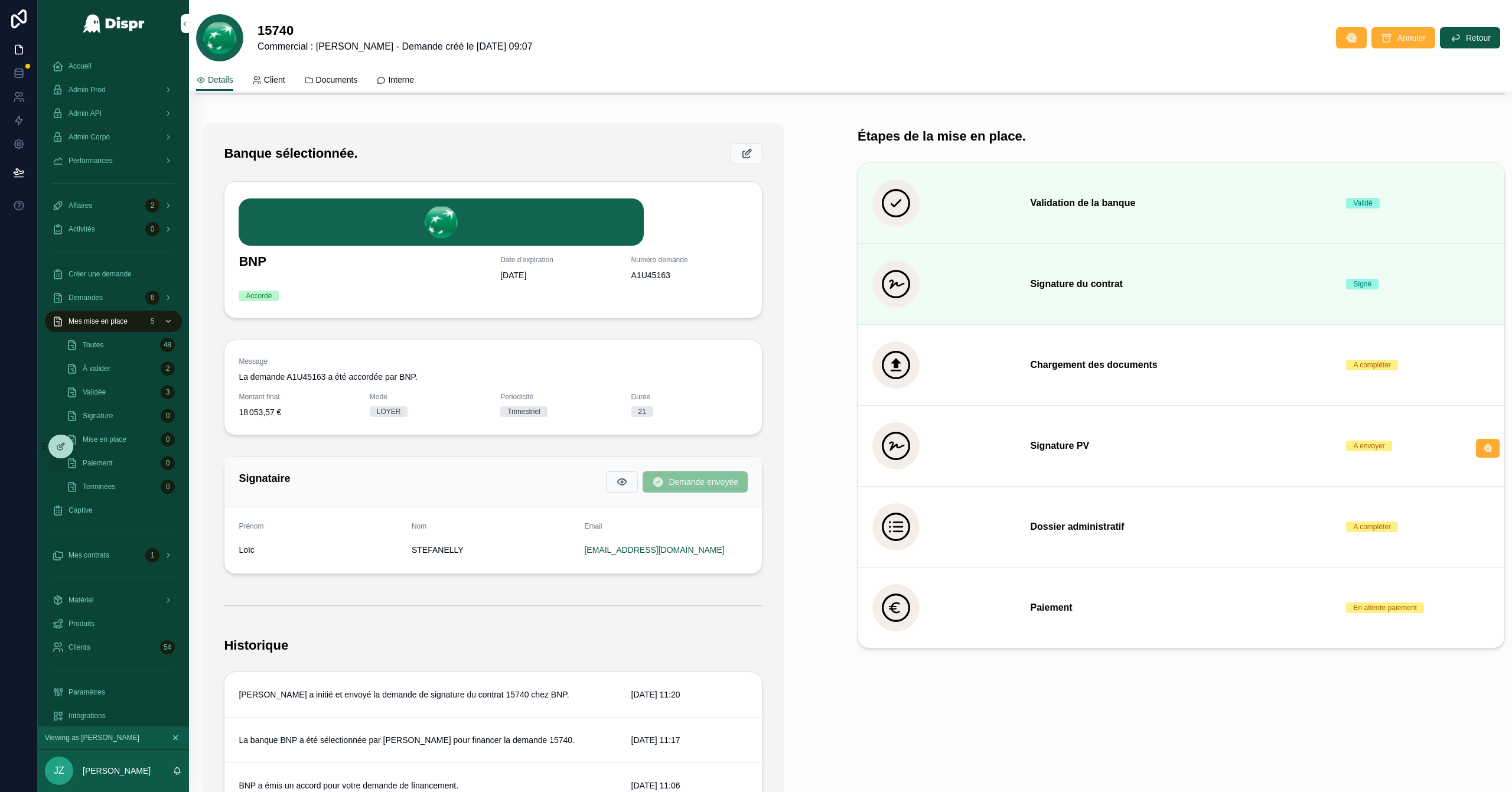
scroll to position [184, 0]
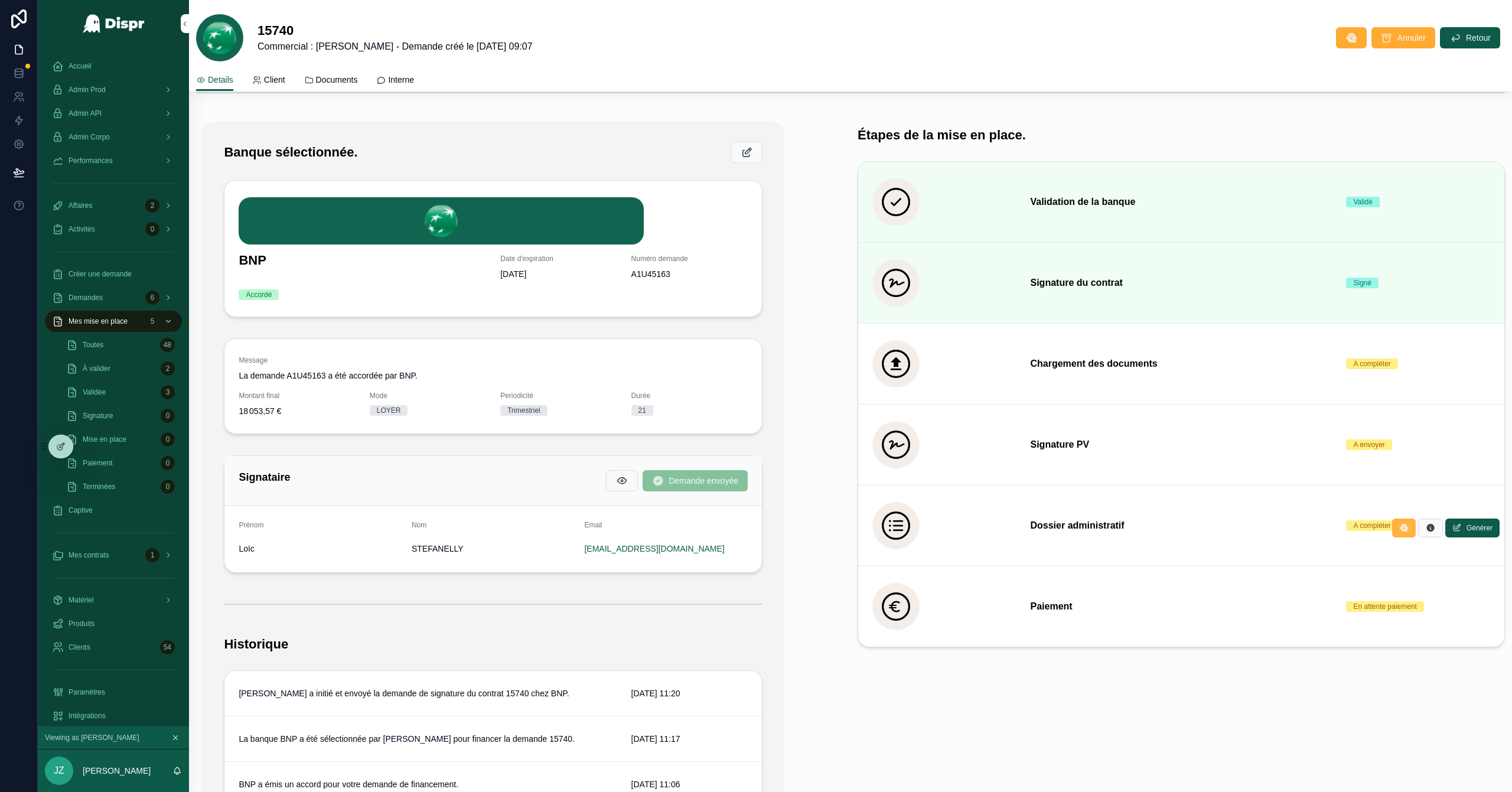
click at [1007, 507] on button "scrollable content" at bounding box center [1403, 528] width 23 height 19
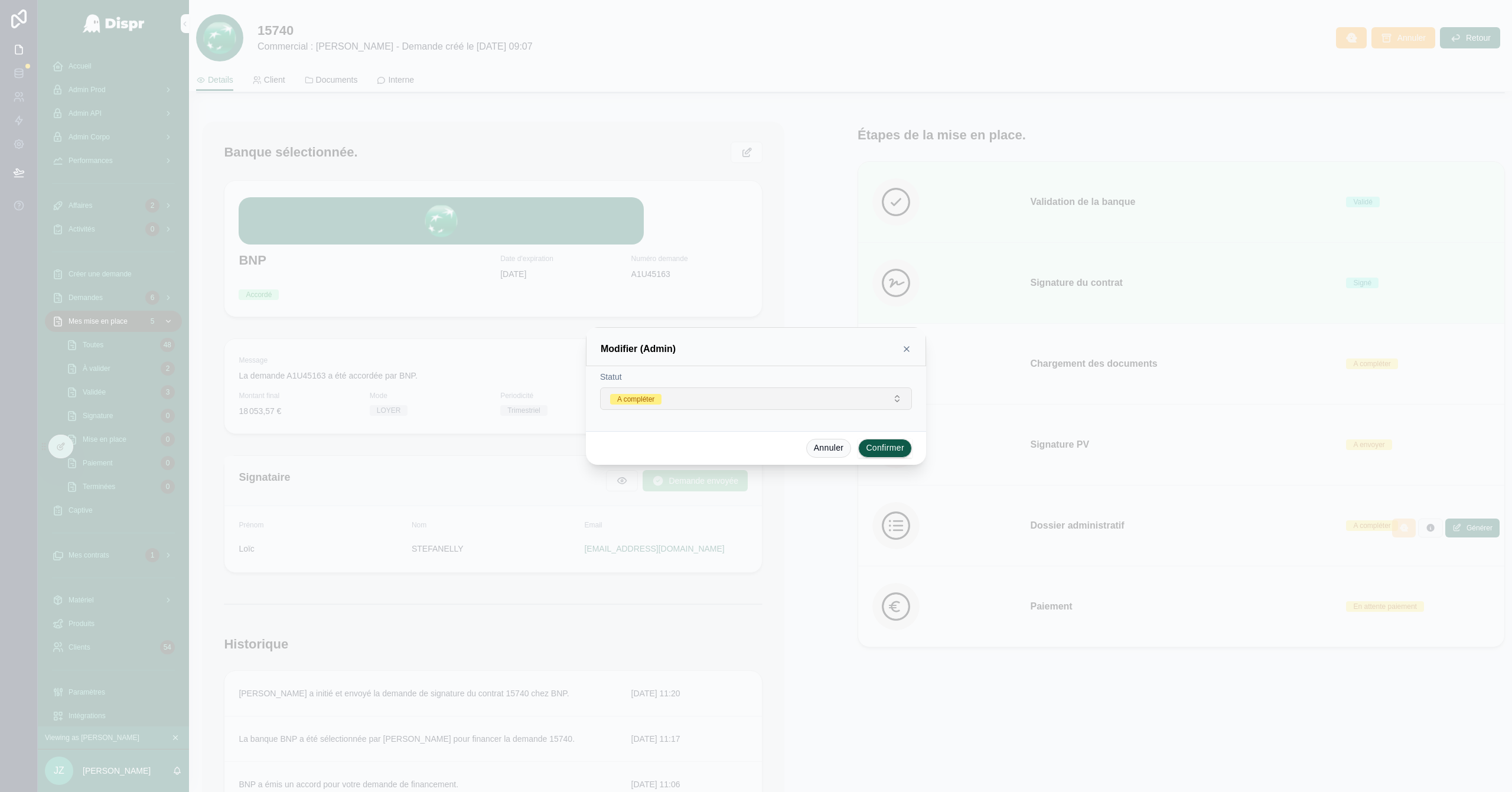
click at [865, 395] on button "A compléter" at bounding box center [756, 398] width 312 height 23
click at [755, 446] on div "None" at bounding box center [756, 446] width 164 height 18
click at [904, 349] on icon at bounding box center [907, 349] width 9 height 9
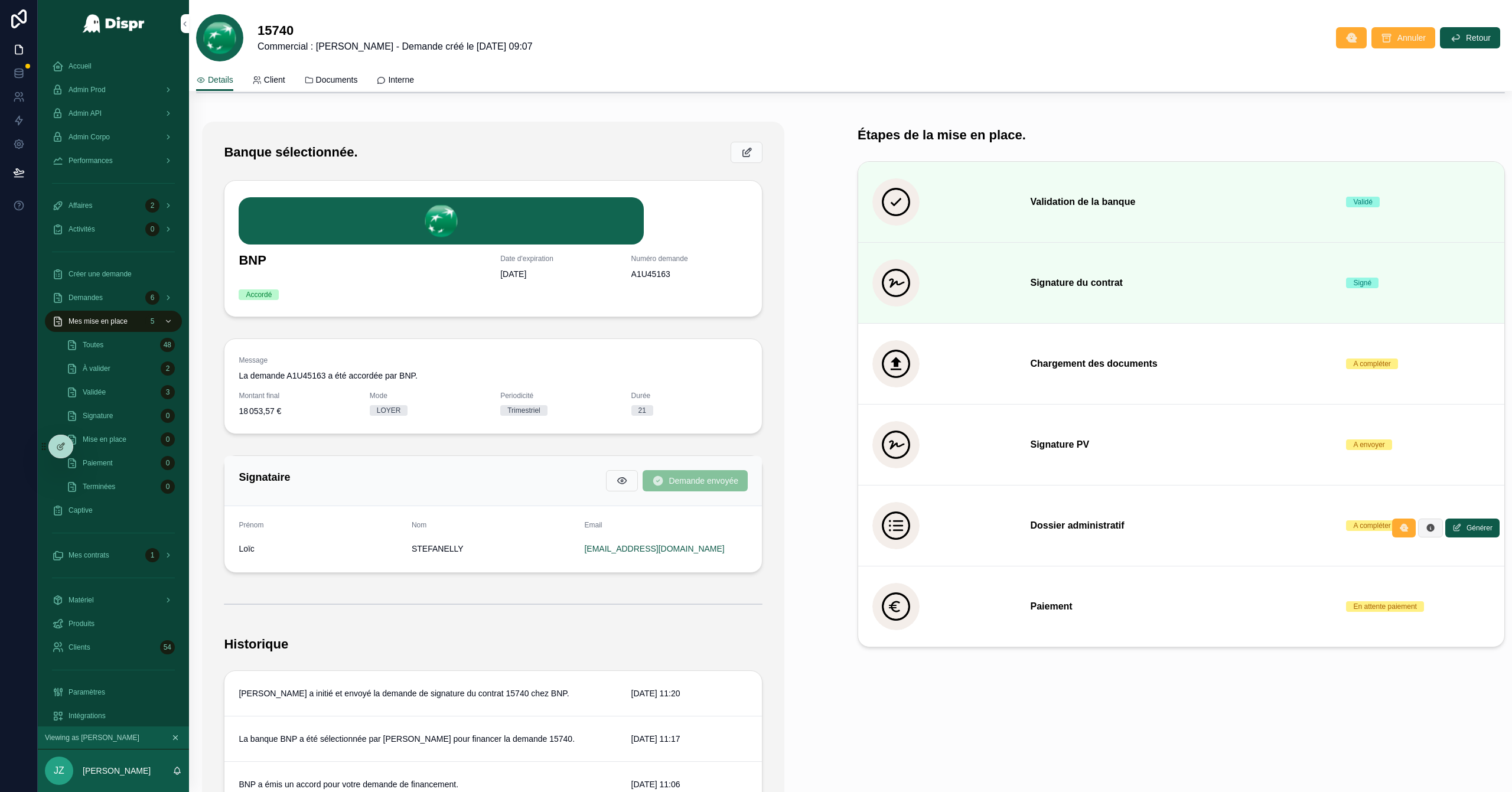
click at [1007, 507] on icon "scrollable content" at bounding box center [1430, 528] width 9 height 9
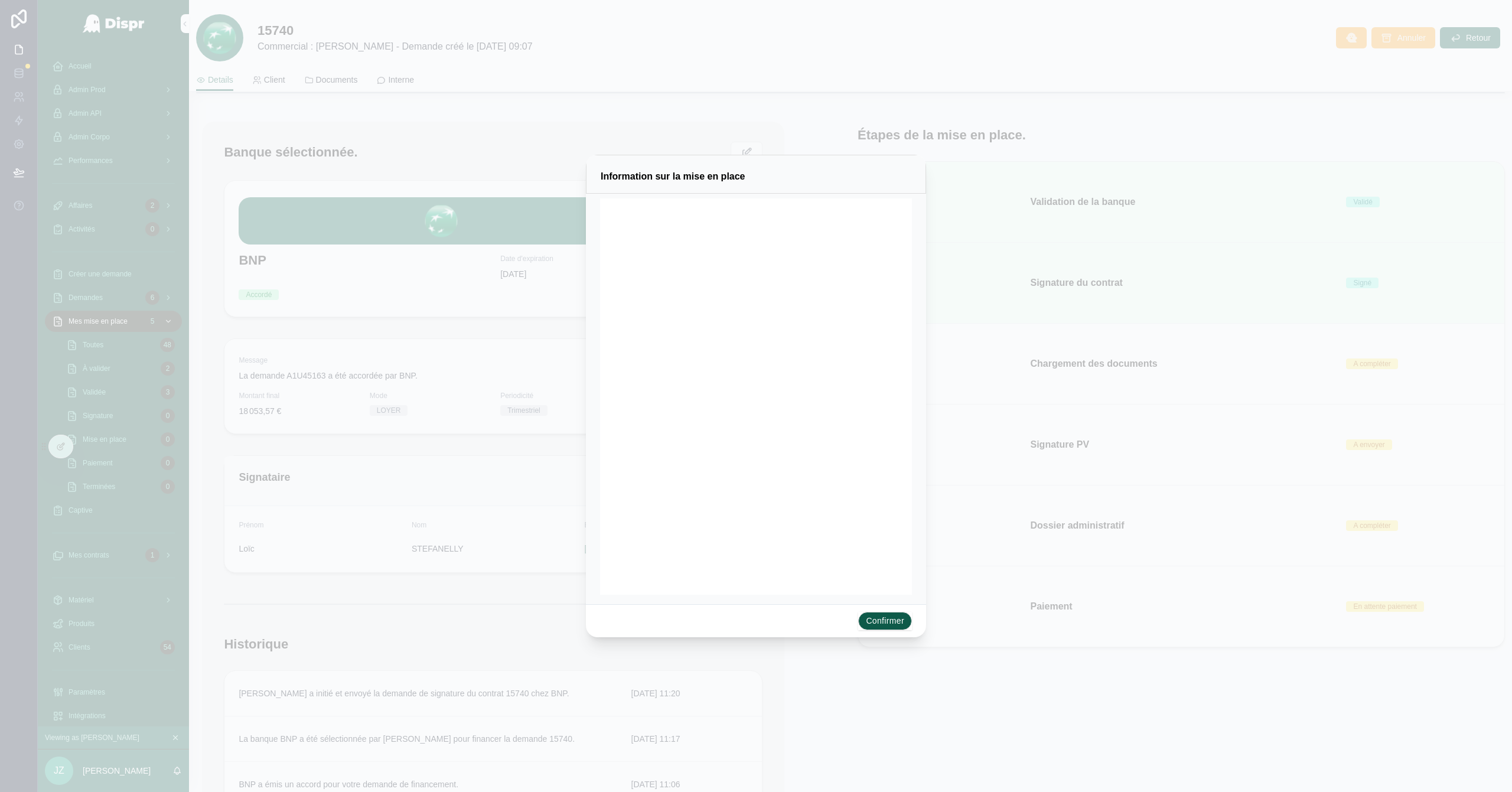
click at [886, 507] on button "Confirmer" at bounding box center [884, 621] width 54 height 19
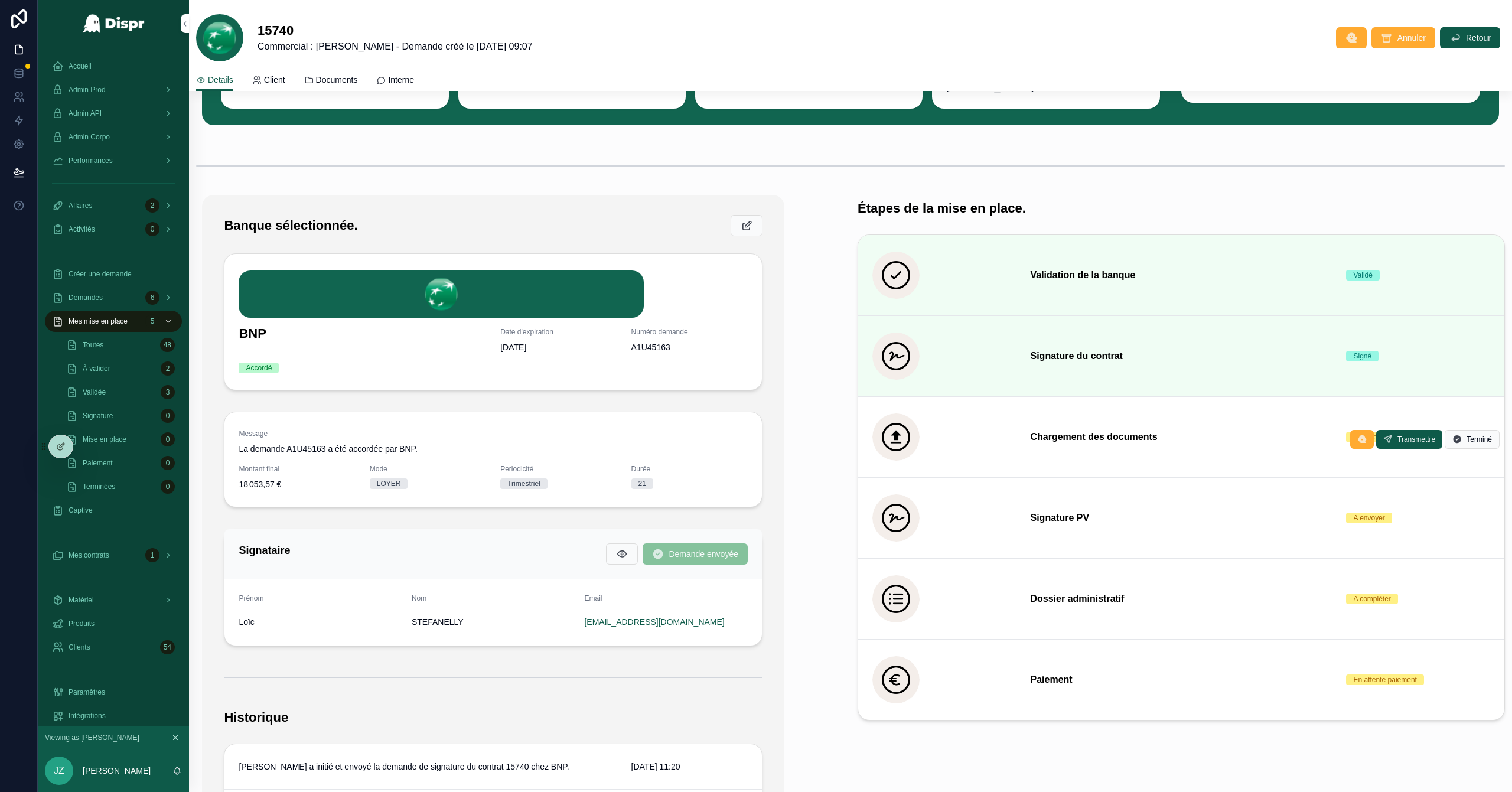
scroll to position [0, 0]
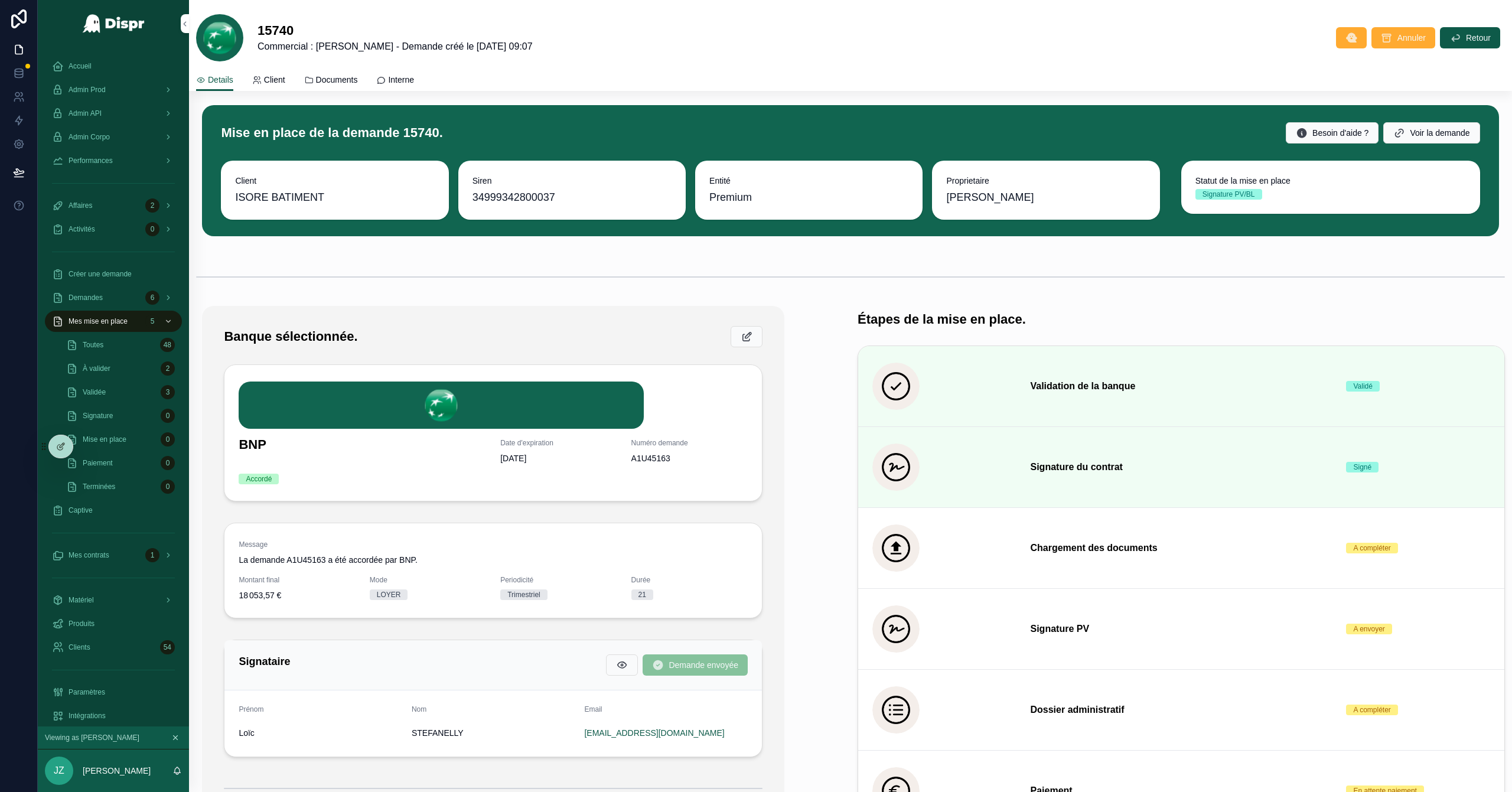
click at [337, 80] on span "Documents" at bounding box center [336, 80] width 42 height 12
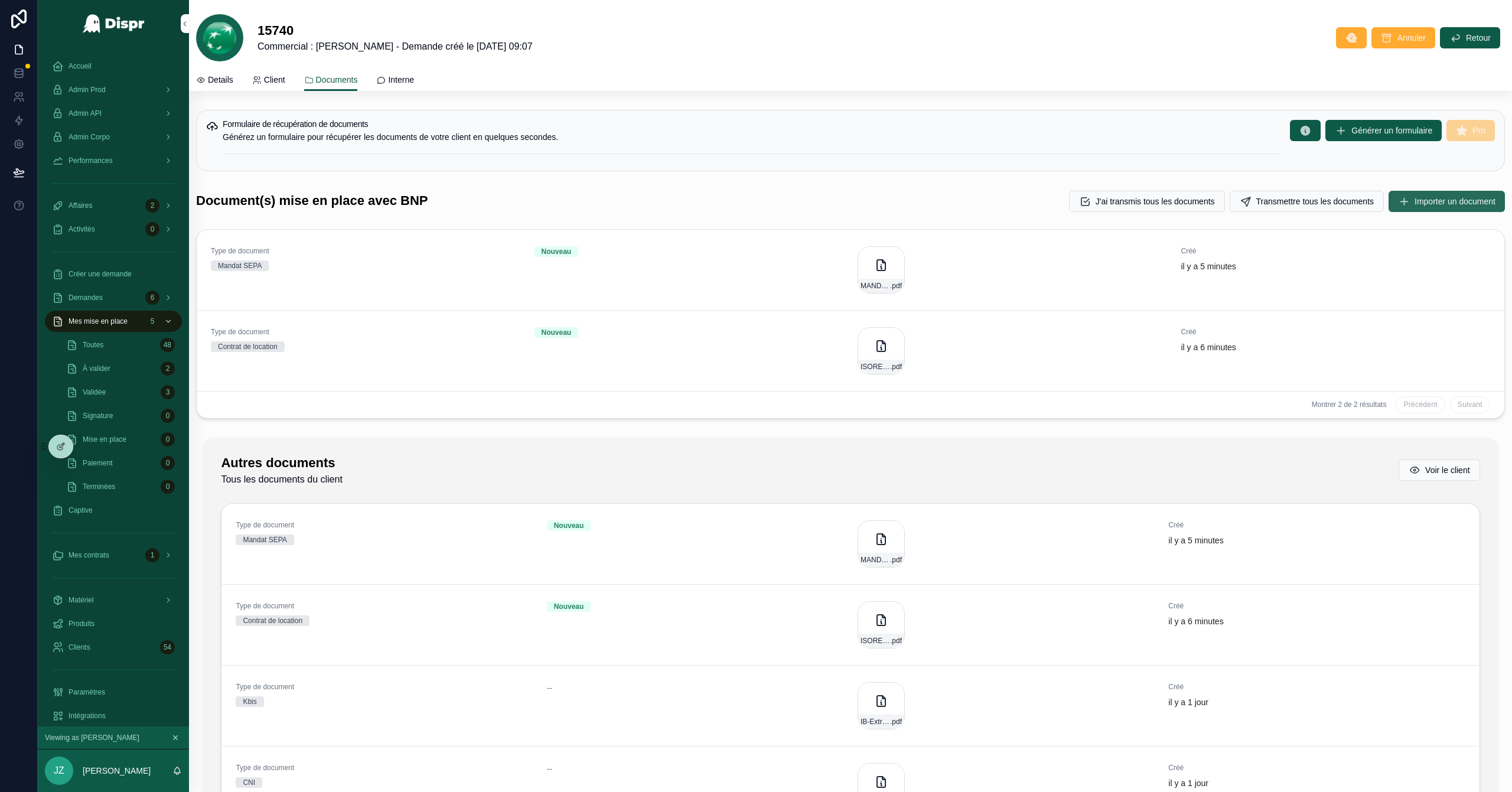
click at [1007, 201] on span "Importer un document" at bounding box center [1455, 201] width 81 height 12
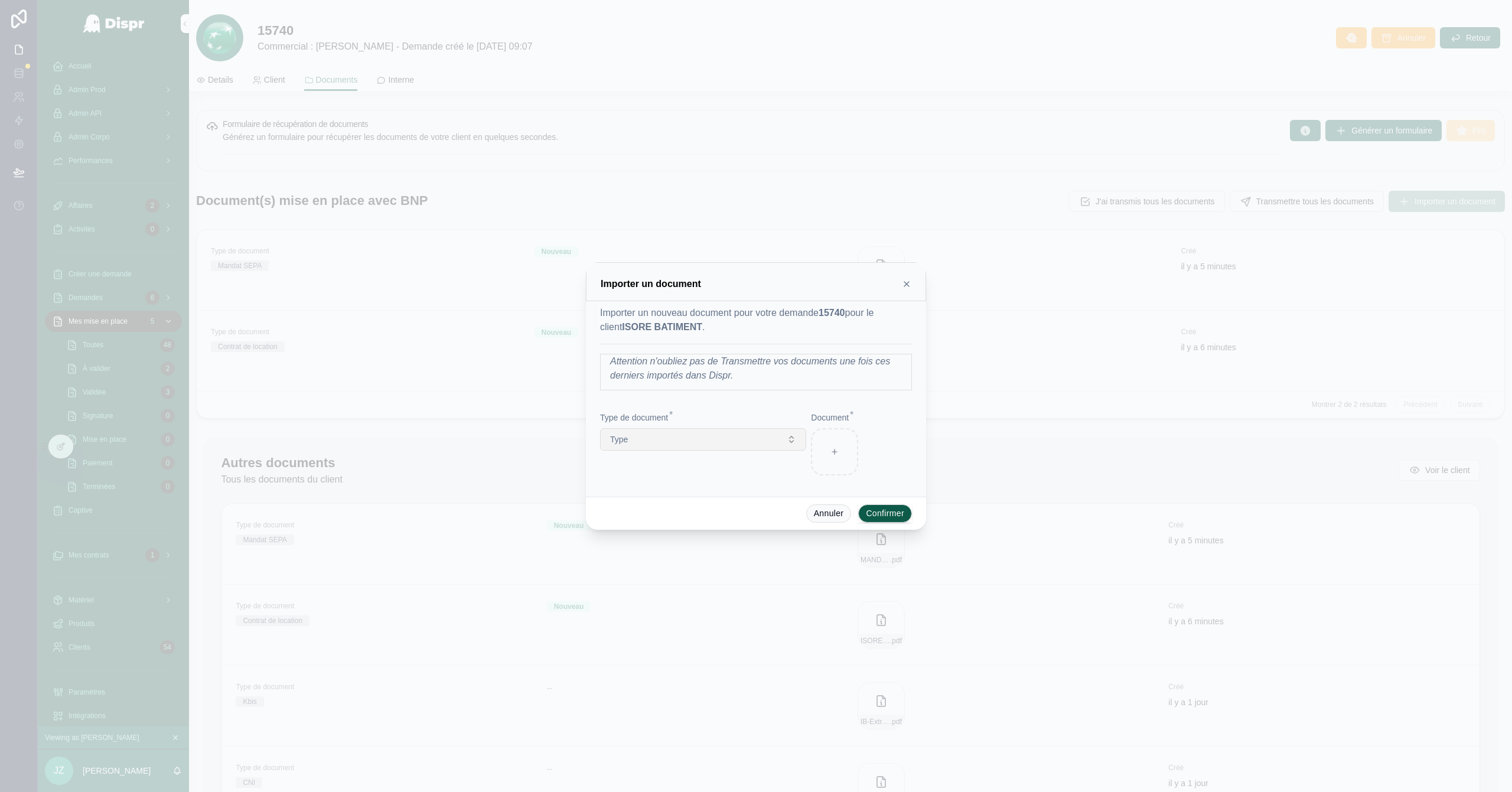
click at [690, 438] on button "Type" at bounding box center [703, 440] width 206 height 23
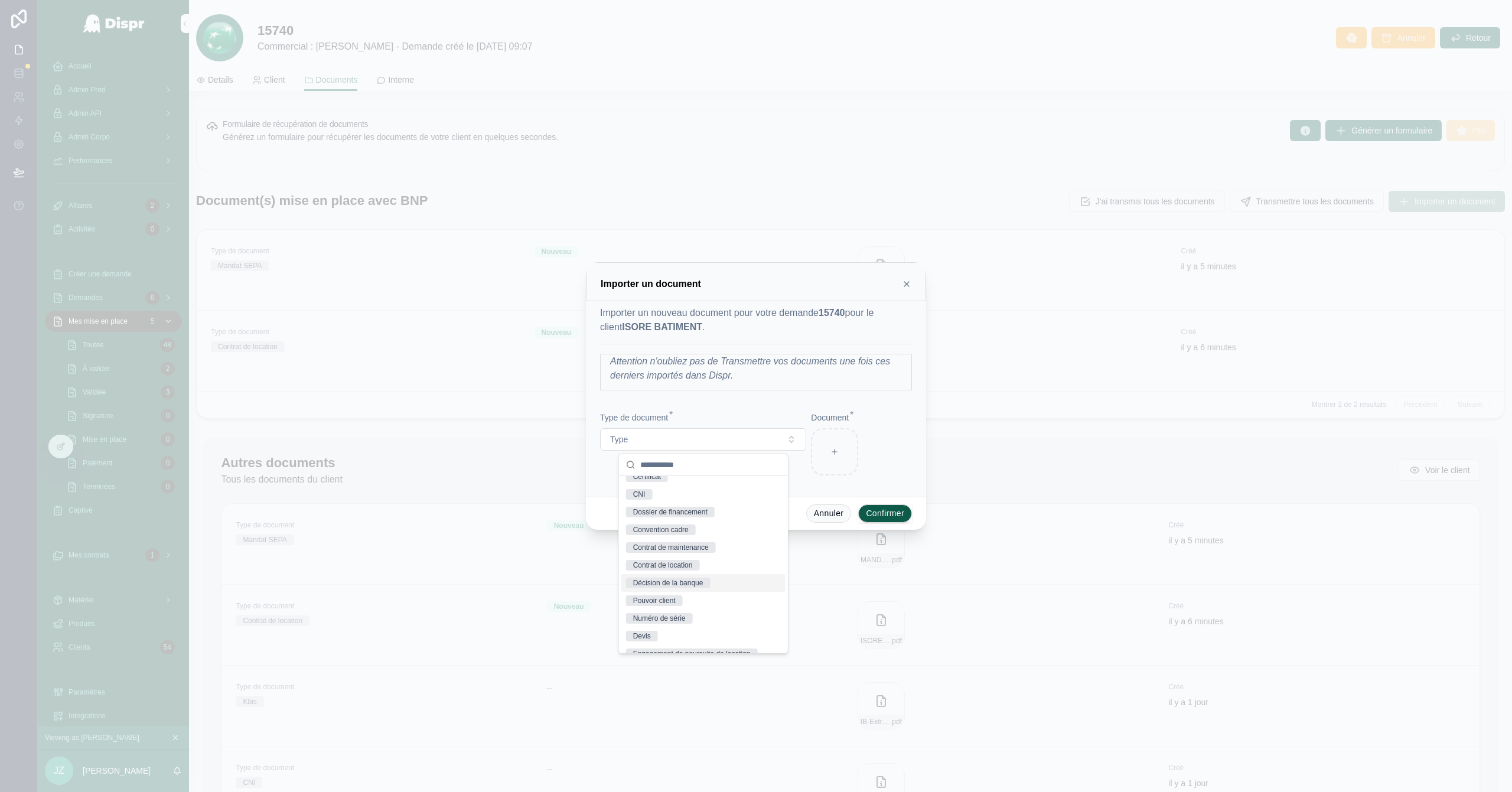
click at [677, 507] on div "Décision de la banque" at bounding box center [668, 582] width 70 height 10
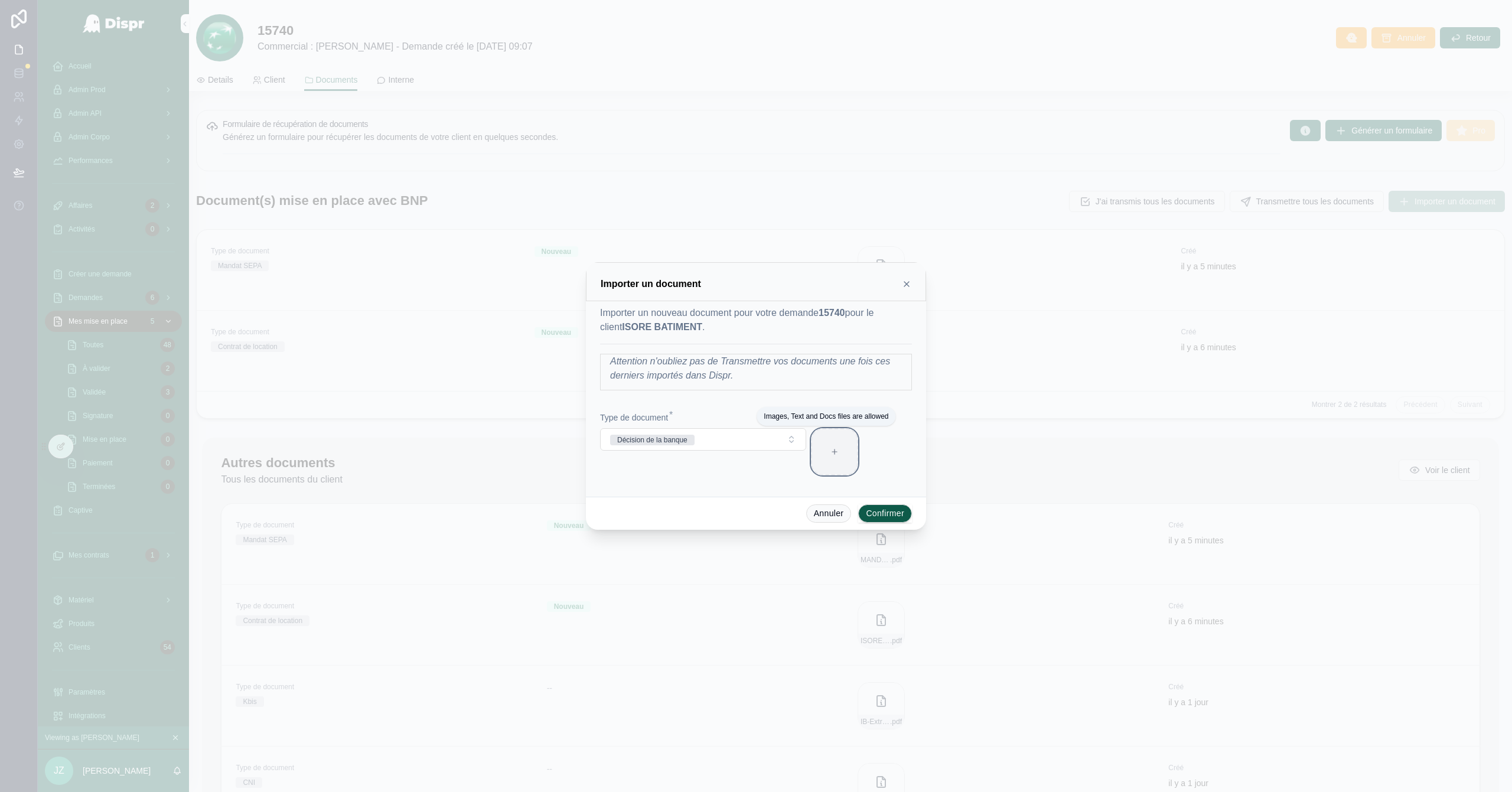
click at [840, 452] on div at bounding box center [834, 452] width 47 height 47
type input "**********"
click at [832, 460] on div "ISORE_BATIMENT_CONTRAT_LOCATION .pdf" at bounding box center [834, 467] width 46 height 14
click at [832, 447] on icon at bounding box center [834, 446] width 14 height 14
click at [875, 461] on div at bounding box center [872, 452] width 19 height 47
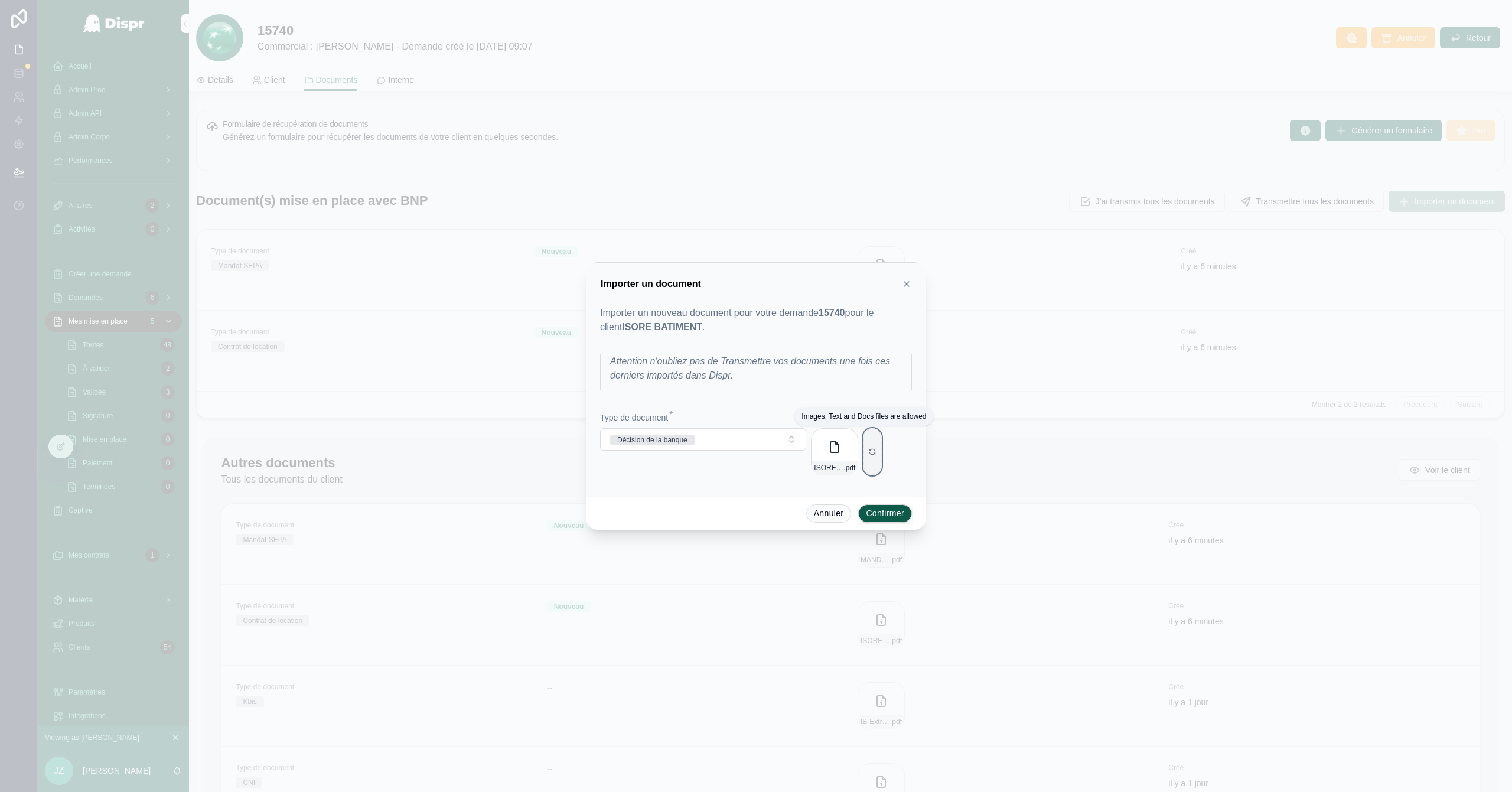
type input "**********"
click at [884, 507] on button "Confirmer" at bounding box center [884, 514] width 54 height 19
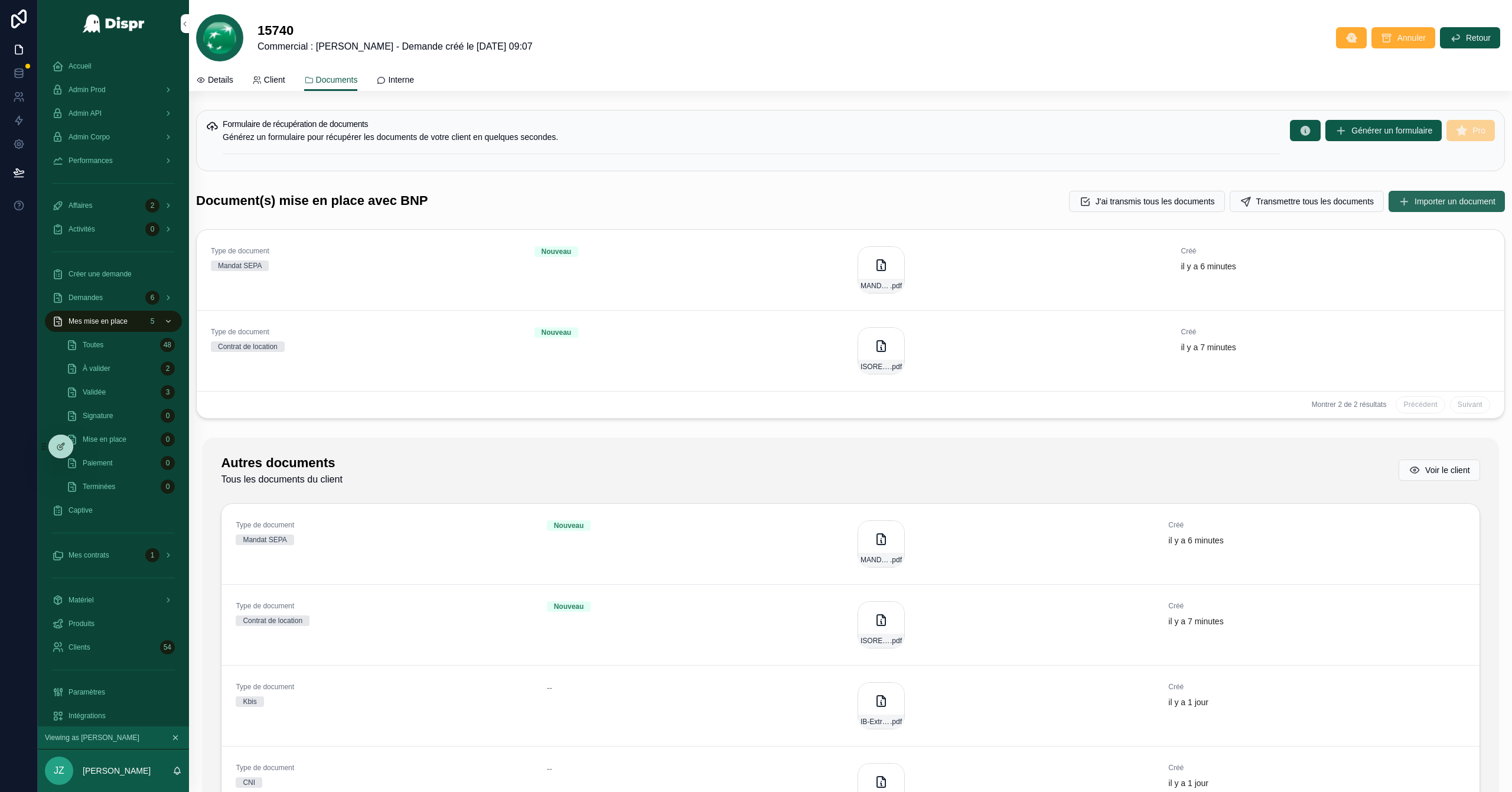
click at [1007, 208] on button "Importer un document" at bounding box center [1446, 201] width 117 height 22
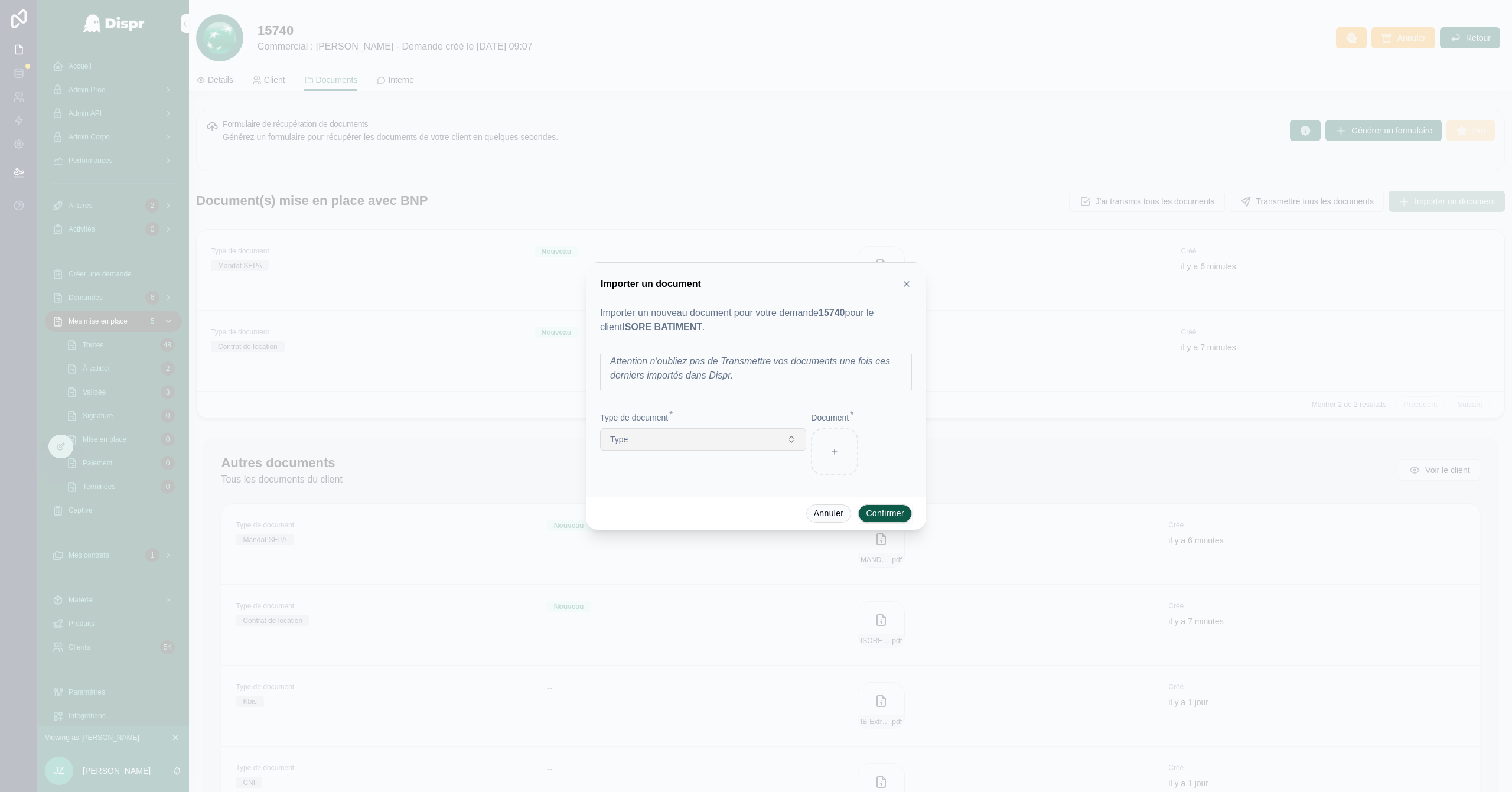
click at [739, 433] on button "Type" at bounding box center [703, 440] width 206 height 23
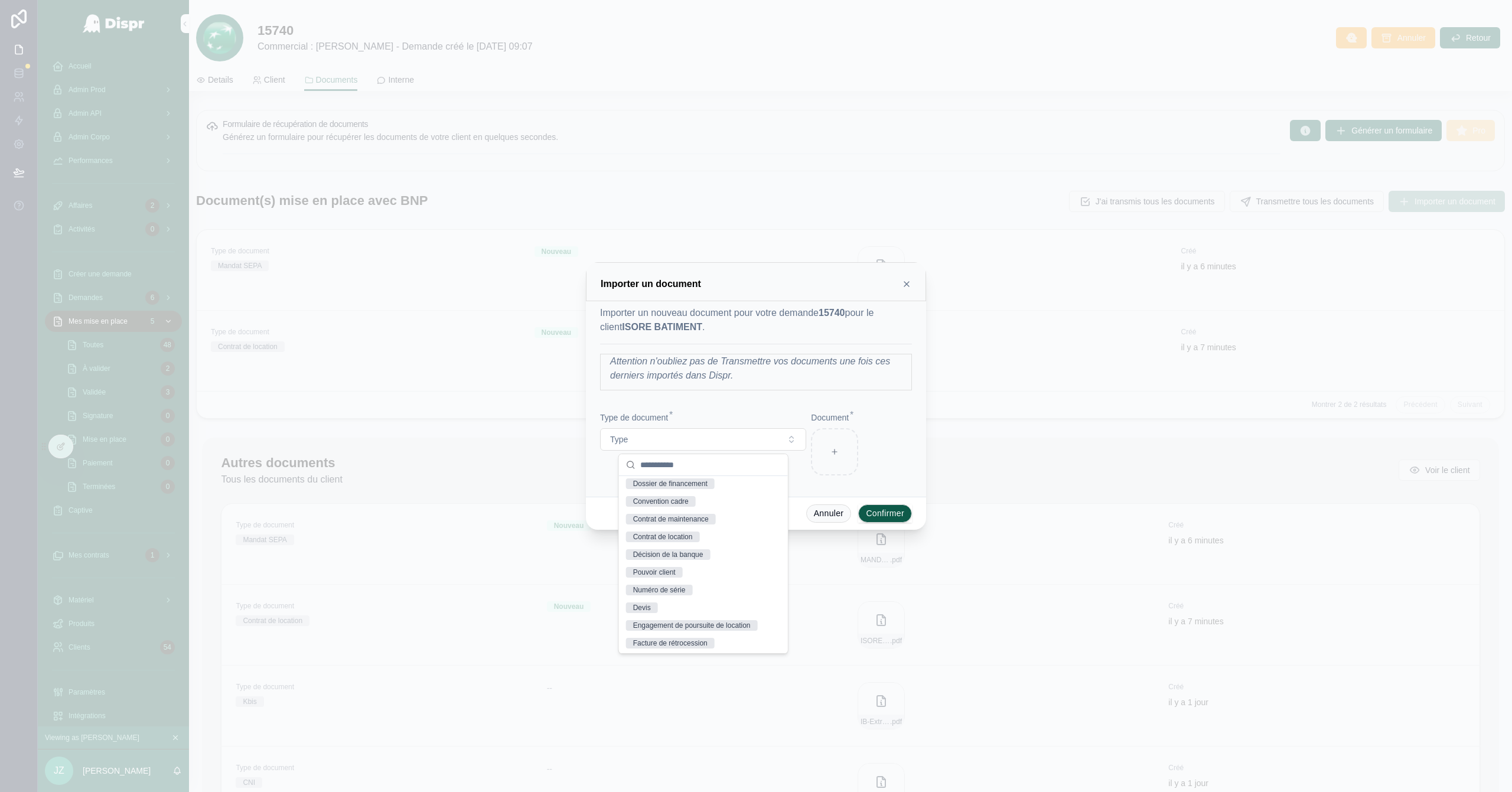
scroll to position [111, 0]
click at [677, 507] on div "Décision de la banque" at bounding box center [668, 552] width 70 height 10
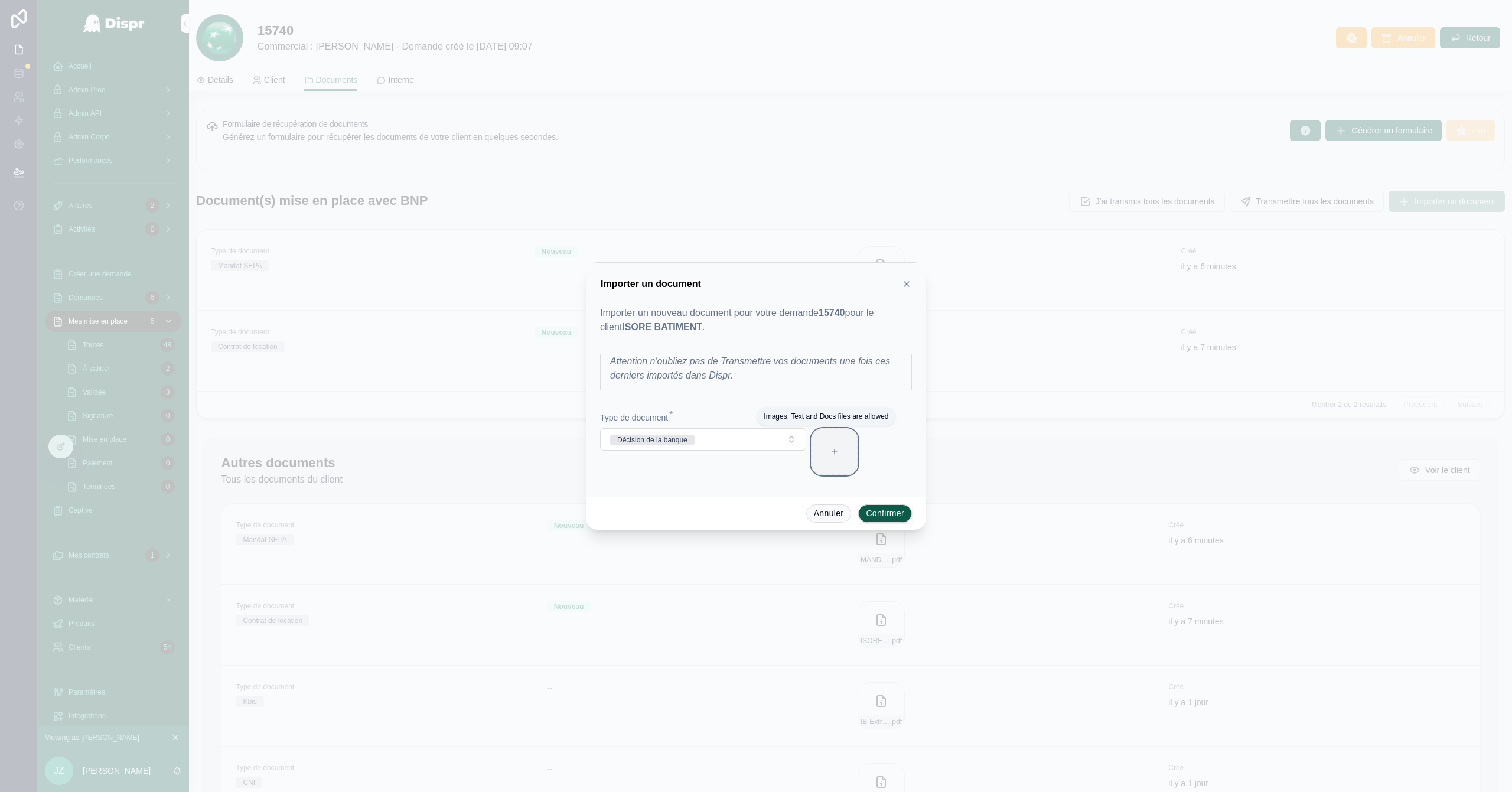
click at [834, 451] on icon at bounding box center [834, 451] width 0 height 5
type input "**********"
click at [884, 507] on button "Confirmer" at bounding box center [884, 514] width 54 height 19
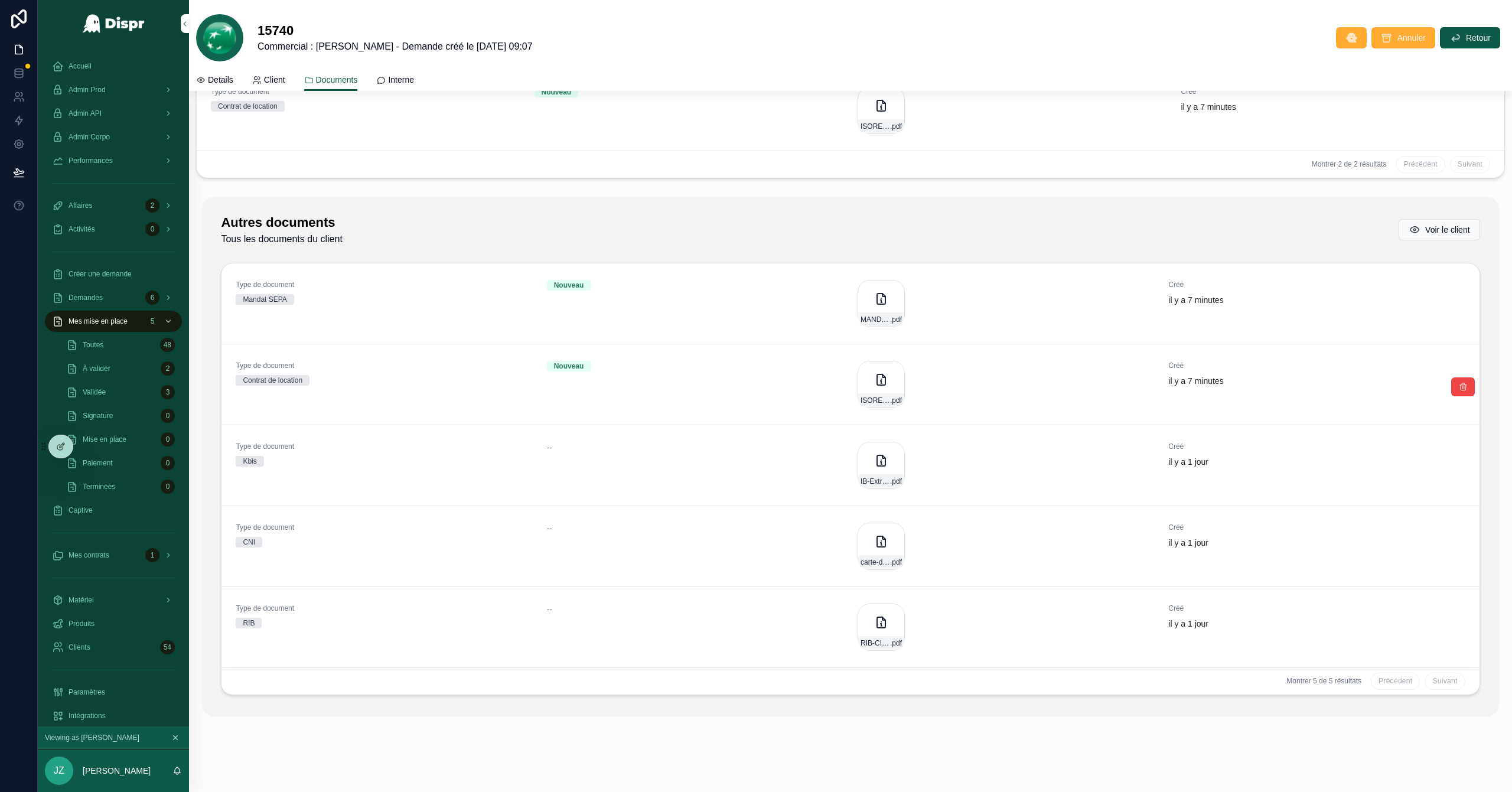
scroll to position [0, 0]
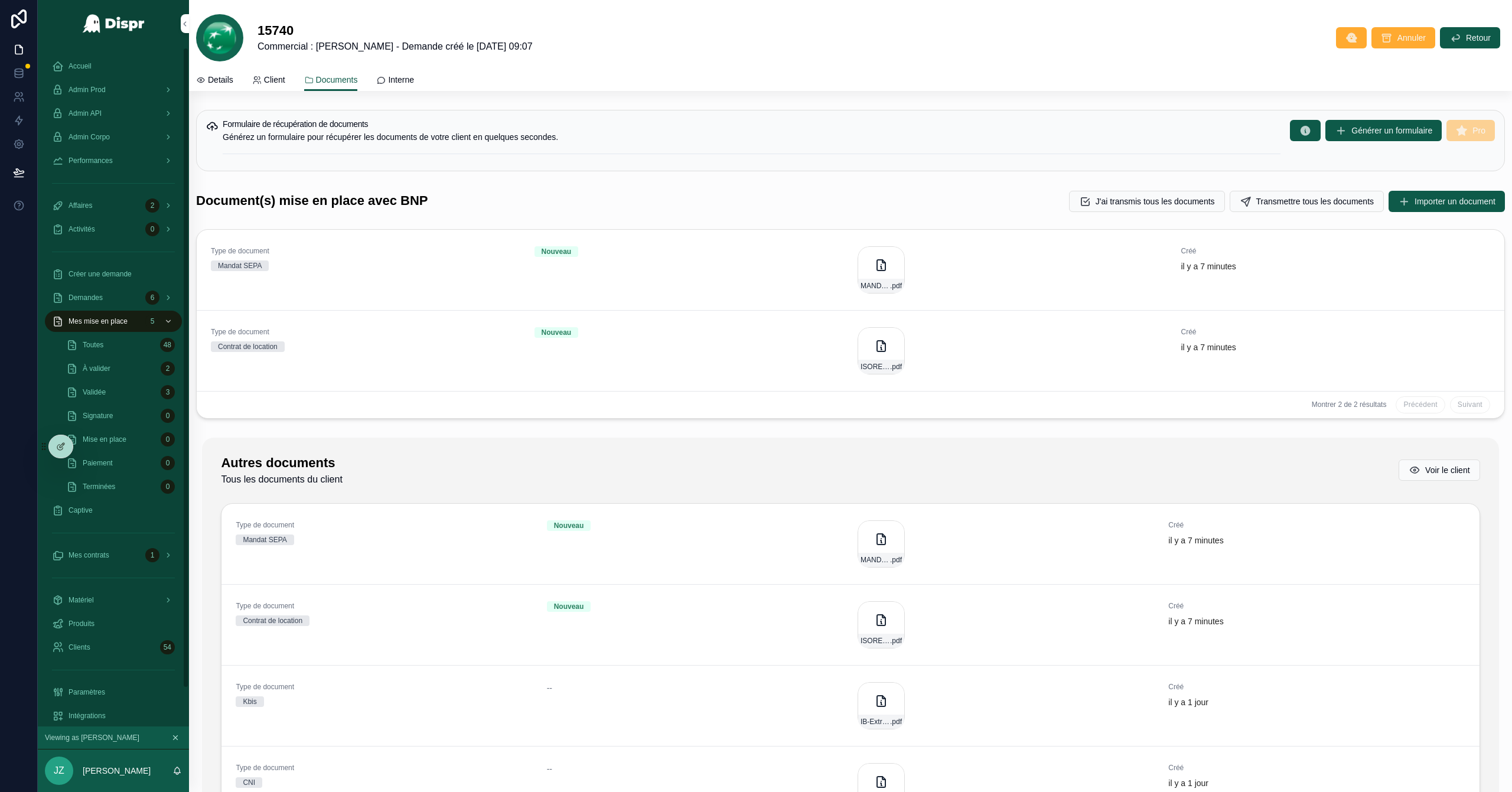
click at [86, 60] on div "Accueil" at bounding box center [113, 66] width 123 height 19
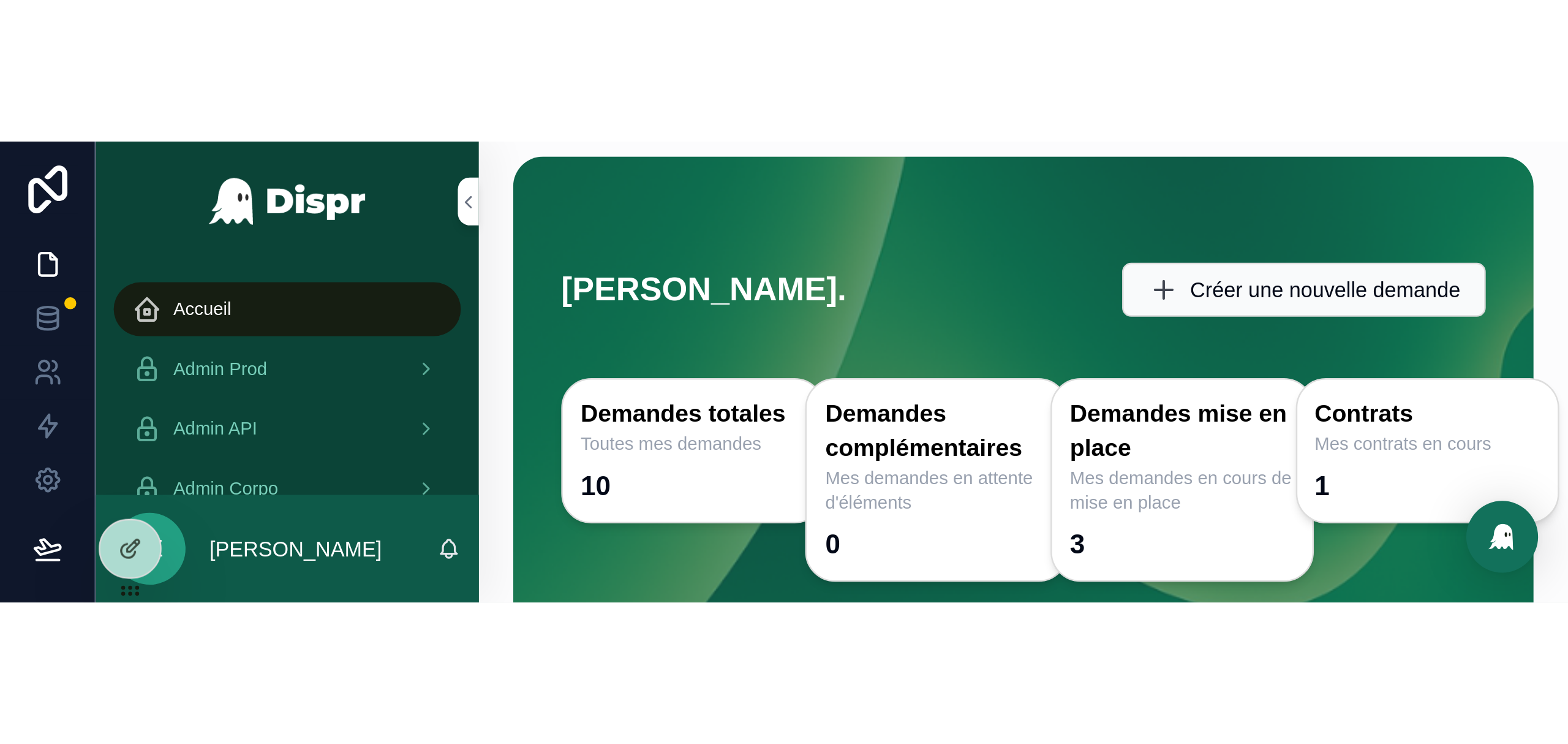
scroll to position [10, 0]
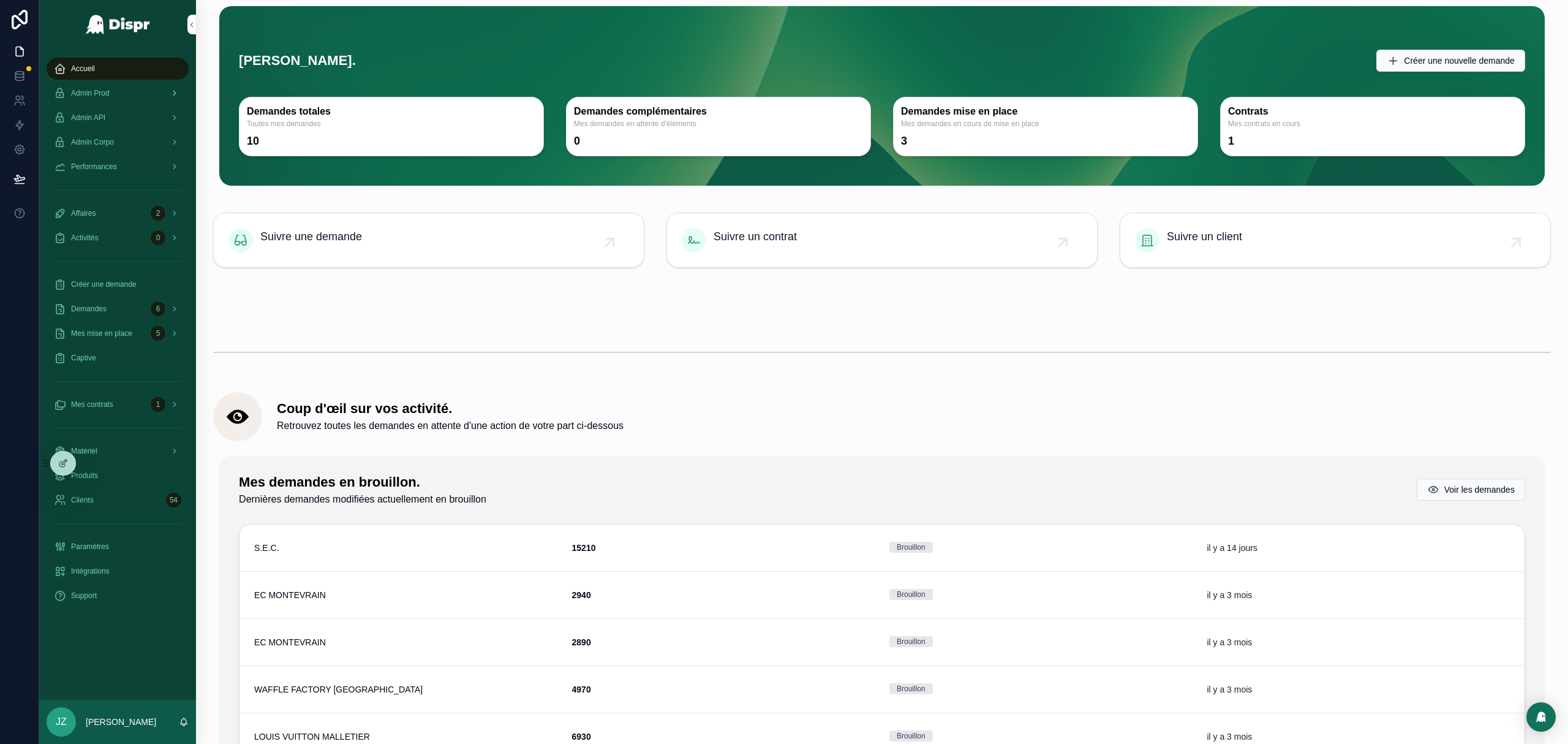
click at [100, 92] on span "Admin Prod" at bounding box center [91, 93] width 39 height 10
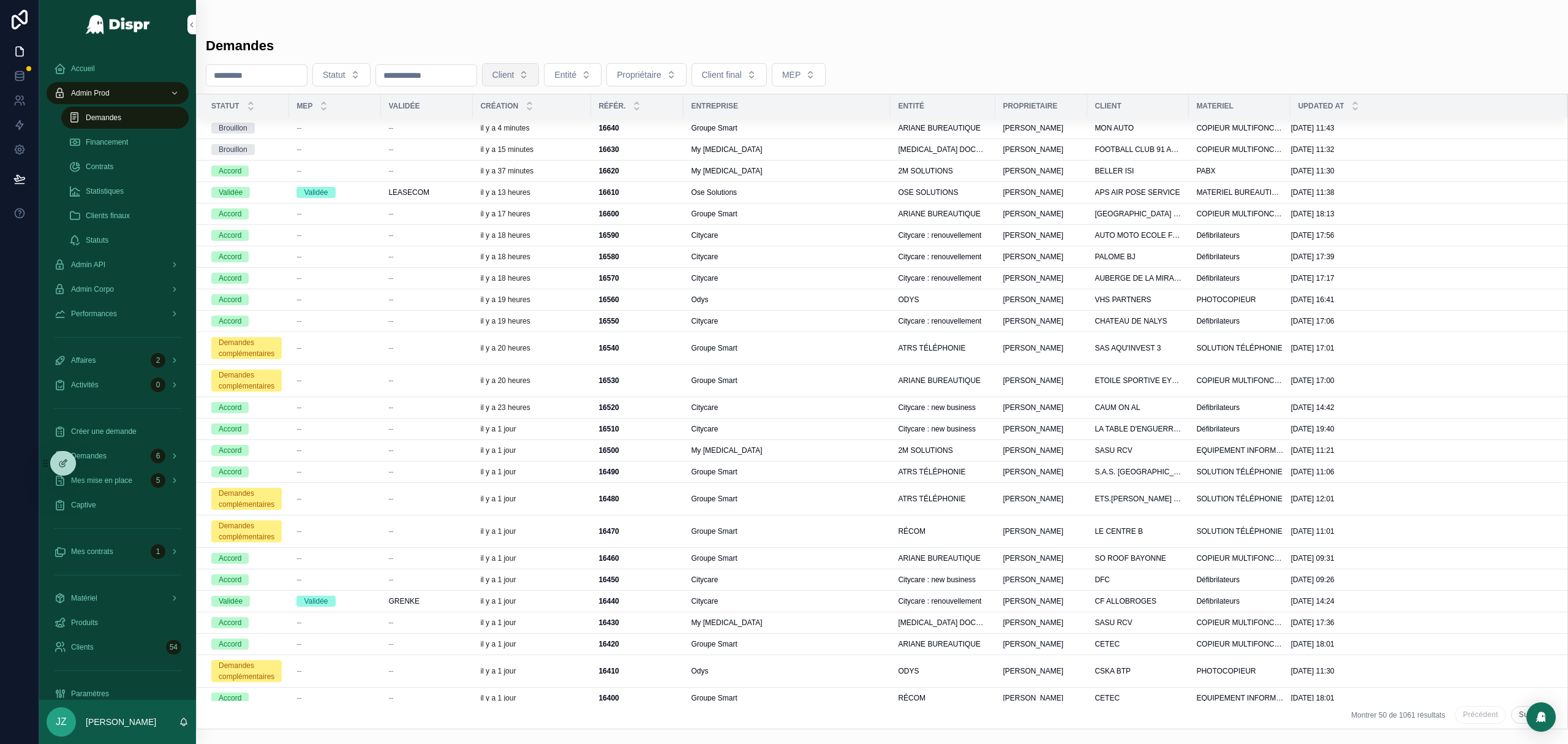
click at [540, 74] on button "Client" at bounding box center [511, 75] width 57 height 23
click at [572, 133] on span "PREMIUM SAS" at bounding box center [546, 127] width 60 height 13
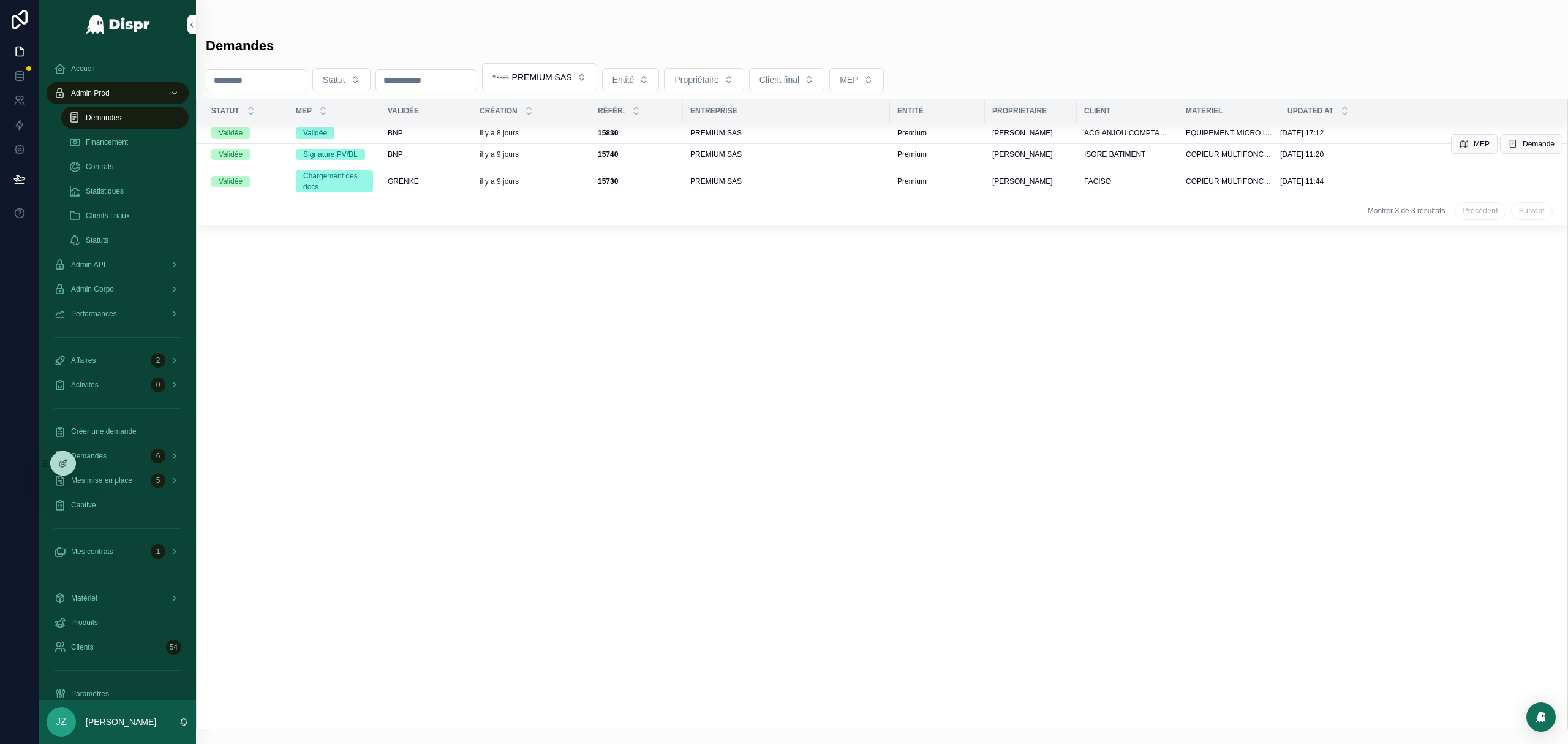
click at [654, 155] on div "15740 15740" at bounding box center [636, 154] width 78 height 10
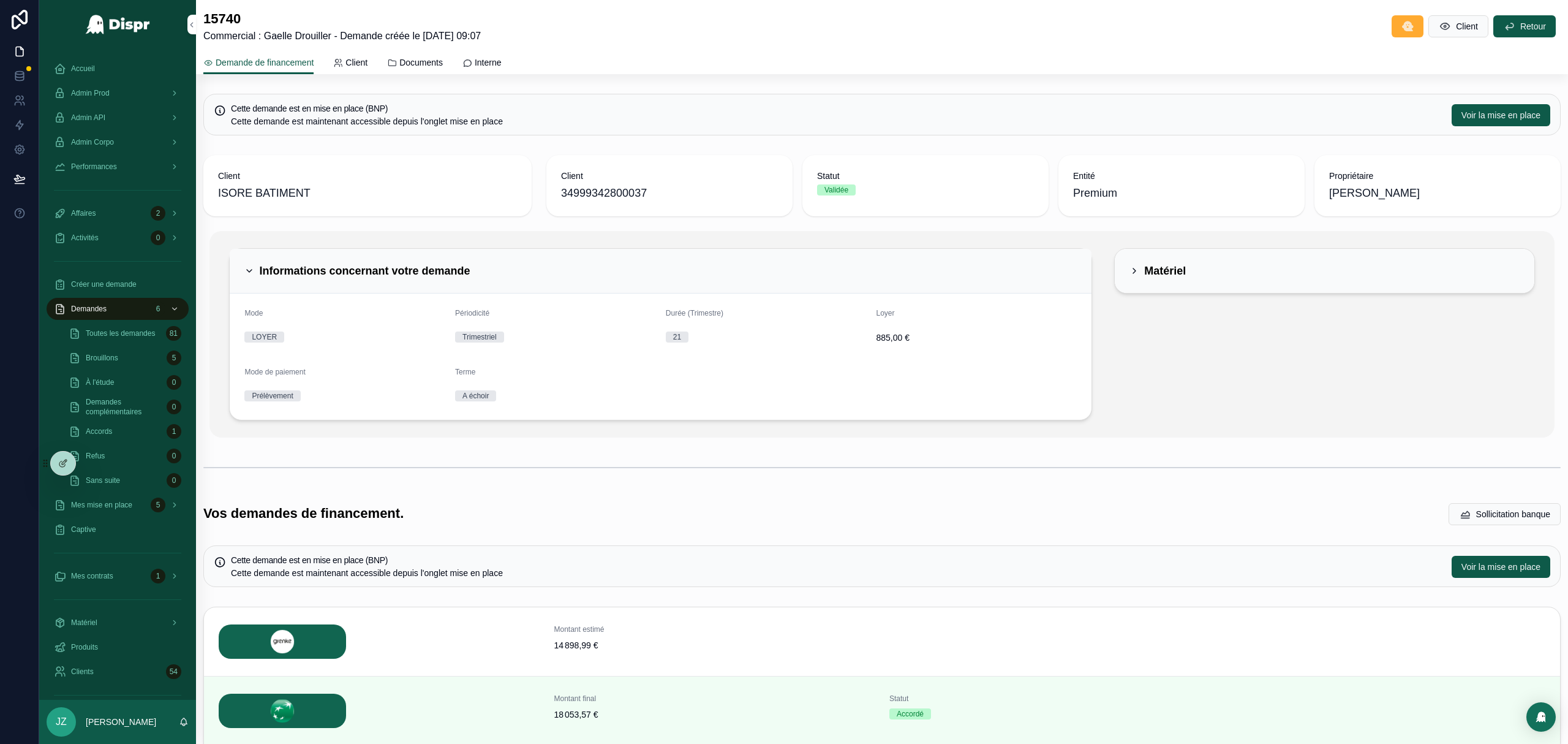
scroll to position [161, 0]
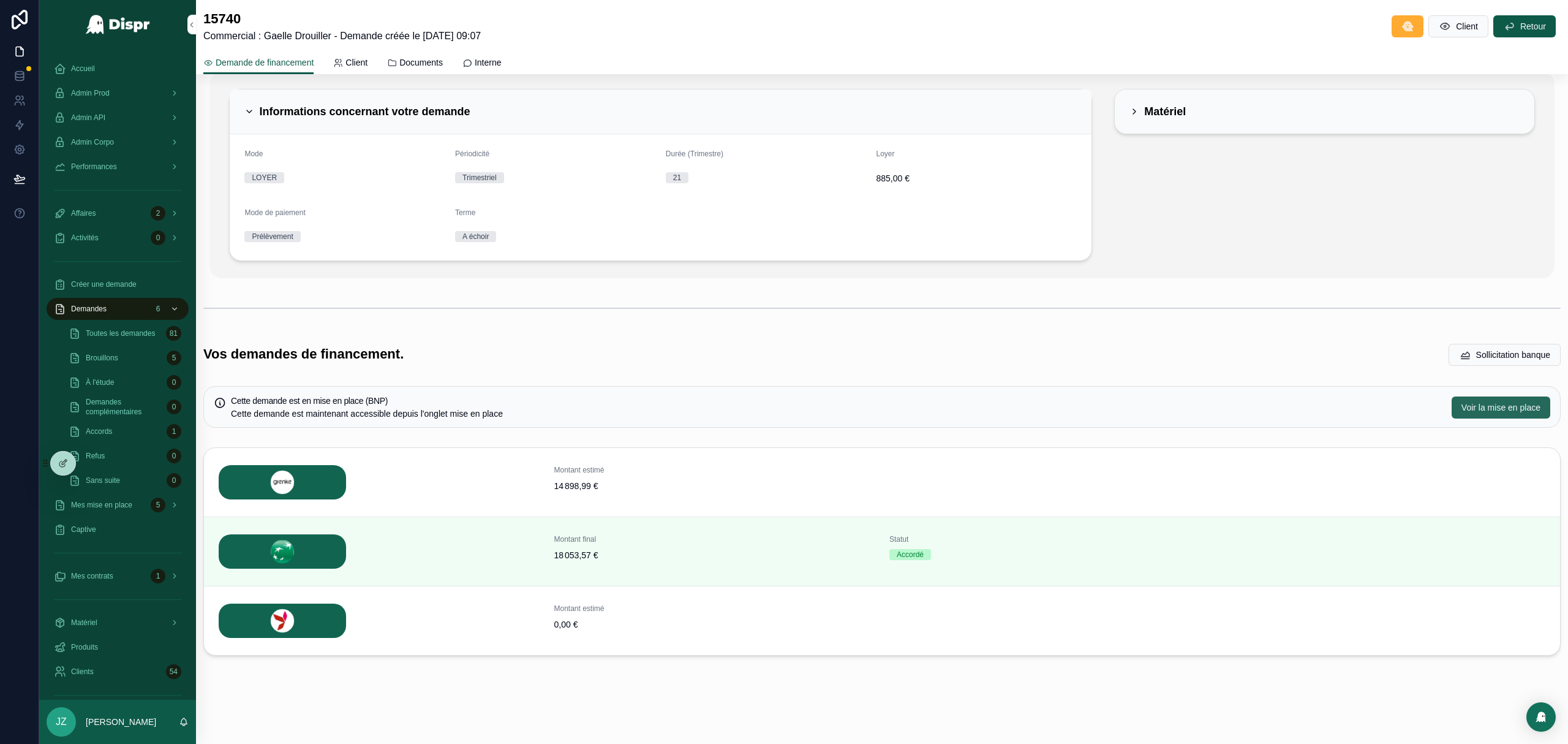
click at [1045, 409] on span "Voir la mise en place" at bounding box center [1500, 408] width 79 height 13
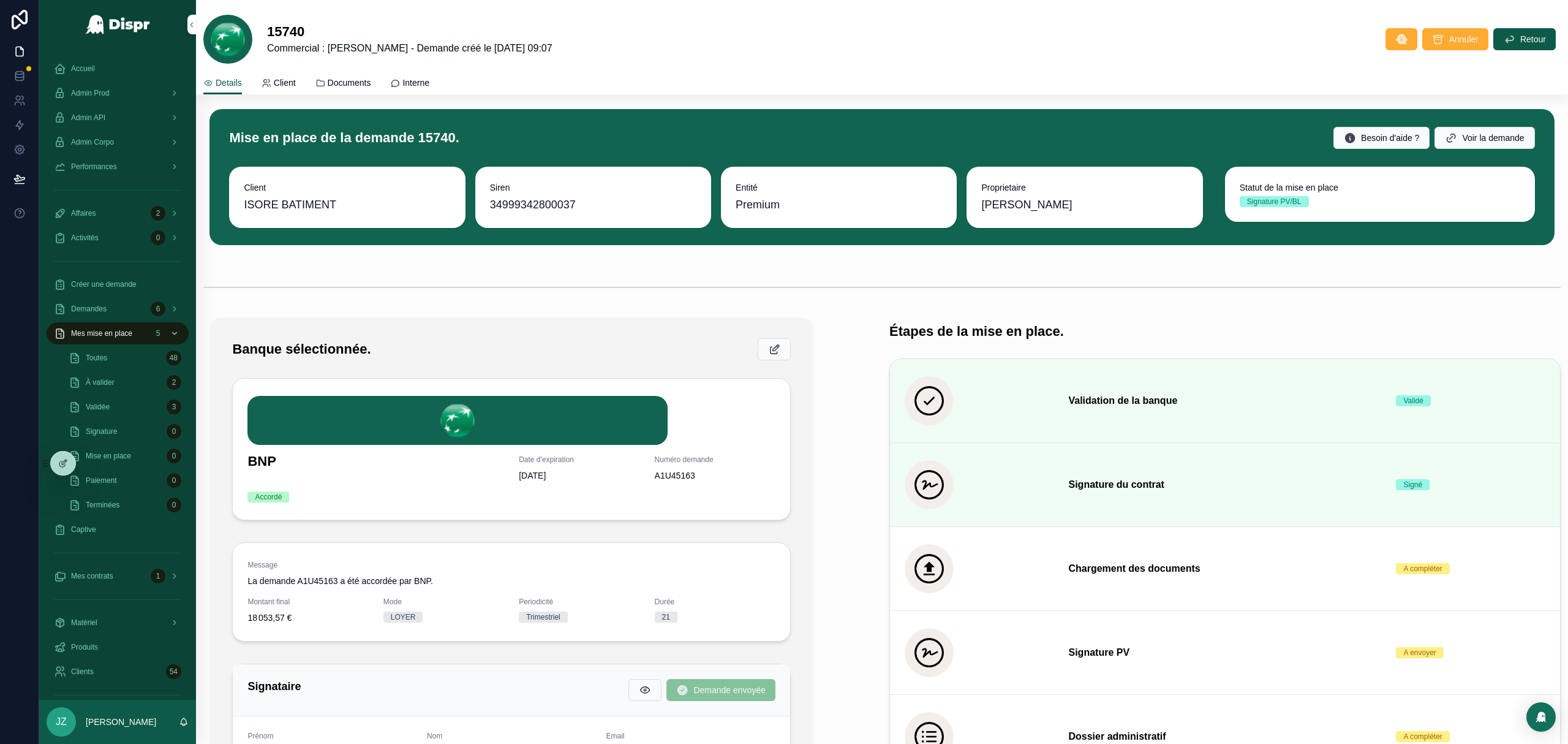
click at [367, 81] on span "Documents" at bounding box center [349, 83] width 44 height 13
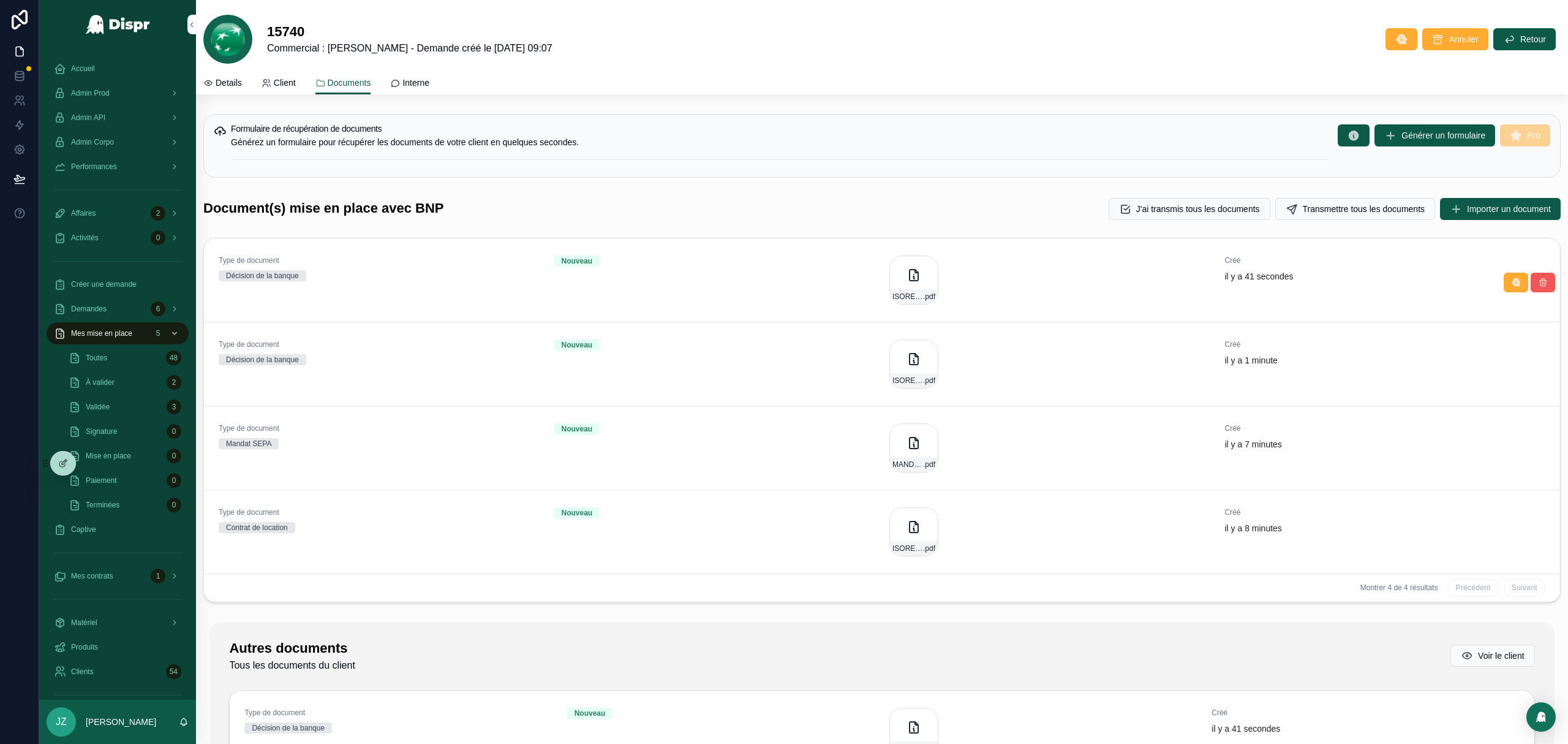
click at [1045, 286] on icon "scrollable content" at bounding box center [1543, 283] width 10 height 10
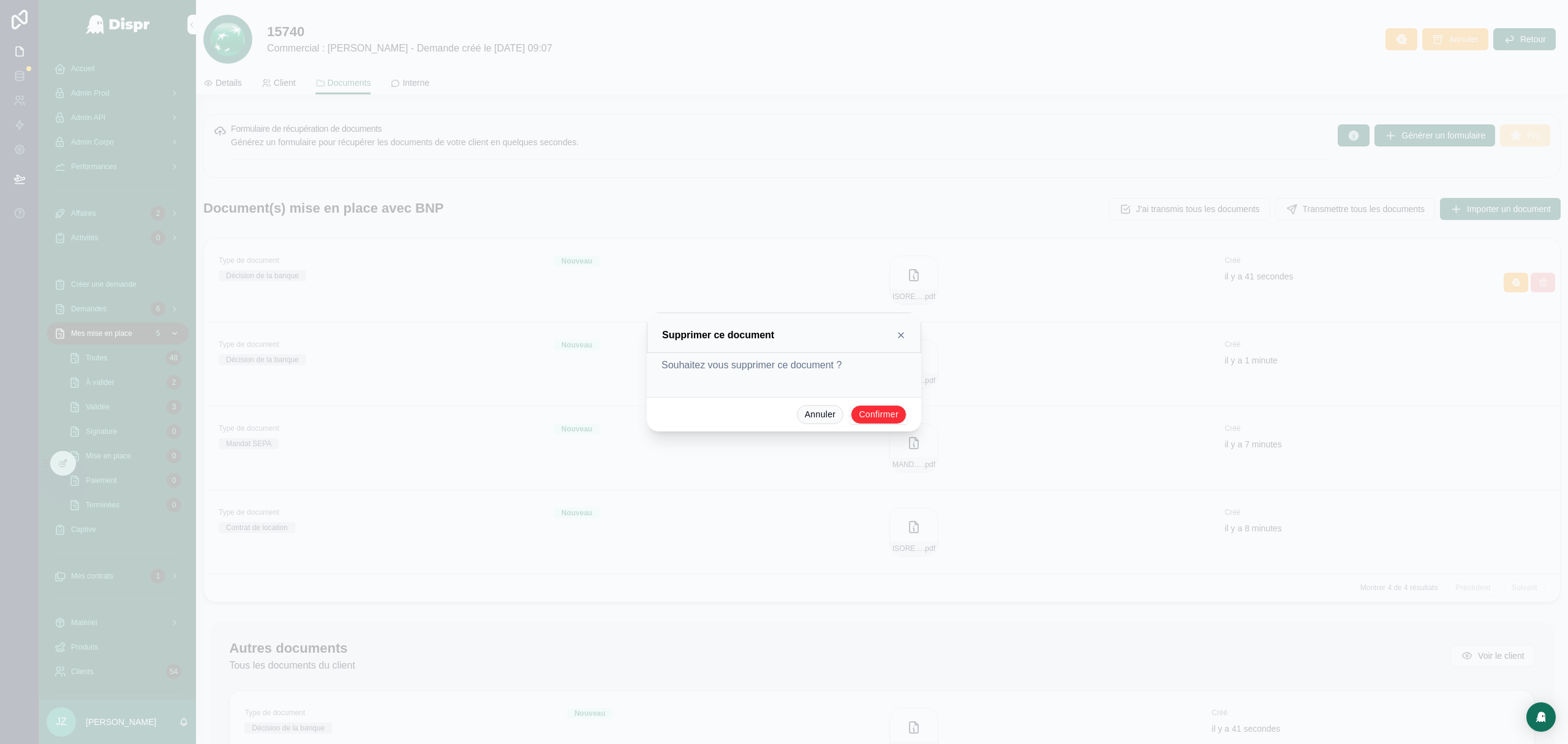
click at [873, 414] on button "Confirmer" at bounding box center [878, 414] width 56 height 20
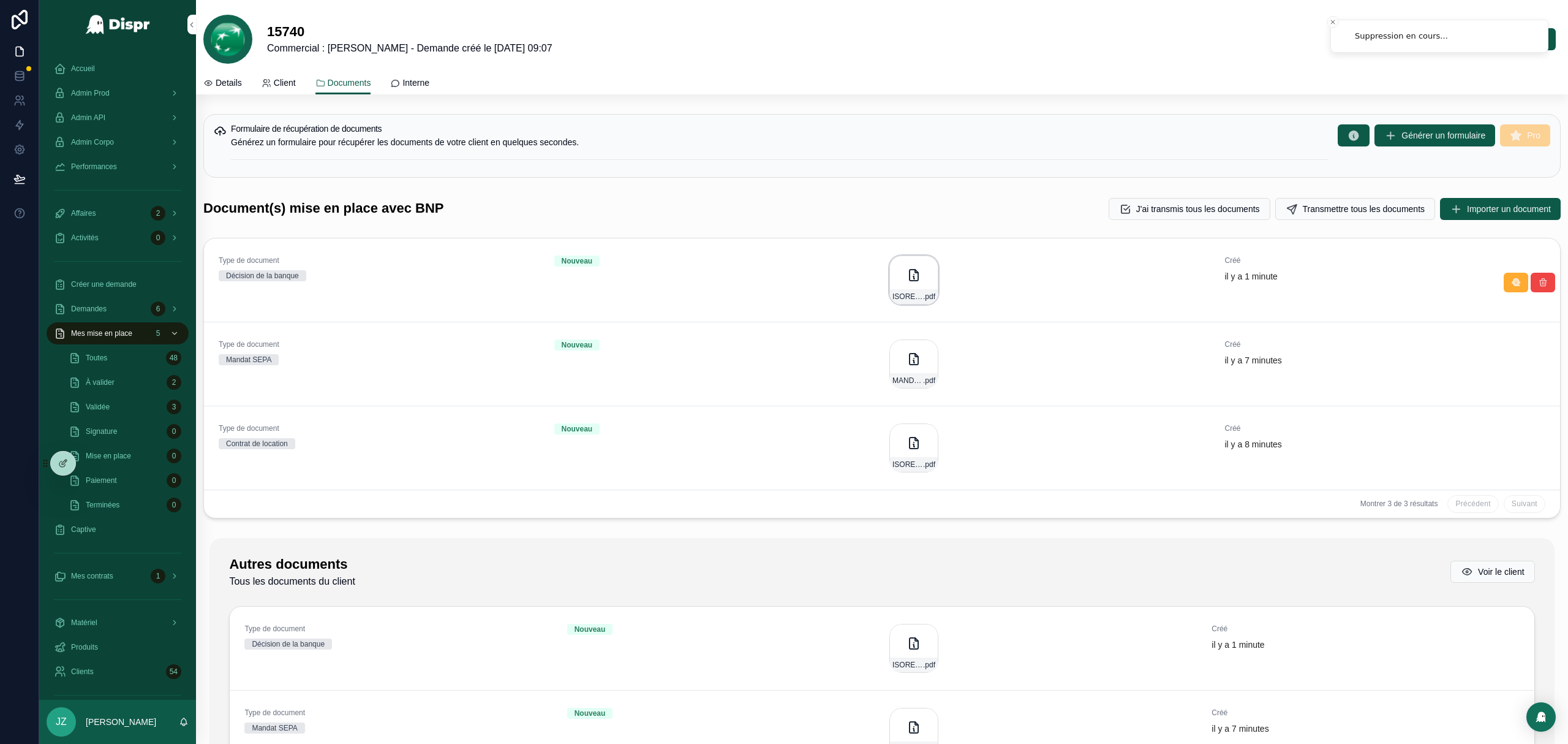
click at [919, 290] on div "ISORE_BATIMENT_DECISION_ACCORD .pdf" at bounding box center [913, 296] width 48 height 15
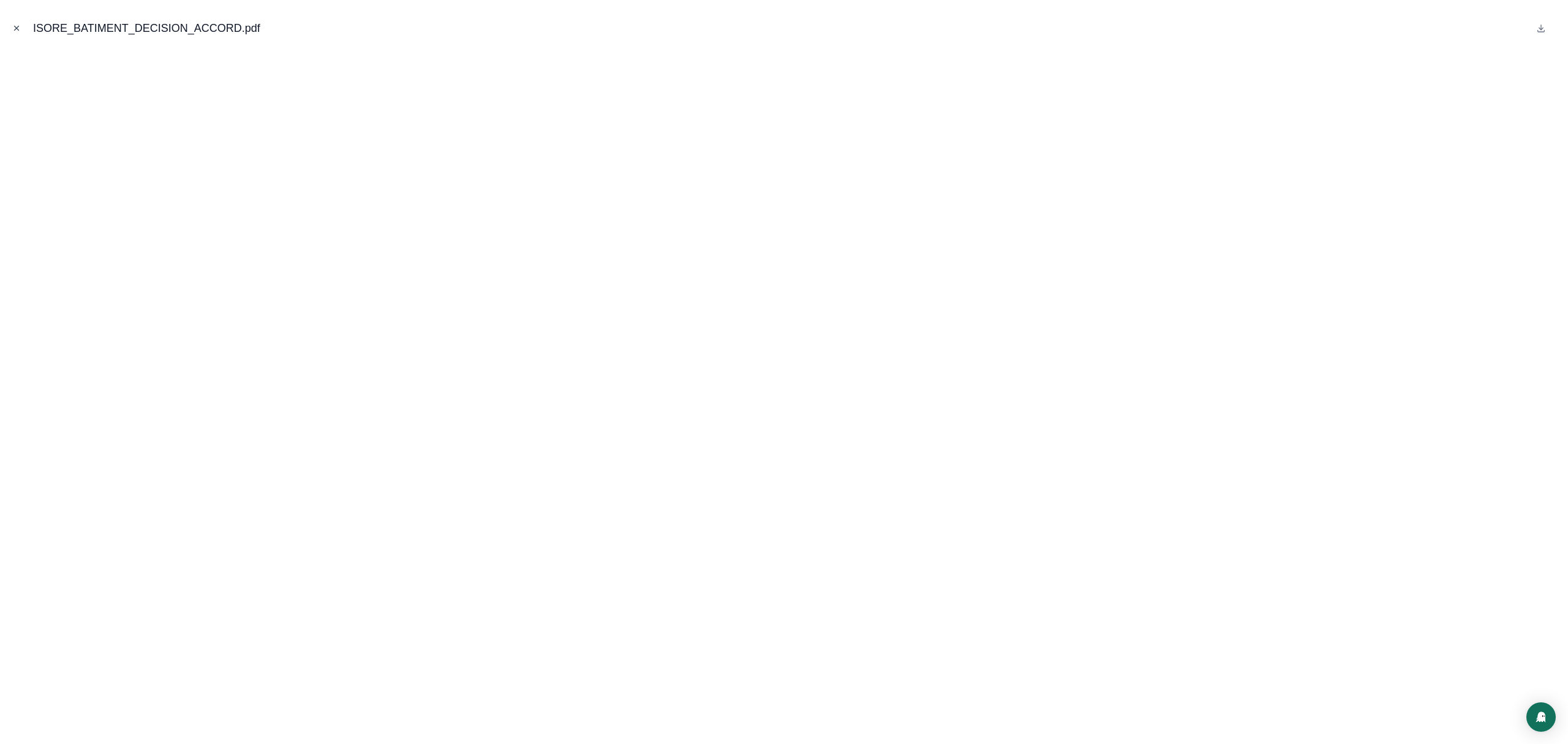
click at [13, 34] on button "Close modal" at bounding box center [17, 28] width 14 height 14
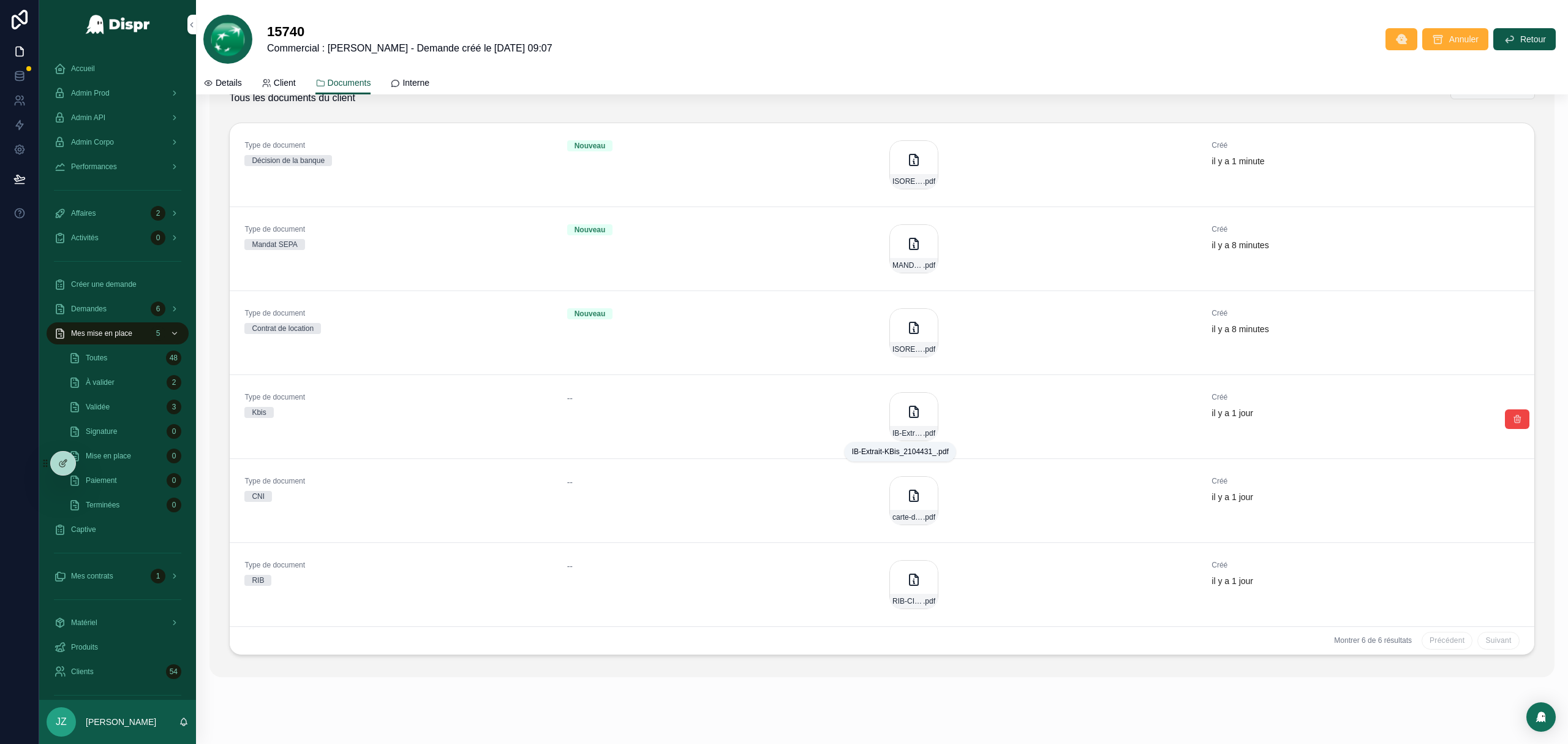
scroll to position [484, 0]
click at [595, 419] on div "--" at bounding box center [720, 416] width 307 height 49
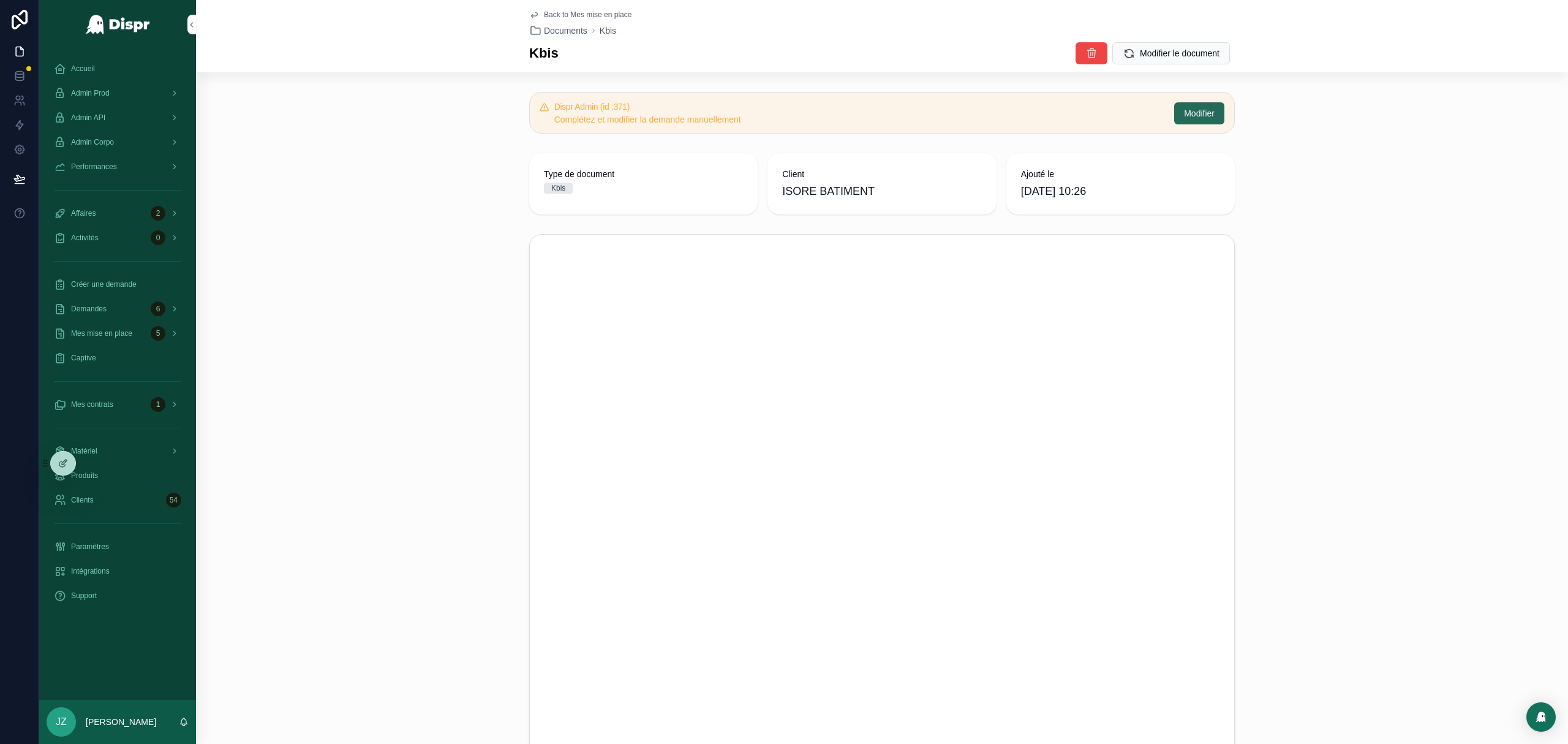
click at [1045, 118] on span "Modifier" at bounding box center [1199, 113] width 30 height 13
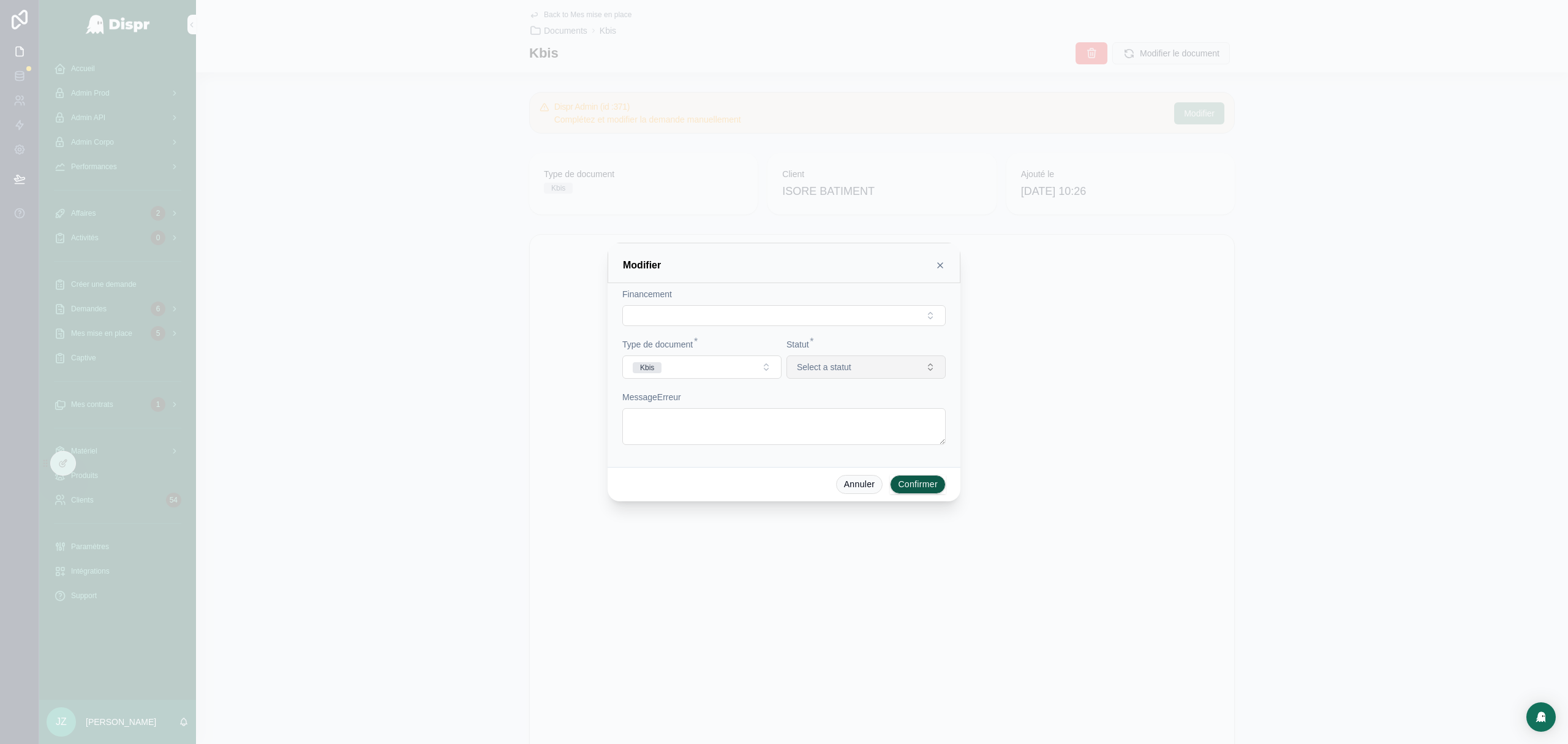
click at [852, 369] on span "Select a statut" at bounding box center [824, 367] width 55 height 13
click at [825, 415] on div "Nouveau" at bounding box center [809, 416] width 31 height 11
click at [924, 450] on button "Confirmer" at bounding box center [917, 485] width 56 height 20
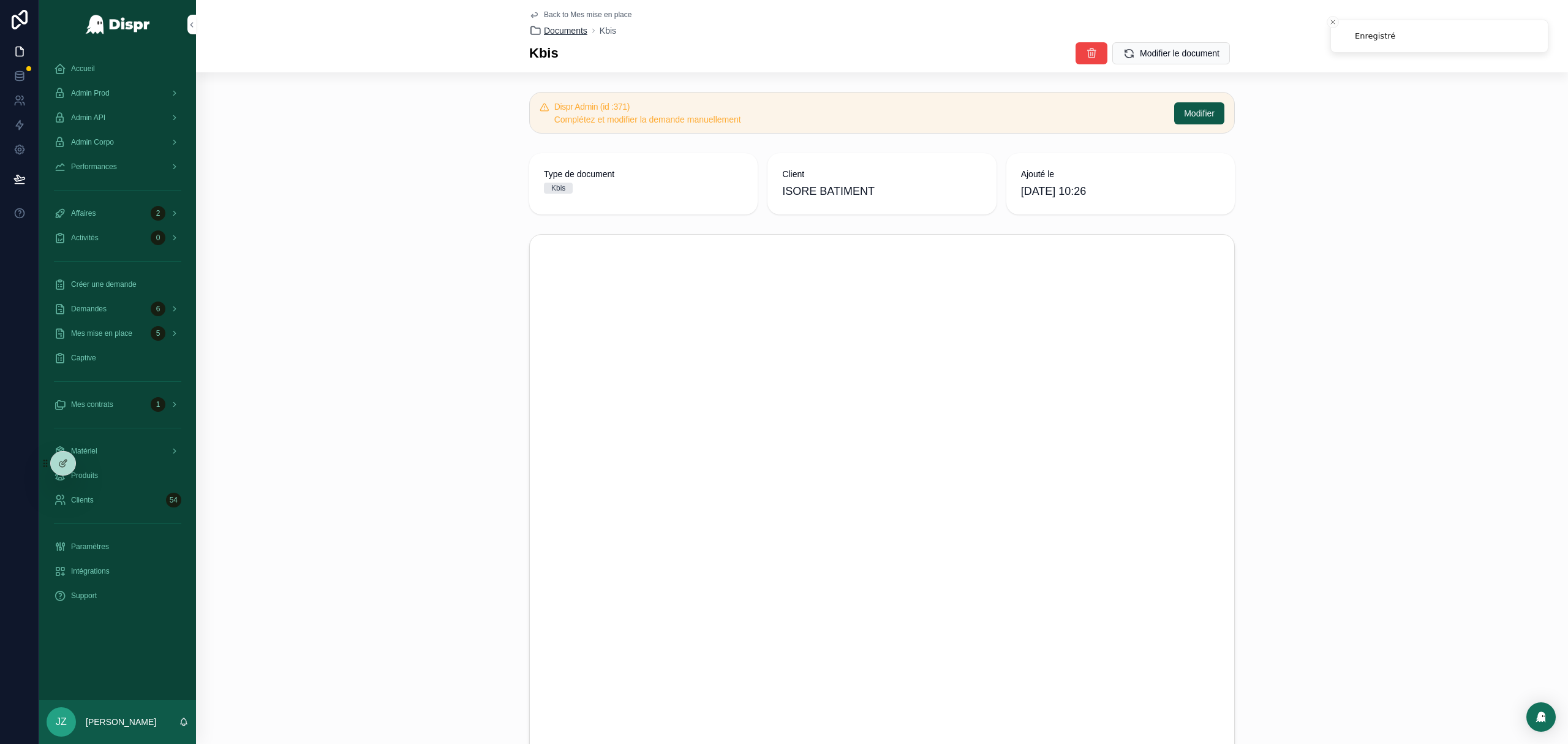
click at [559, 32] on span "Documents" at bounding box center [565, 30] width 44 height 13
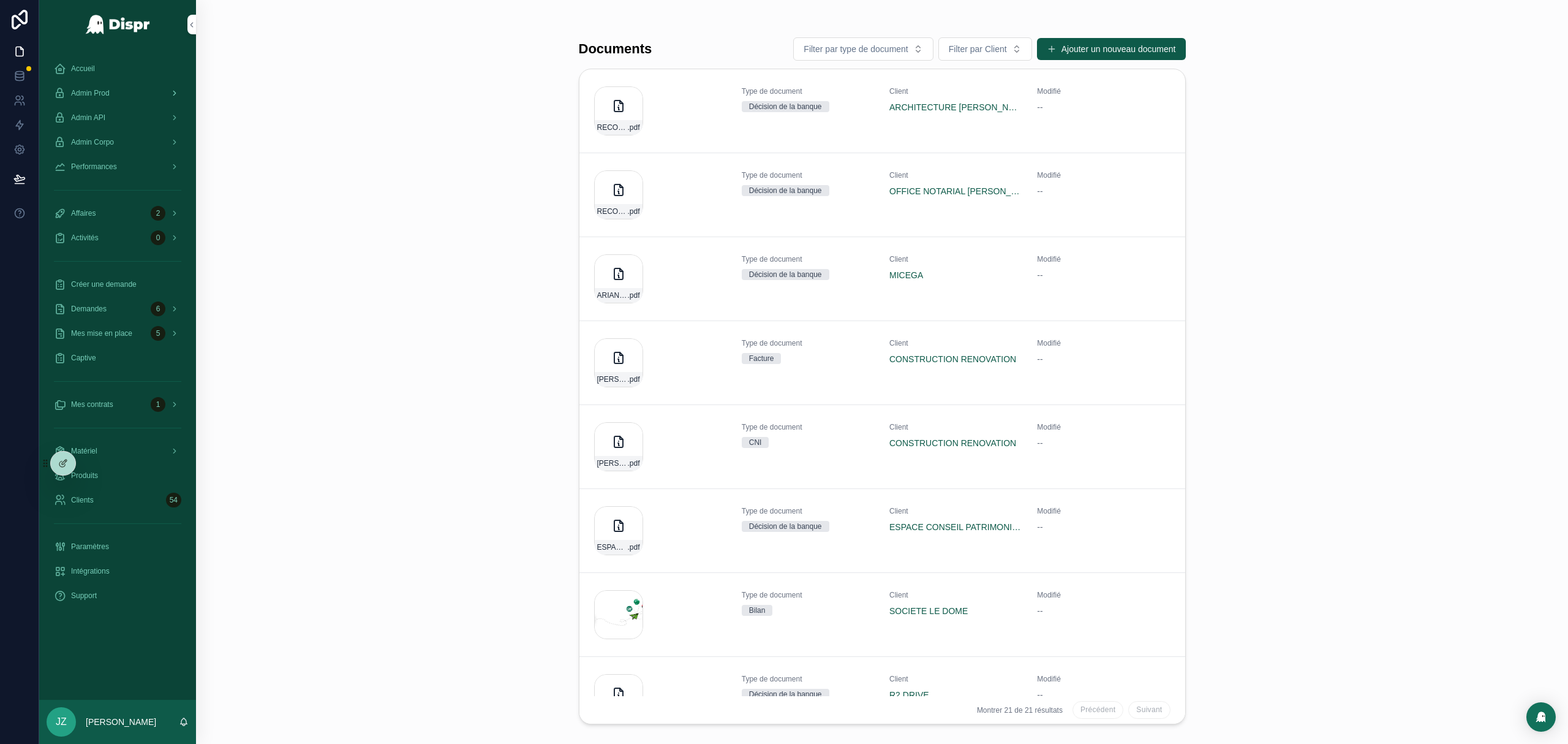
click at [96, 88] on span "Admin Prod" at bounding box center [91, 93] width 39 height 10
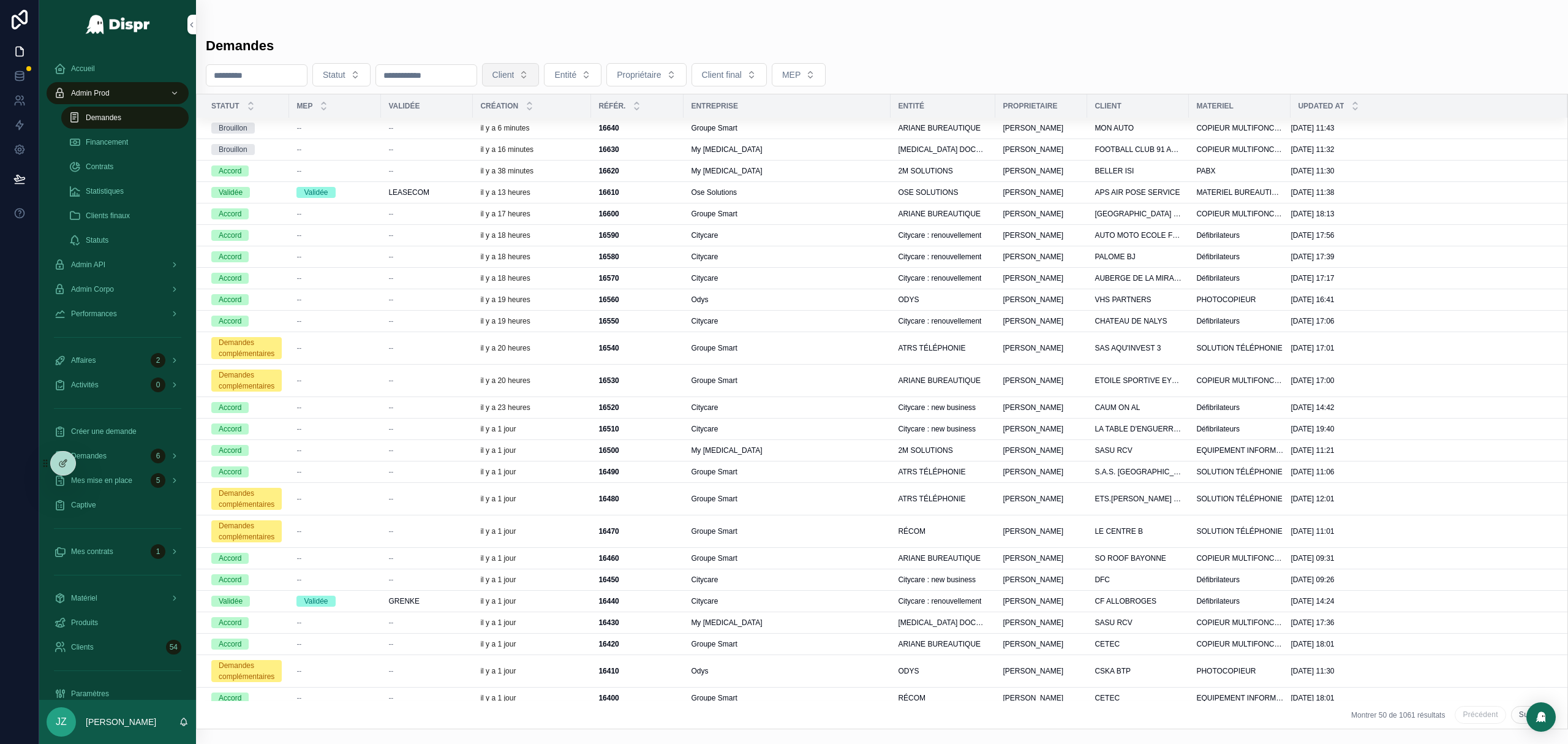
click at [515, 72] on span "Client" at bounding box center [503, 74] width 22 height 13
click at [545, 133] on span "PREMIUM SAS" at bounding box center [546, 127] width 60 height 13
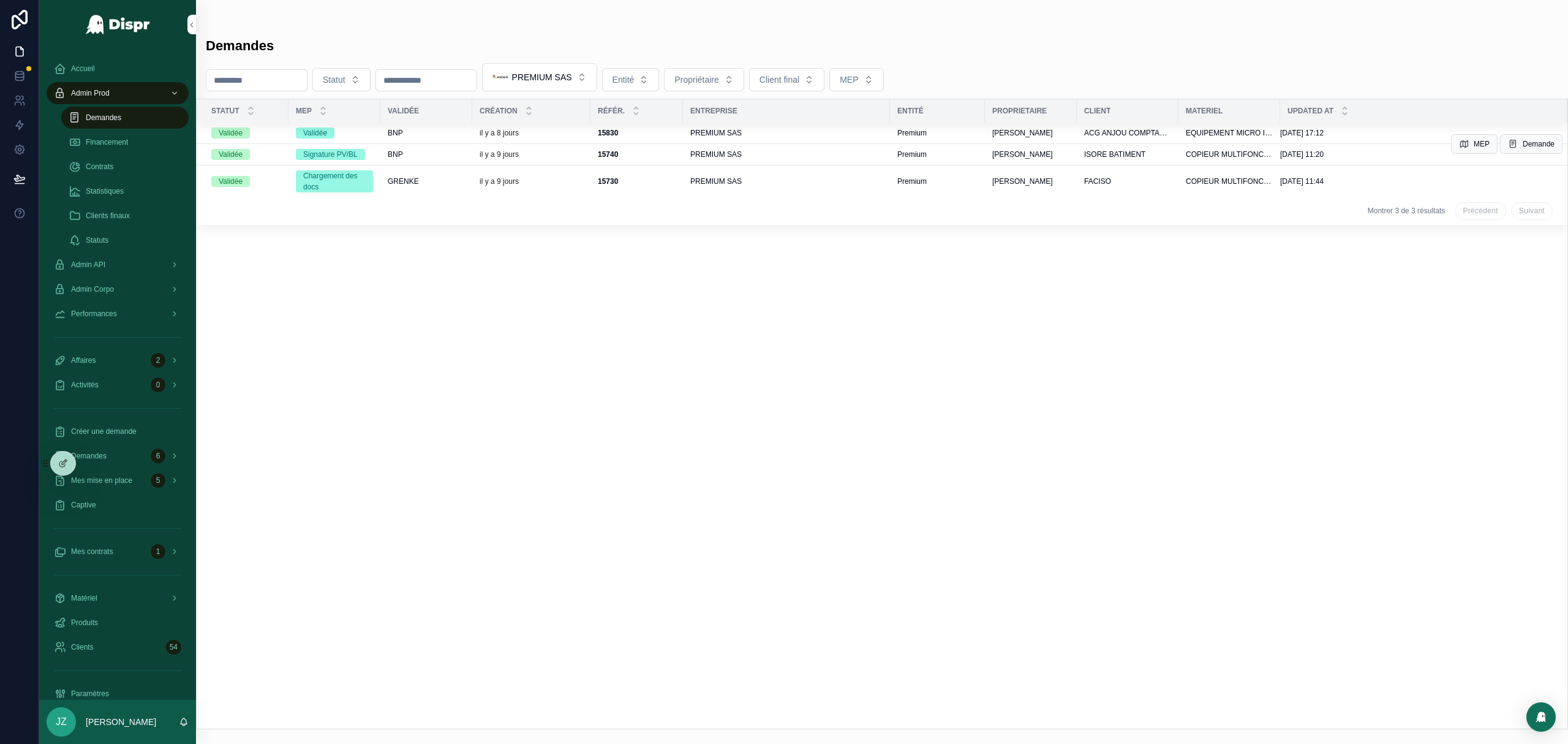
click at [553, 158] on div "il y a 9 jours" at bounding box center [531, 154] width 103 height 10
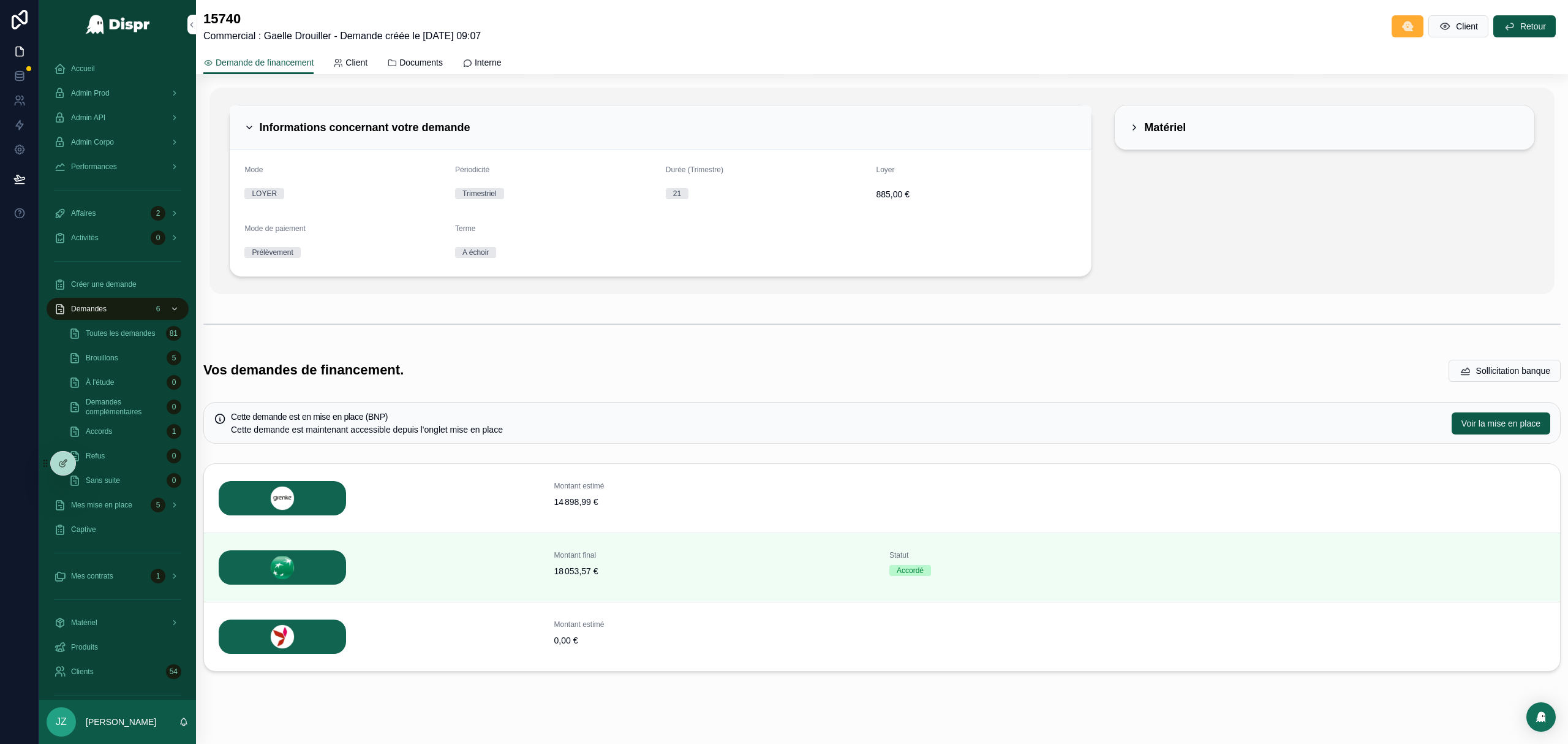
scroll to position [161, 0]
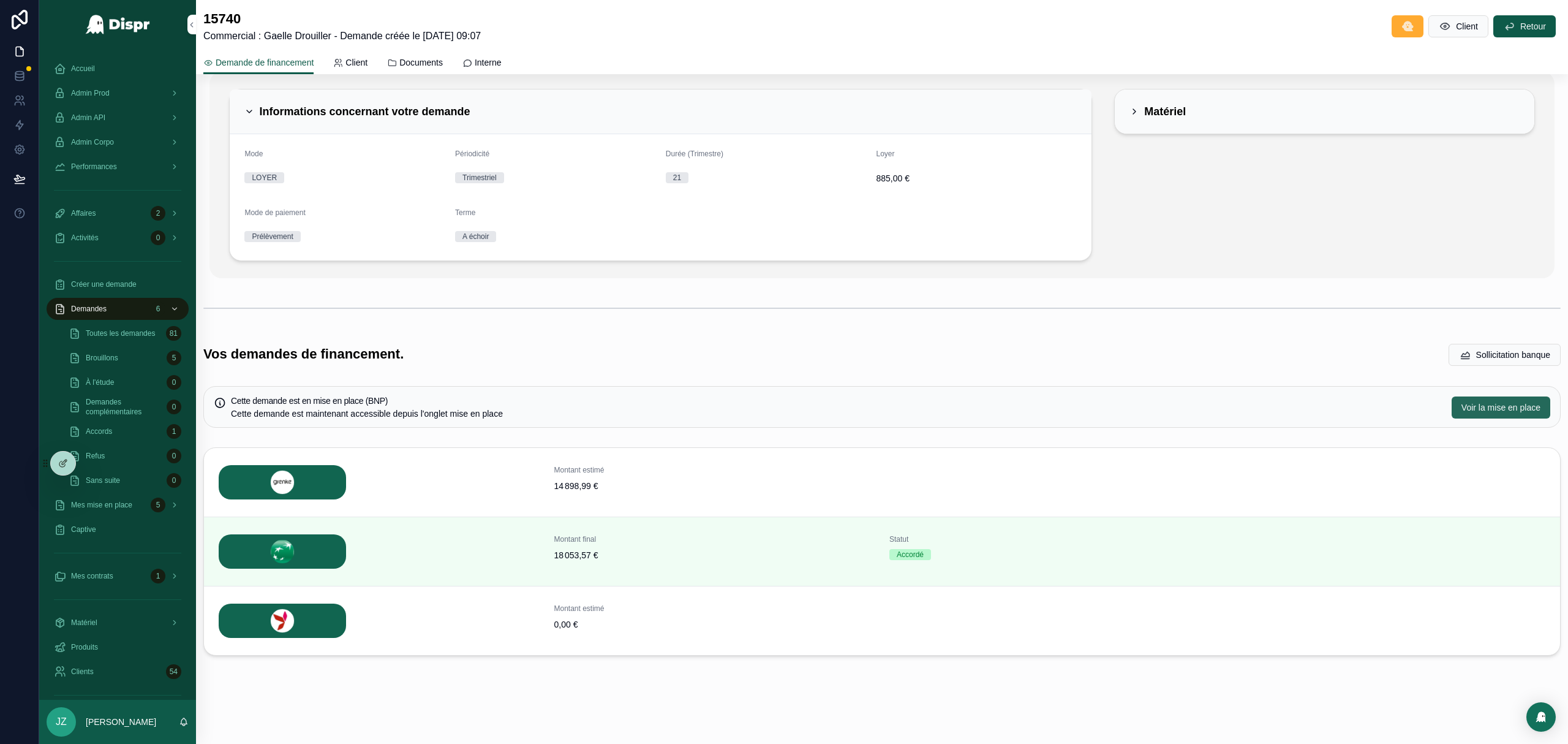
click at [1045, 405] on span "Voir la mise en place" at bounding box center [1500, 408] width 79 height 13
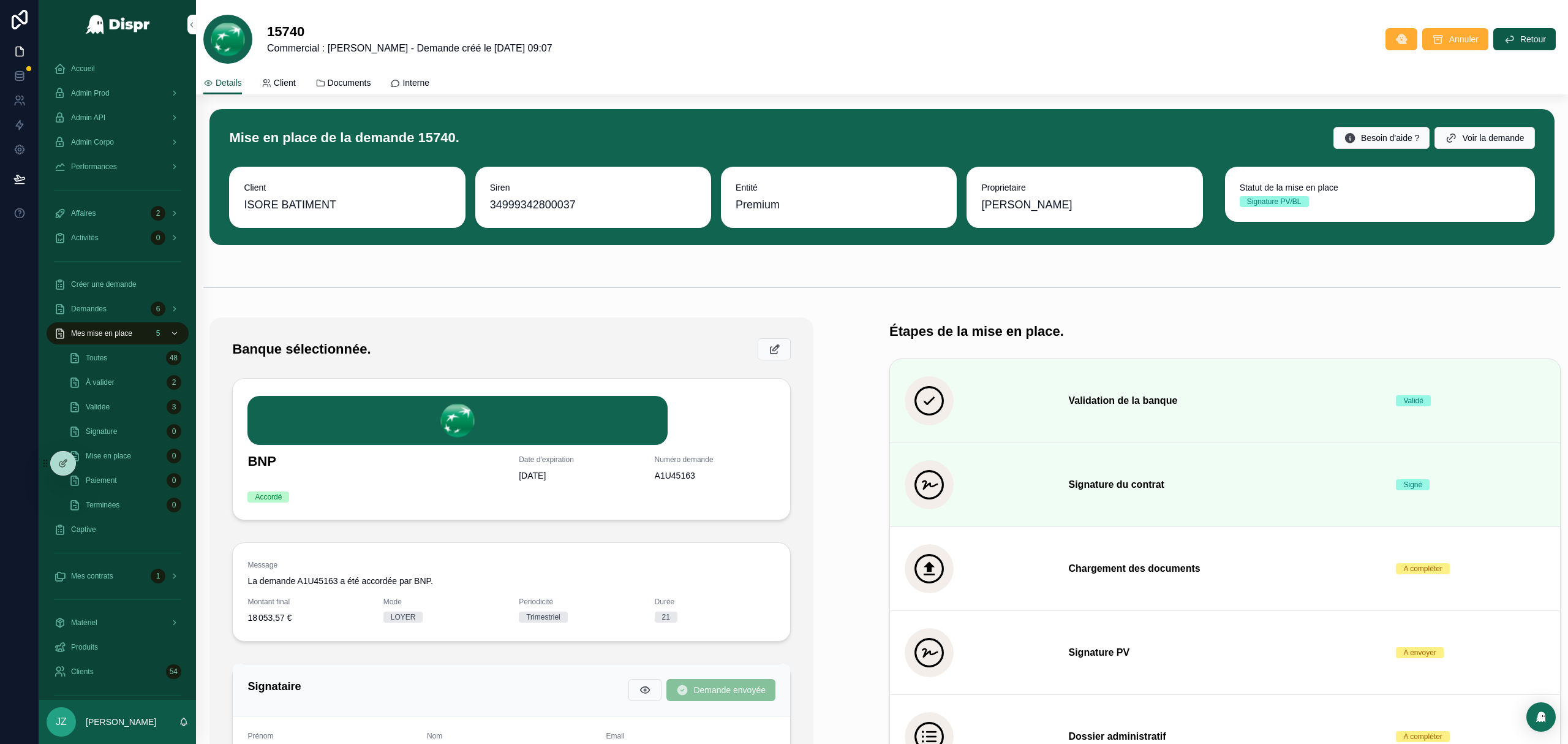
click at [353, 79] on span "Documents" at bounding box center [349, 83] width 44 height 13
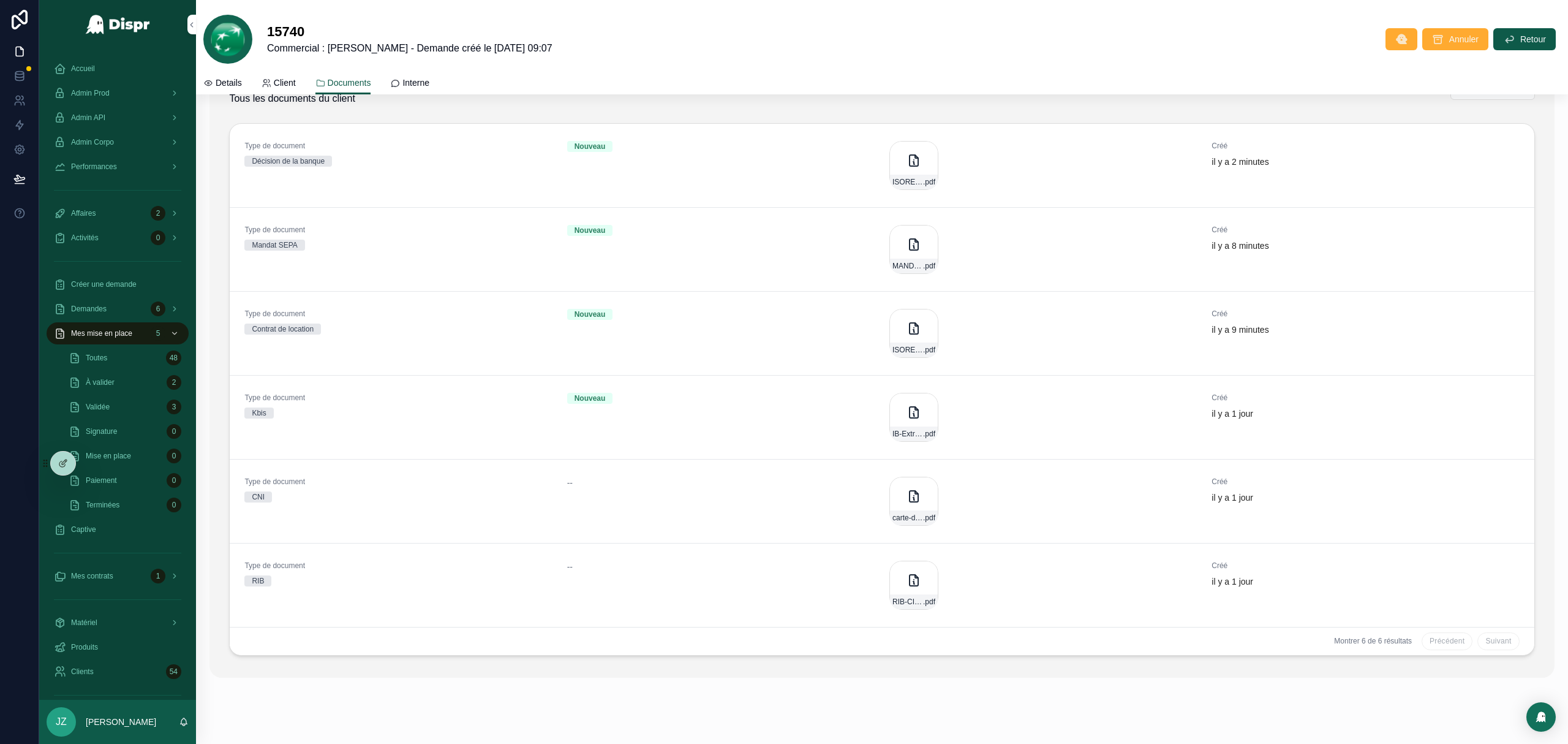
scroll to position [498, 0]
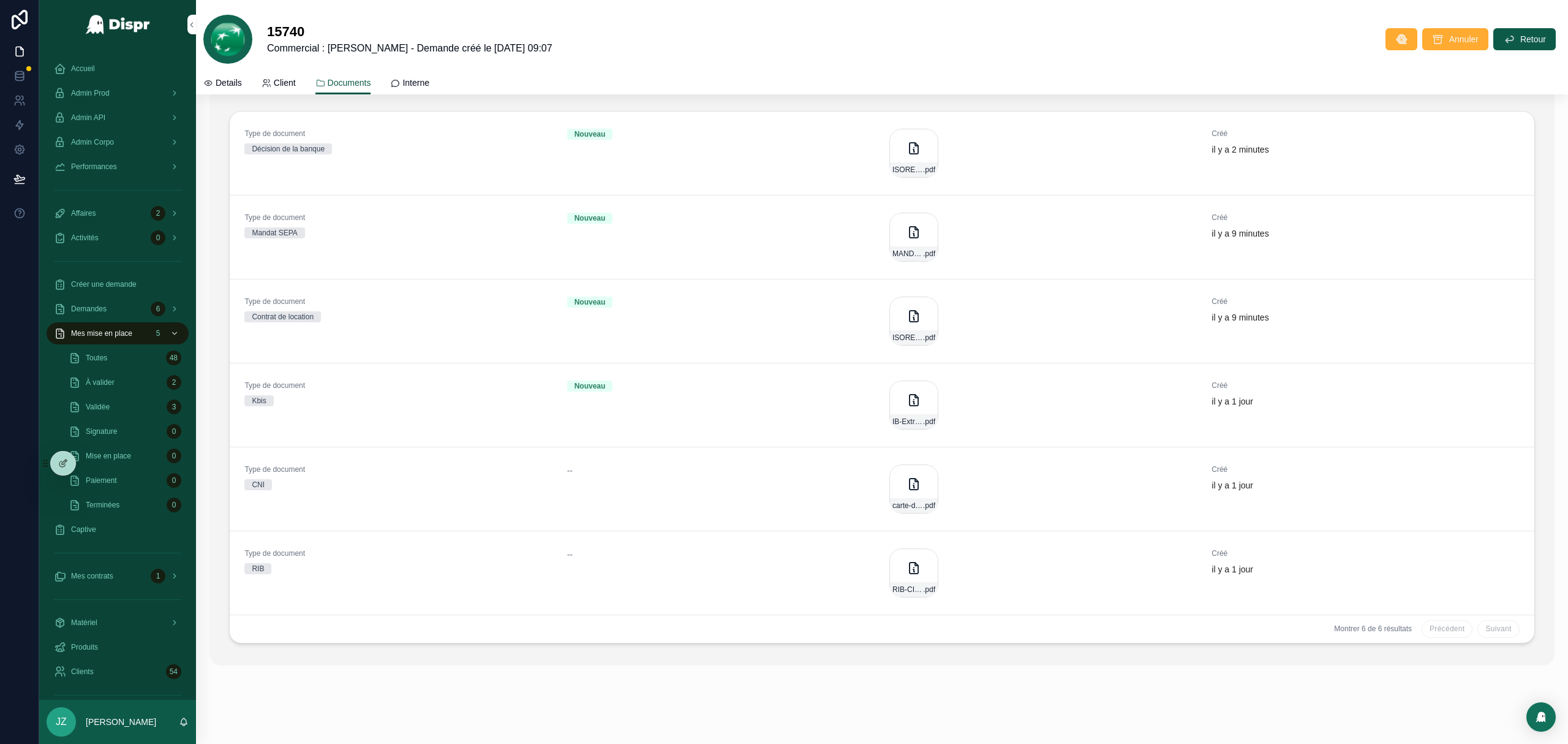
click at [604, 450] on div "--" at bounding box center [720, 489] width 307 height 49
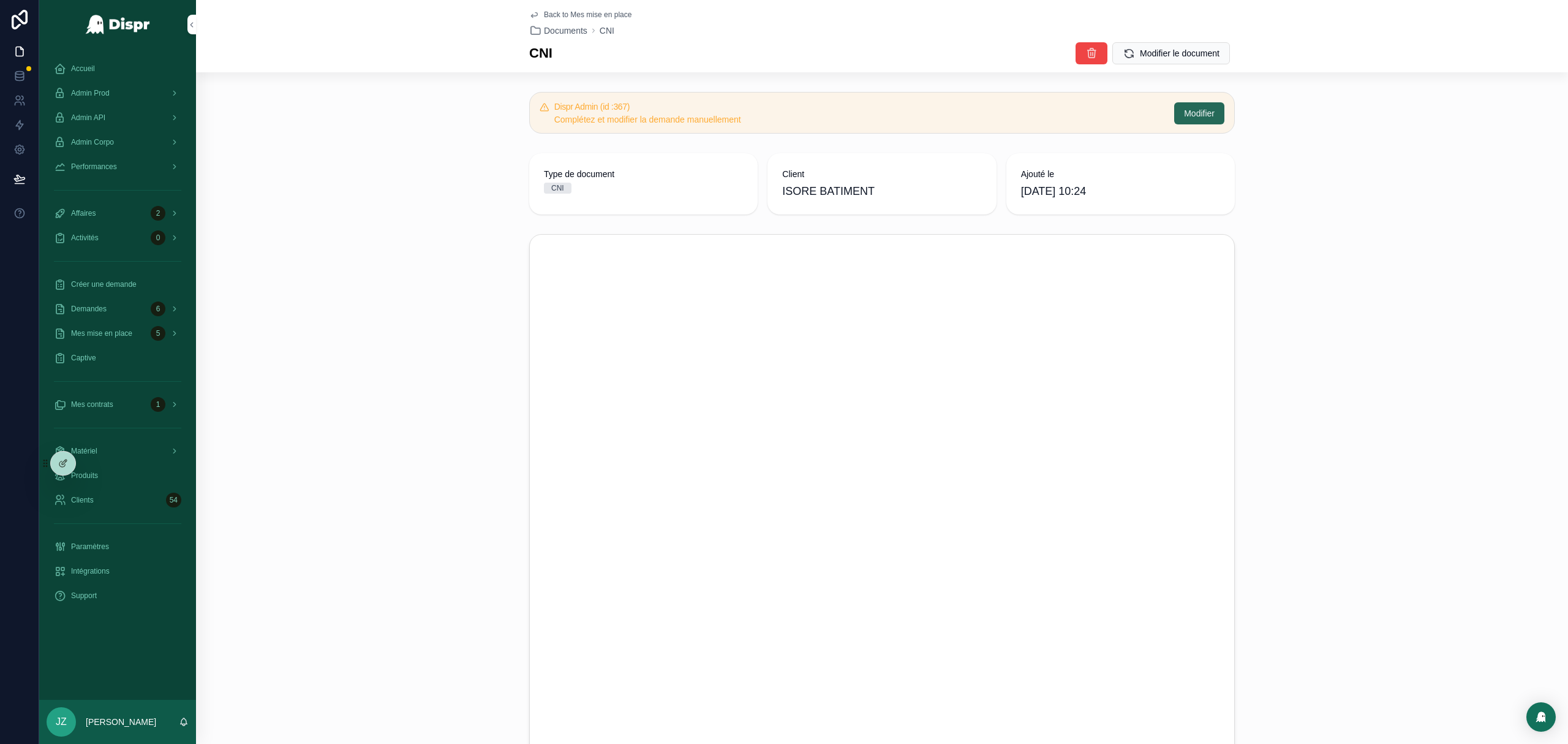
click at [1045, 109] on span "Modifier" at bounding box center [1199, 113] width 30 height 13
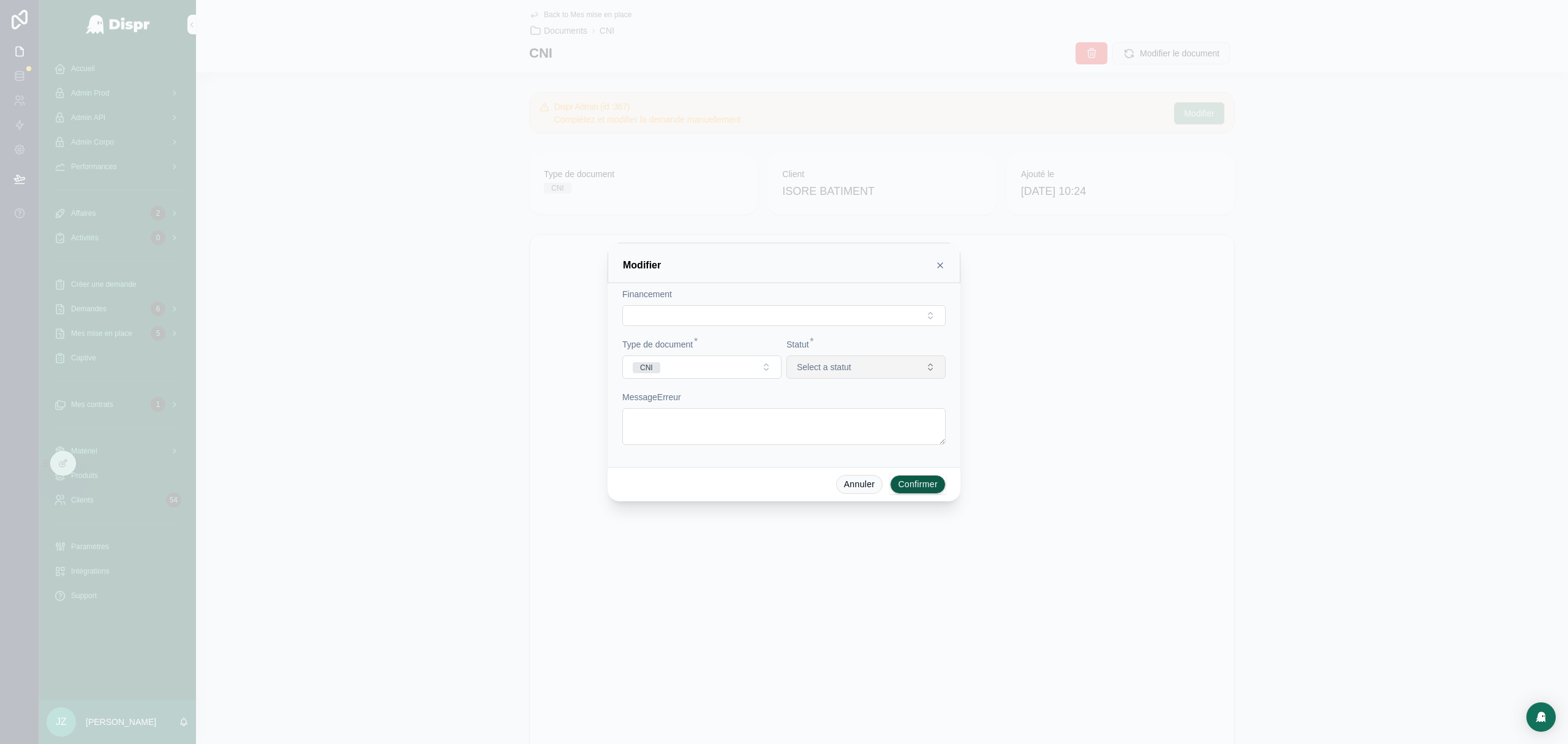
click at [912, 362] on button "Select a statut" at bounding box center [865, 367] width 159 height 23
click at [861, 419] on div "Nouveau" at bounding box center [866, 416] width 171 height 19
click at [924, 450] on button "Confirmer" at bounding box center [917, 485] width 56 height 20
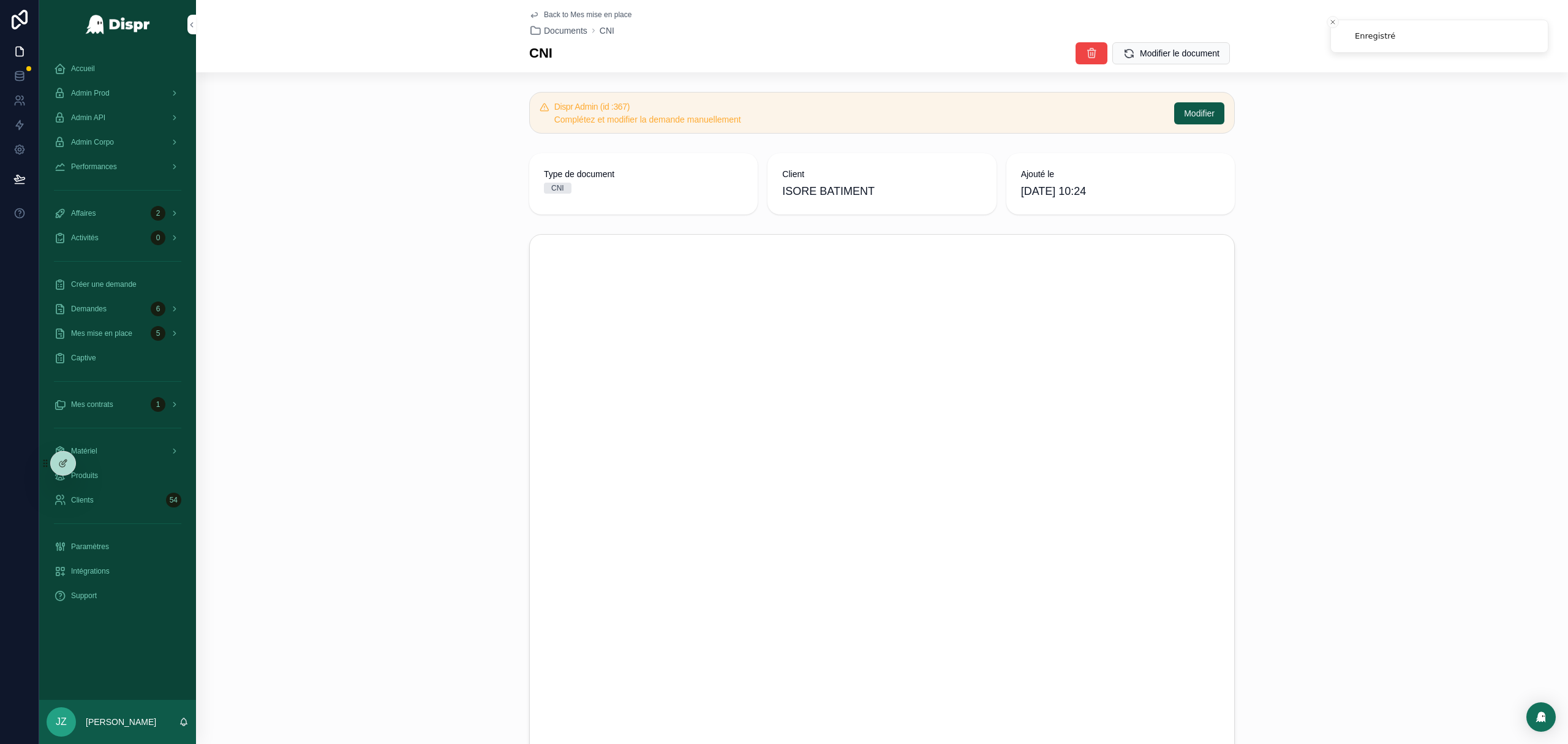
click at [547, 13] on span "Back to Mes mise en place" at bounding box center [588, 15] width 88 height 10
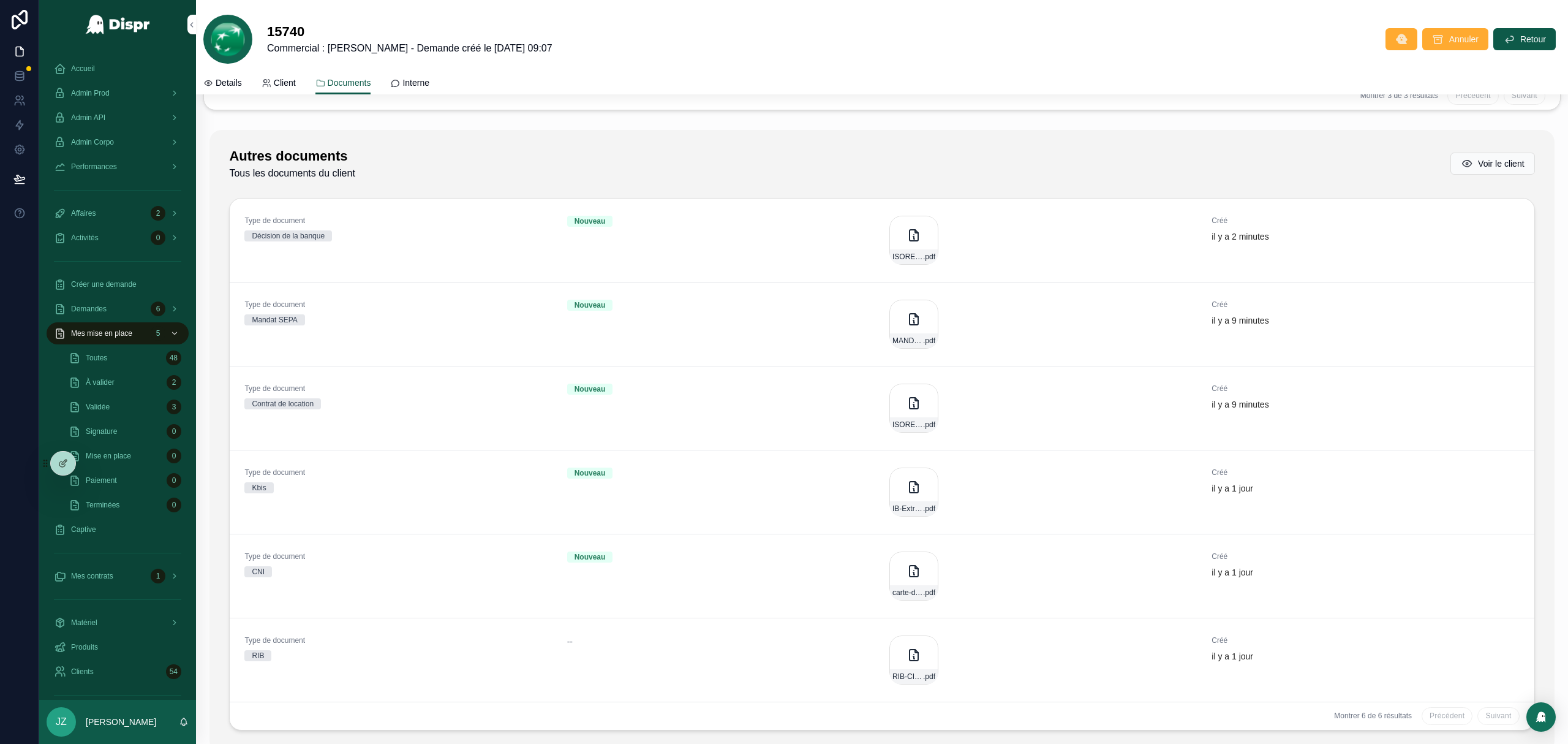
scroll to position [498, 0]
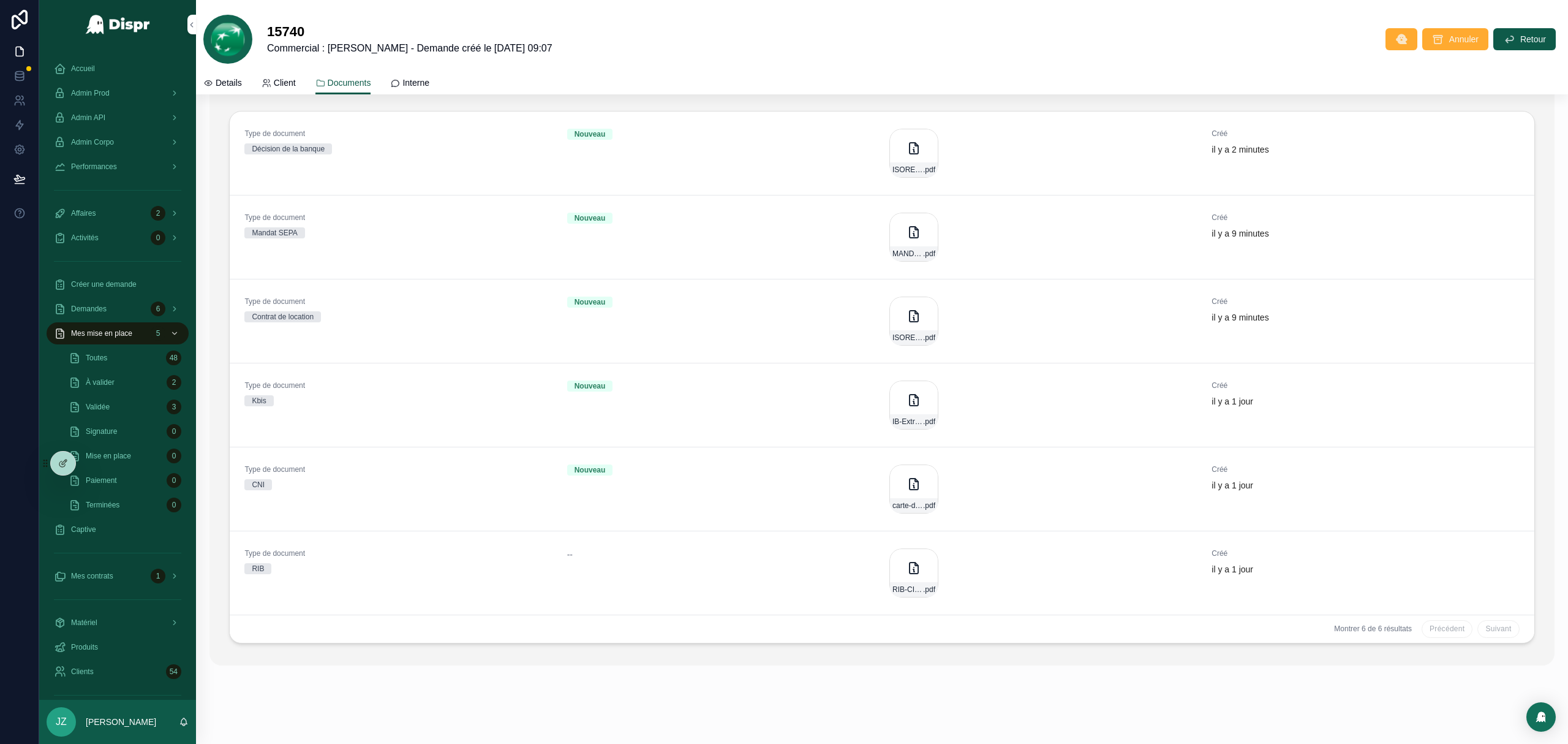
click at [587, 450] on div "--" at bounding box center [720, 554] width 307 height 13
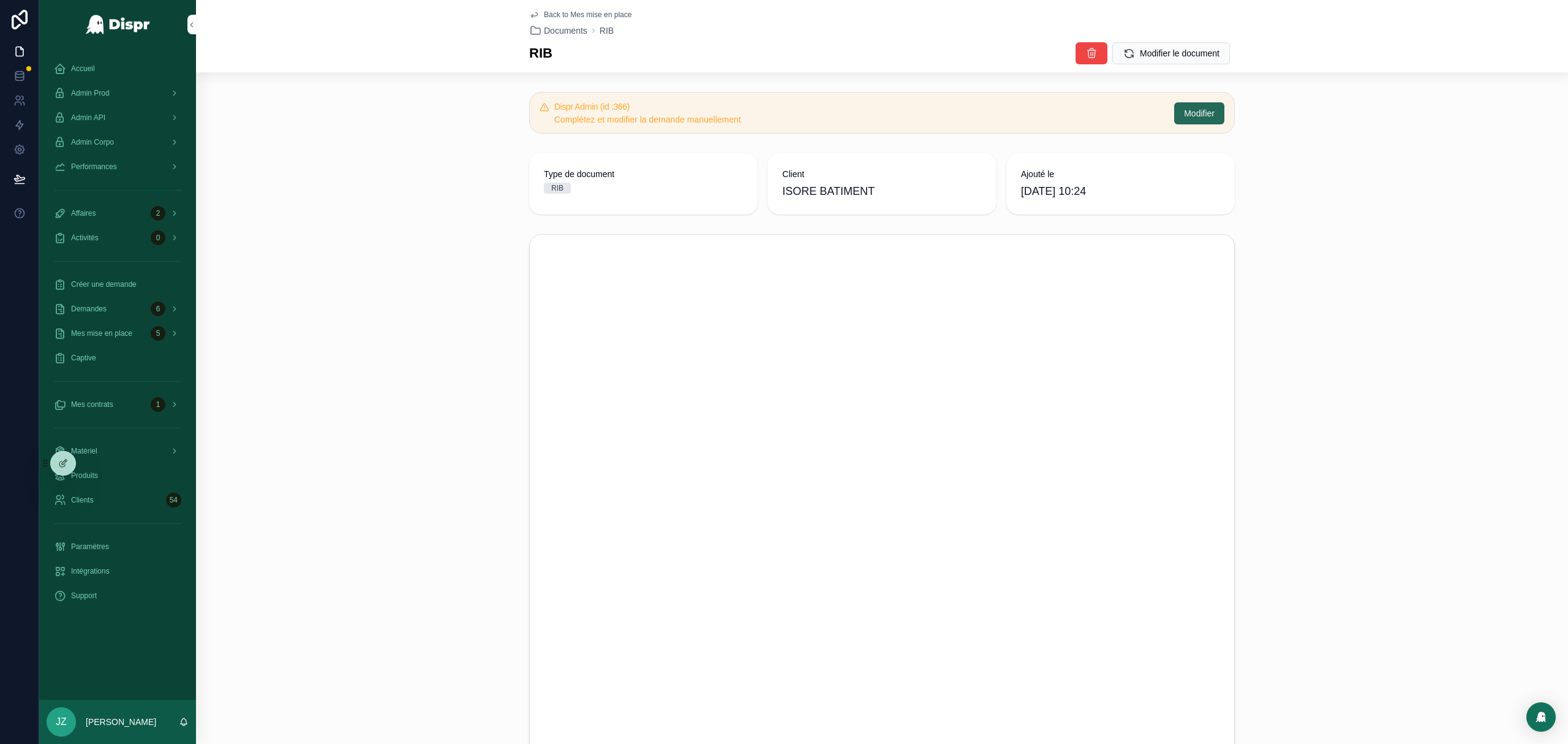
click at [1045, 106] on button "Modifier" at bounding box center [1200, 113] width 51 height 22
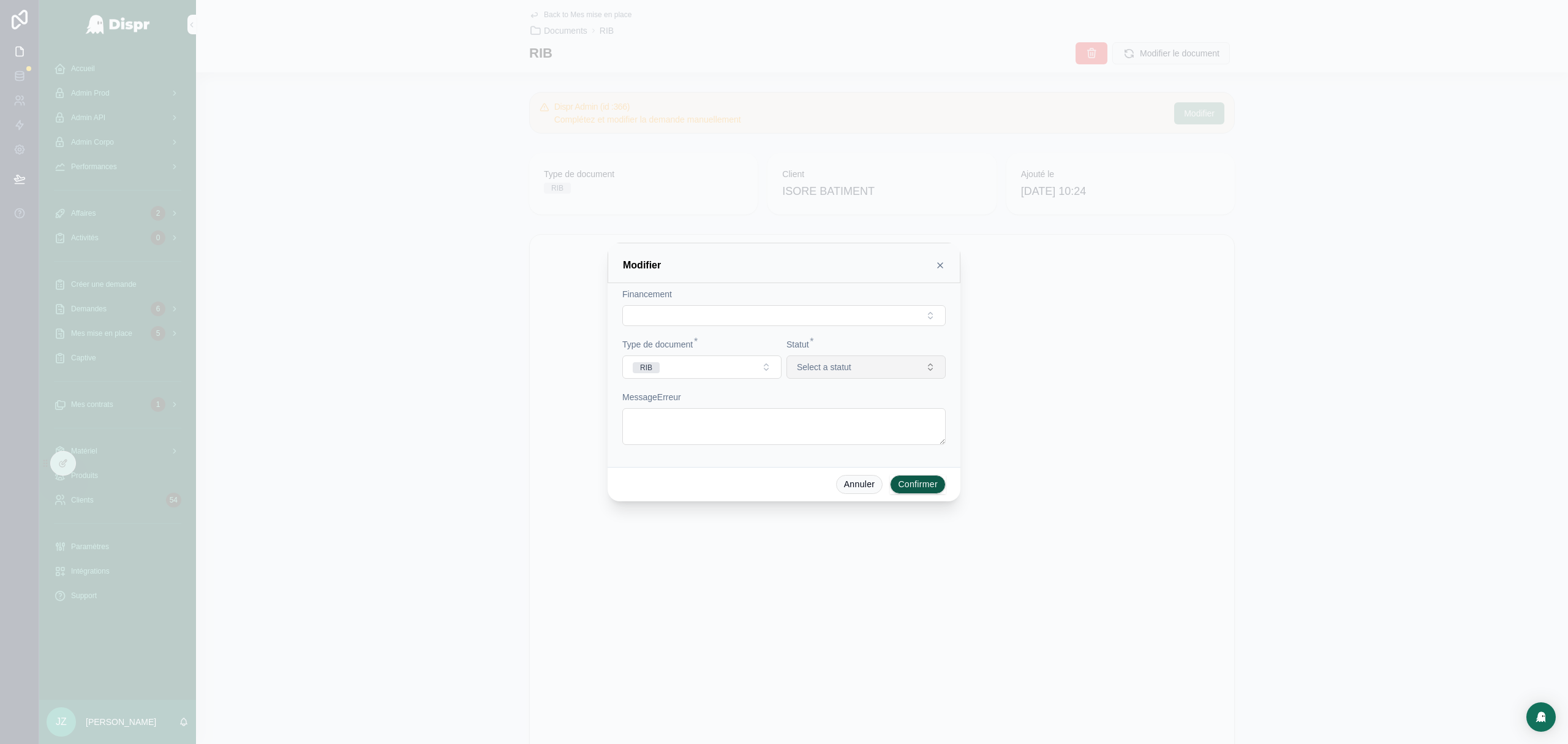
click at [859, 358] on button "Select a statut" at bounding box center [865, 367] width 159 height 23
click at [831, 419] on span "Nouveau" at bounding box center [809, 416] width 46 height 11
click at [741, 314] on button "Select Button" at bounding box center [784, 315] width 324 height 20
click at [741, 285] on div "Financement Type de document * RIB Statut * Nouveau MessageErreur" at bounding box center [784, 374] width 353 height 184
click at [917, 450] on button "Confirmer" at bounding box center [917, 485] width 56 height 20
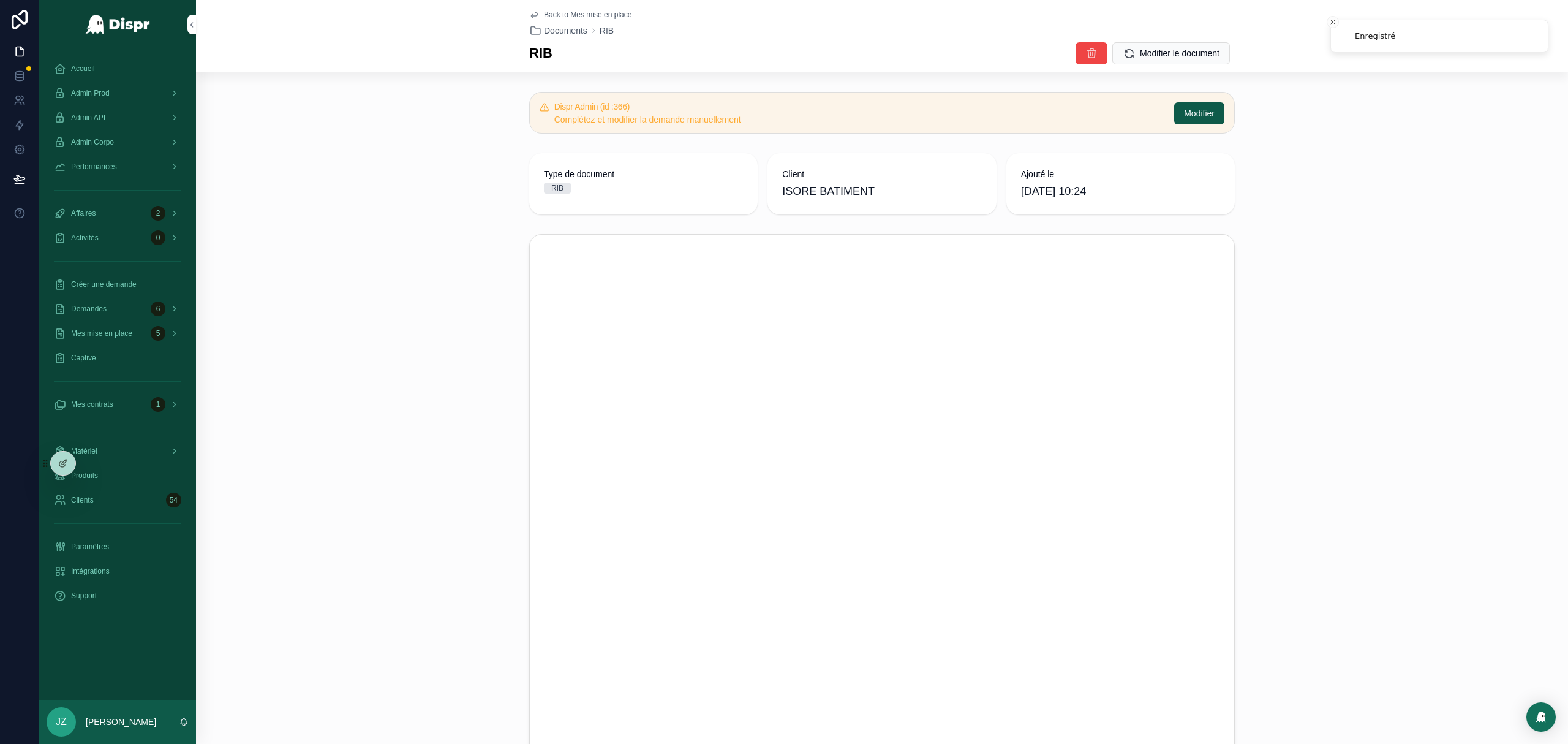
click at [555, 13] on span "Back to Mes mise en place" at bounding box center [588, 15] width 88 height 10
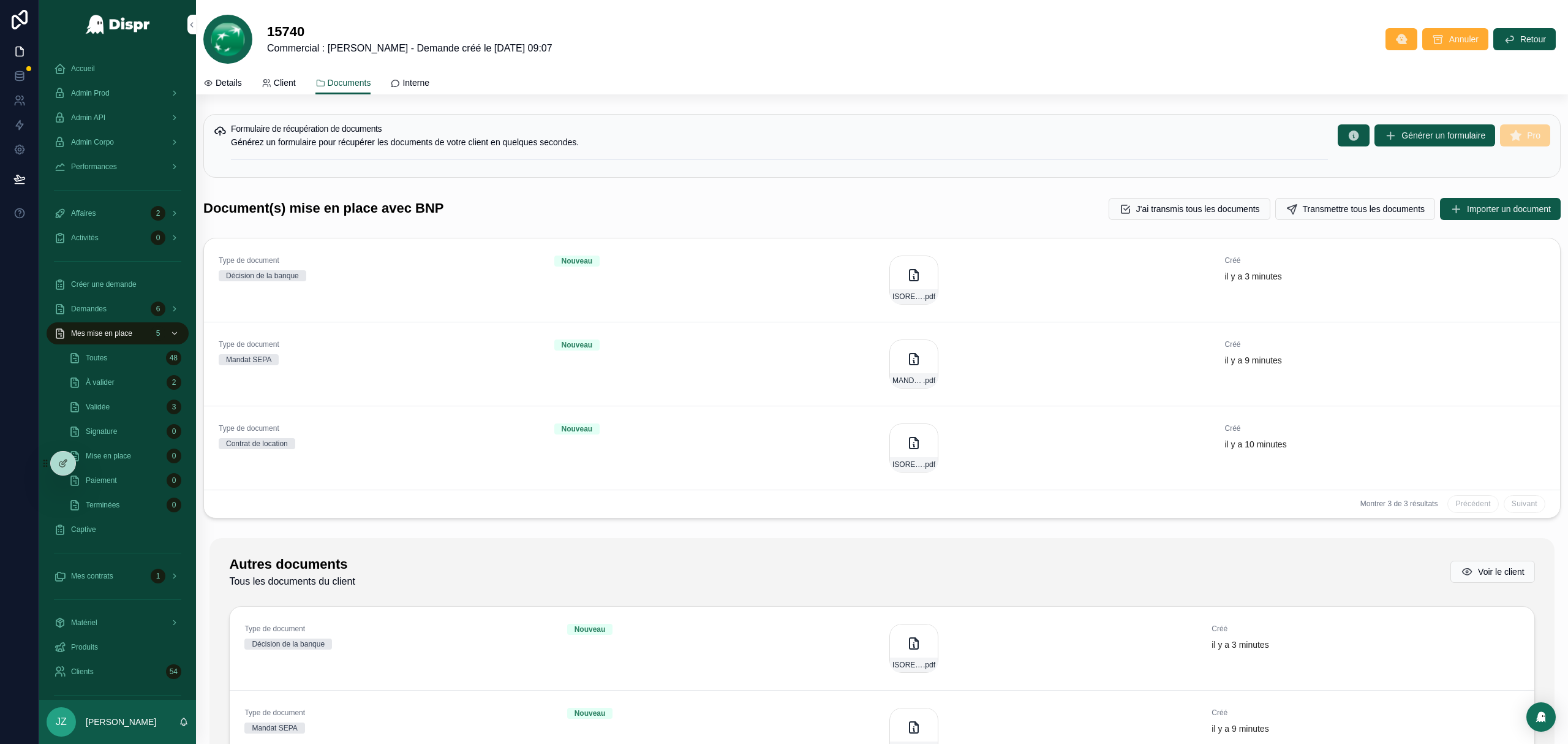
click at [131, 409] on div "Validée 3" at bounding box center [125, 407] width 113 height 20
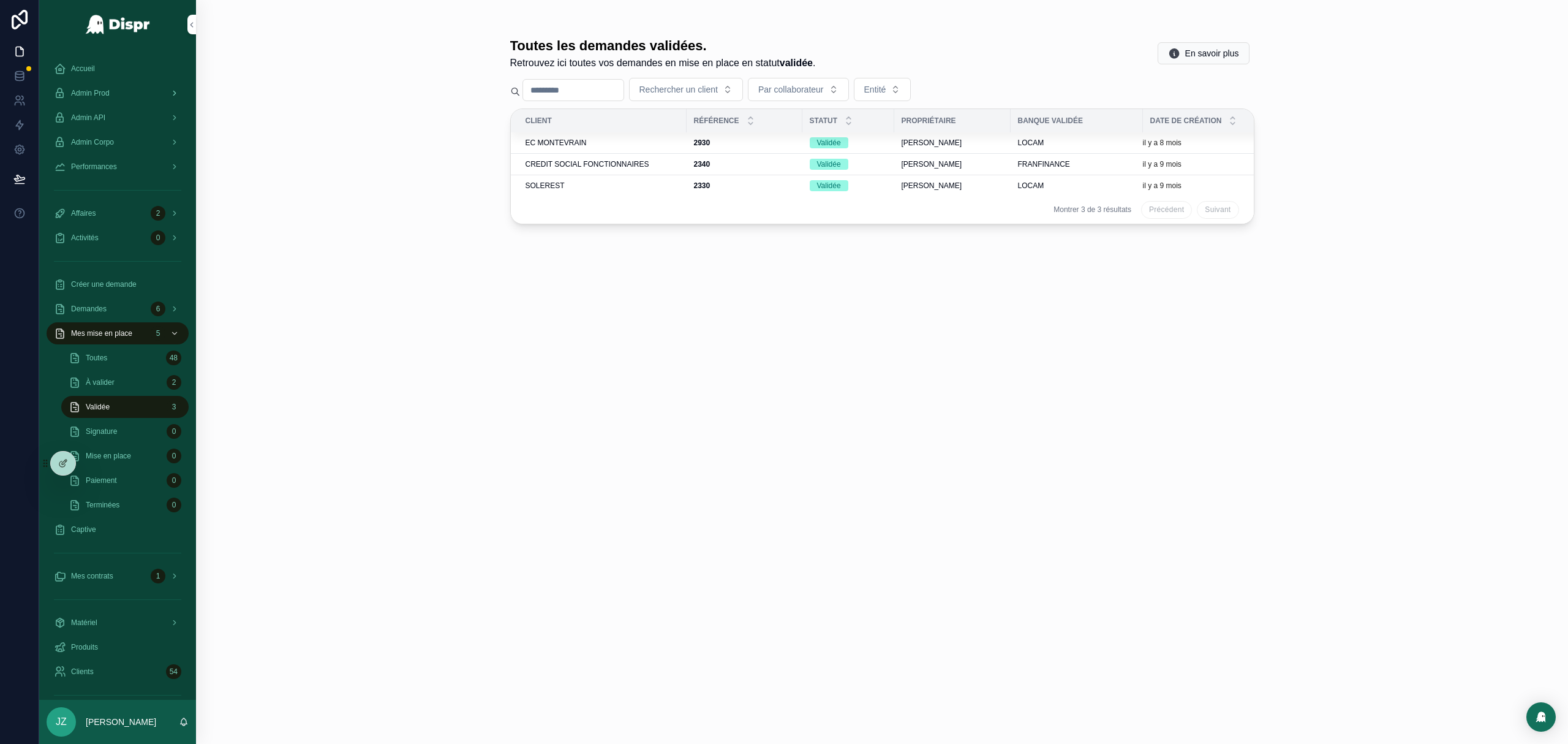
click at [96, 92] on span "Admin Prod" at bounding box center [91, 93] width 39 height 10
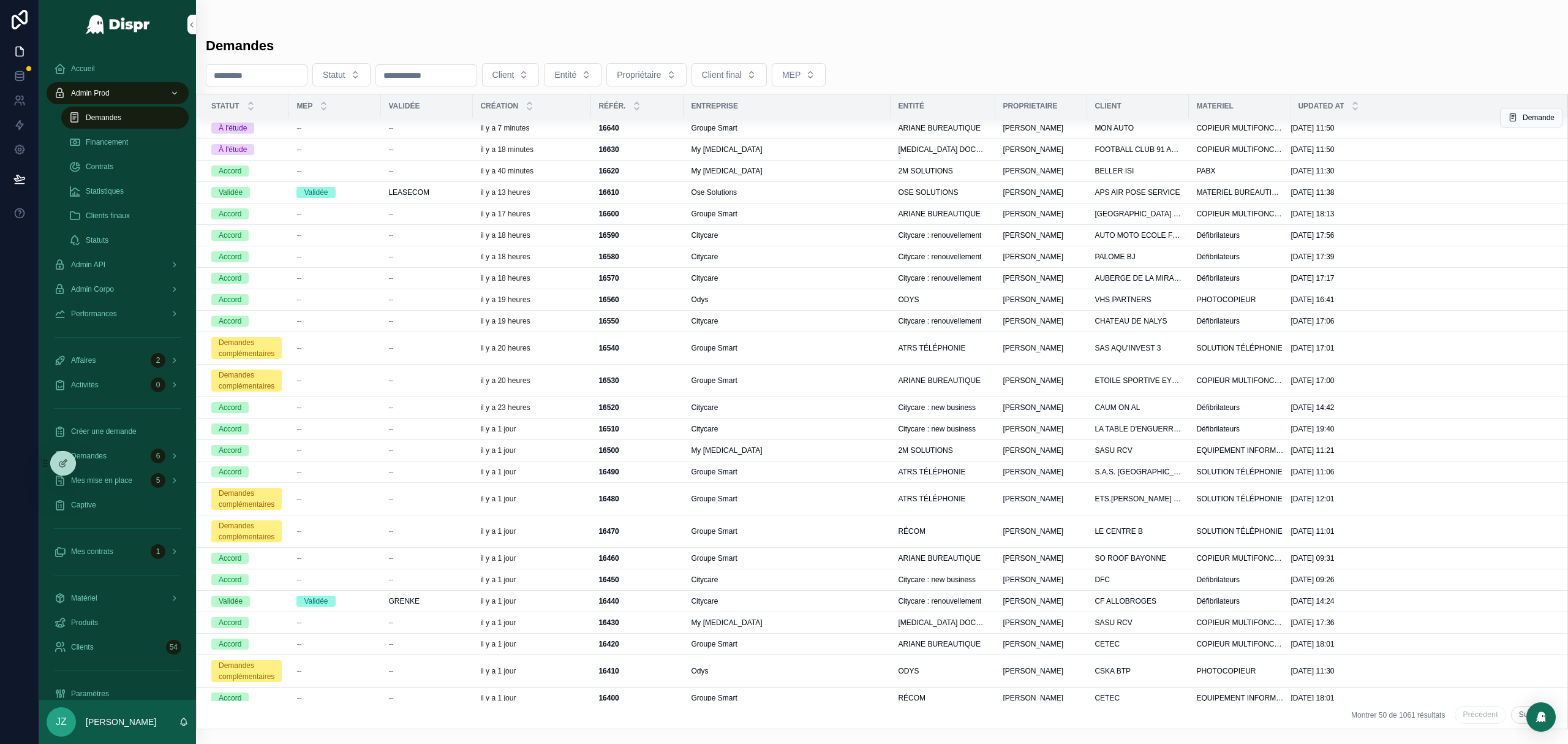
click at [754, 128] on div "Groupe Smart" at bounding box center [786, 128] width 192 height 10
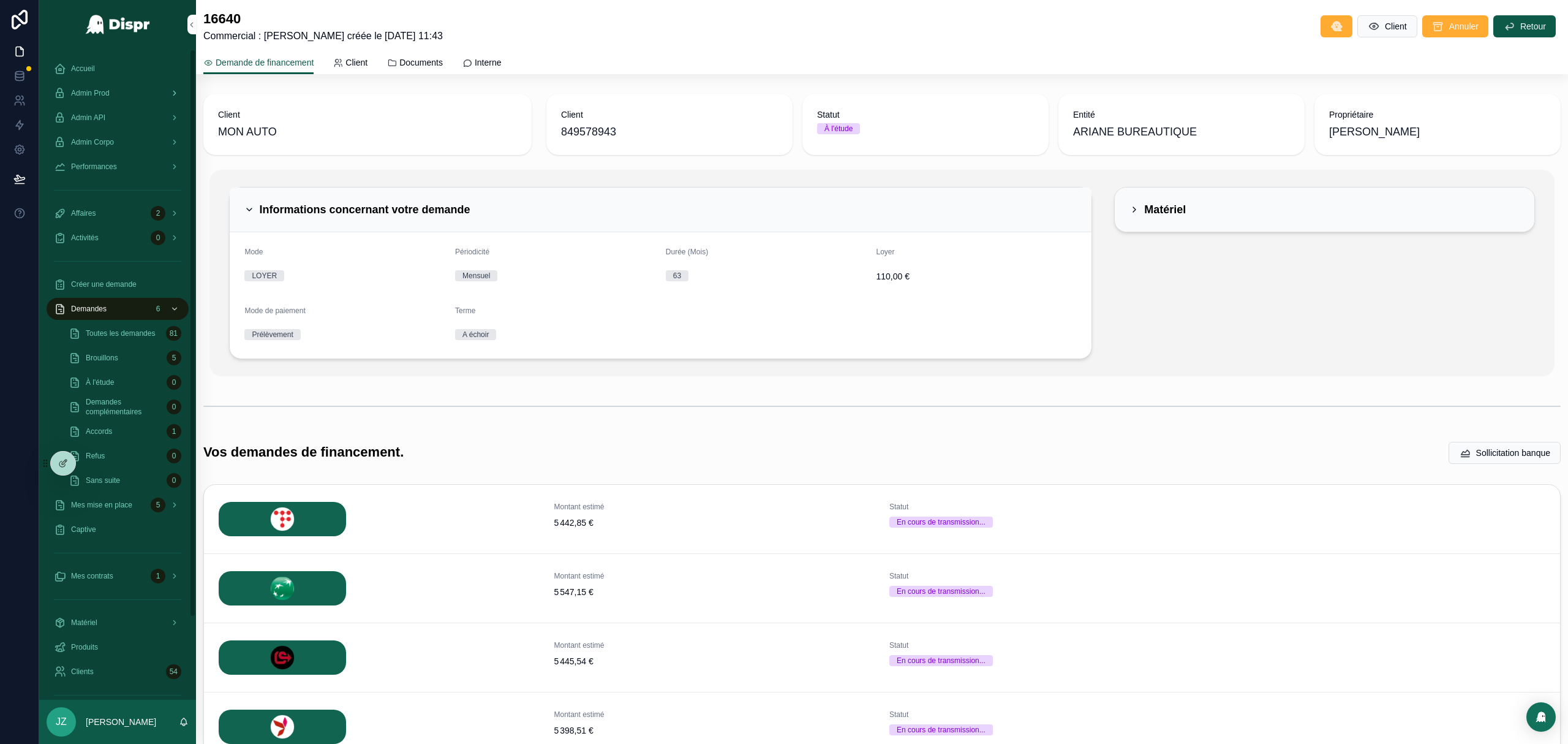
click at [129, 92] on div "Admin Prod" at bounding box center [117, 93] width 128 height 20
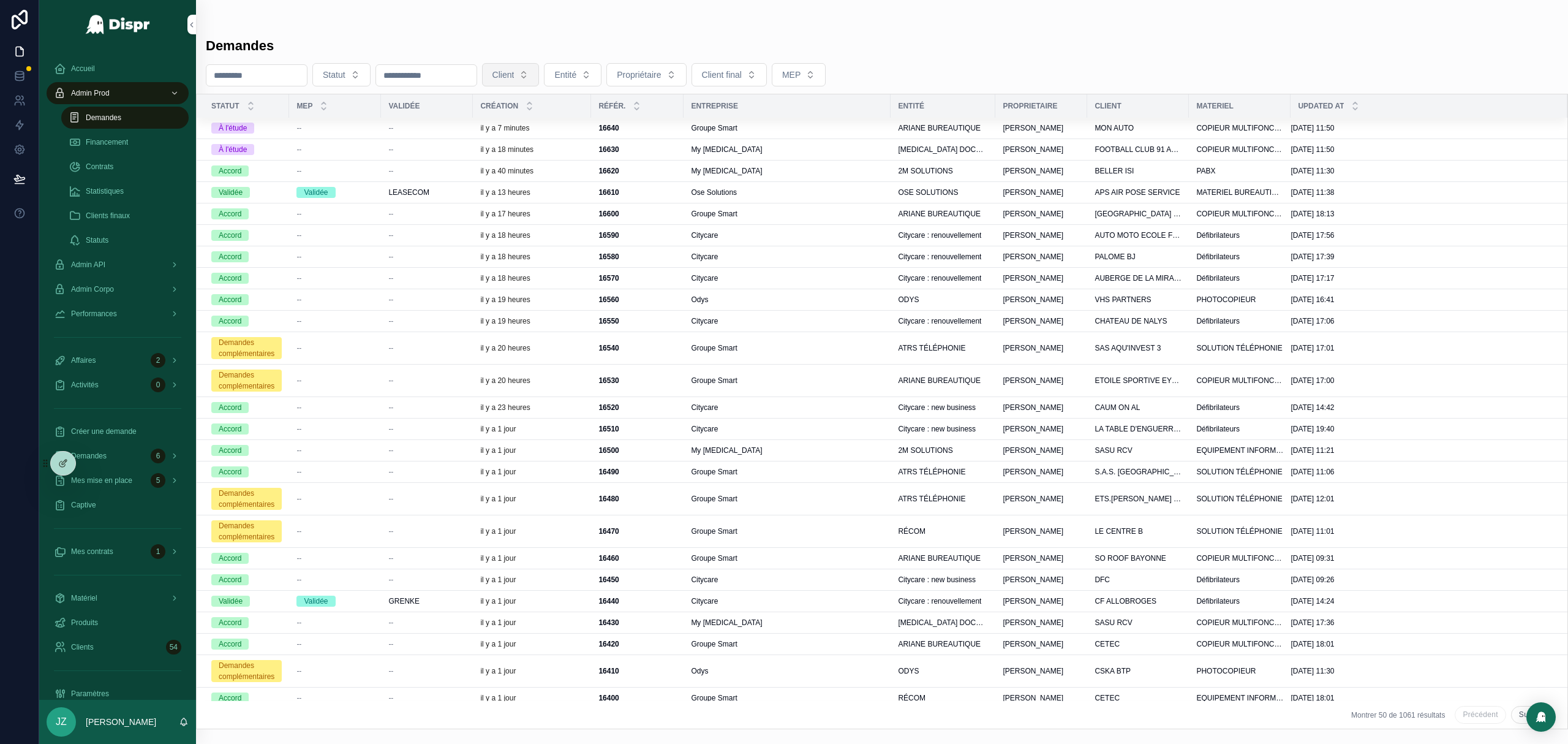
click at [515, 69] on span "Client" at bounding box center [503, 74] width 22 height 13
click at [576, 70] on span "Entité" at bounding box center [565, 74] width 22 height 13
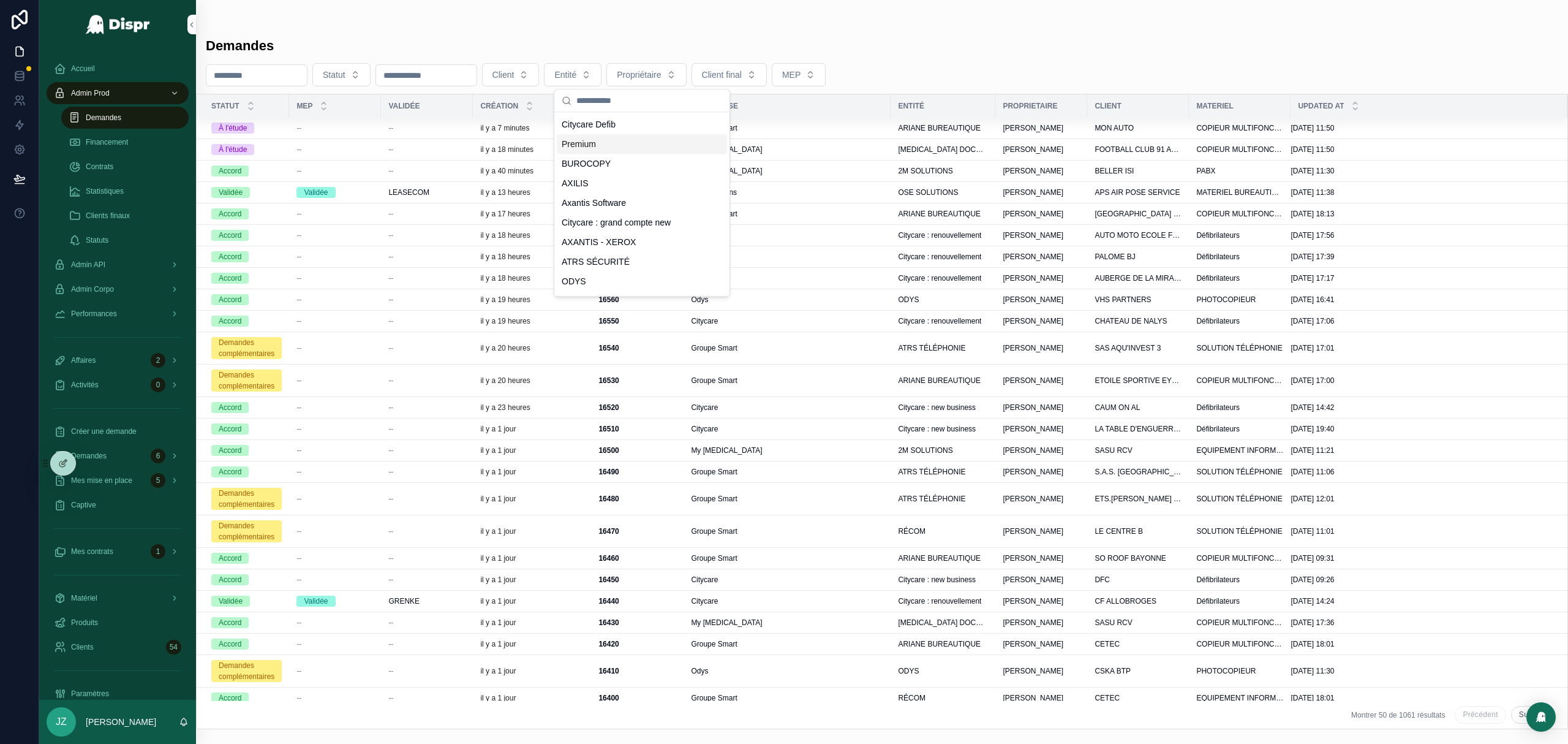
click at [611, 146] on div "Premium" at bounding box center [641, 144] width 171 height 20
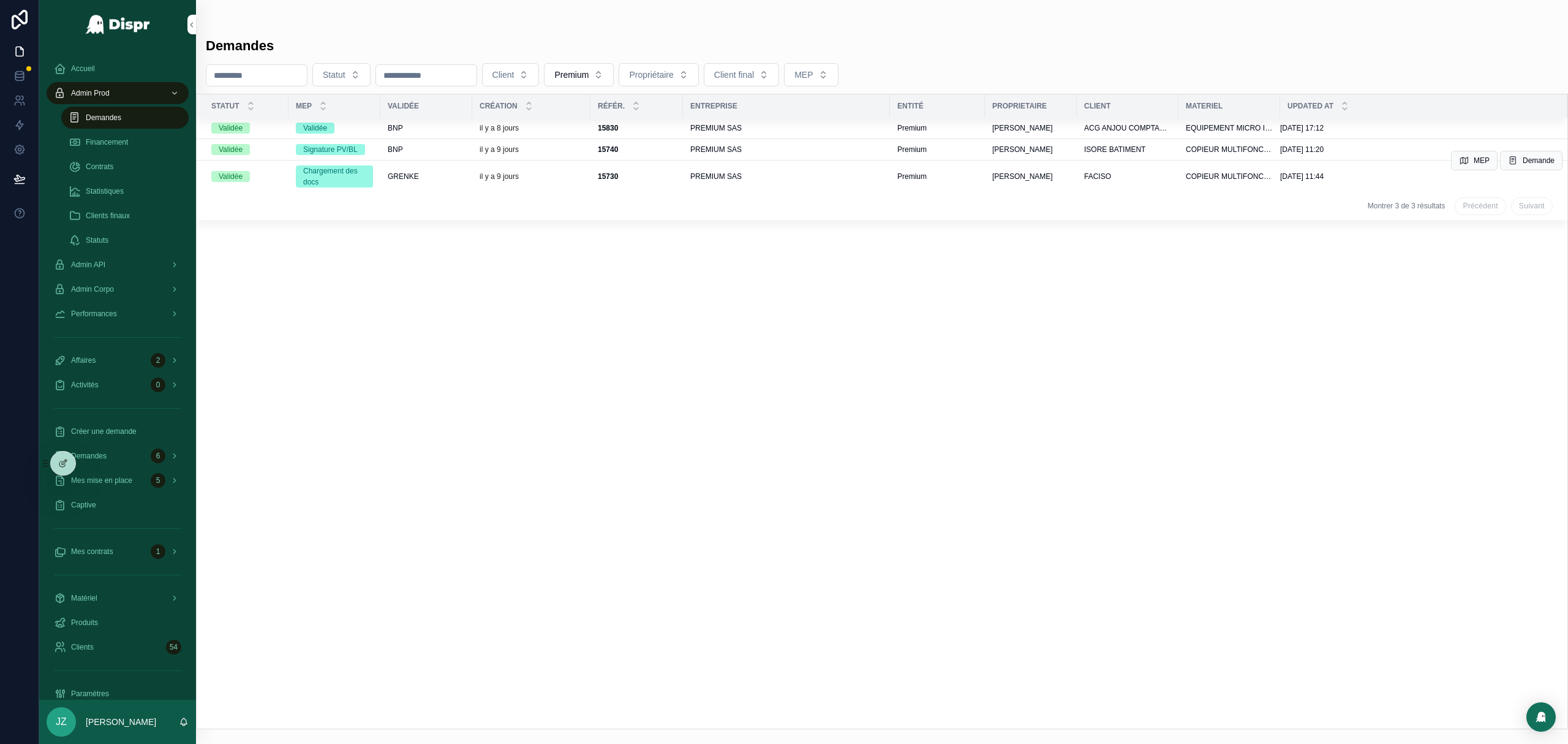
click at [555, 174] on div "il y a 9 jours" at bounding box center [531, 176] width 103 height 10
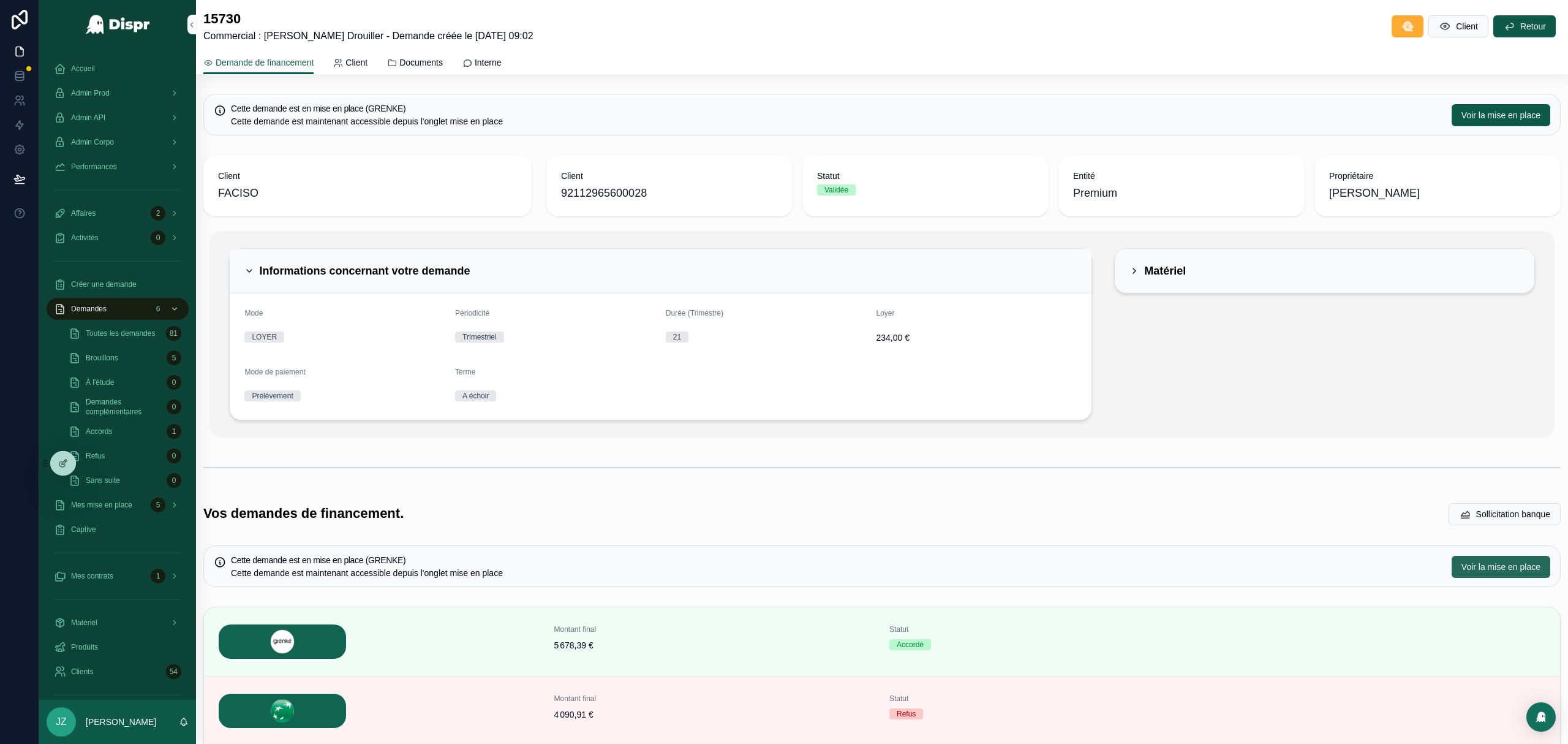
click at [1461, 568] on span "Voir la mise en place" at bounding box center [1500, 567] width 79 height 13
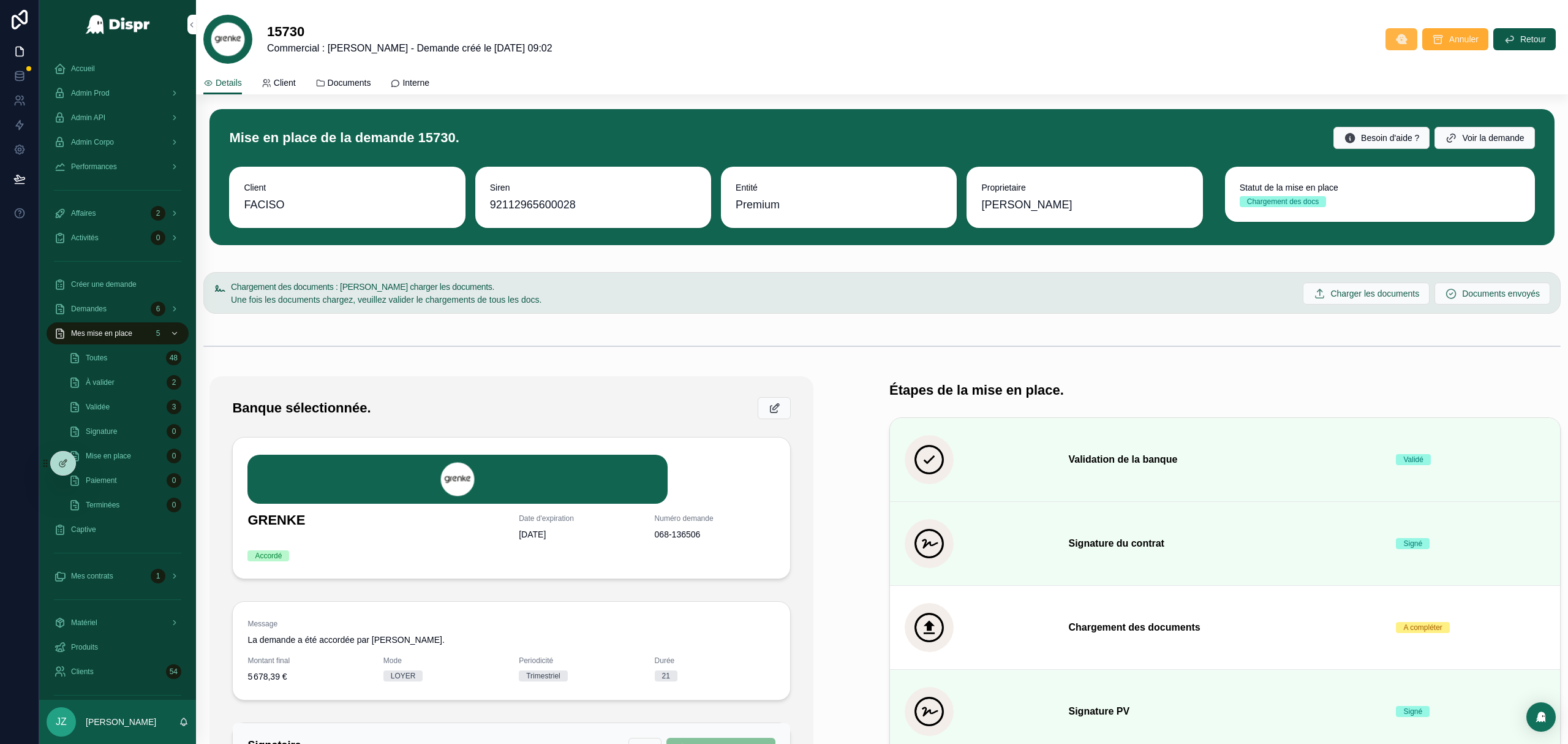
click at [1386, 38] on button "scrollable content" at bounding box center [1401, 39] width 32 height 22
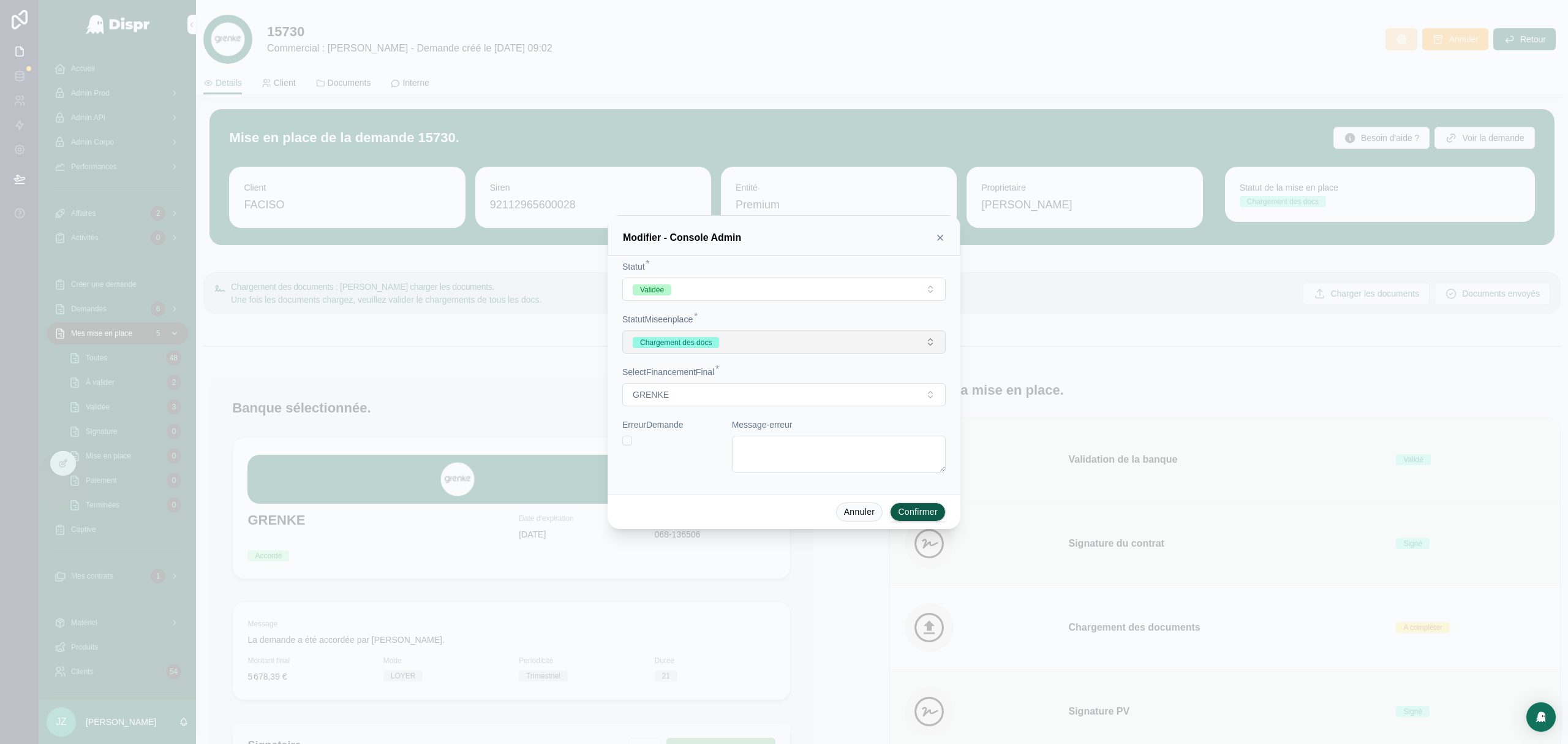
click at [782, 352] on button "Chargement des docs" at bounding box center [784, 342] width 324 height 23
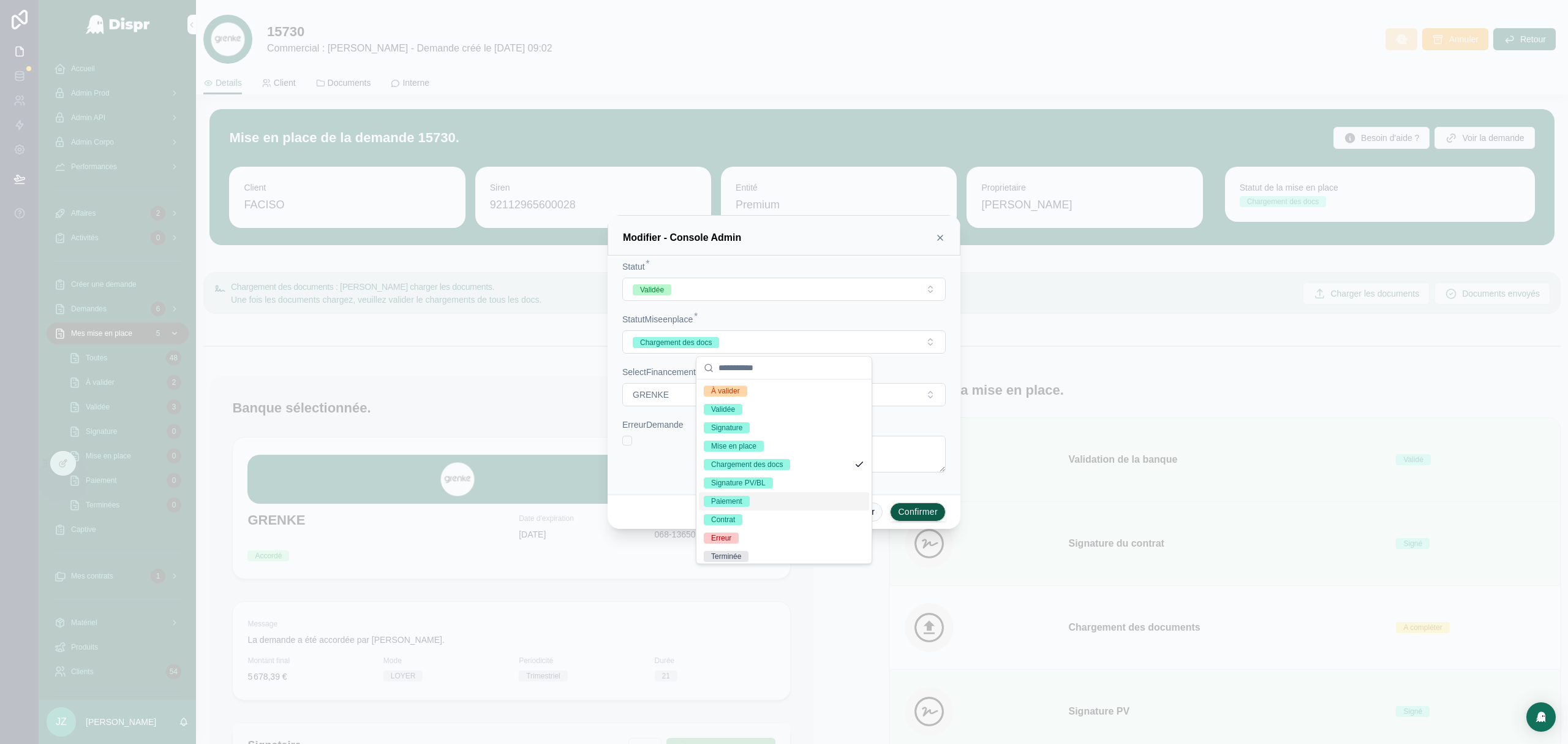
click at [766, 498] on div "Paiement" at bounding box center [784, 501] width 171 height 19
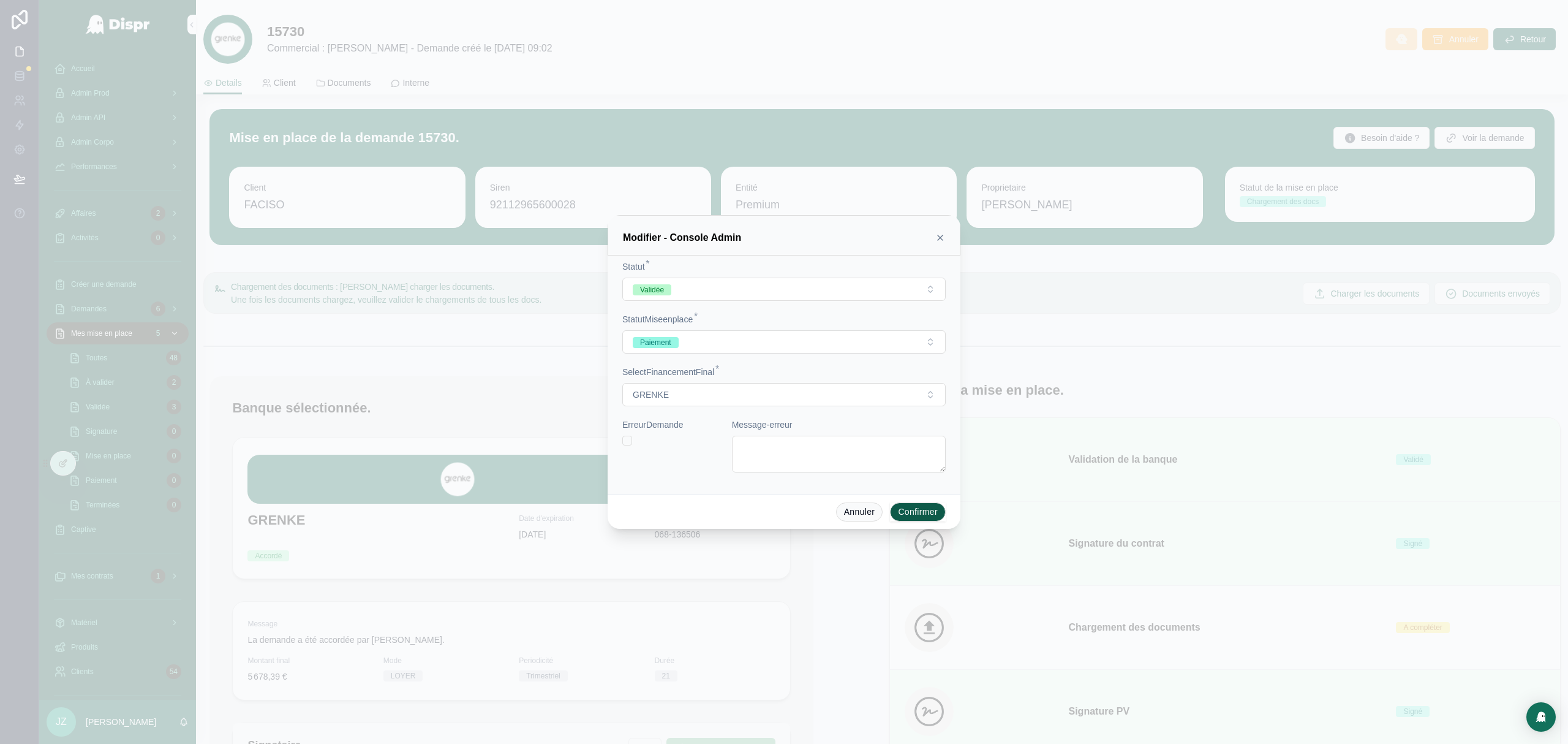
click at [916, 506] on button "Confirmer" at bounding box center [917, 512] width 56 height 20
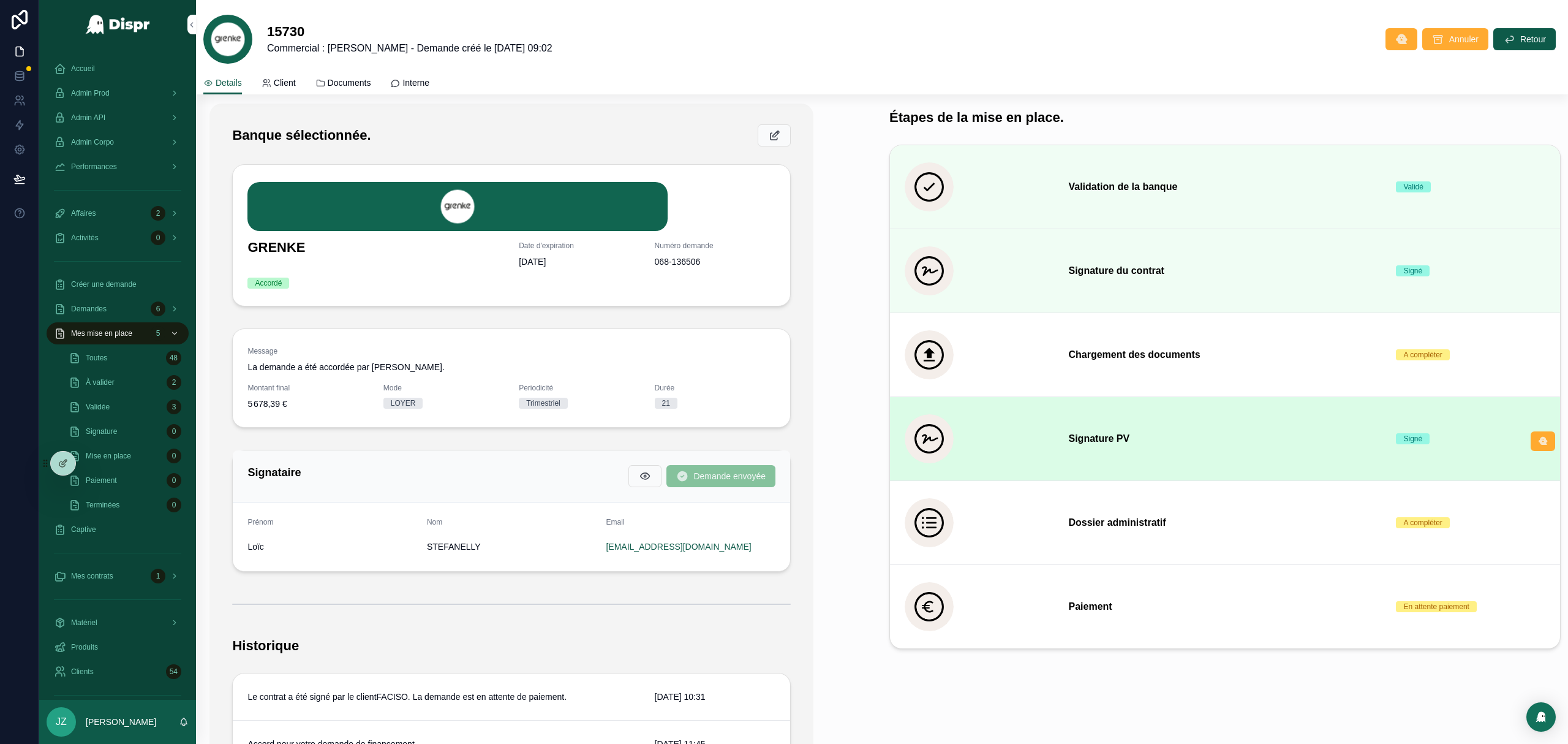
scroll to position [210, 0]
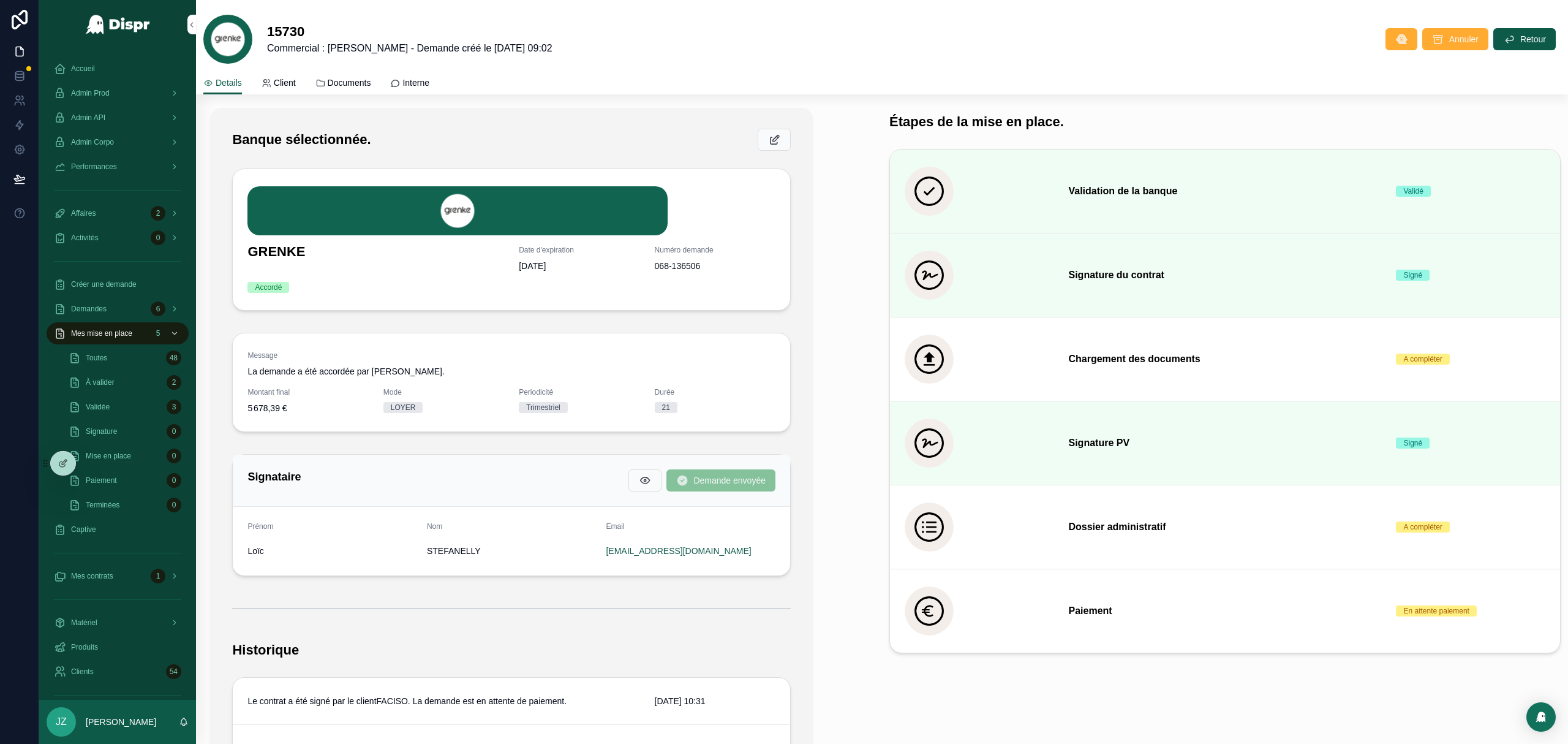
click at [354, 90] on link "Documents" at bounding box center [343, 84] width 56 height 24
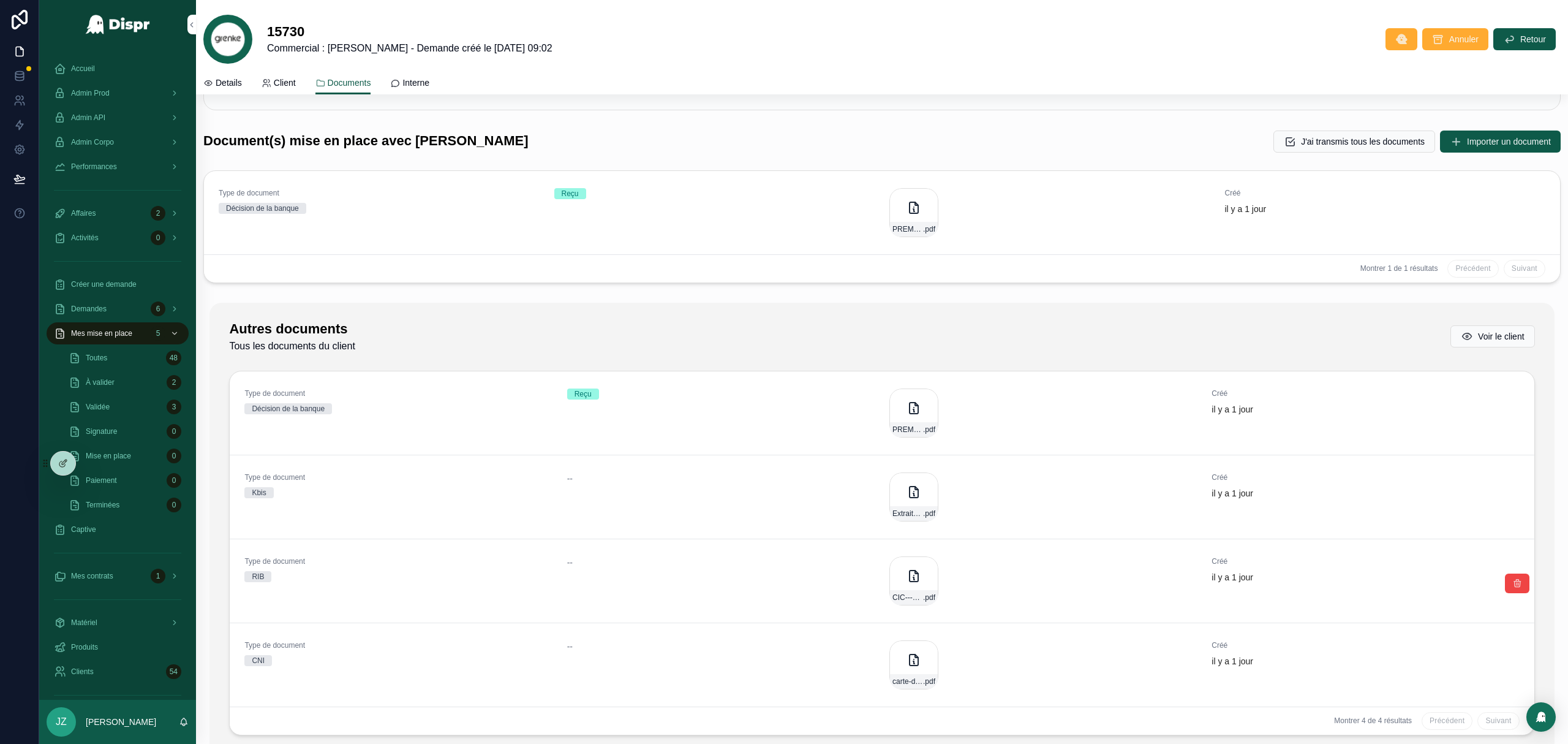
scroll to position [162, 0]
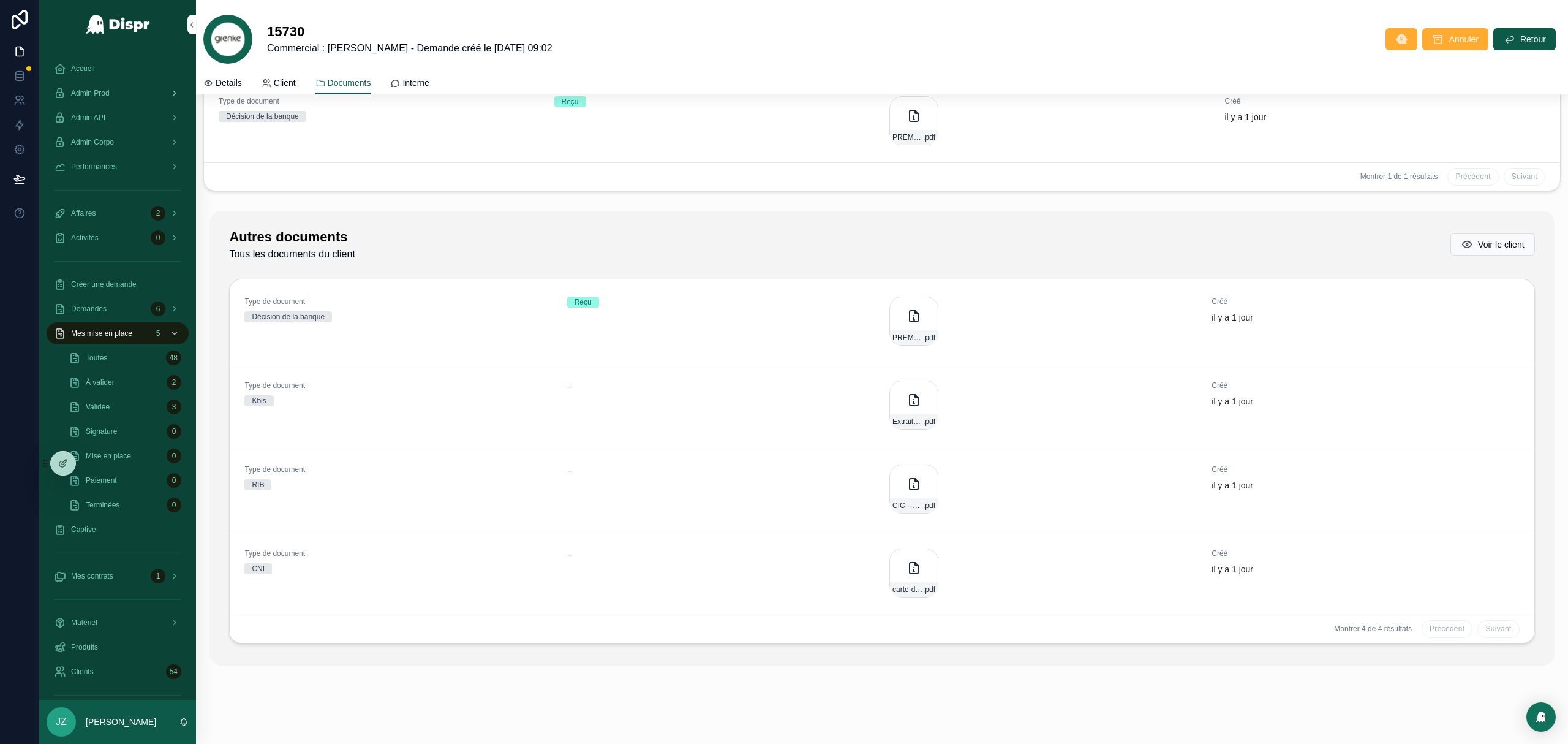
click at [123, 94] on div "Admin Prod" at bounding box center [117, 93] width 128 height 20
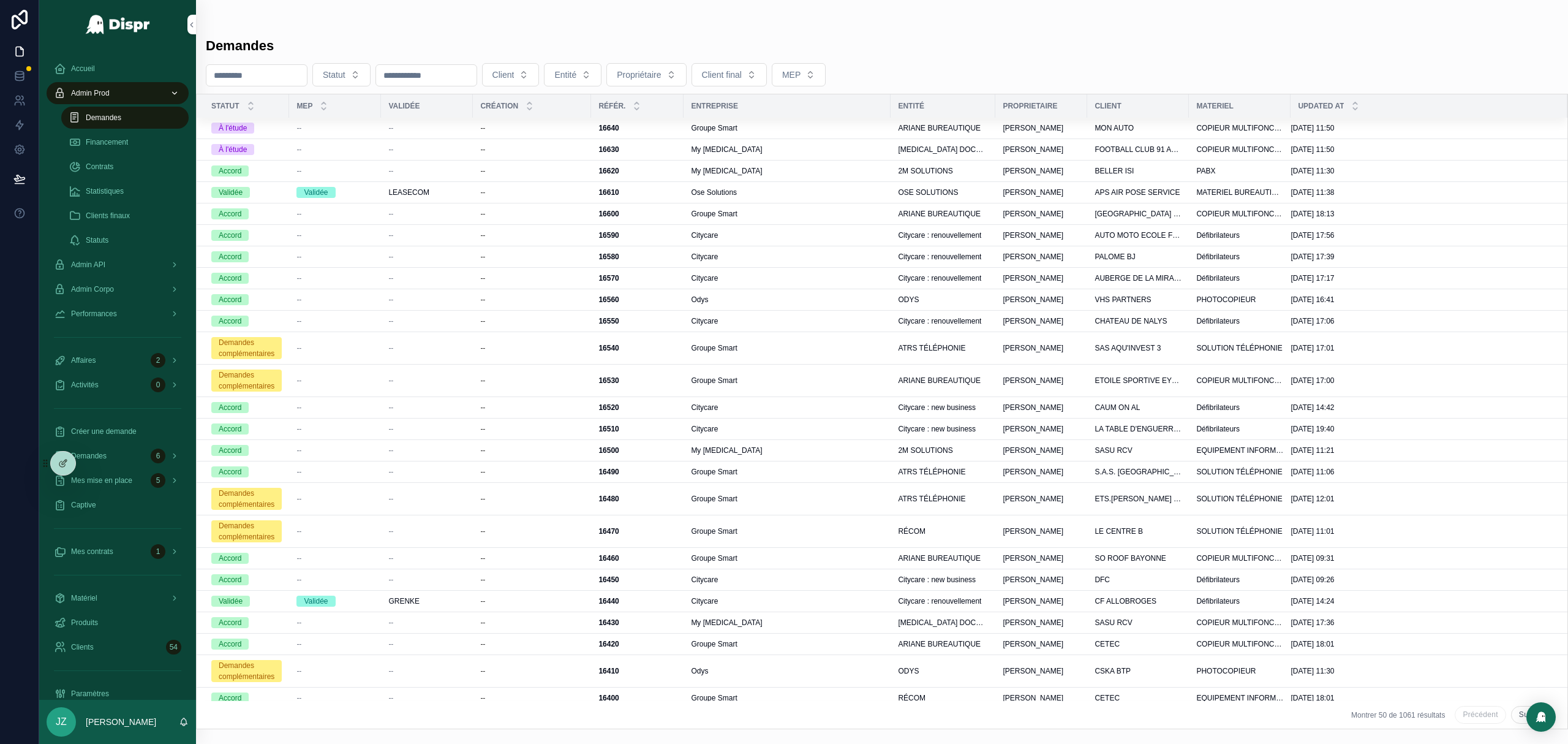
click at [540, 72] on button "Client" at bounding box center [511, 75] width 57 height 23
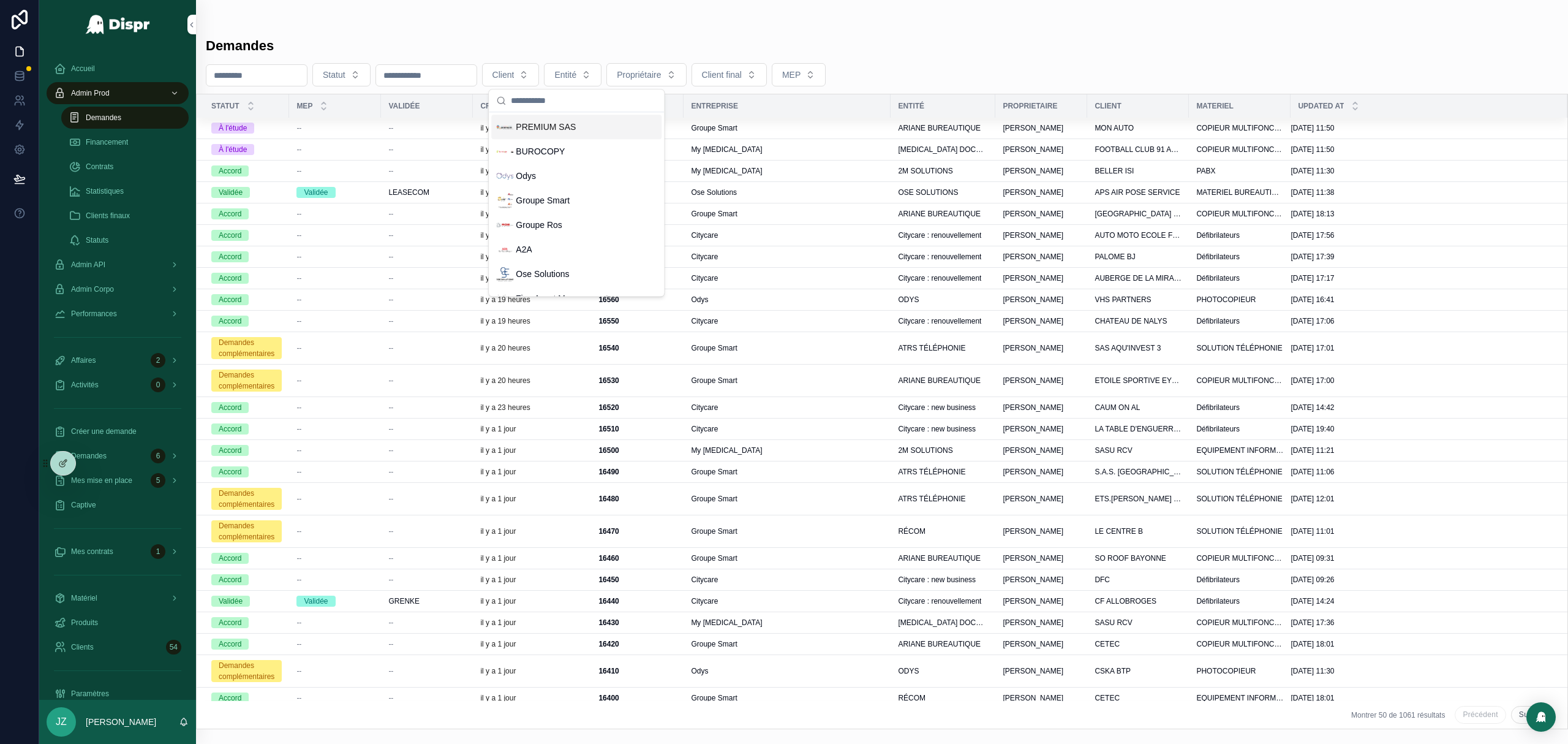
click at [571, 123] on span "PREMIUM SAS" at bounding box center [546, 127] width 60 height 13
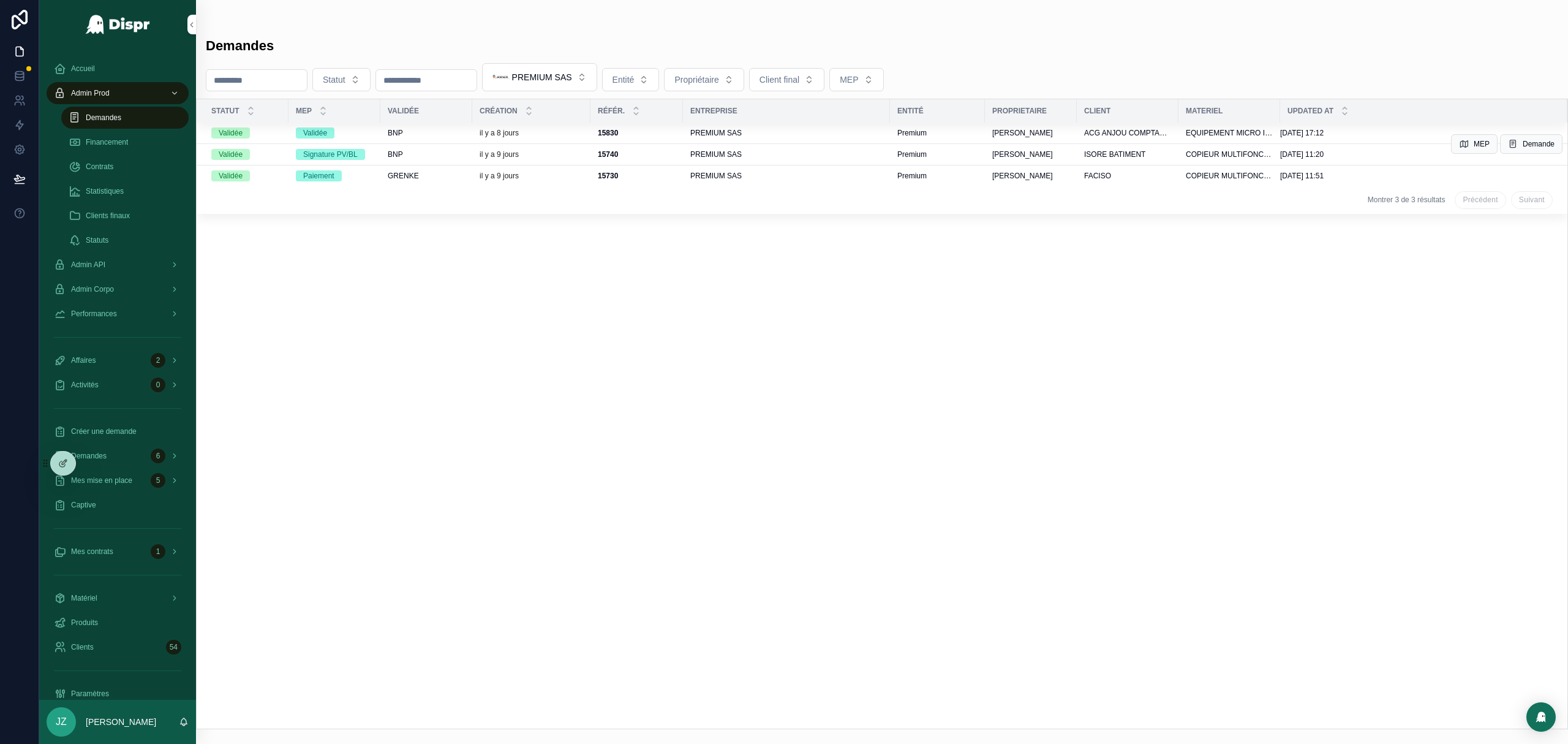
click at [409, 157] on div "BNP" at bounding box center [426, 154] width 77 height 10
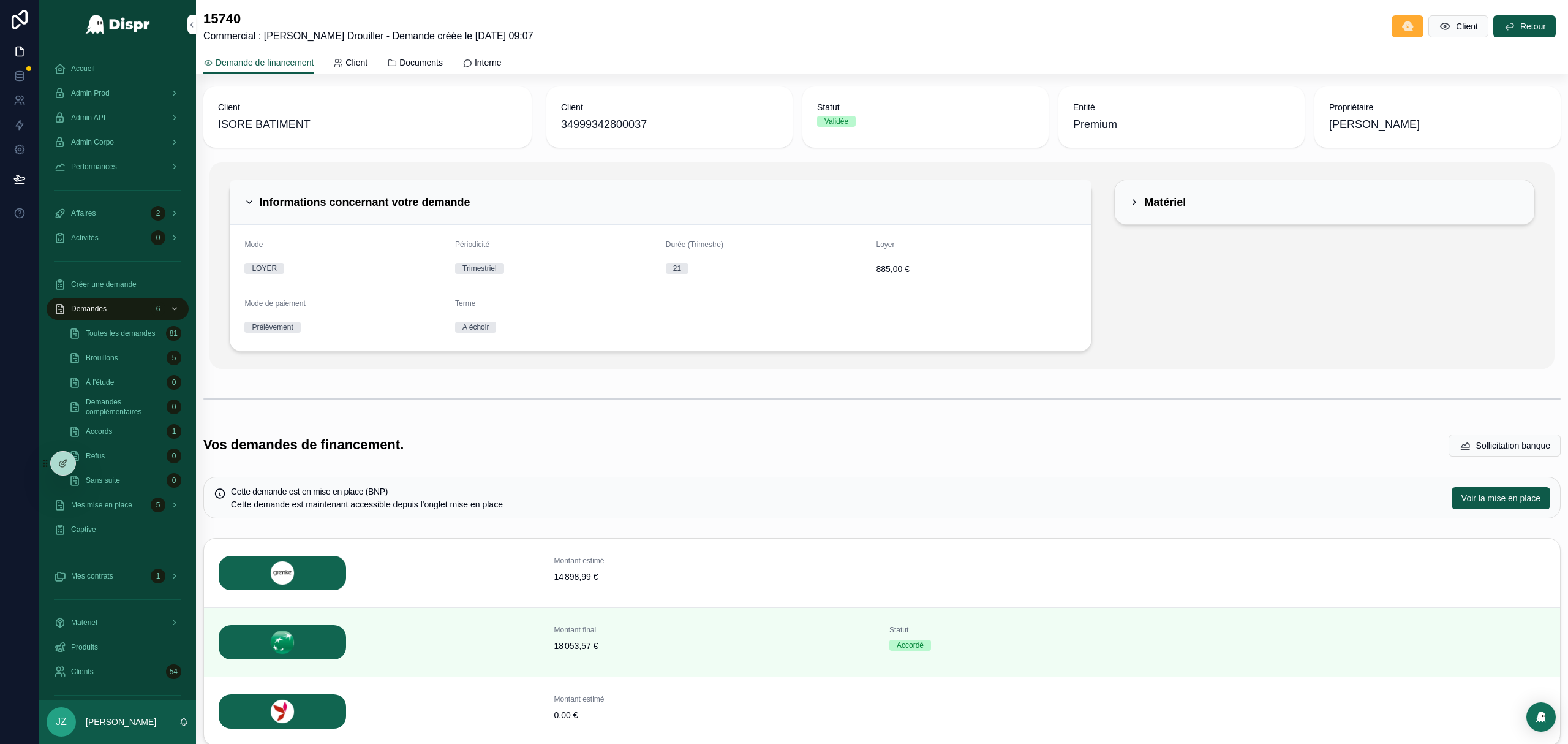
scroll to position [72, 0]
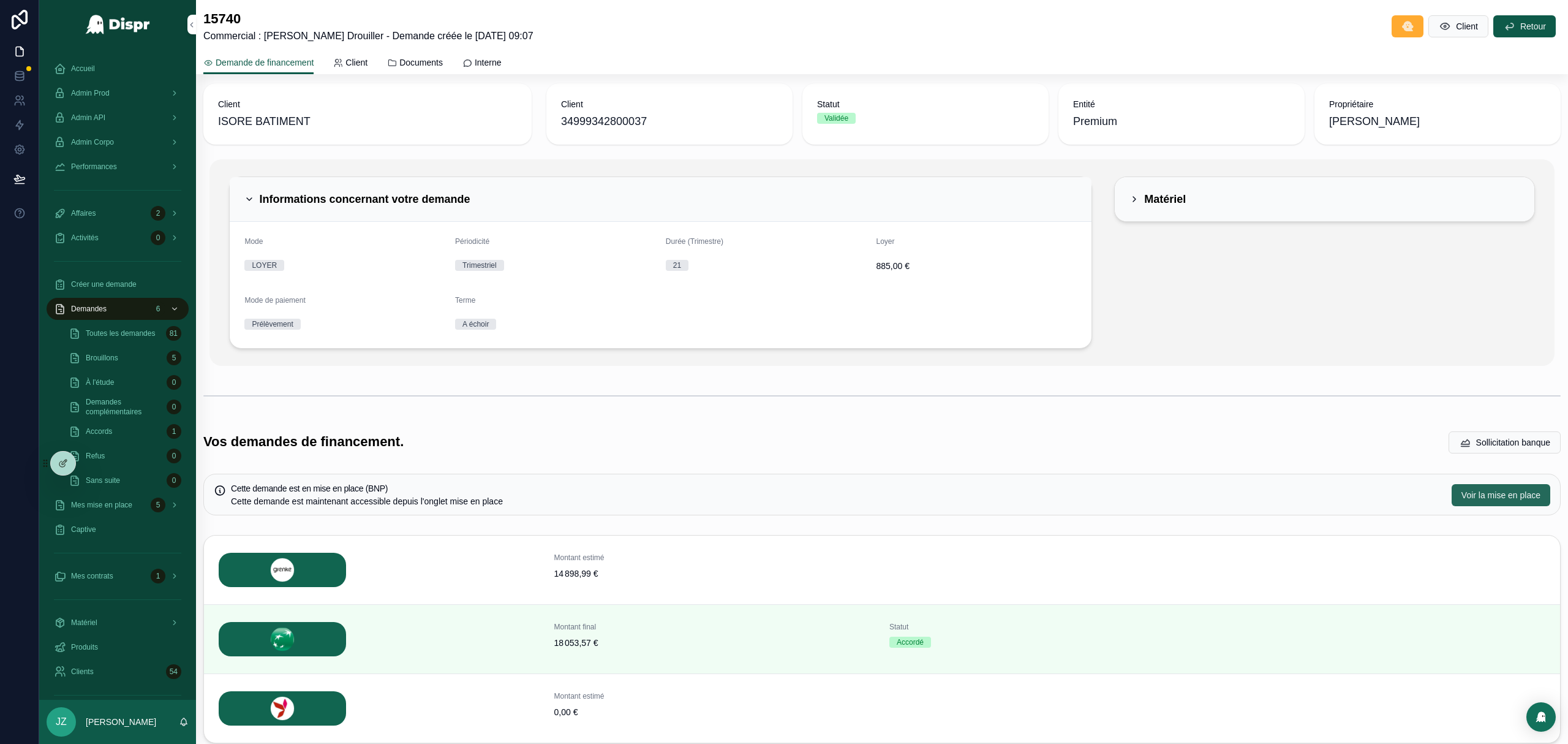
click at [1468, 500] on span "Voir la mise en place" at bounding box center [1500, 494] width 79 height 13
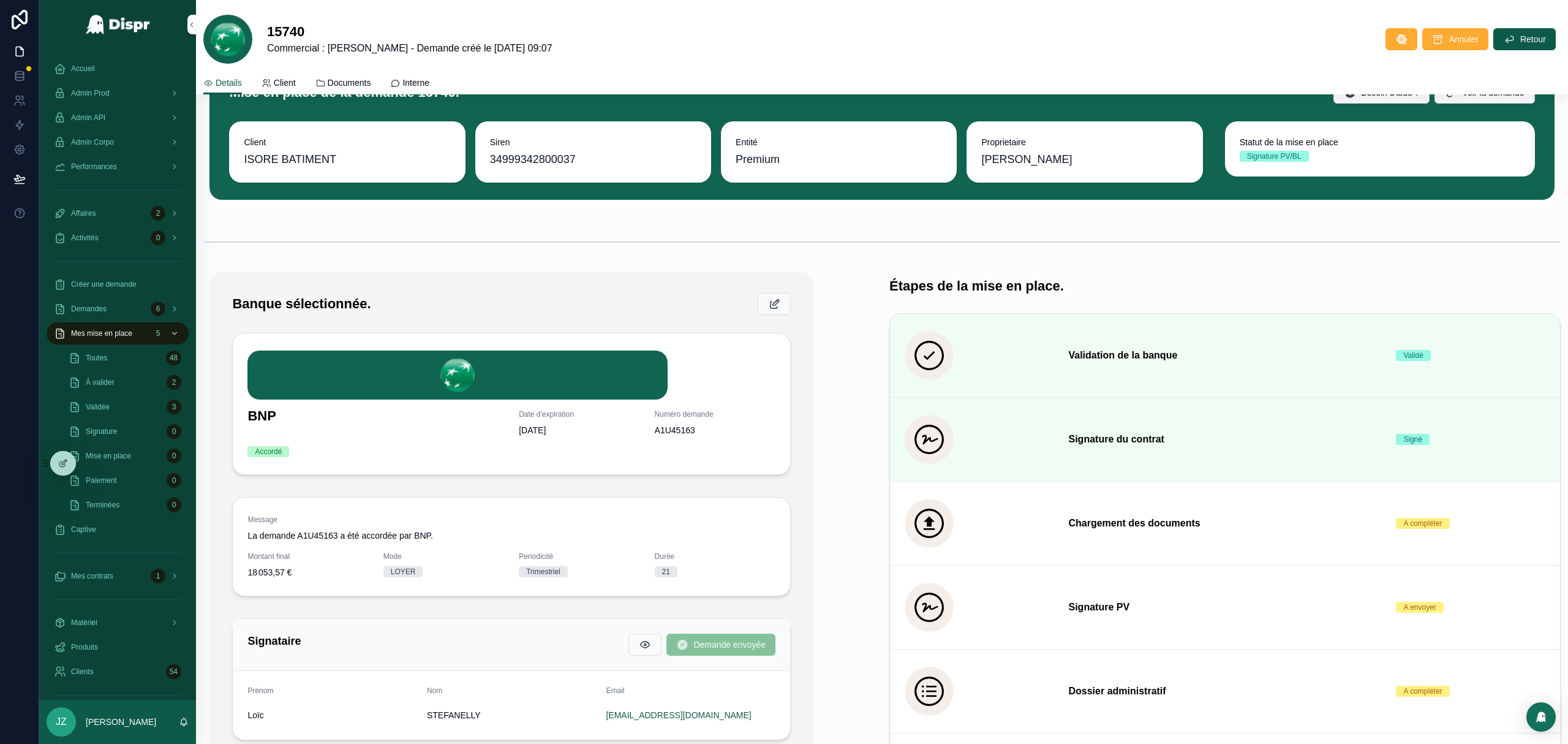
scroll to position [45, 0]
click at [354, 80] on span "Documents" at bounding box center [349, 83] width 44 height 13
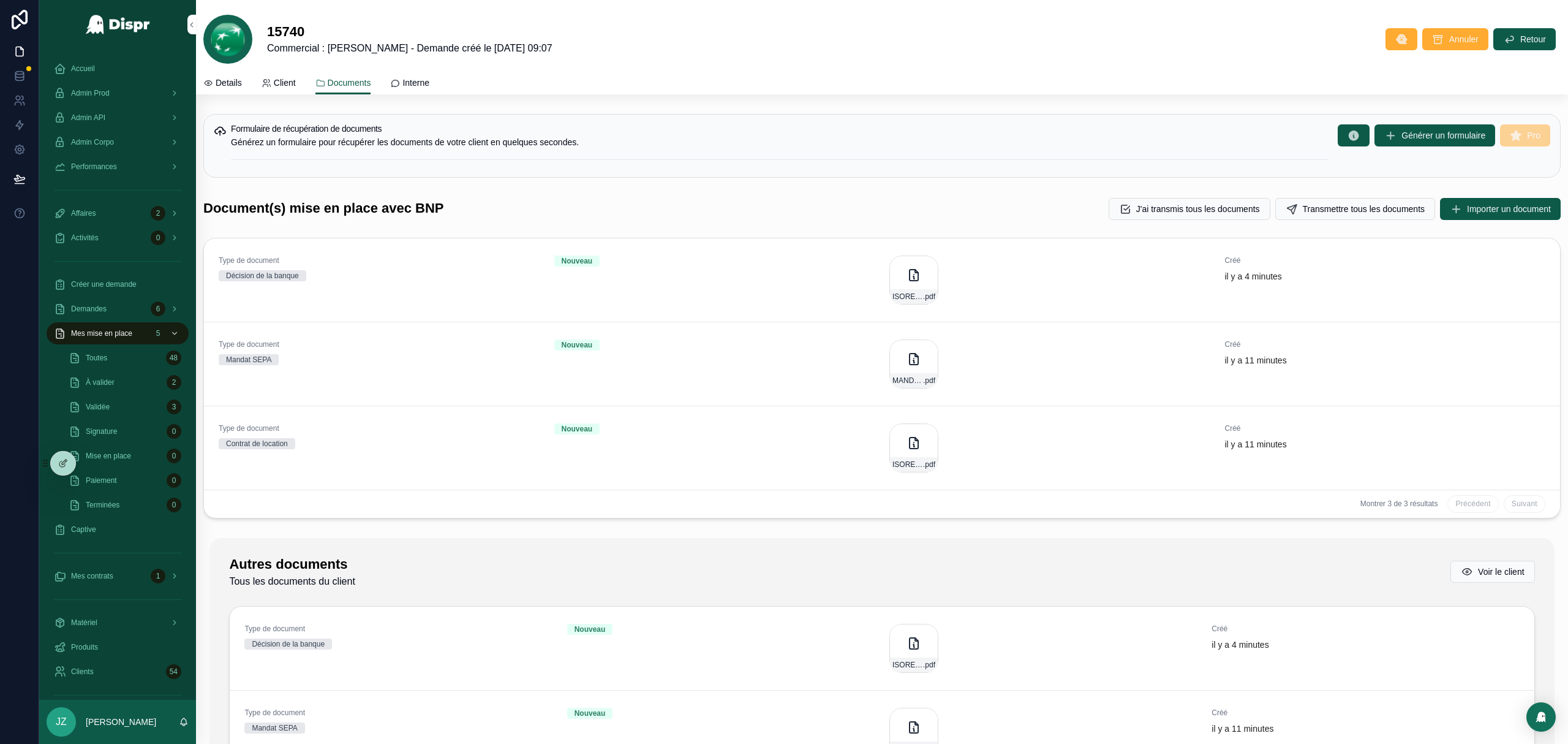
click at [90, 72] on span "Accueil" at bounding box center [83, 68] width 24 height 10
